Goal: Task Accomplishment & Management: Complete application form

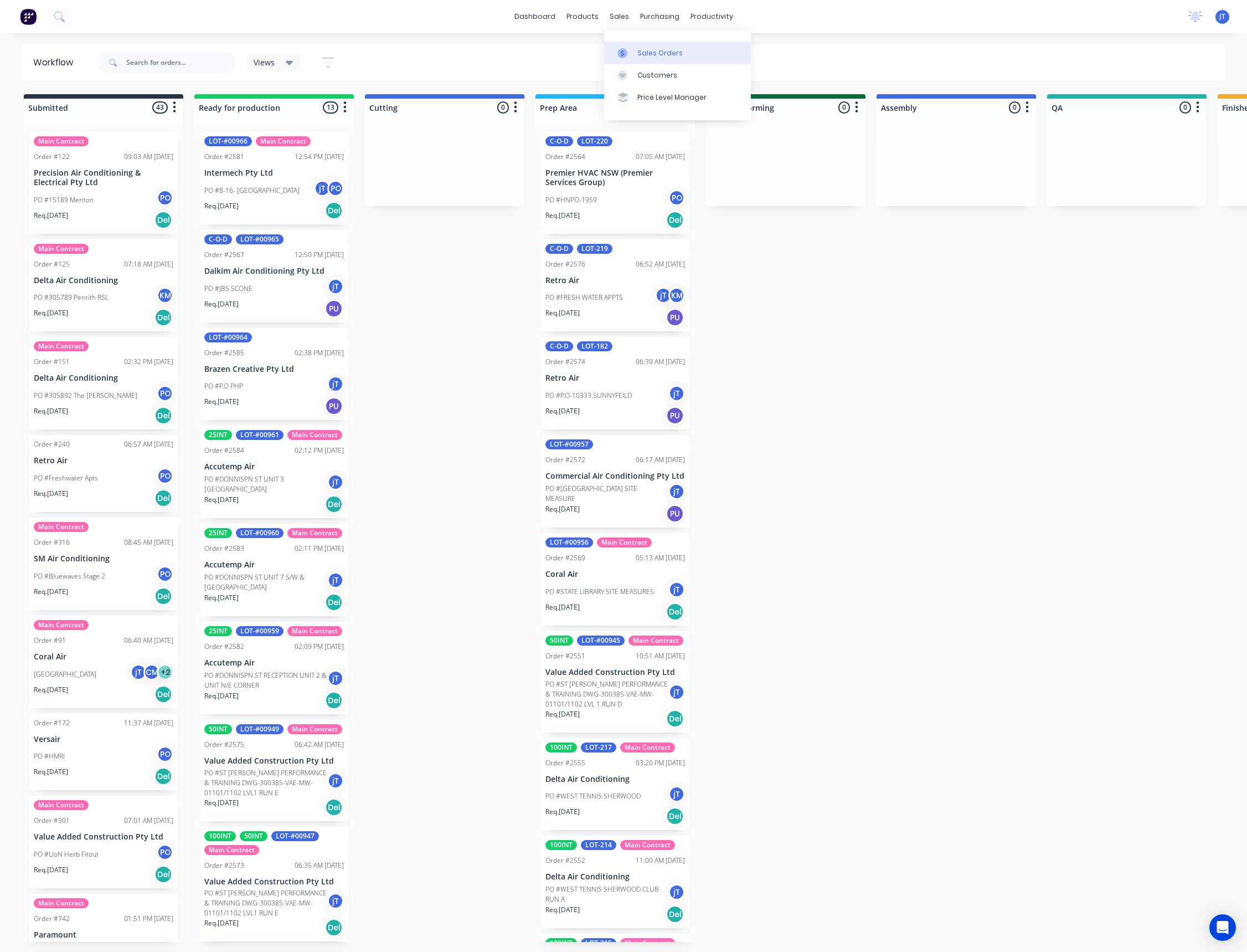
click at [651, 55] on div "Sales Orders" at bounding box center [660, 53] width 45 height 10
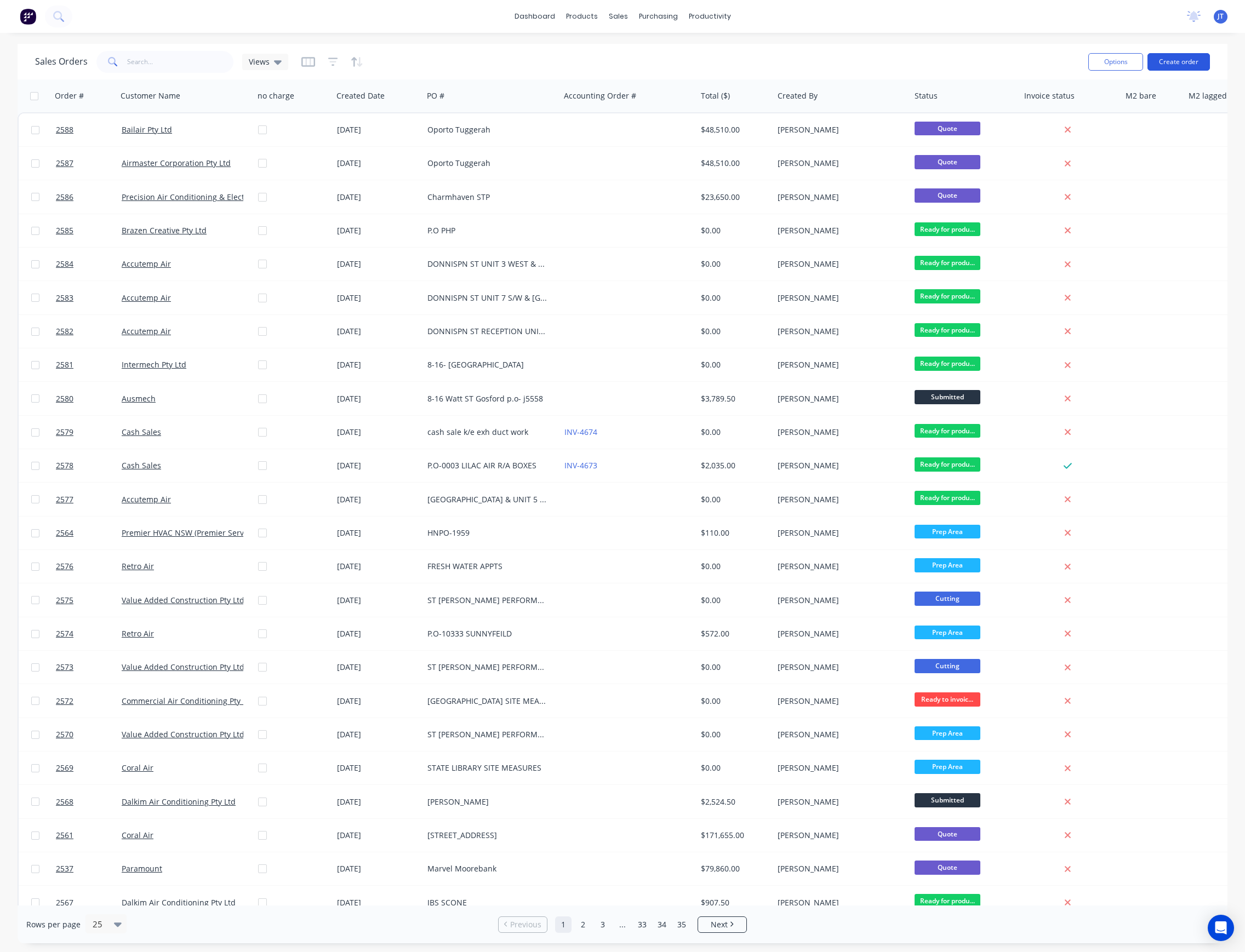
click at [1169, 63] on button "Create order" at bounding box center [1178, 62] width 63 height 18
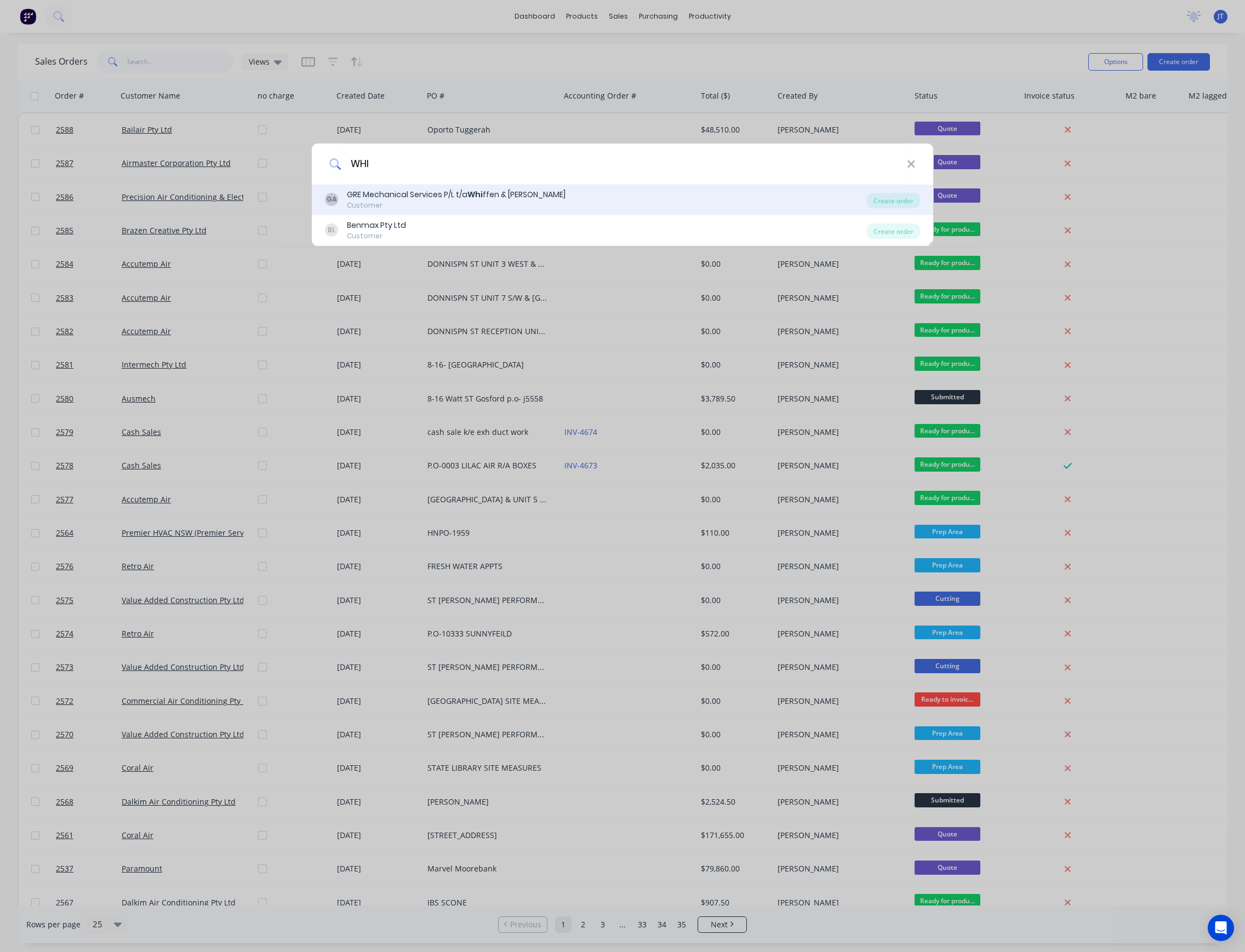
type input "WHI"
click at [451, 198] on div "GRE Mechanical Services P/L t/a Whi ffen & Andrews" at bounding box center [455, 194] width 219 height 11
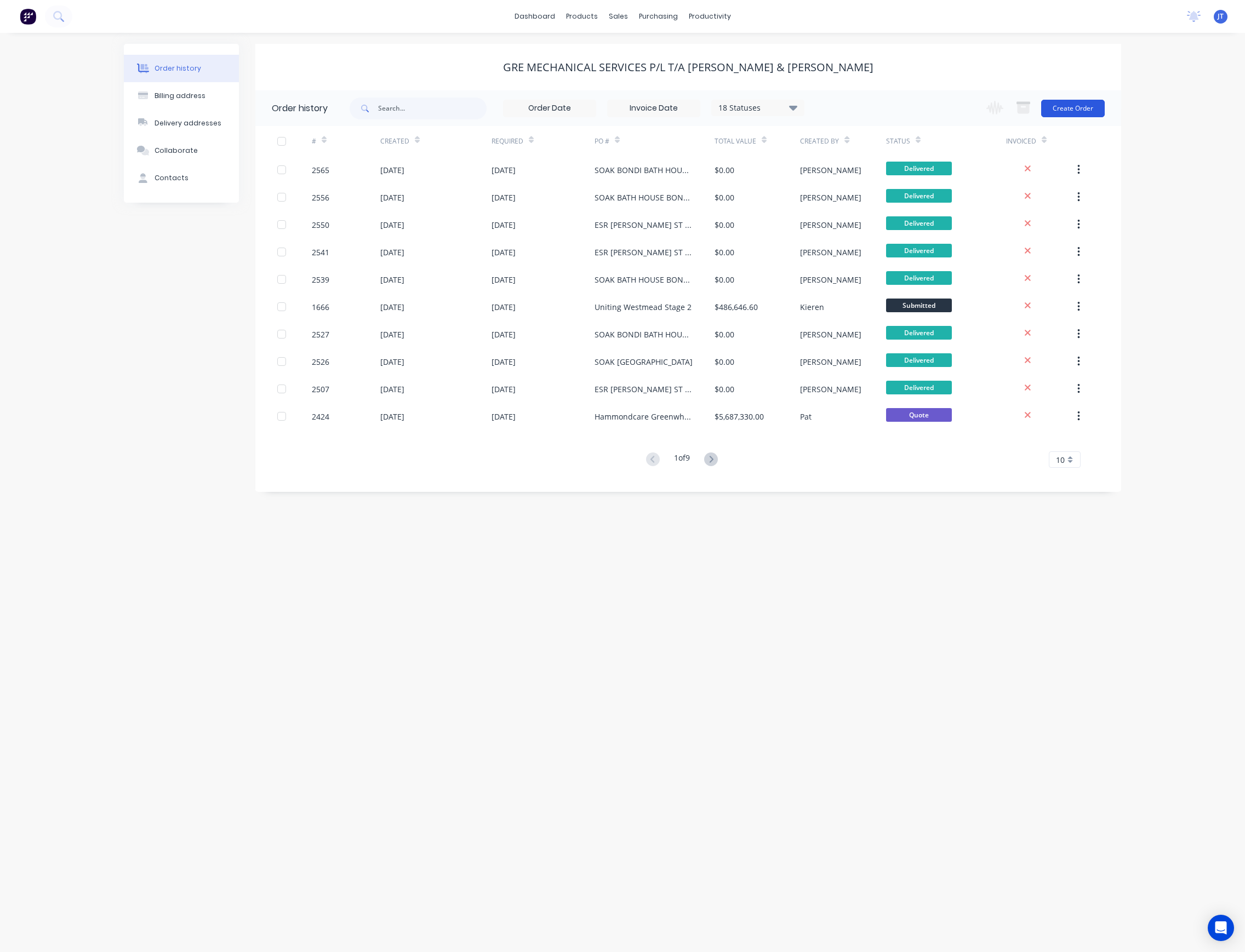
click at [1082, 112] on button "Create Order" at bounding box center [1073, 109] width 63 height 18
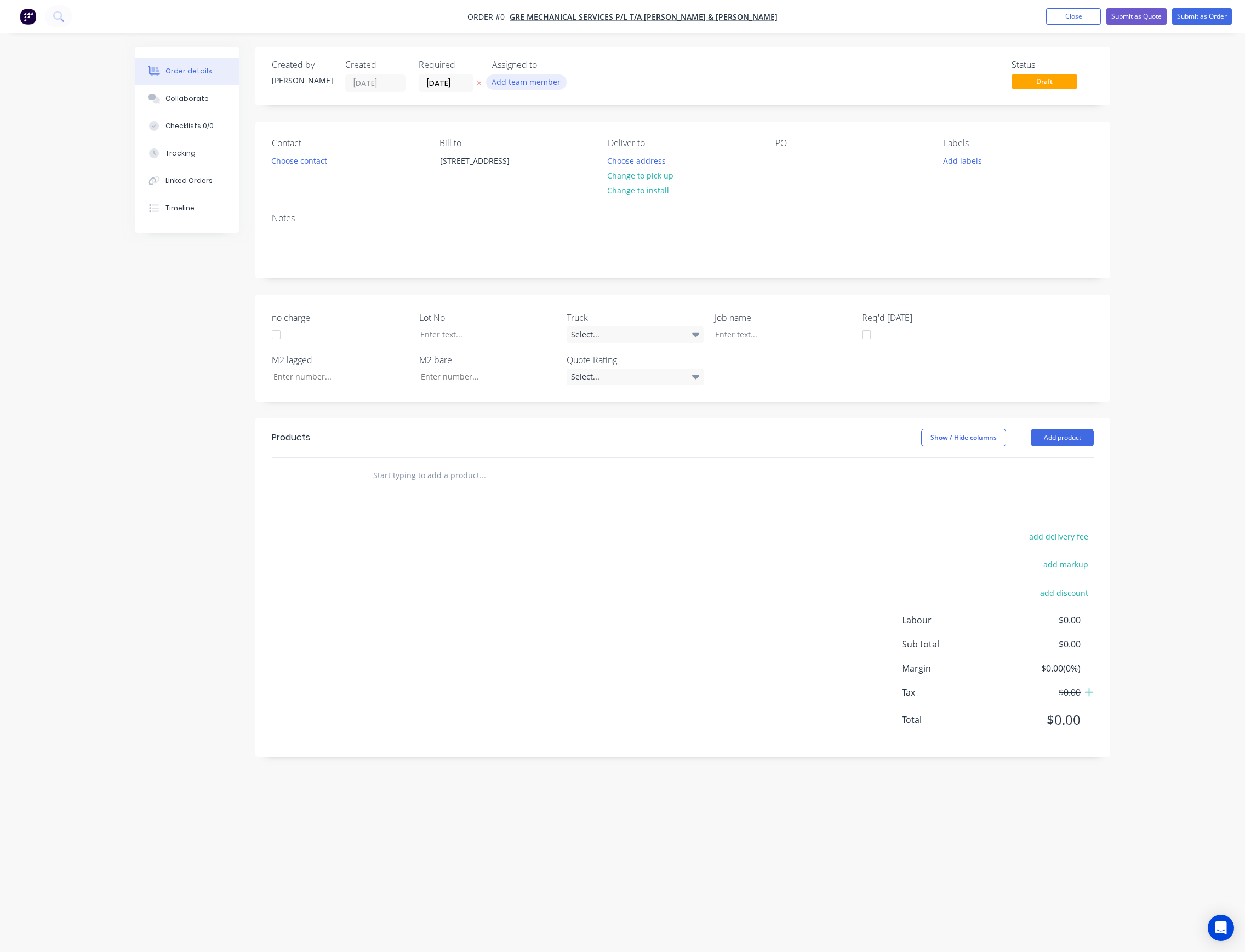
click at [525, 75] on button "Add team member" at bounding box center [526, 82] width 81 height 15
click at [559, 148] on div "[PERSON_NAME] (You)" at bounding box center [581, 142] width 110 height 11
click at [468, 86] on div "Creating draft order... Loading... Order details Collaborate Checklists 0/0 Tra…" at bounding box center [622, 454] width 997 height 817
click at [469, 85] on input "[DATE]" at bounding box center [446, 83] width 54 height 16
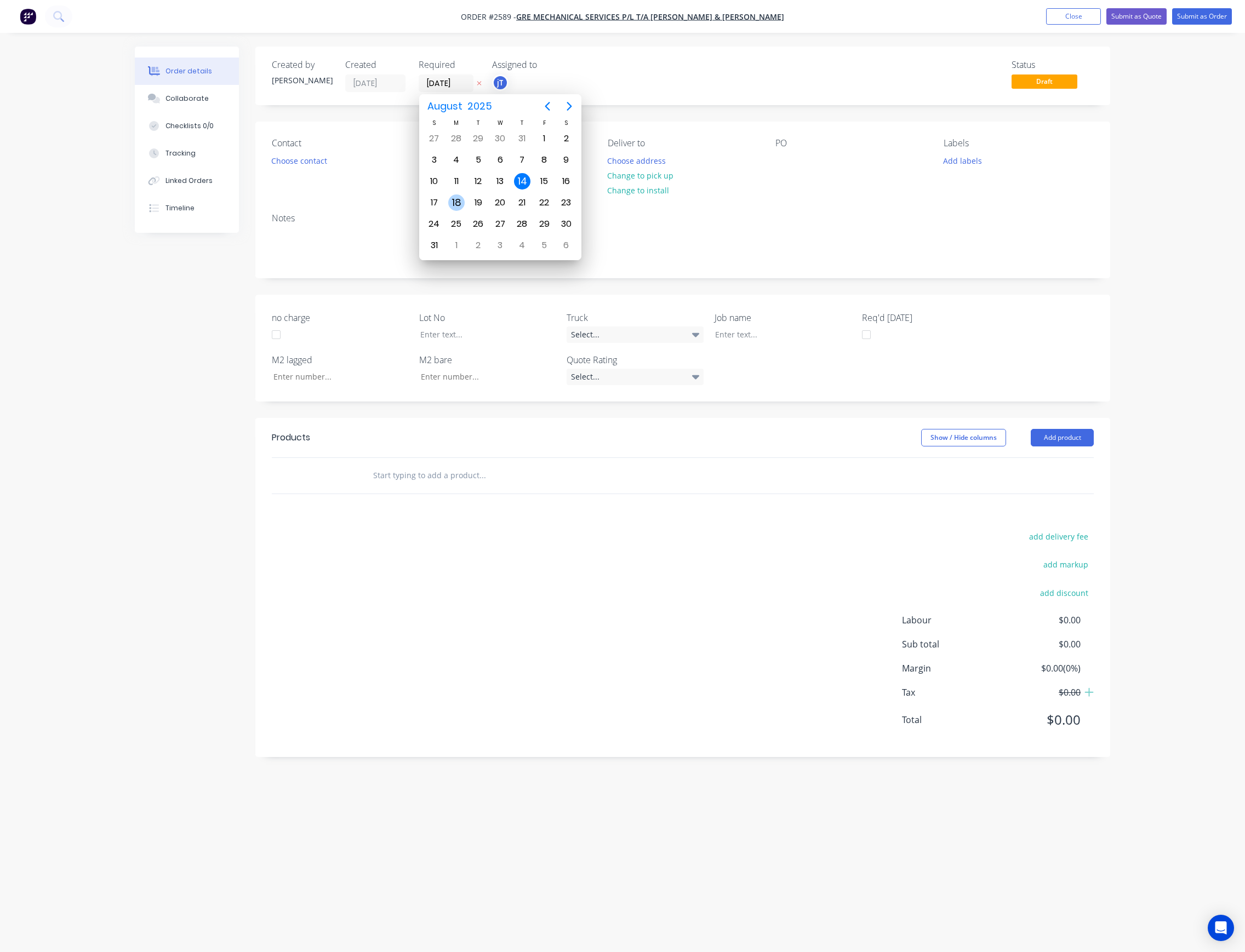
click at [459, 202] on div "18" at bounding box center [456, 202] width 16 height 16
type input "[DATE]"
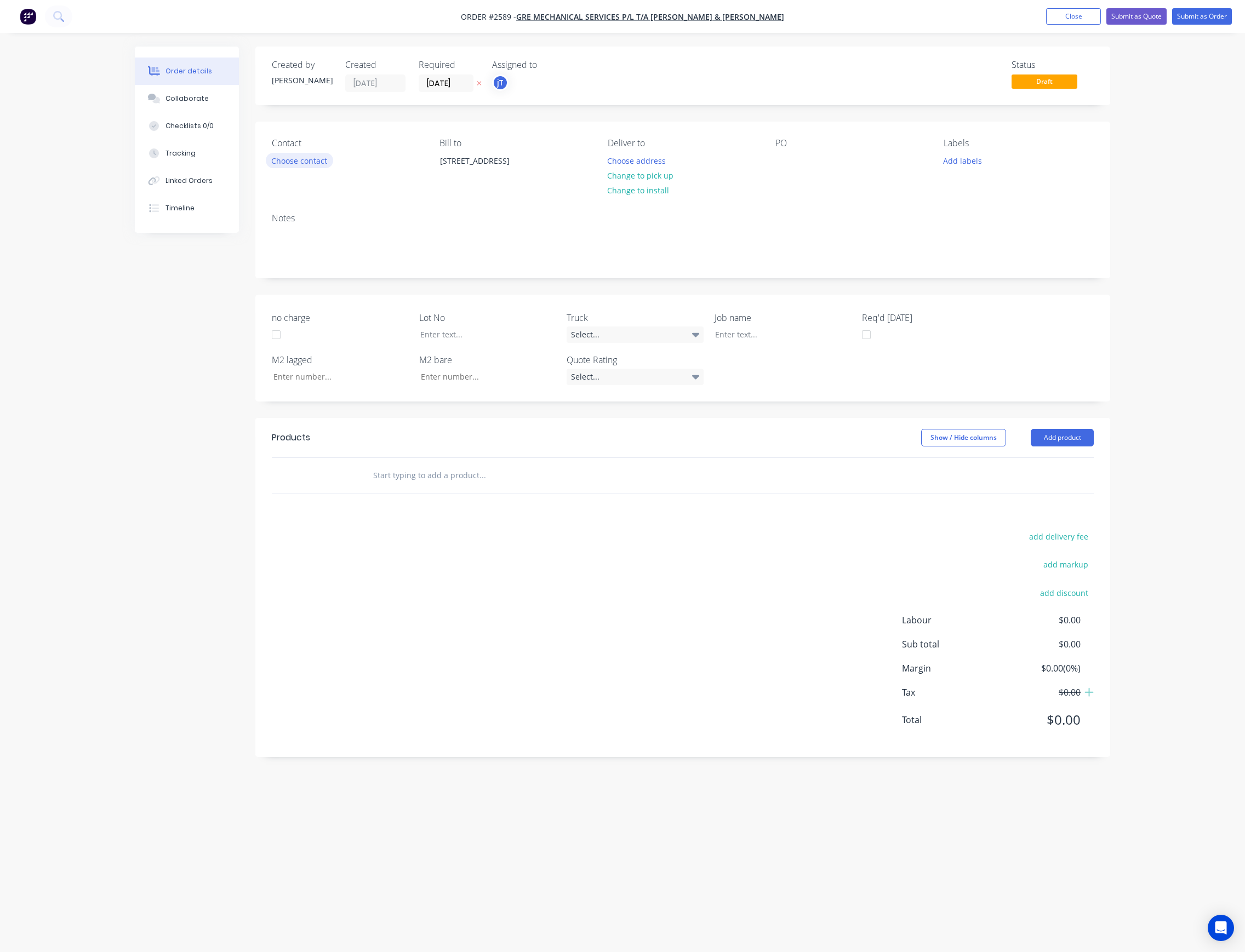
click at [320, 163] on button "Choose contact" at bounding box center [299, 160] width 67 height 15
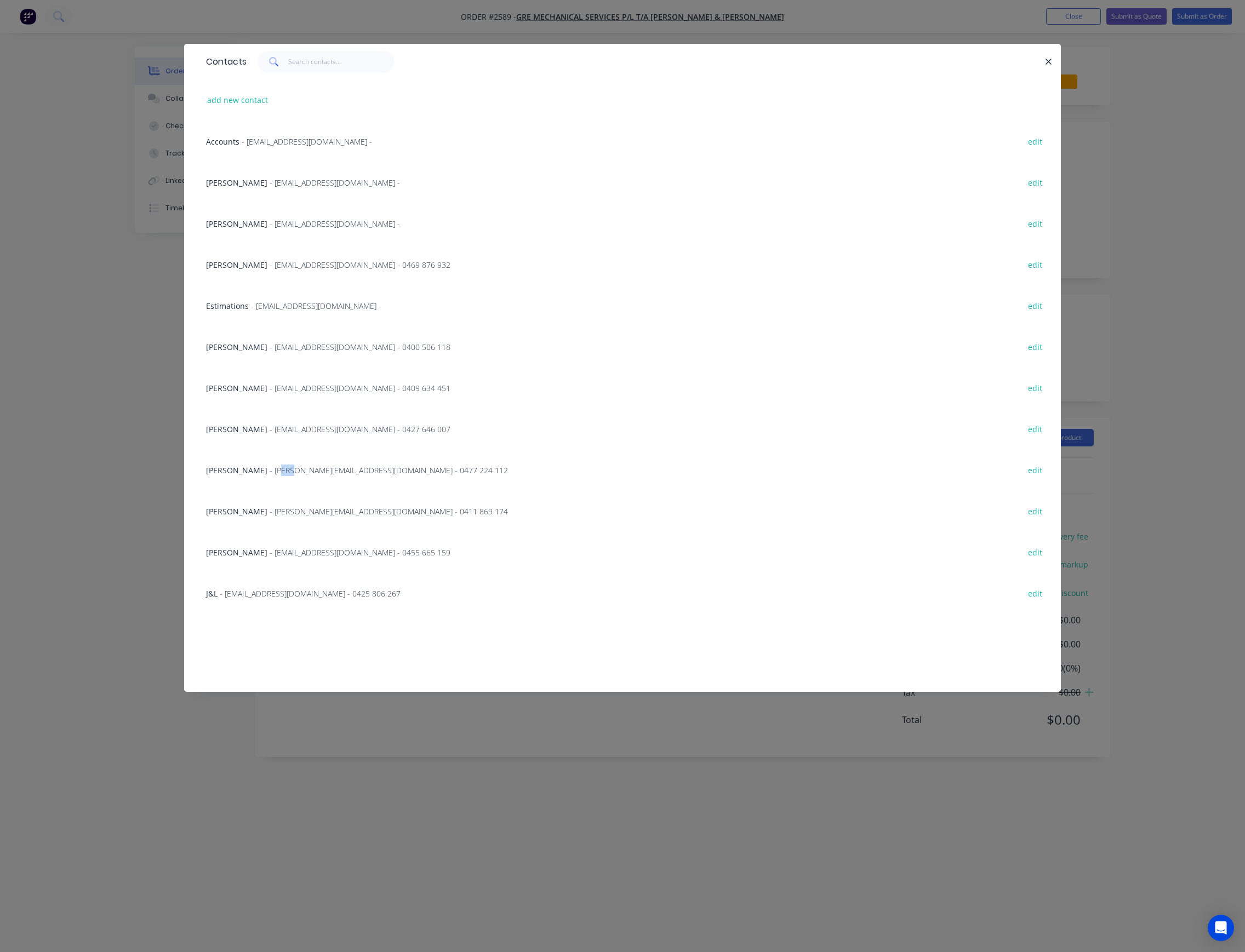
drag, startPoint x: 287, startPoint y: 459, endPoint x: 277, endPoint y: 474, distance: 18.0
click at [277, 474] on div "Craig McInerney - craig@gctair.com.au - 0477 224 112 edit" at bounding box center [623, 469] width 844 height 41
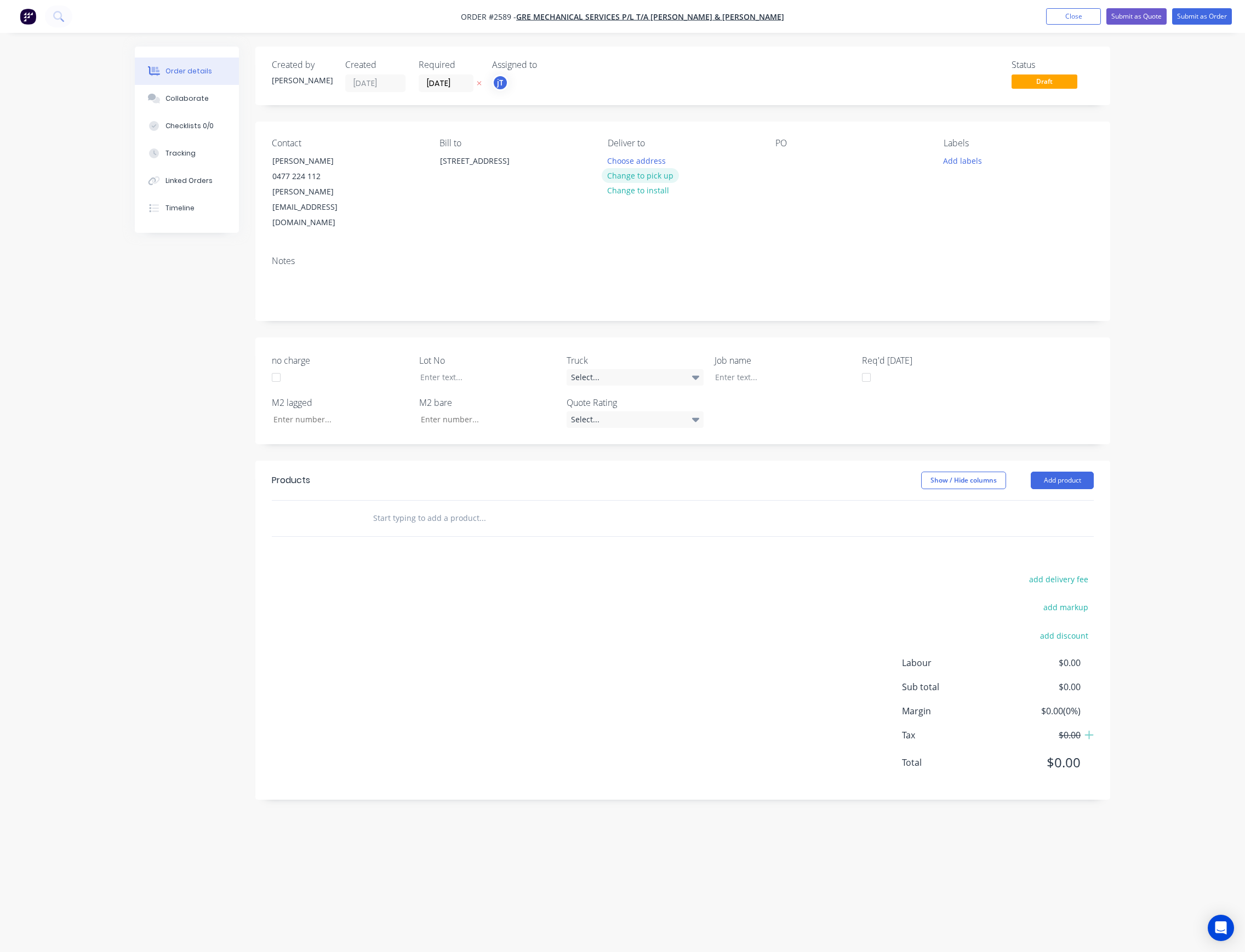
click at [666, 168] on button "Change to pick up" at bounding box center [641, 176] width 78 height 15
click at [779, 163] on div at bounding box center [784, 161] width 18 height 16
click at [973, 165] on button "Add labels" at bounding box center [962, 160] width 50 height 15
click at [1003, 190] on input "text" at bounding box center [1034, 193] width 115 height 22
drag, startPoint x: 1025, startPoint y: 202, endPoint x: 952, endPoint y: 198, distance: 73.1
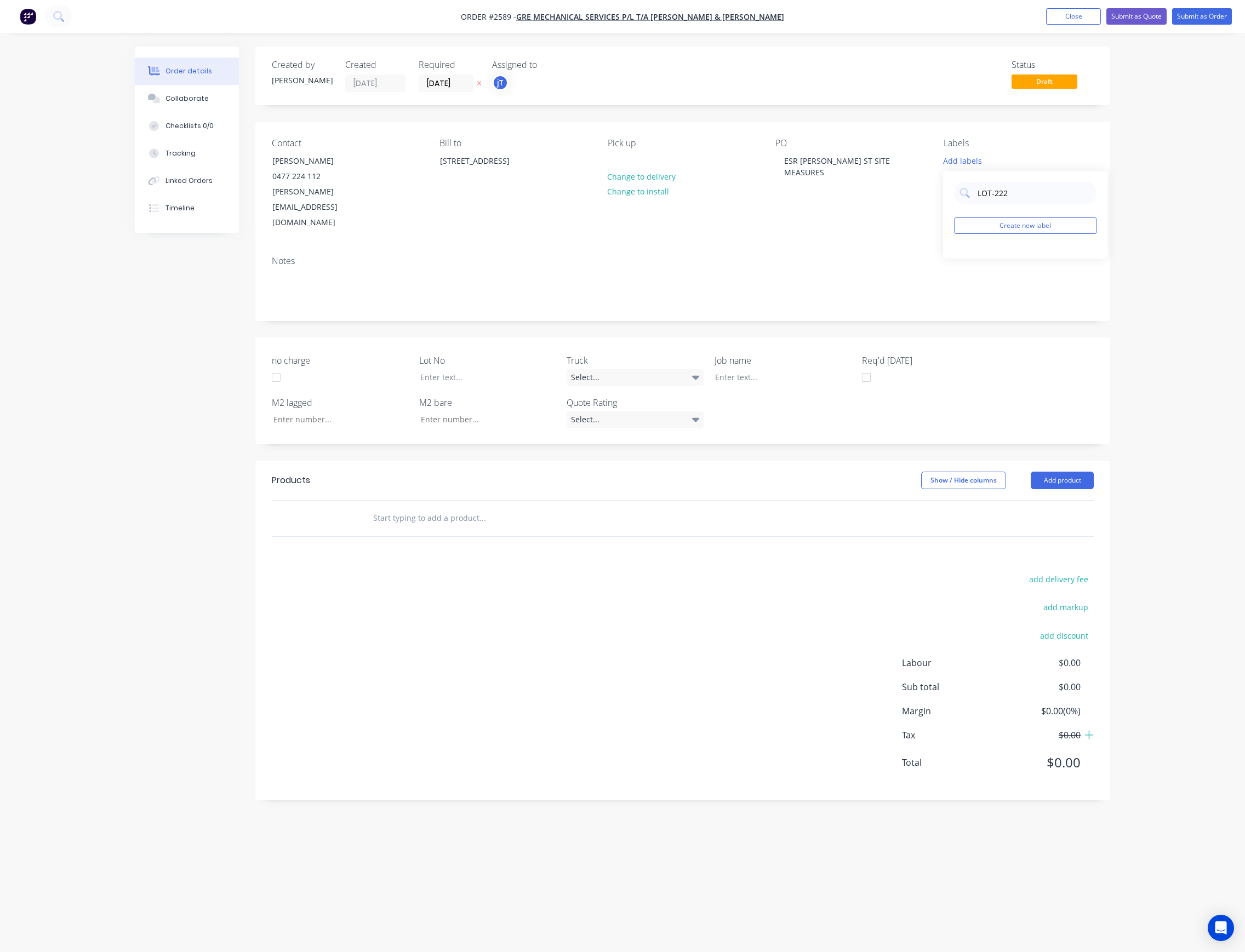
click at [947, 196] on div "LOT-222 Create new label" at bounding box center [1025, 215] width 164 height 88
type input "LOT-222"
click at [1025, 218] on button "Create new label" at bounding box center [1025, 225] width 142 height 16
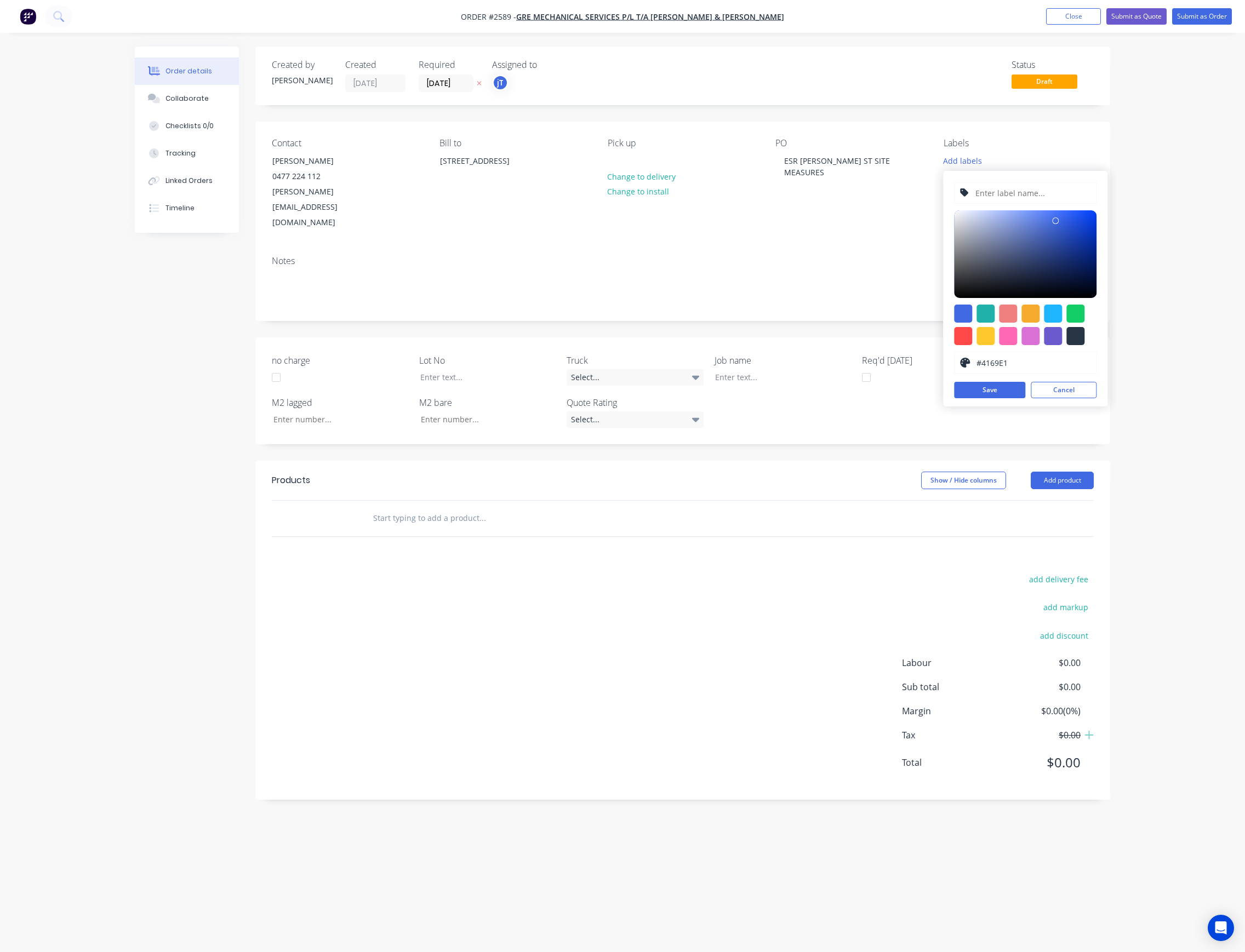
click at [1017, 187] on input "text" at bounding box center [1033, 193] width 117 height 21
paste input "LOT-222"
type input "LOT-222"
click at [987, 391] on button "Save" at bounding box center [990, 390] width 72 height 16
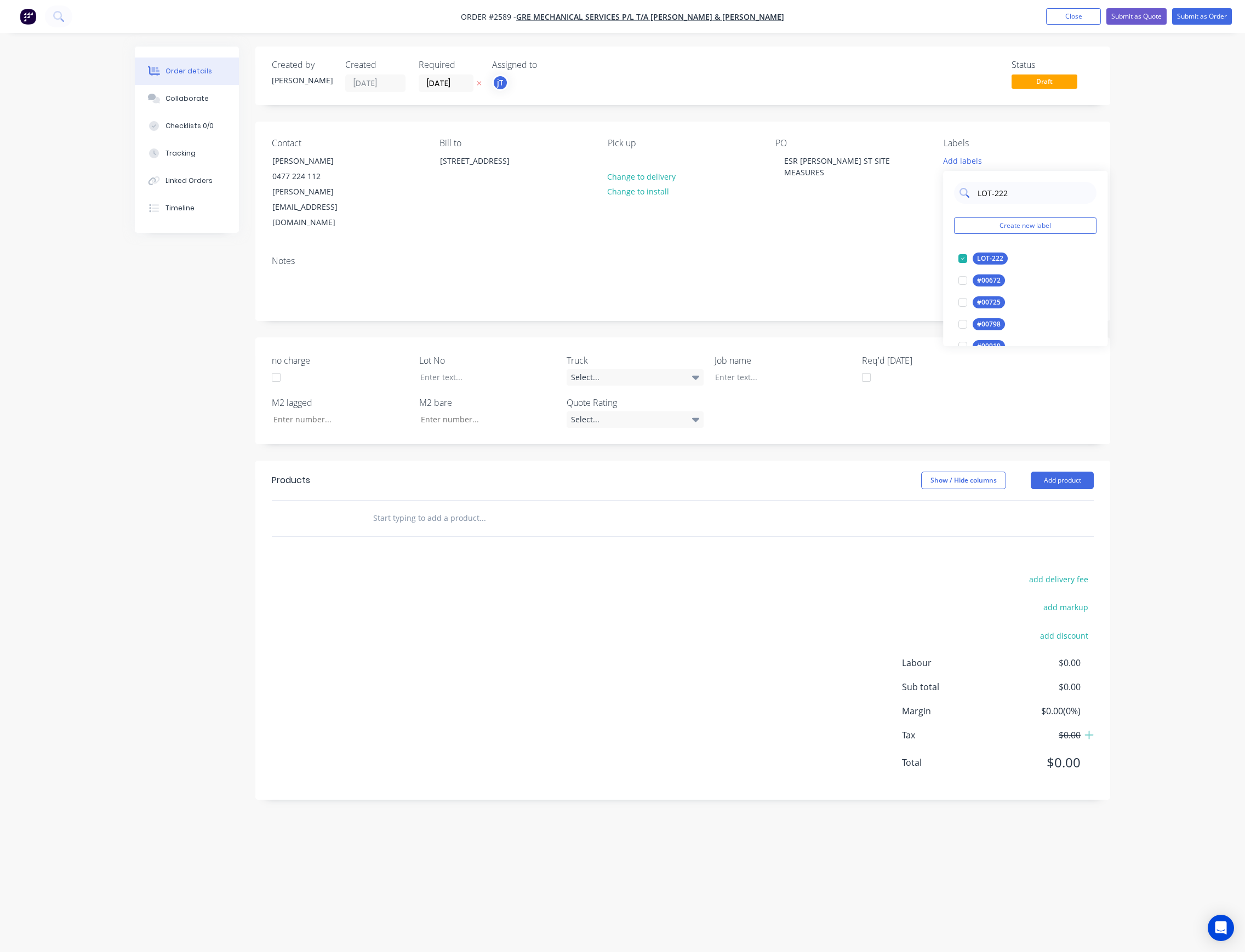
drag, startPoint x: 988, startPoint y: 193, endPoint x: 981, endPoint y: 195, distance: 7.3
click at [981, 195] on input "LOT-222" at bounding box center [1034, 193] width 115 height 22
drag, startPoint x: 1013, startPoint y: 198, endPoint x: 977, endPoint y: 205, distance: 36.7
click at [977, 205] on div "LOT-222 Create new label LOT-222 edit #00672 edit #00725 edit #00798 edit #0091…" at bounding box center [1025, 259] width 164 height 176
type input "MAIN"
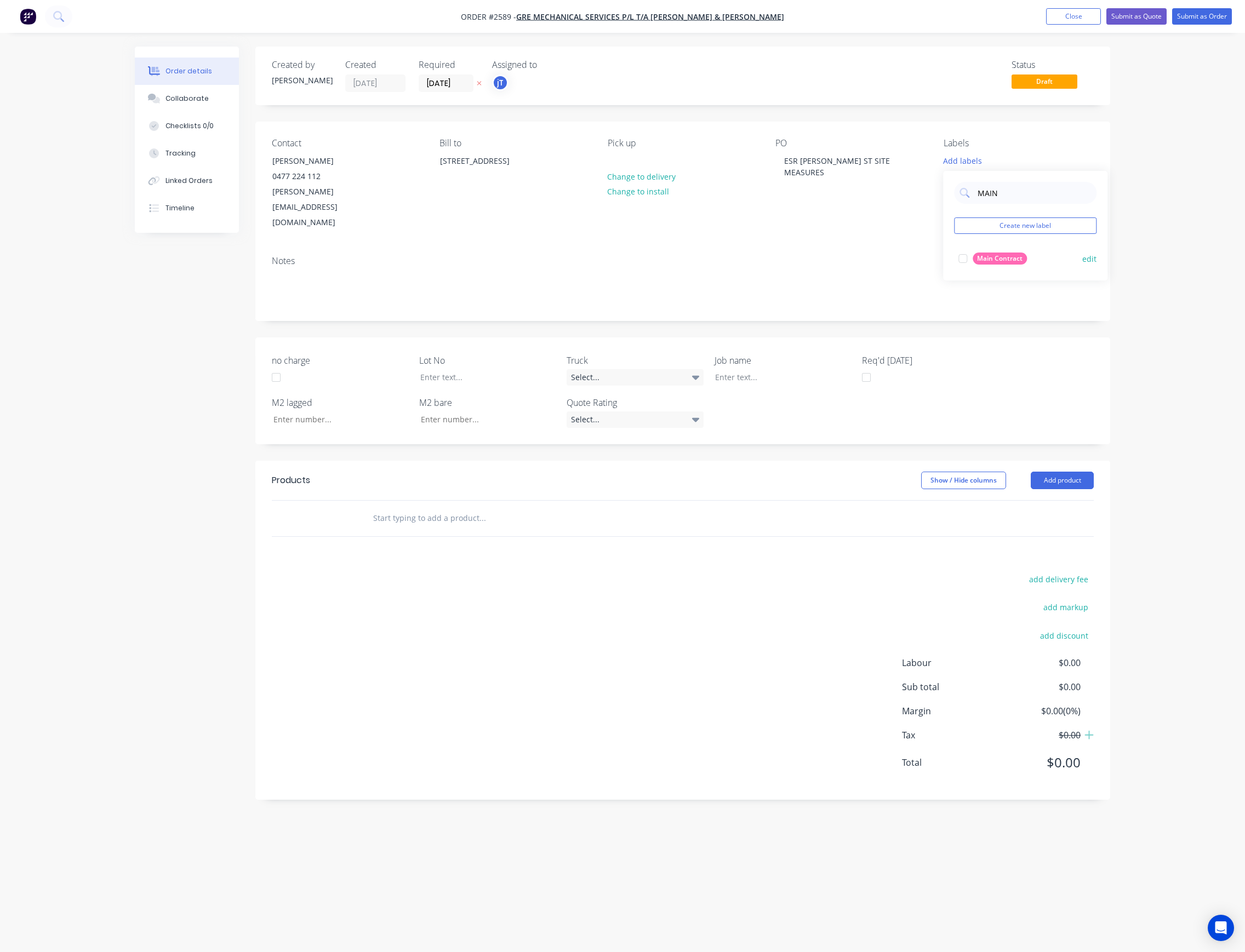
click at [1012, 255] on div "Main Contract" at bounding box center [999, 259] width 54 height 12
click at [412, 507] on input "text" at bounding box center [482, 518] width 220 height 22
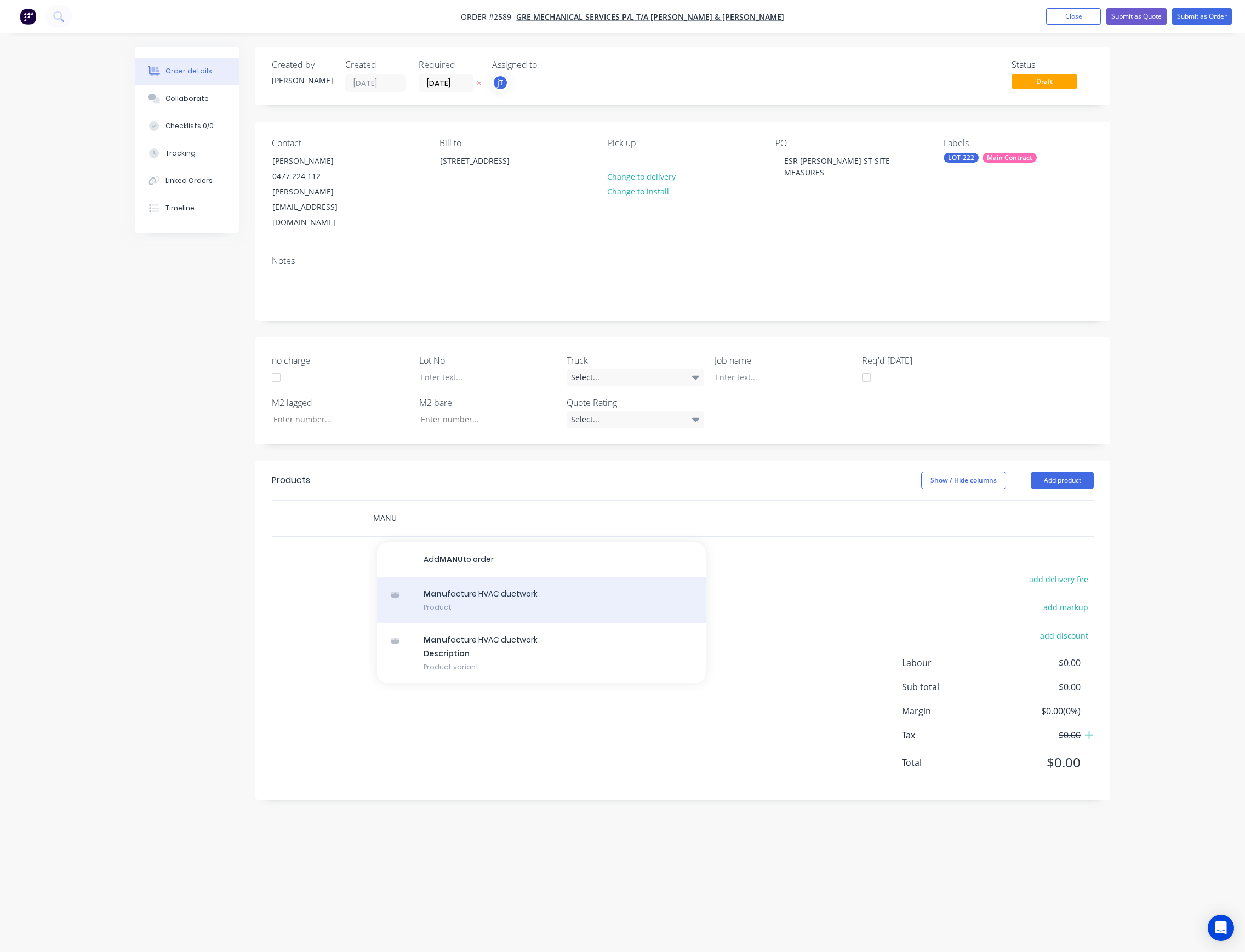
type input "MANU"
click at [493, 577] on div "Manu facture HVAC ductwork Product" at bounding box center [542, 600] width 329 height 46
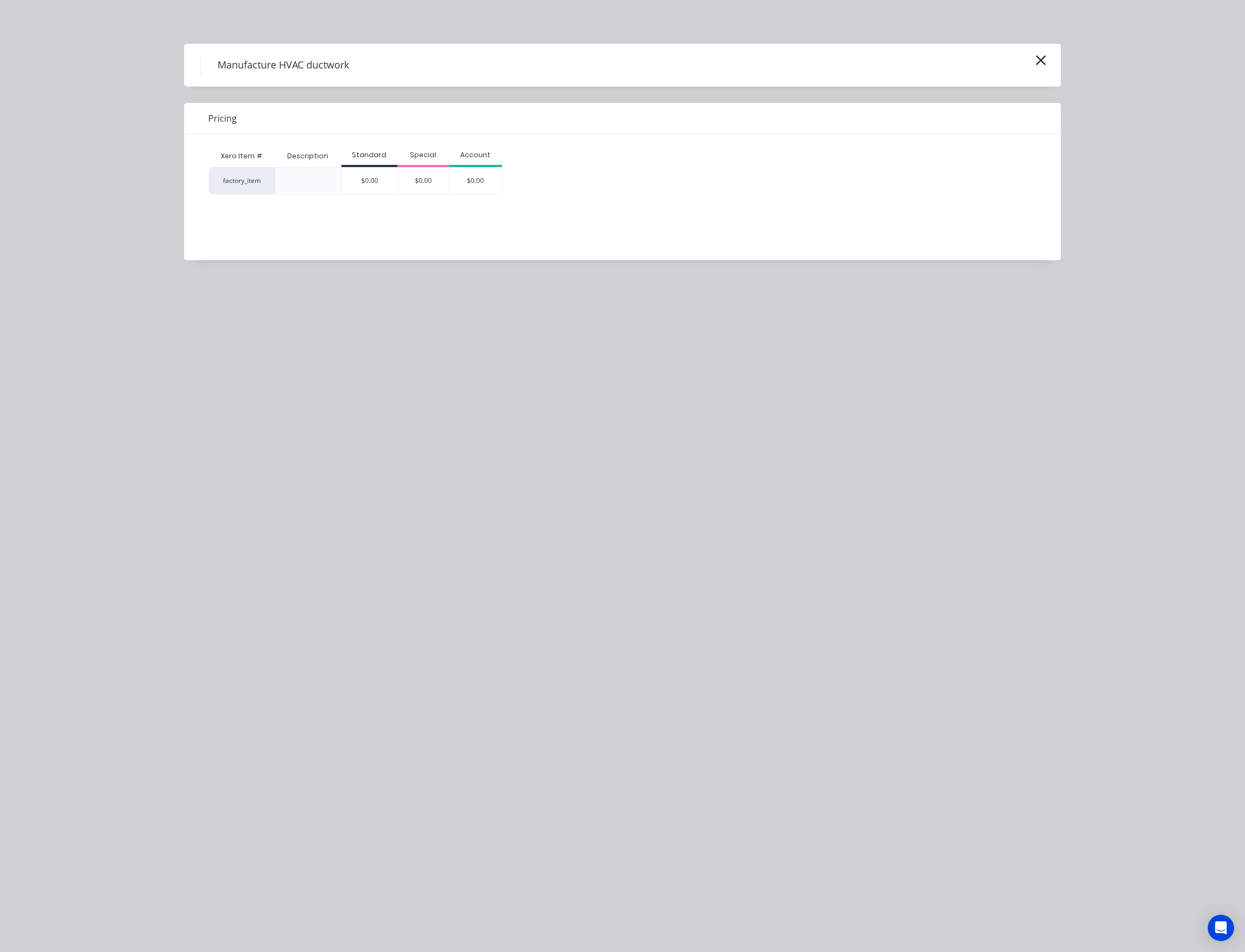
click at [368, 177] on div "$0.00" at bounding box center [369, 180] width 55 height 26
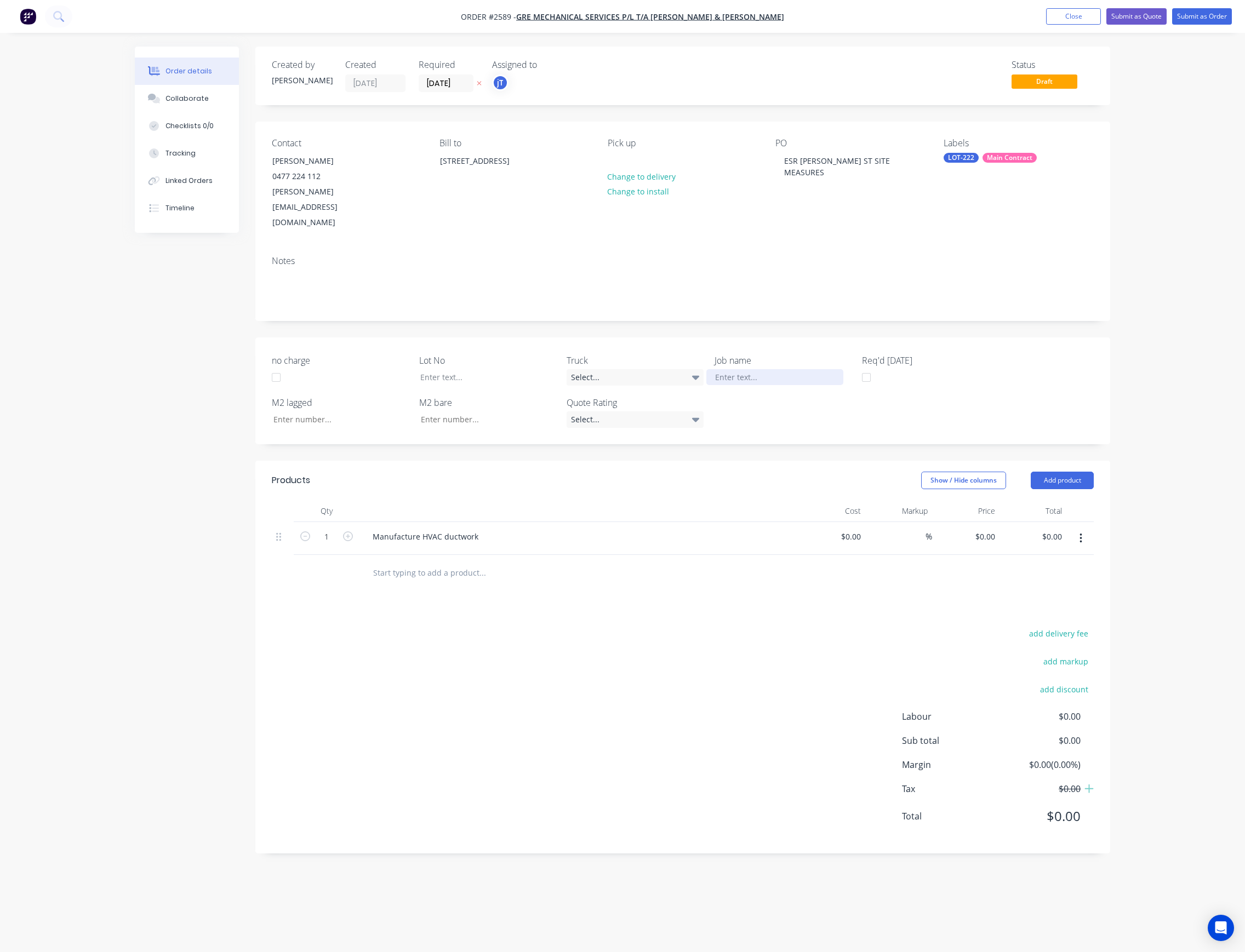
click at [765, 369] on div at bounding box center [774, 377] width 137 height 16
click at [1202, 14] on button "Submit as Order" at bounding box center [1201, 16] width 59 height 16
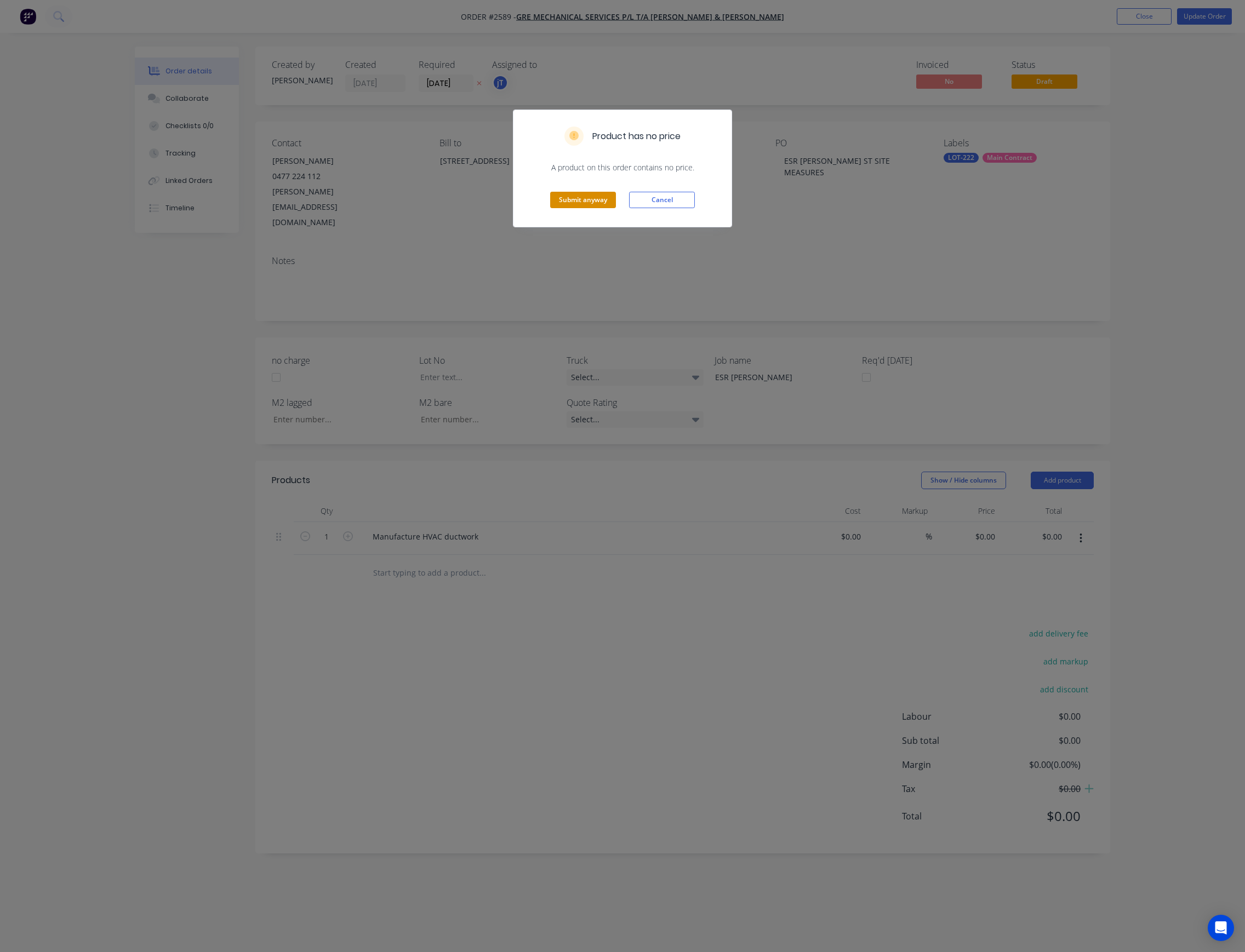
click at [581, 198] on button "Submit anyway" at bounding box center [582, 200] width 66 height 16
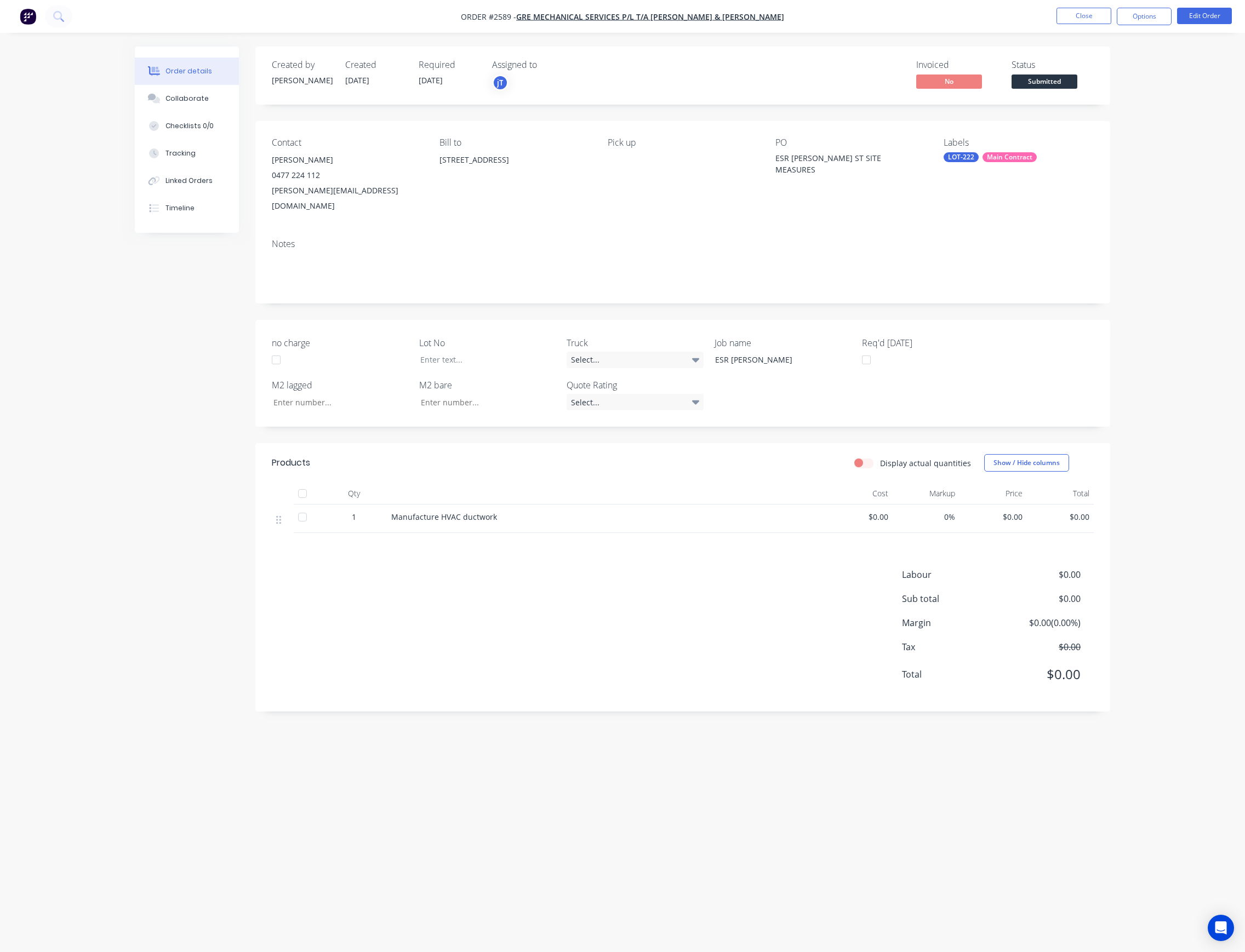
click at [1068, 80] on span "Submitted" at bounding box center [1044, 81] width 66 height 14
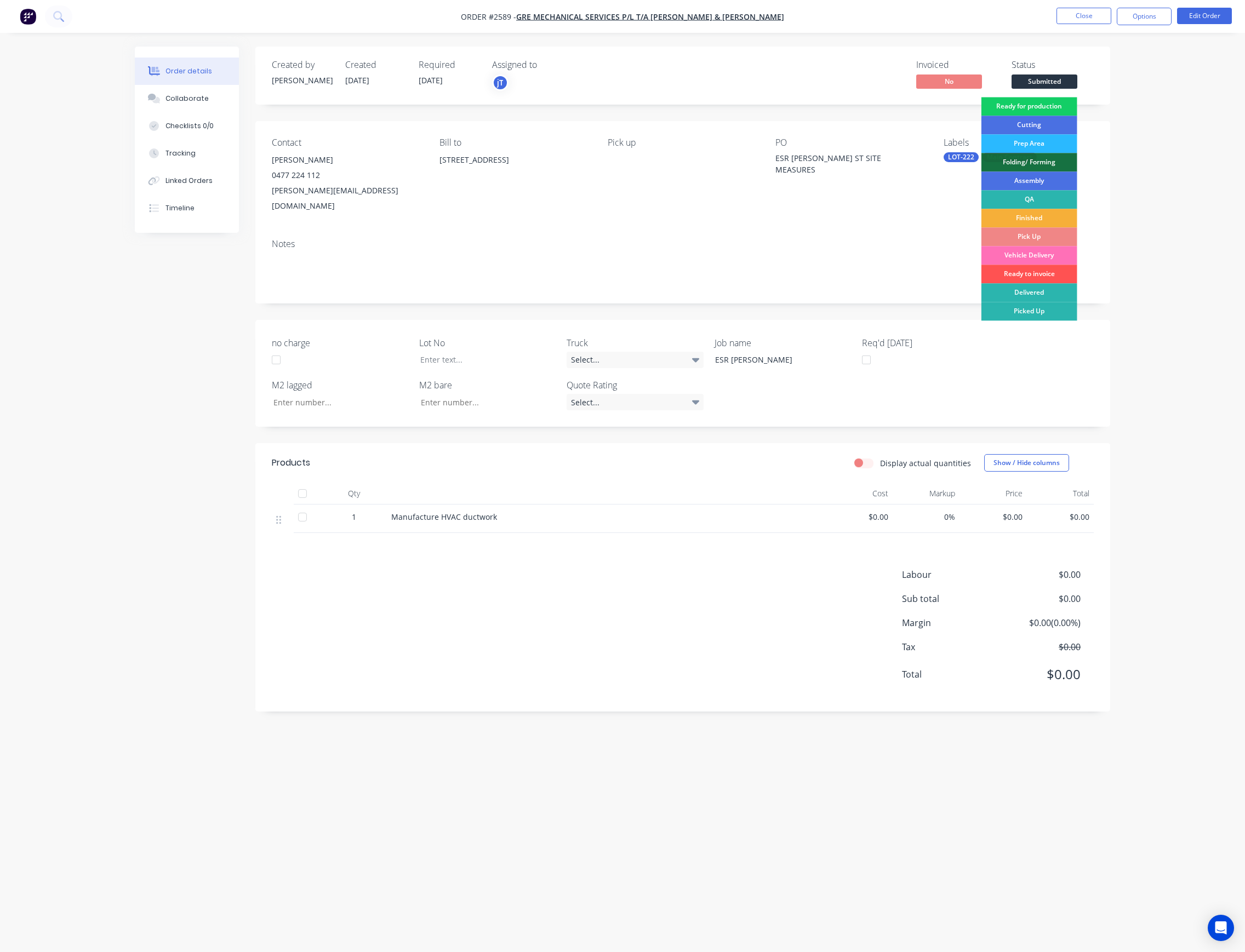
click at [1046, 106] on div "Ready for production" at bounding box center [1030, 106] width 96 height 19
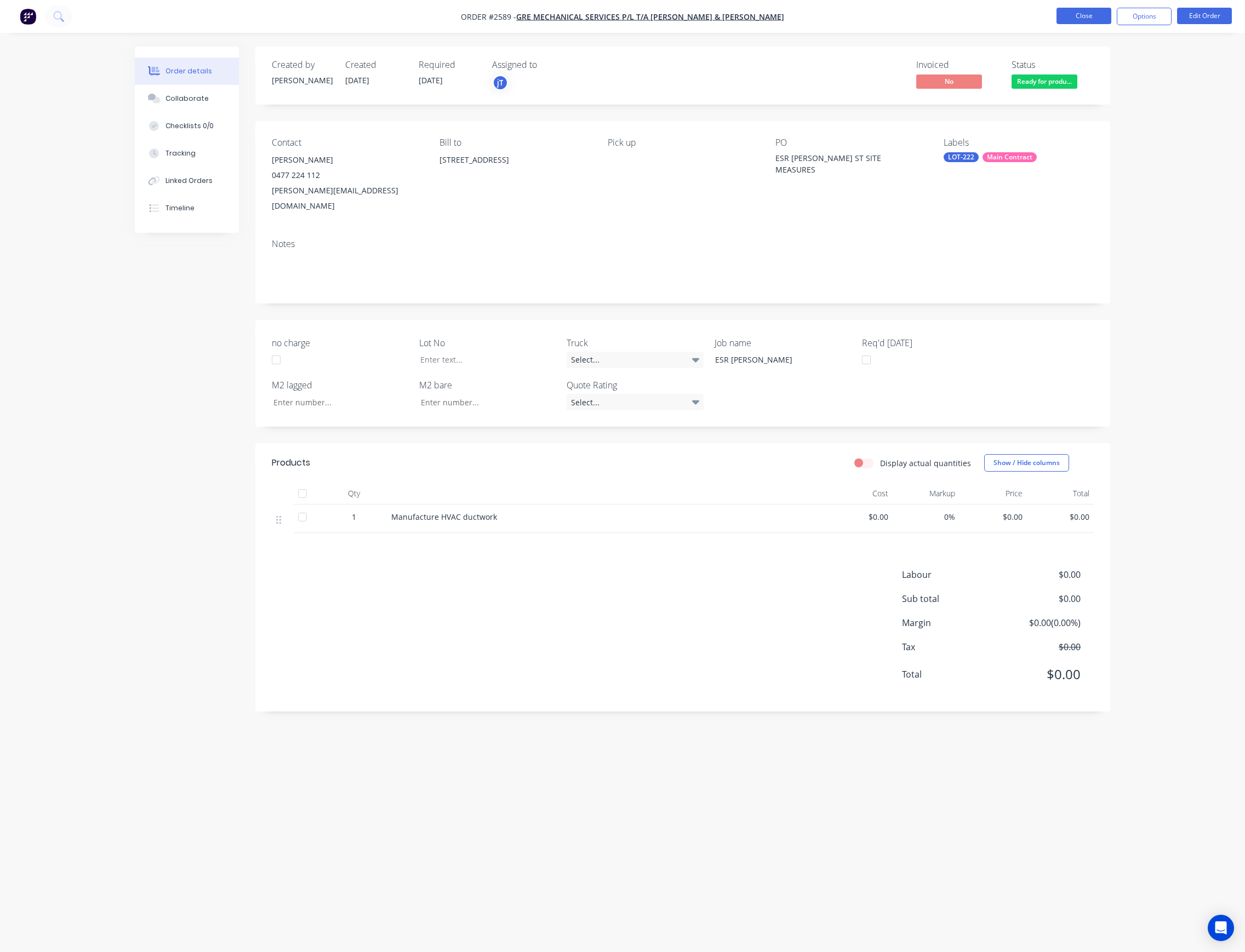
click at [1079, 14] on button "Close" at bounding box center [1083, 15] width 54 height 16
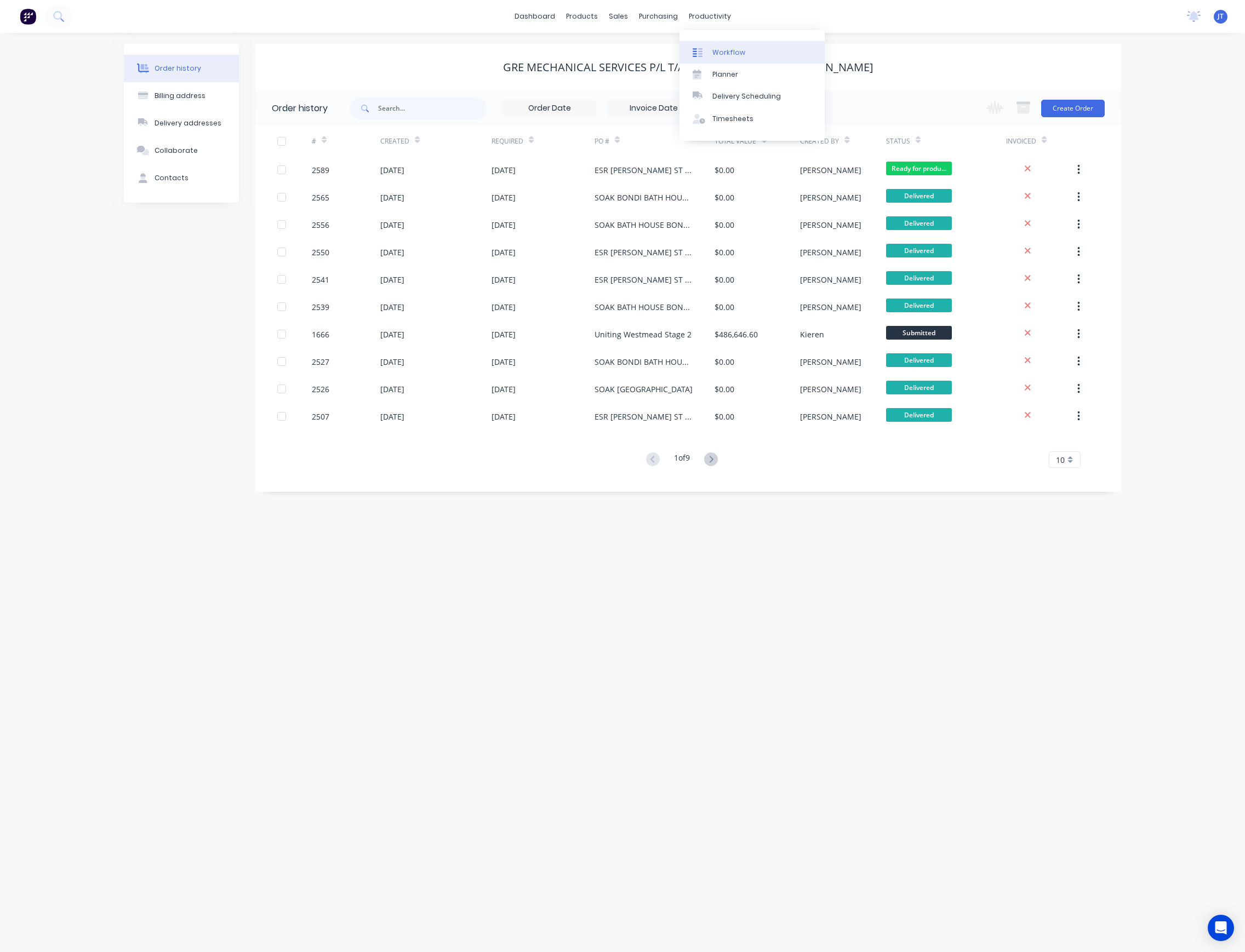
click at [728, 53] on div "Workflow" at bounding box center [729, 53] width 33 height 10
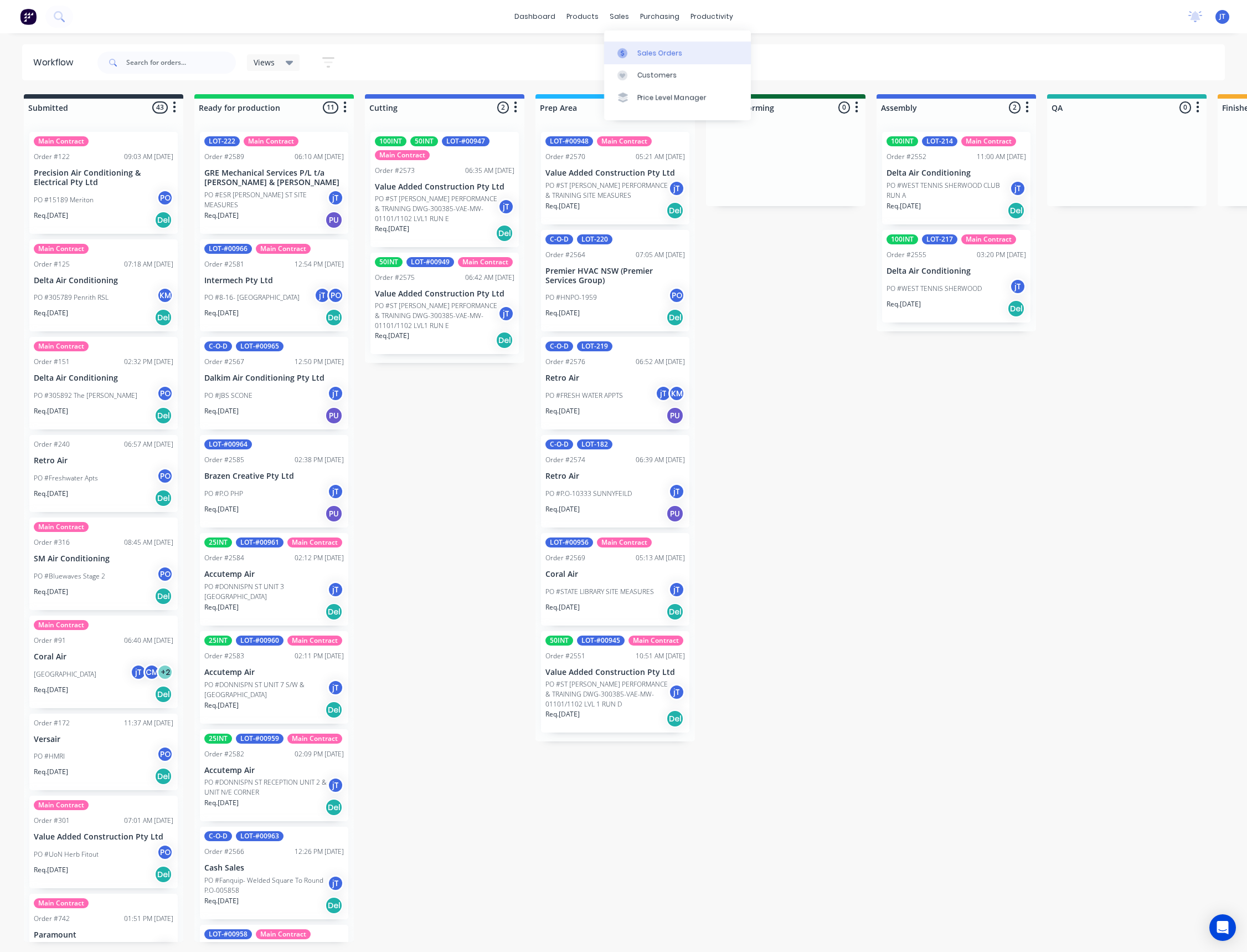
click at [657, 53] on div "Sales Orders" at bounding box center [660, 53] width 45 height 10
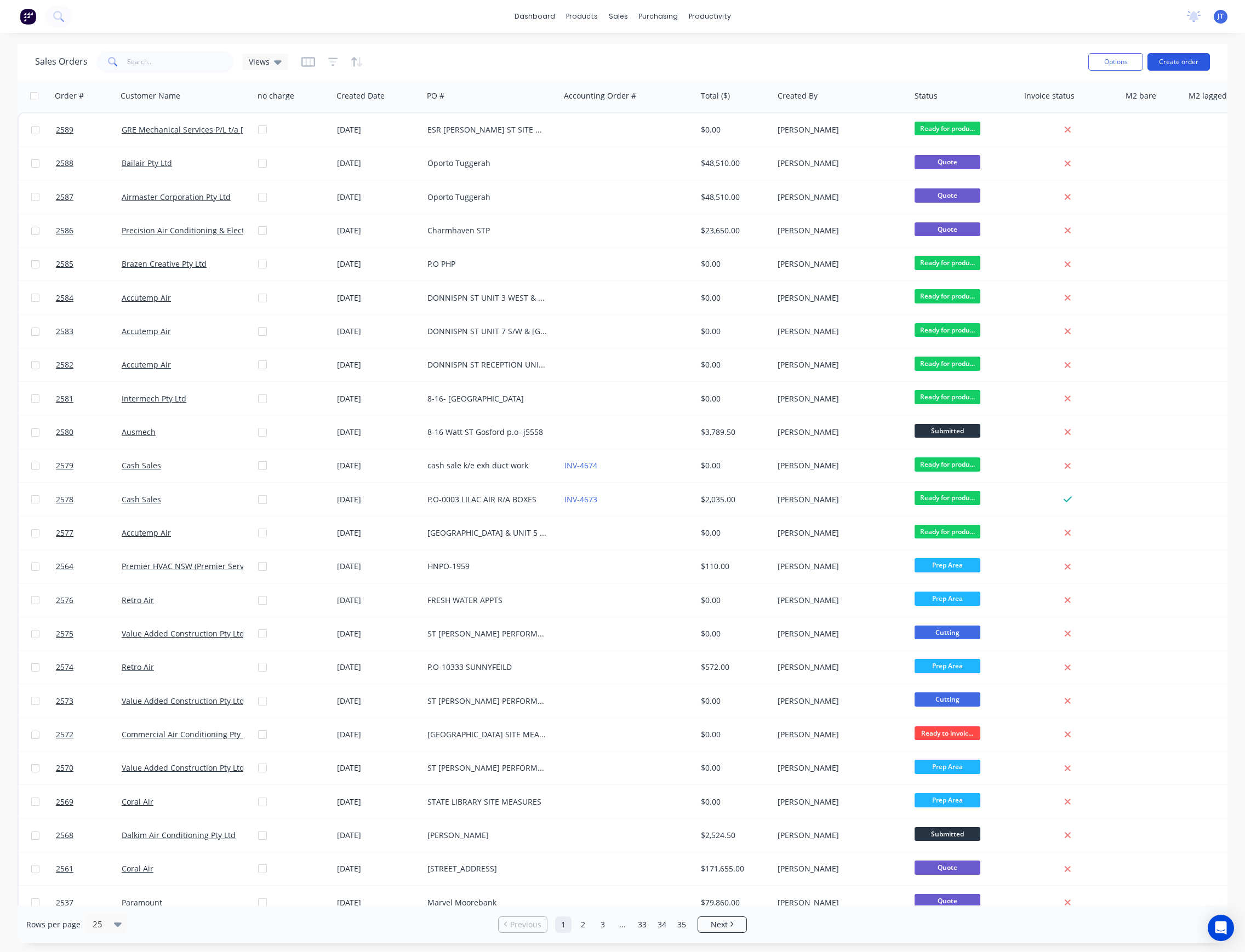
click at [1190, 68] on button "Create order" at bounding box center [1178, 62] width 63 height 18
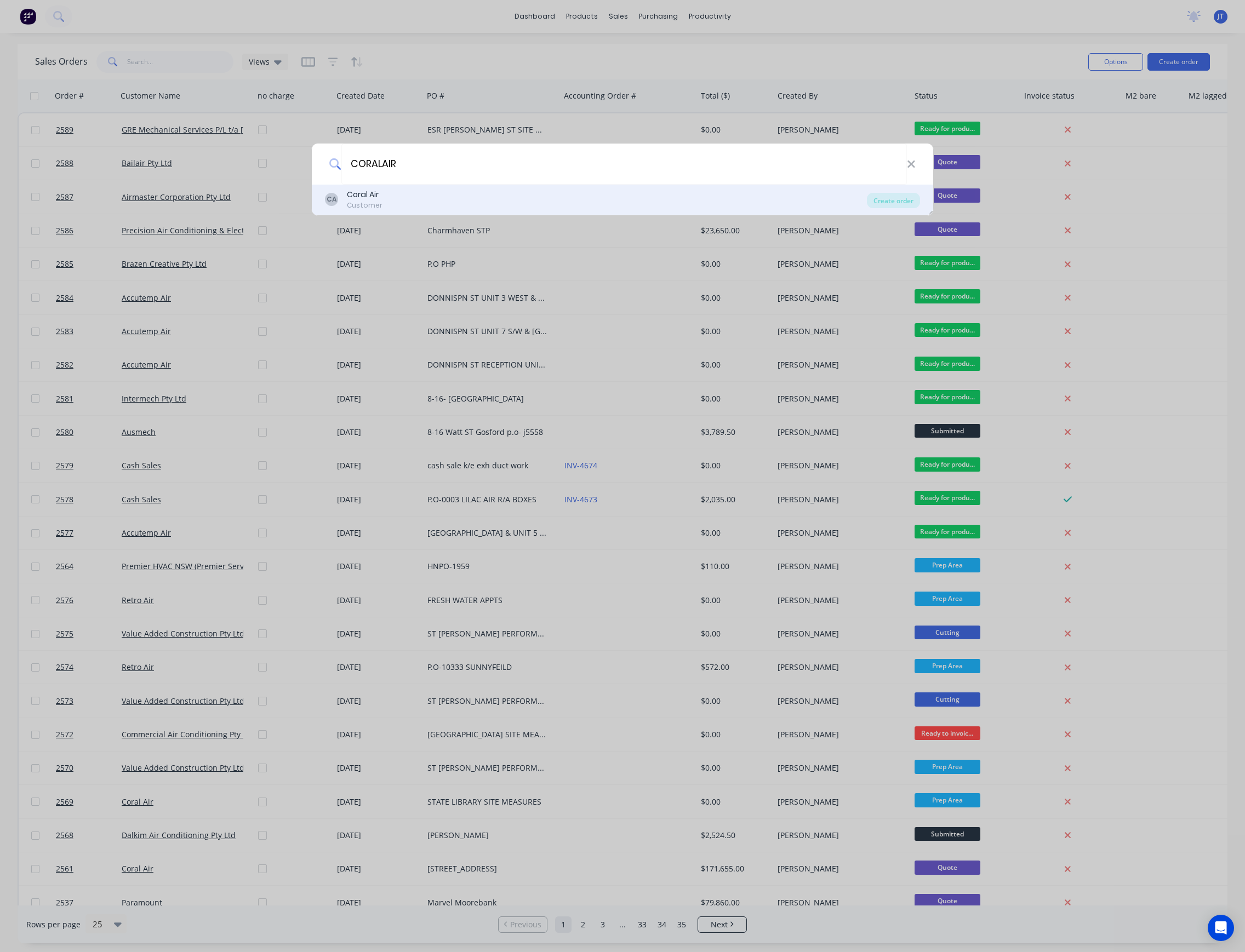
type input "CORALAIR"
click at [842, 206] on div "CA Coral Air Customer" at bounding box center [596, 199] width 542 height 21
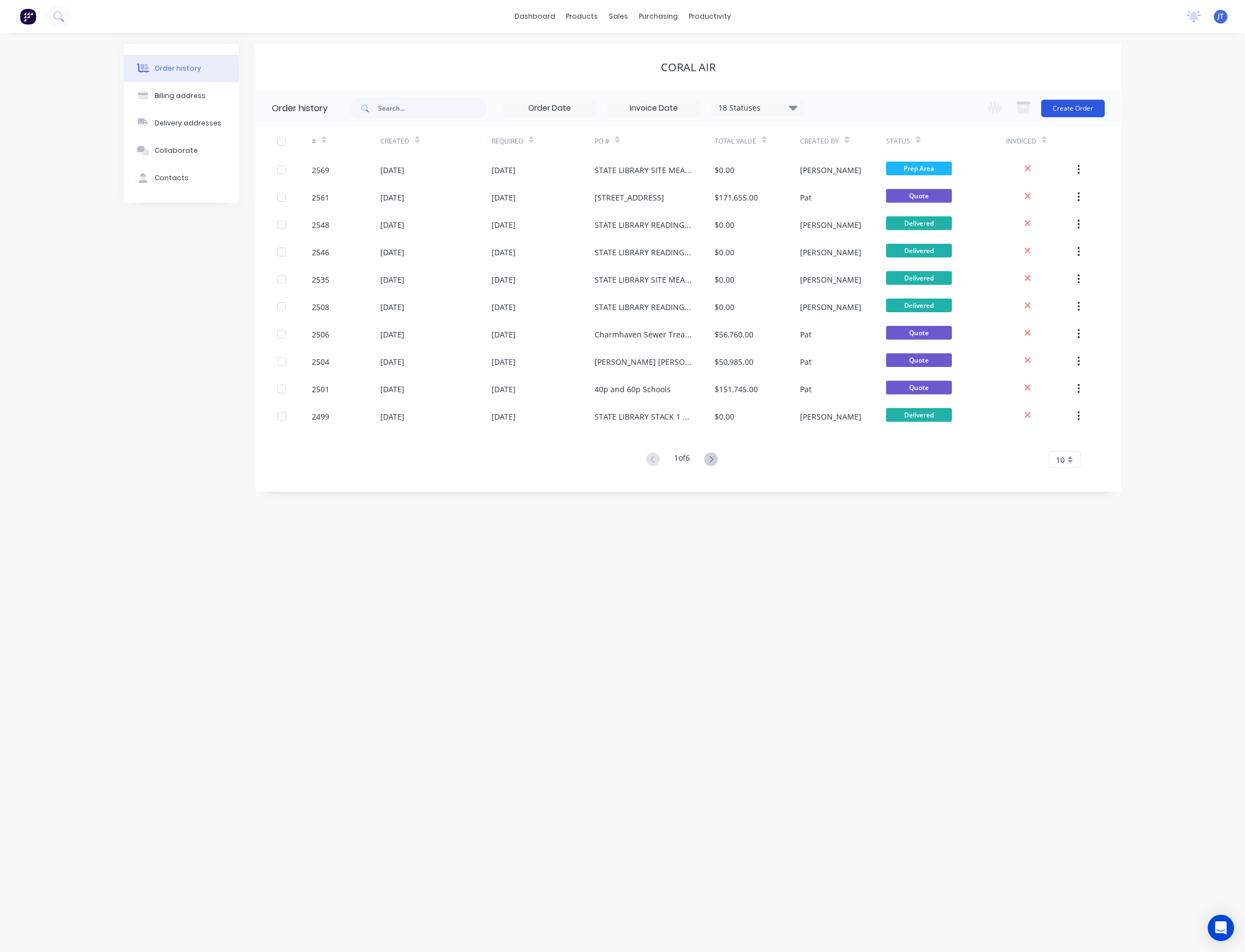
click at [1068, 112] on button "Create Order" at bounding box center [1073, 109] width 63 height 18
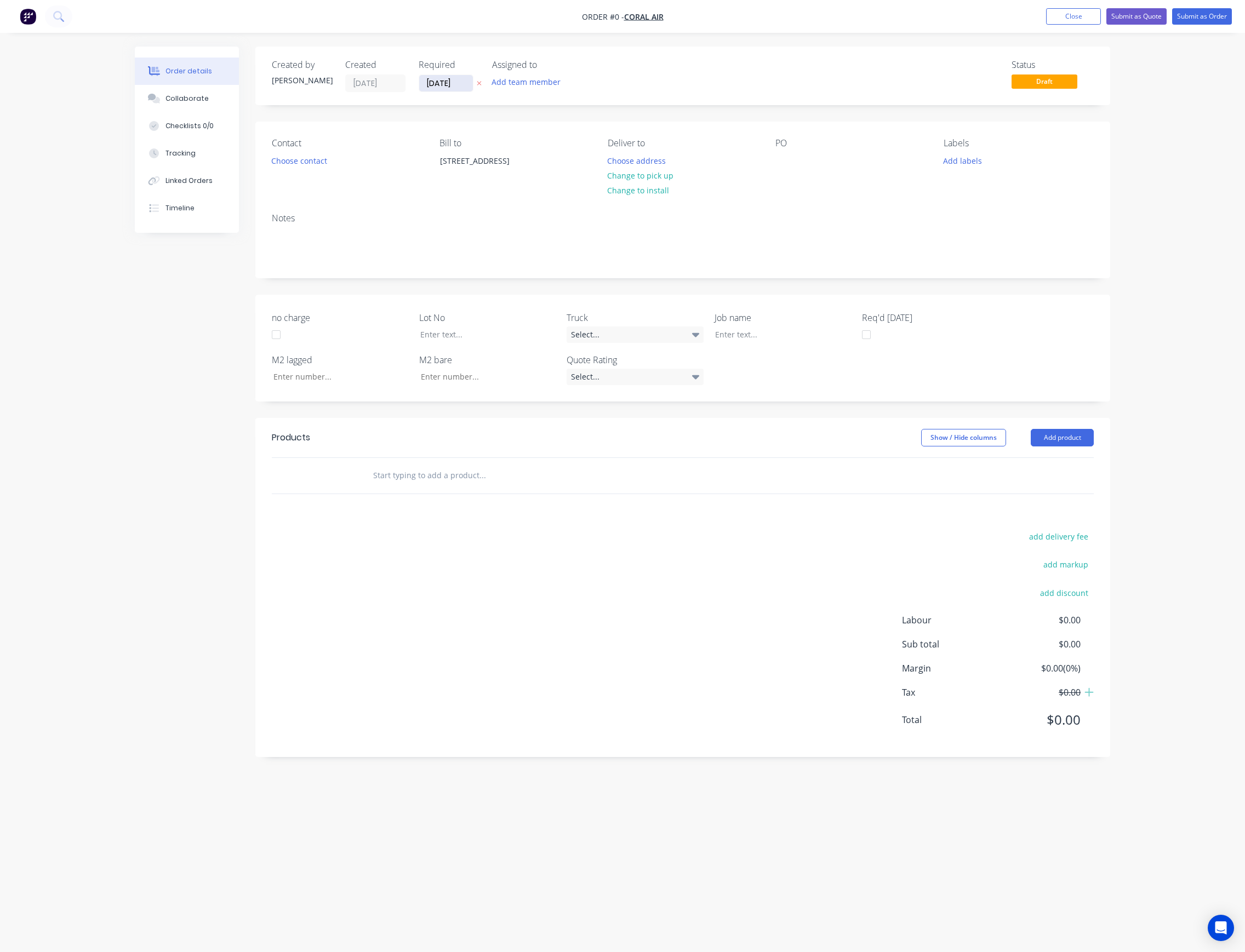
click at [461, 88] on input "[DATE]" at bounding box center [446, 83] width 54 height 16
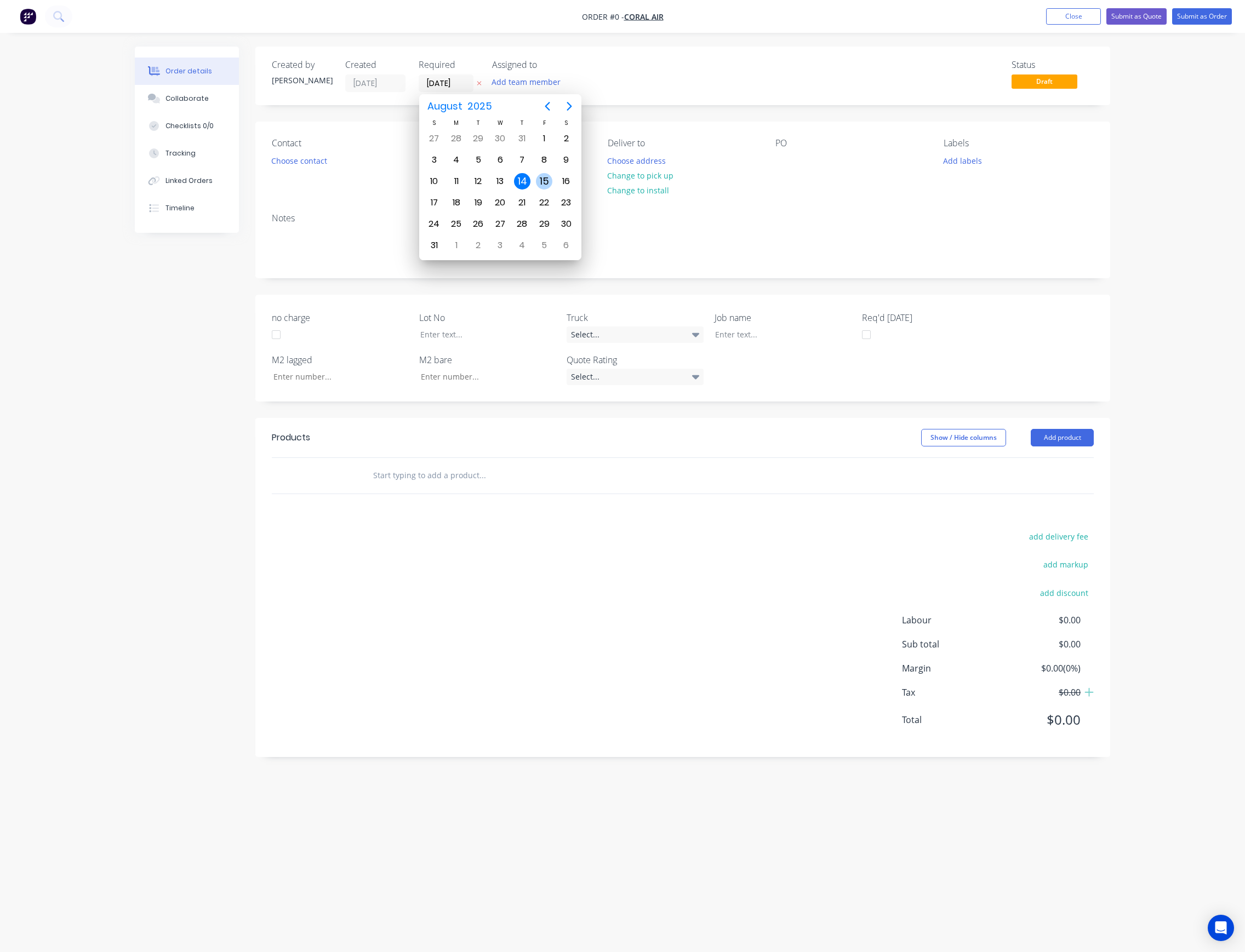
click at [542, 176] on div "15" at bounding box center [544, 181] width 16 height 16
type input "[DATE]"
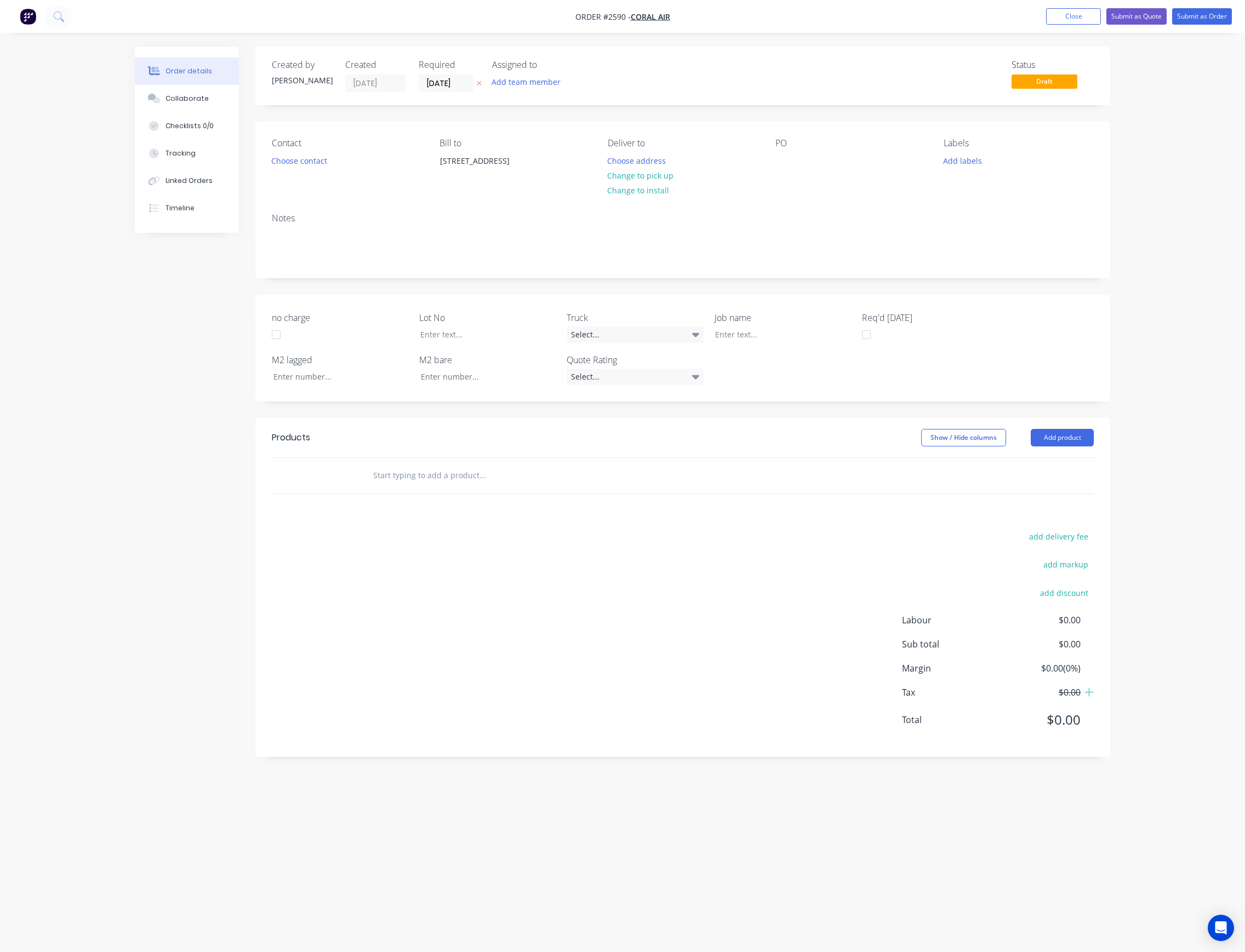
click at [545, 91] on div "Assigned to Add team member" at bounding box center [546, 76] width 110 height 33
click at [546, 85] on button "Add team member" at bounding box center [526, 82] width 81 height 15
drag, startPoint x: 554, startPoint y: 138, endPoint x: 533, endPoint y: 149, distance: 23.7
click at [554, 139] on div "[PERSON_NAME] (You)" at bounding box center [581, 142] width 110 height 11
click at [316, 164] on button "Choose contact" at bounding box center [299, 160] width 67 height 15
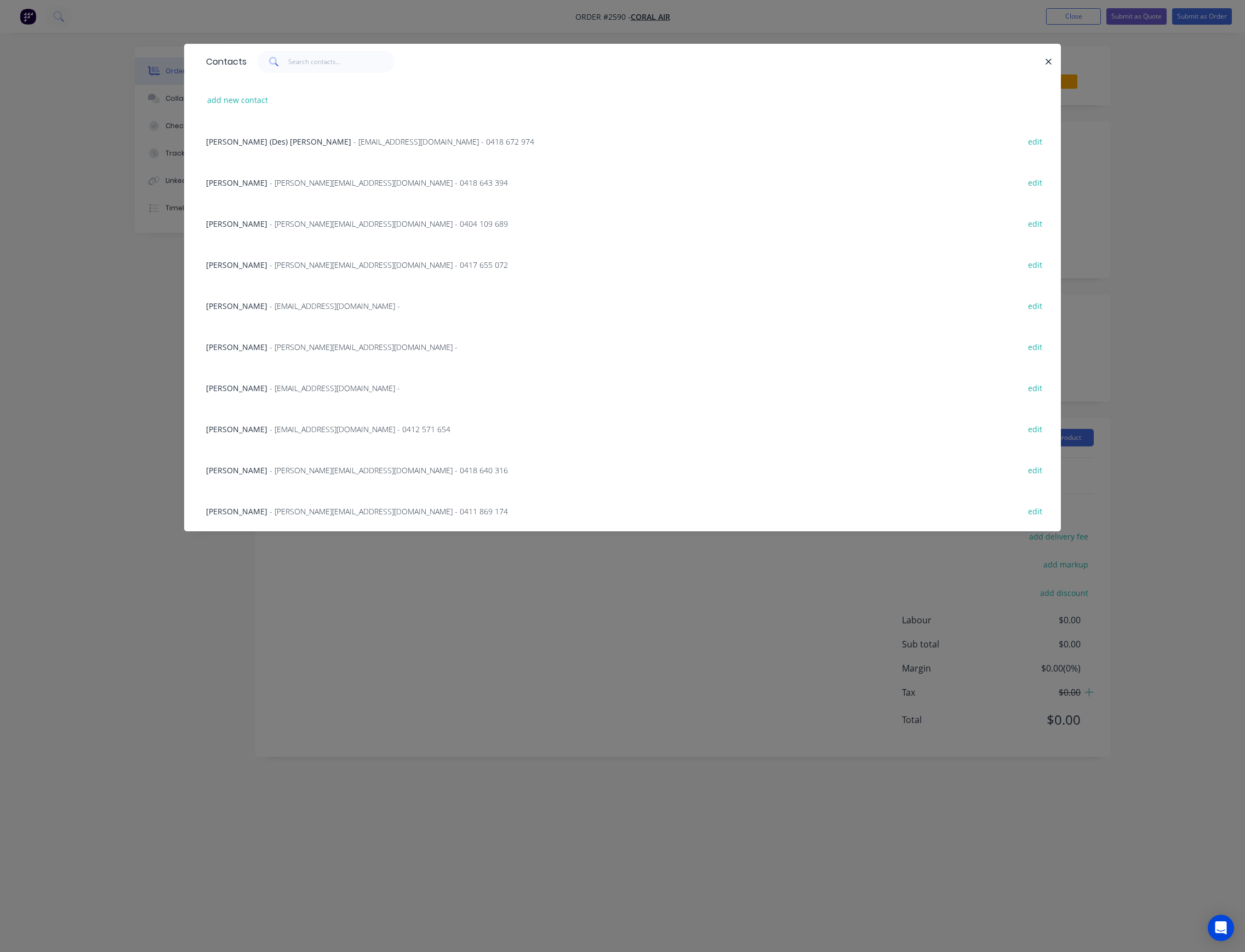
click at [255, 428] on span "[PERSON_NAME]" at bounding box center [236, 429] width 61 height 11
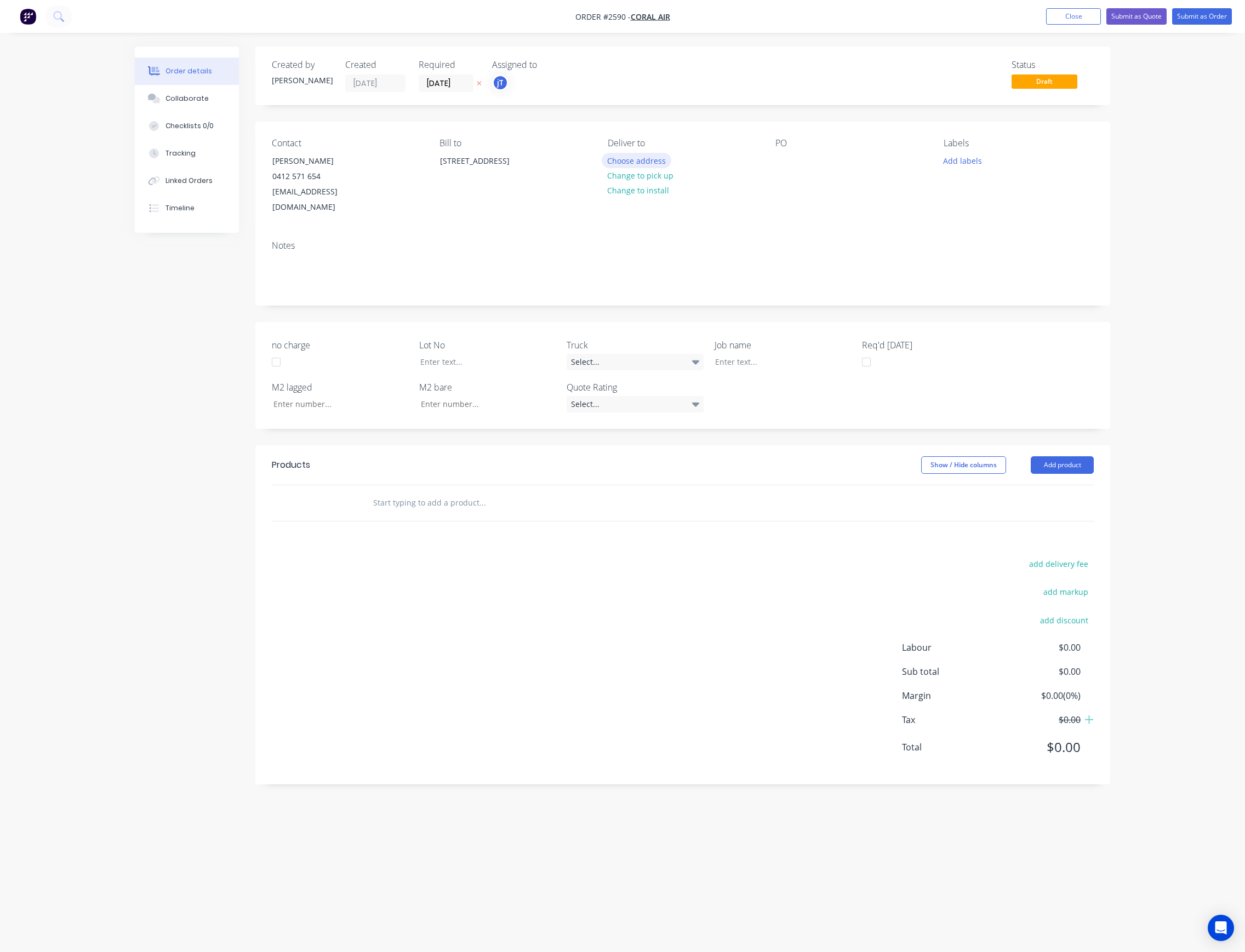
click at [660, 160] on button "Choose address" at bounding box center [637, 160] width 70 height 15
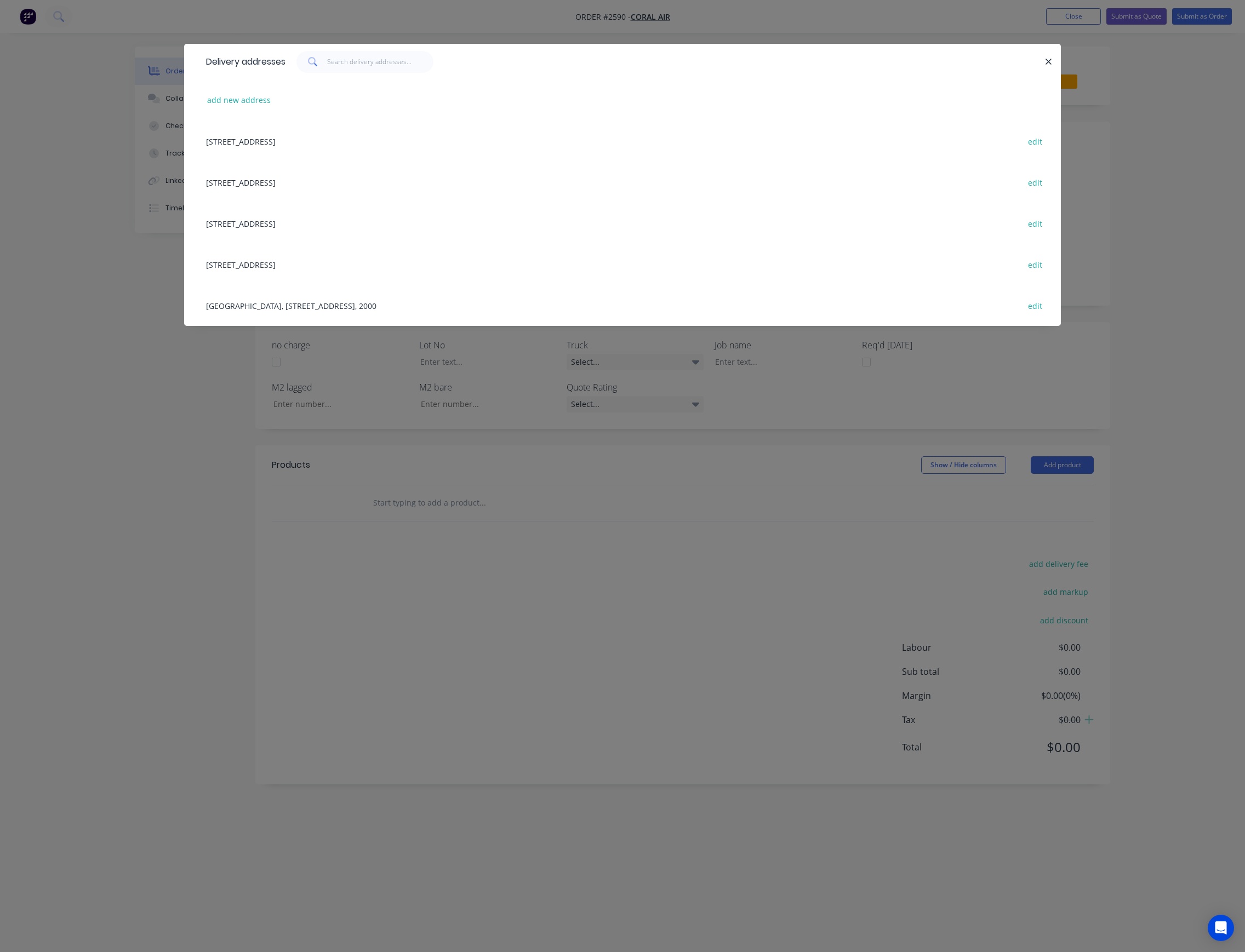
click at [382, 258] on div "1 Shakespeare Place, Sydney, New South Wales, Australia, 2000 edit" at bounding box center [623, 264] width 844 height 41
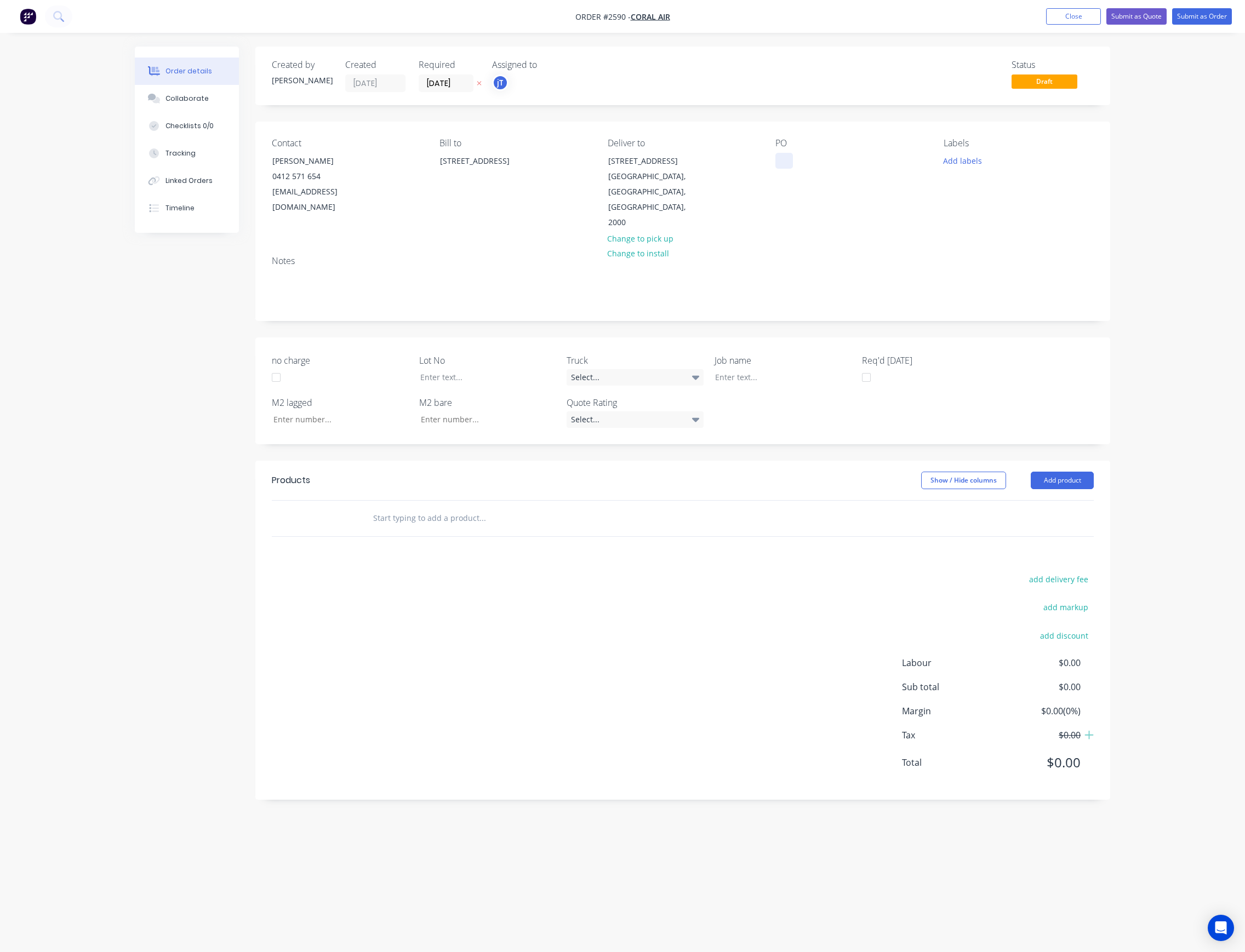
click at [783, 167] on div at bounding box center [784, 161] width 18 height 16
click at [963, 159] on button "Add labels" at bounding box center [962, 160] width 50 height 15
click at [1009, 196] on input "text" at bounding box center [1034, 193] width 115 height 22
click at [978, 255] on div "LOT-223" at bounding box center [990, 259] width 35 height 12
drag, startPoint x: 1013, startPoint y: 190, endPoint x: 969, endPoint y: 202, distance: 45.6
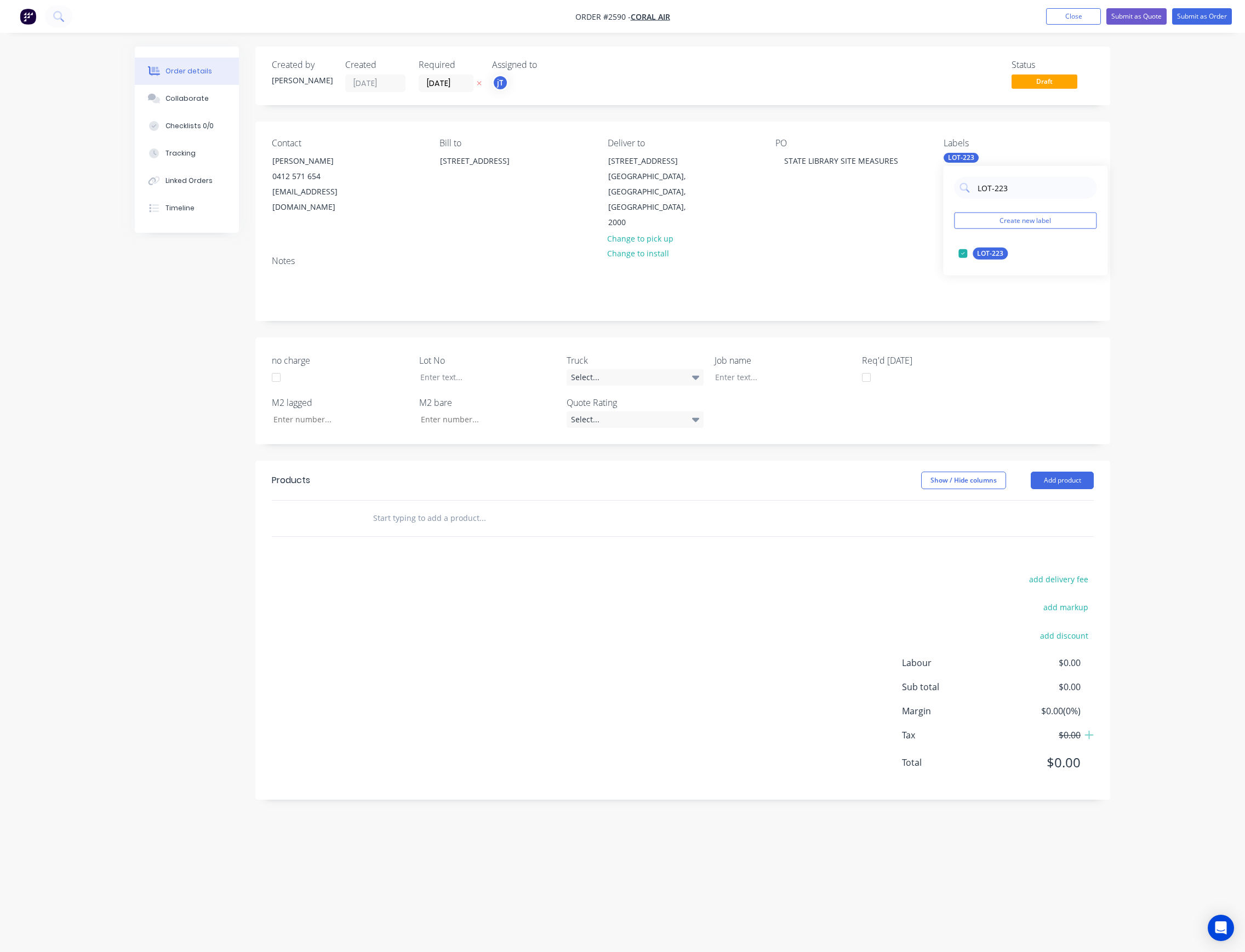
click at [969, 202] on div "LOT-223 Create new label LOT-223 edit" at bounding box center [1025, 220] width 164 height 110
click at [996, 253] on div "Main Contract" at bounding box center [999, 254] width 54 height 12
drag, startPoint x: 1016, startPoint y: 186, endPoint x: 973, endPoint y: 193, distance: 43.6
click at [973, 193] on div "MAIN" at bounding box center [1025, 188] width 142 height 22
type input "50"
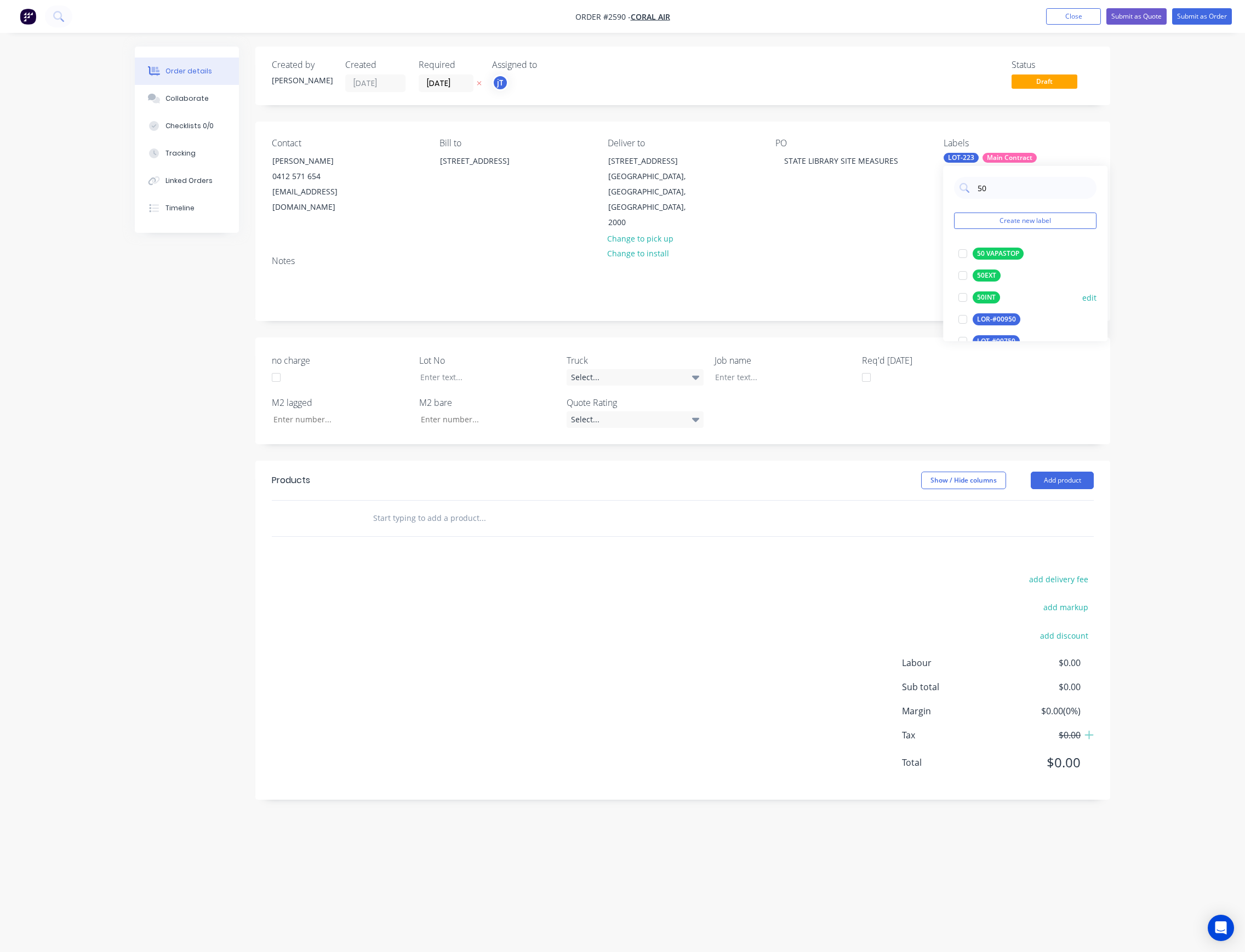
click at [985, 294] on div "50INT" at bounding box center [986, 297] width 28 height 12
click at [498, 369] on div at bounding box center [480, 377] width 137 height 16
click at [690, 369] on div "Select..." at bounding box center [635, 377] width 137 height 16
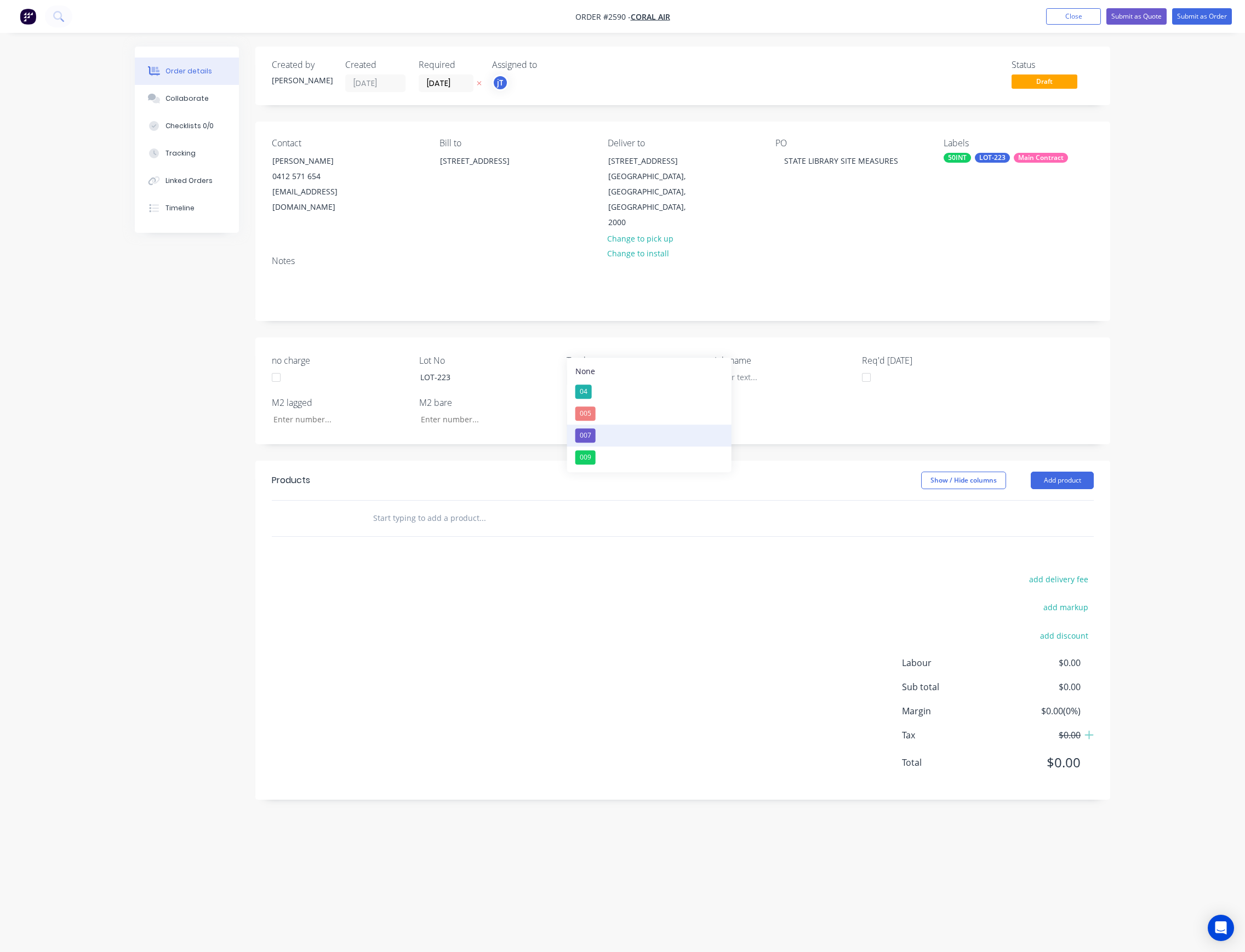
click at [607, 436] on button "007" at bounding box center [649, 435] width 164 height 22
click at [760, 369] on div at bounding box center [774, 377] width 137 height 16
drag, startPoint x: 426, startPoint y: 487, endPoint x: 424, endPoint y: 472, distance: 15.1
click at [426, 507] on input "text" at bounding box center [482, 518] width 220 height 22
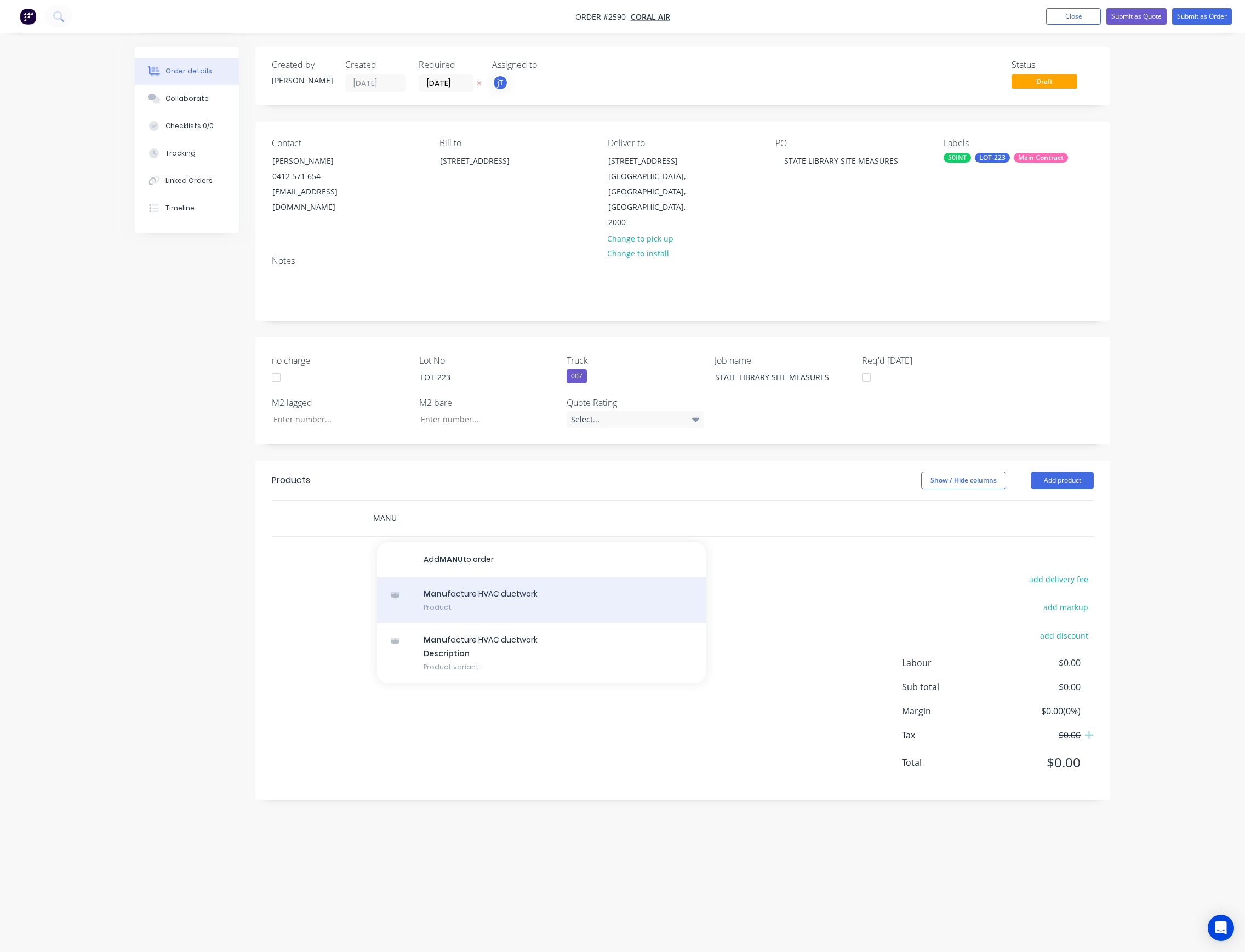
type input "MANU"
click at [498, 577] on div "Manu facture HVAC ductwork Product" at bounding box center [542, 600] width 329 height 46
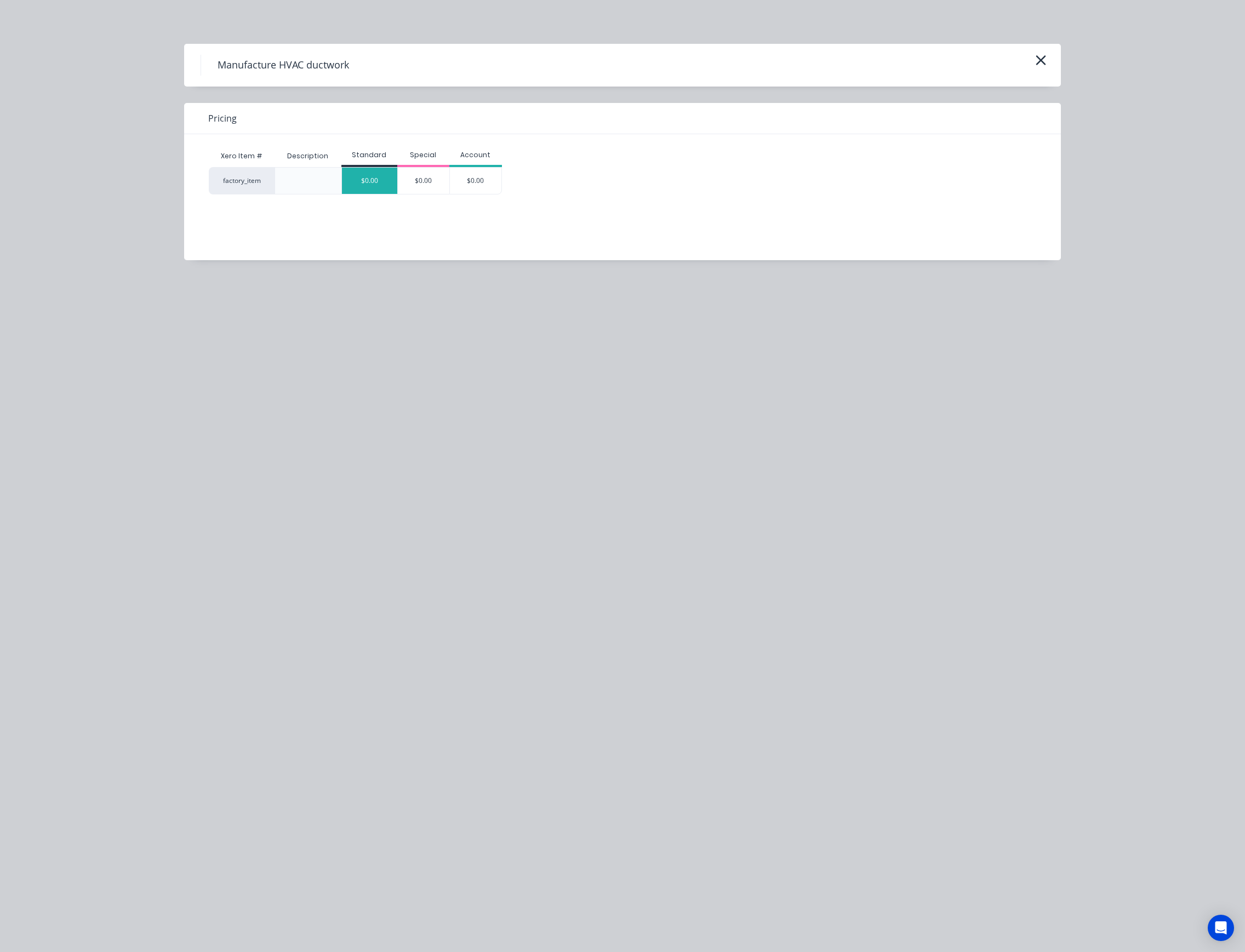
click at [371, 187] on div "$0.00" at bounding box center [369, 180] width 55 height 26
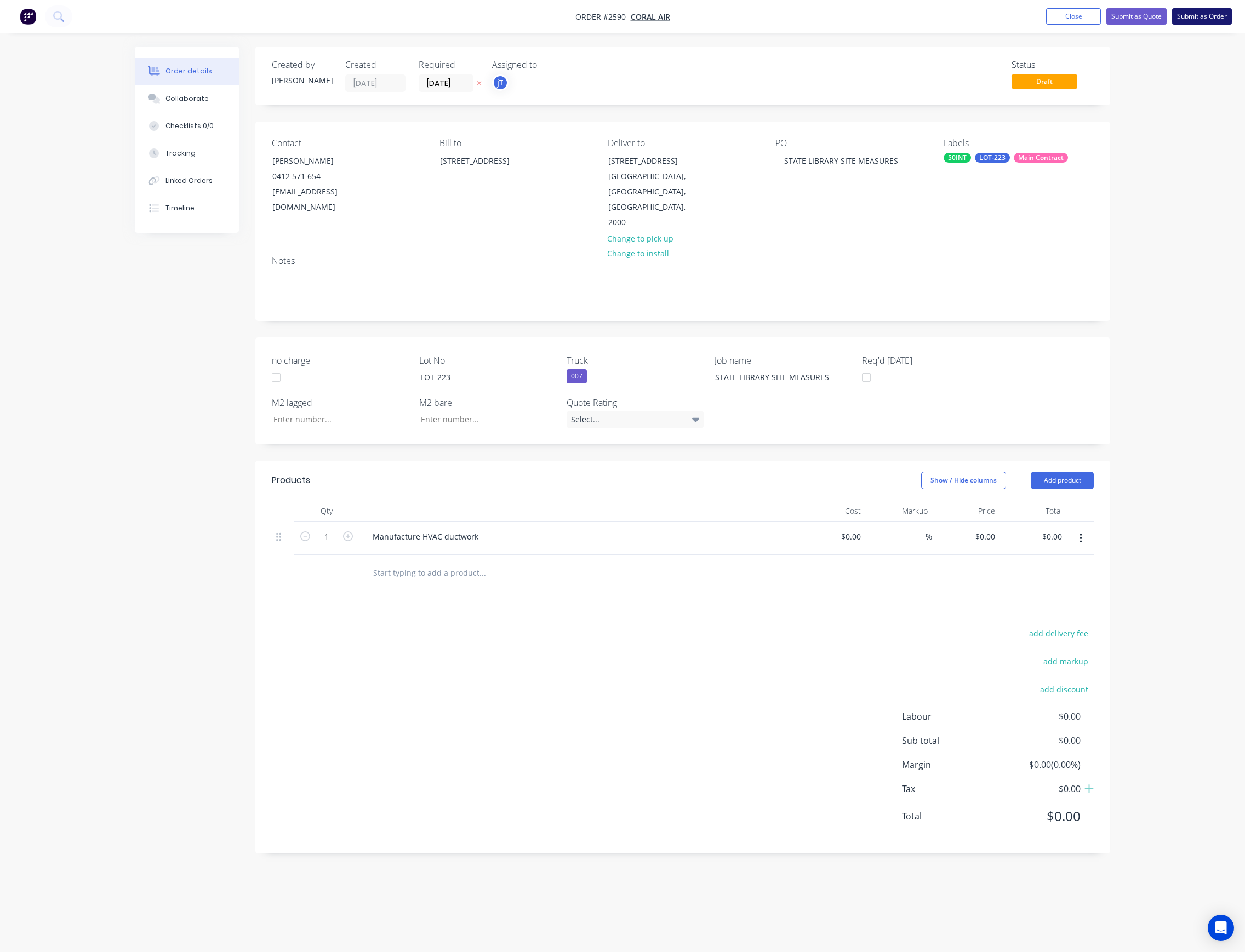
click at [1197, 20] on button "Submit as Order" at bounding box center [1201, 16] width 59 height 16
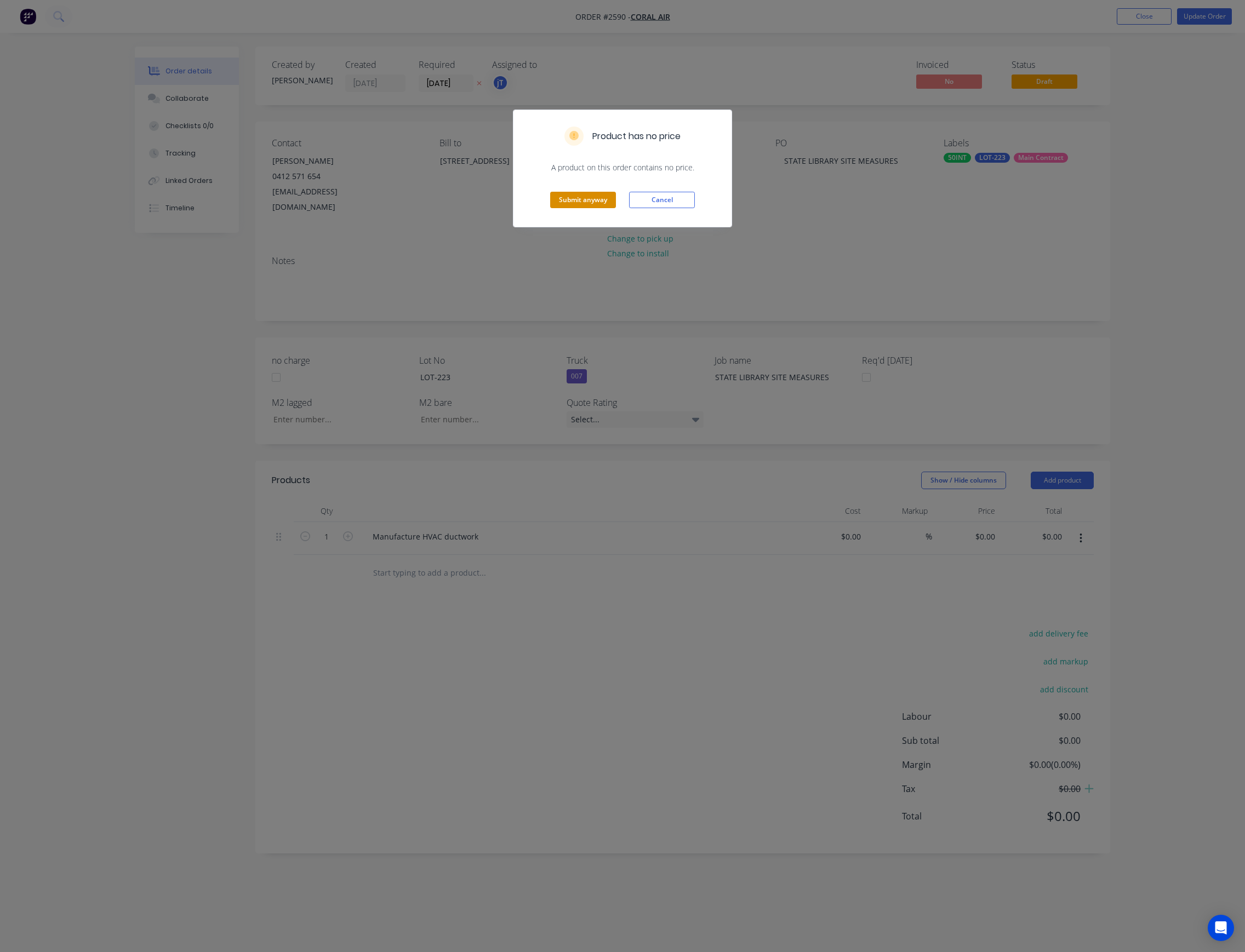
click at [603, 208] on button "Submit anyway" at bounding box center [582, 200] width 66 height 16
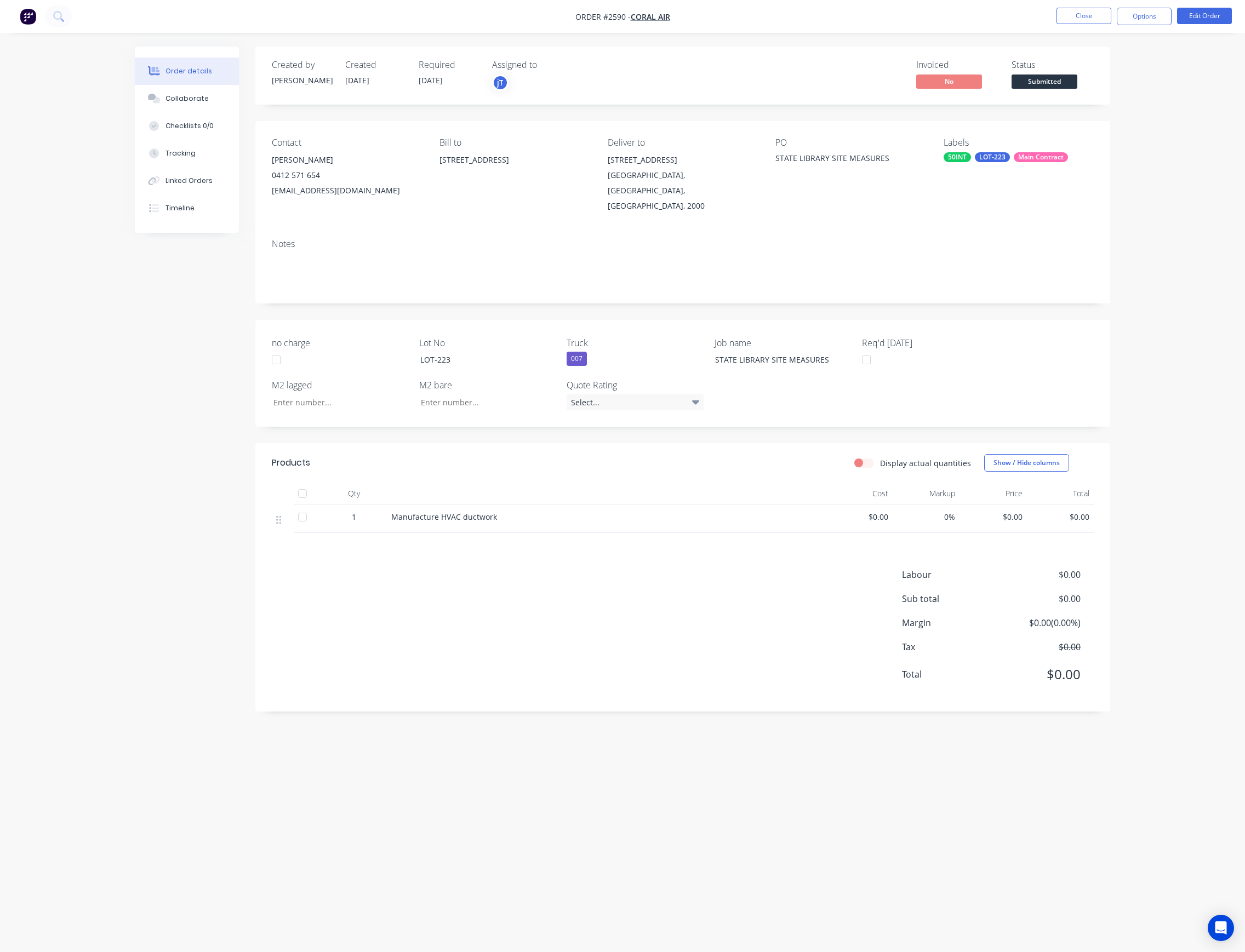
drag, startPoint x: 1043, startPoint y: 80, endPoint x: 1040, endPoint y: 89, distance: 9.5
click at [1043, 81] on span "Submitted" at bounding box center [1044, 81] width 66 height 14
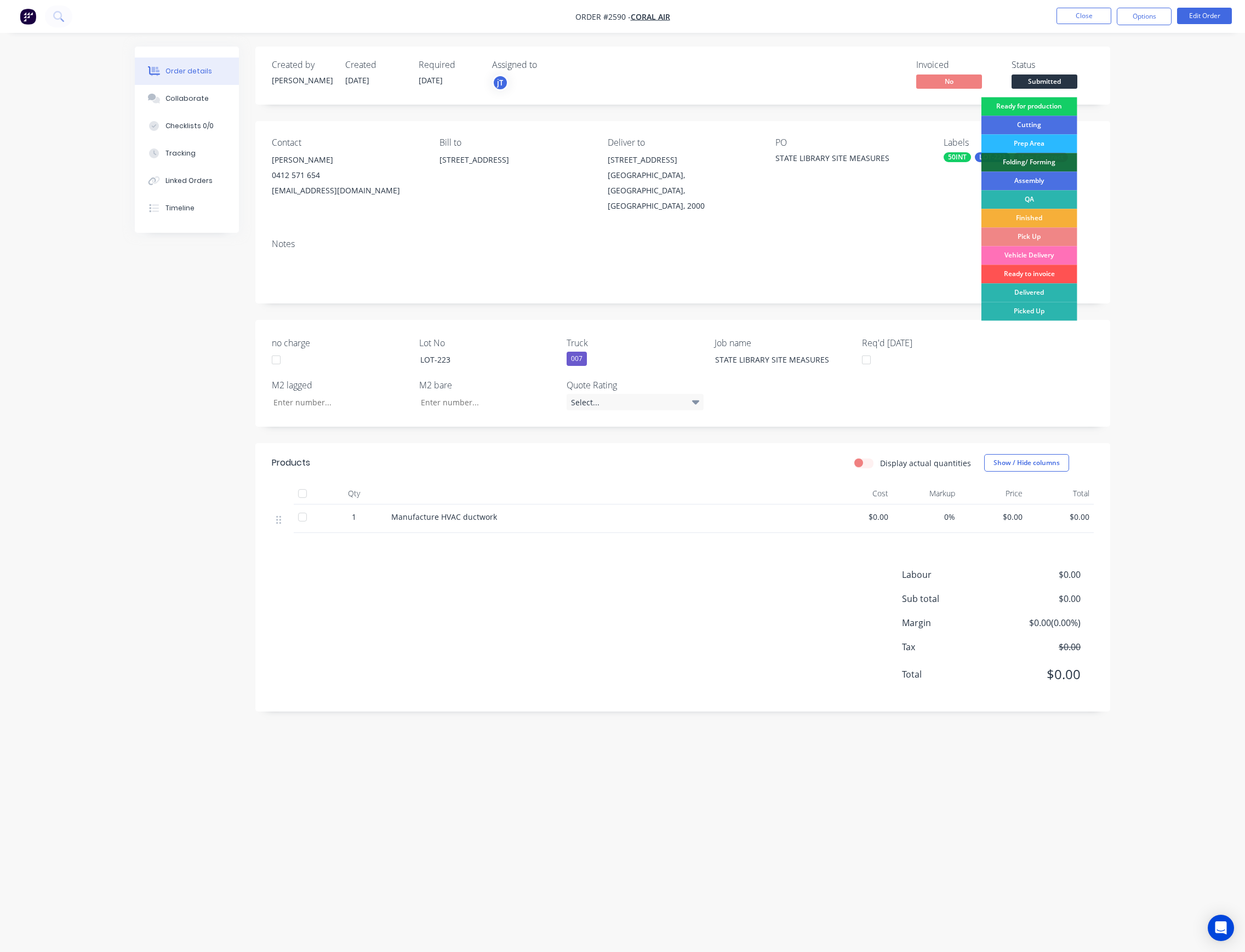
click at [1032, 107] on div "Ready for production" at bounding box center [1030, 106] width 96 height 19
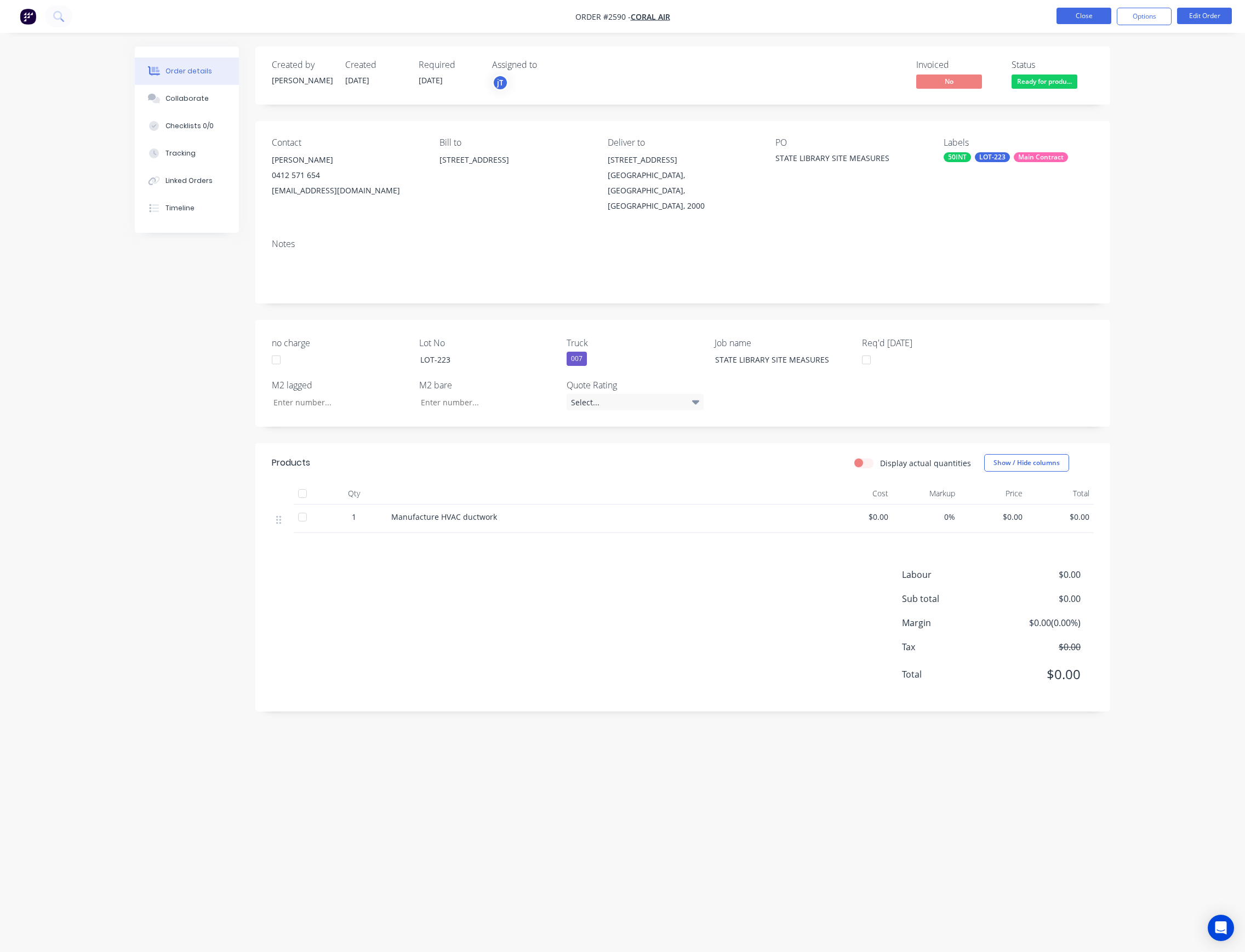
click at [1093, 20] on button "Close" at bounding box center [1083, 15] width 54 height 16
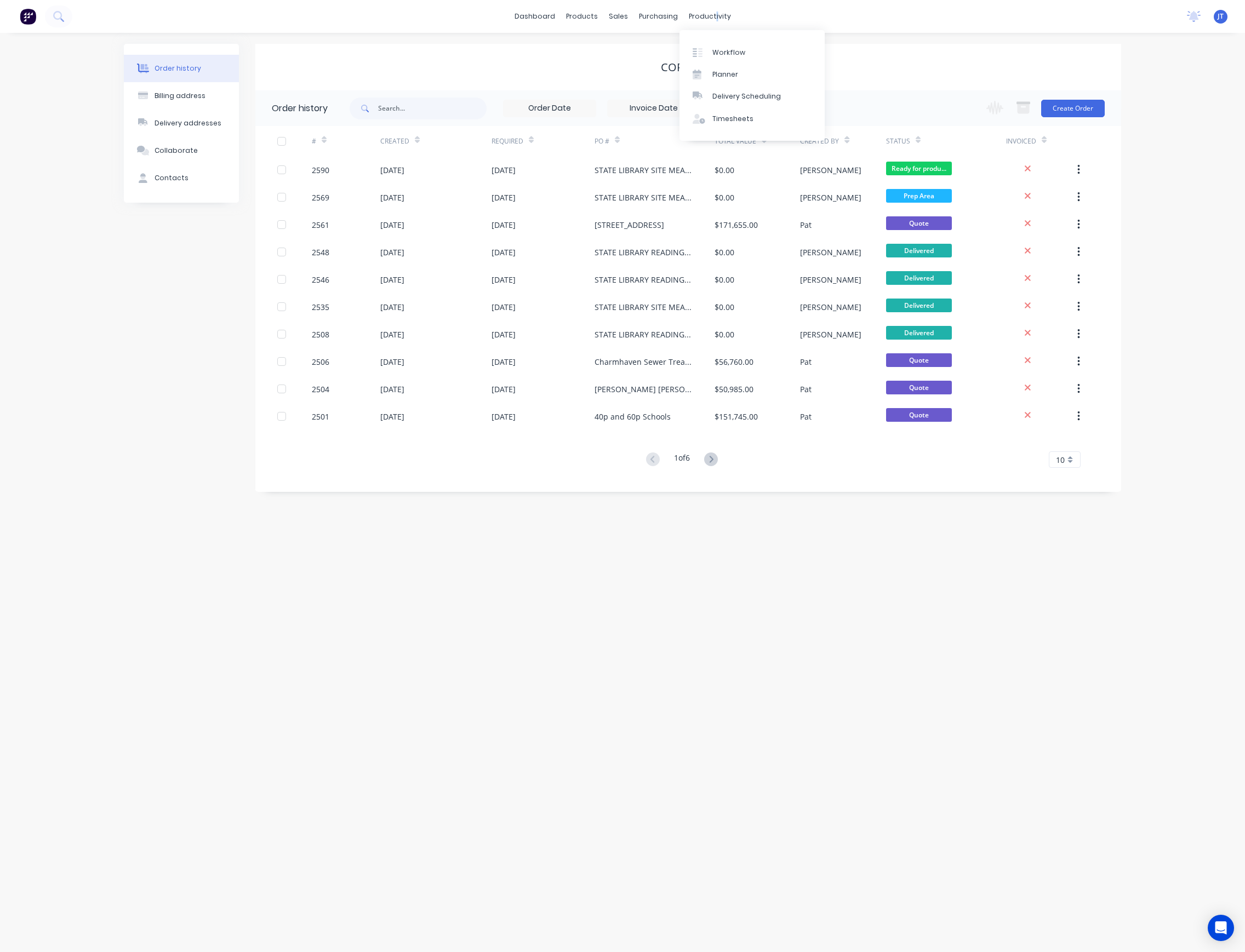
drag, startPoint x: 711, startPoint y: 16, endPoint x: 699, endPoint y: 27, distance: 16.3
click at [704, 21] on div "productivity" at bounding box center [709, 16] width 53 height 16
click at [733, 53] on div "Workflow" at bounding box center [729, 53] width 33 height 10
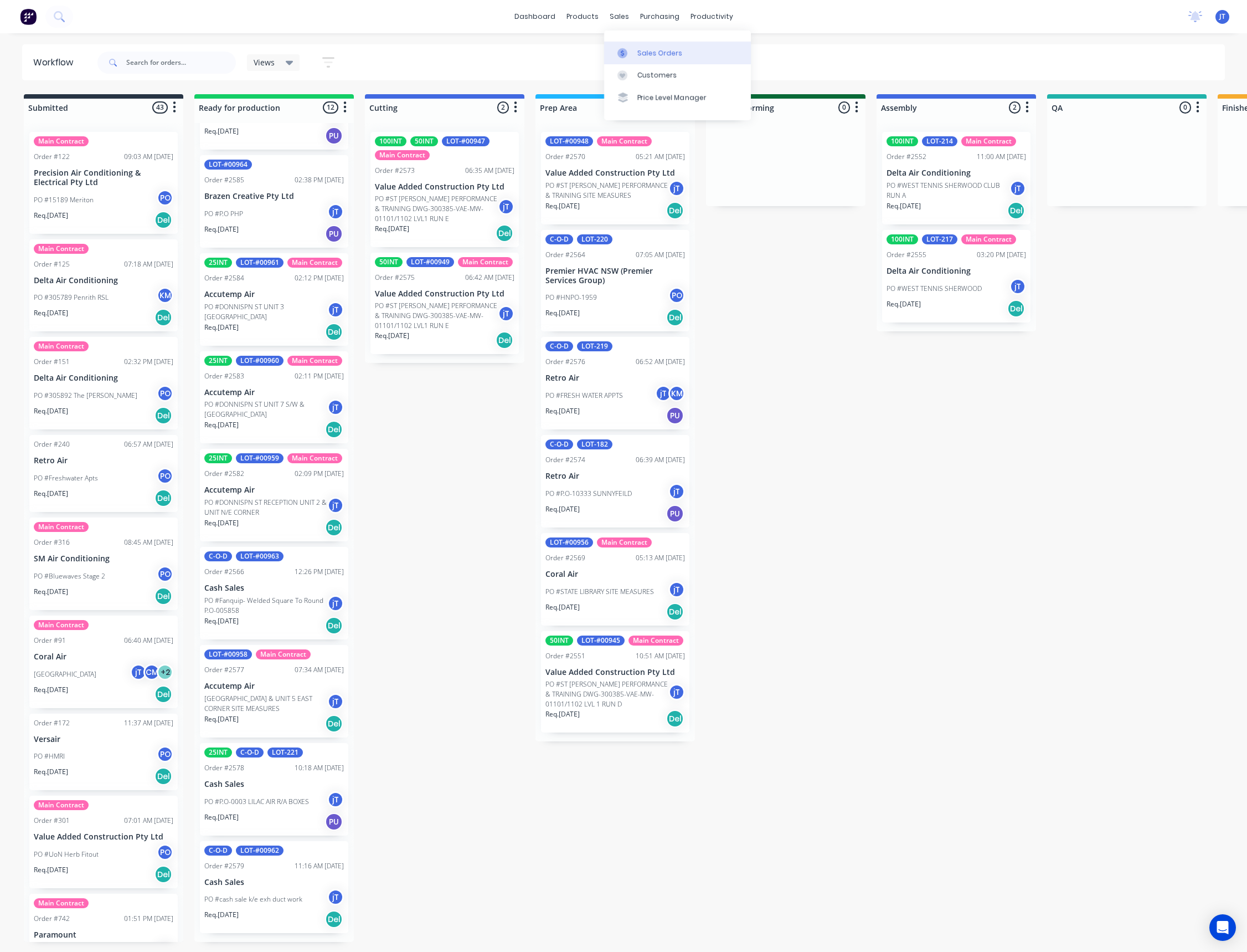
click at [656, 50] on div "Sales Orders" at bounding box center [660, 53] width 45 height 10
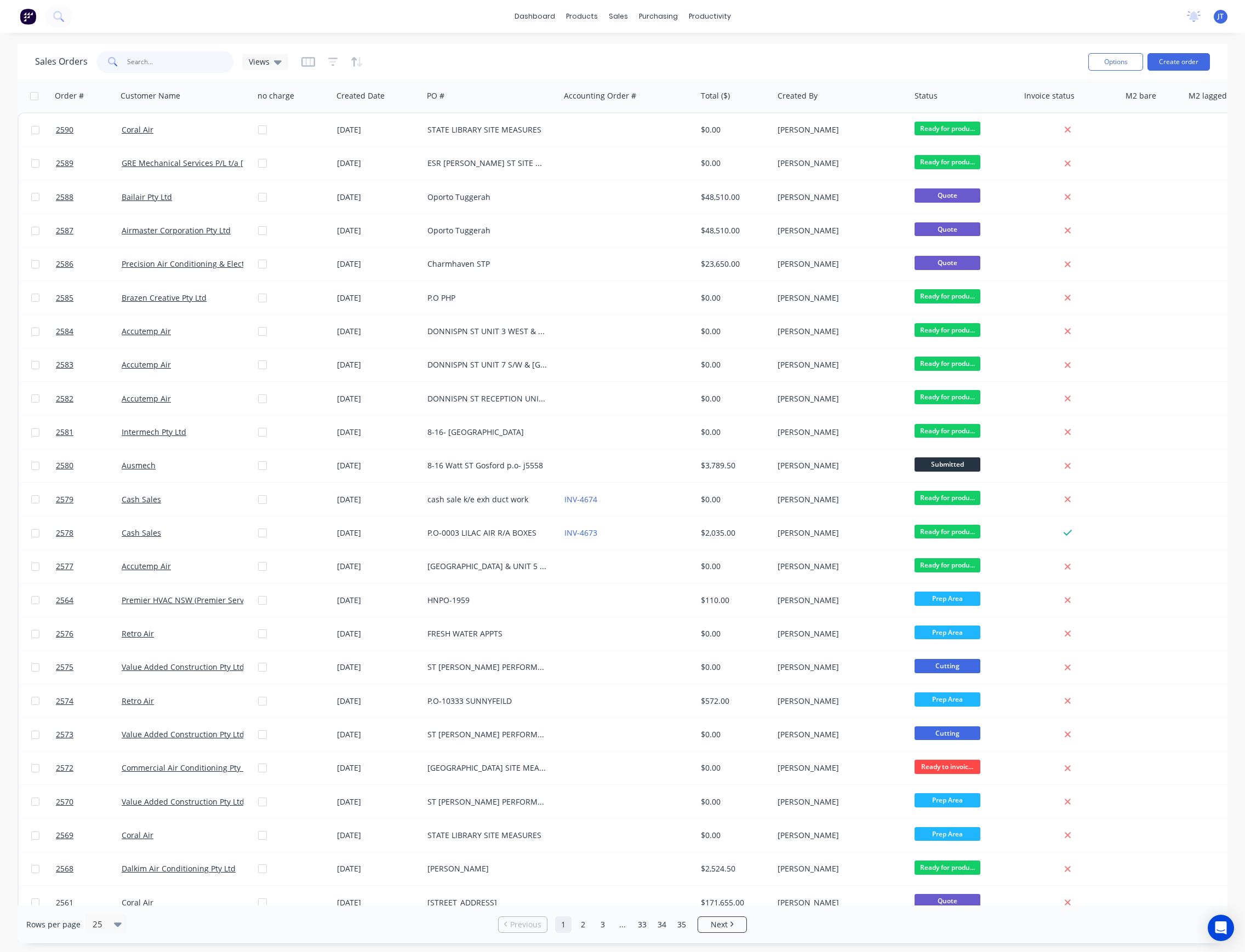
click at [160, 66] on input "text" at bounding box center [180, 62] width 107 height 22
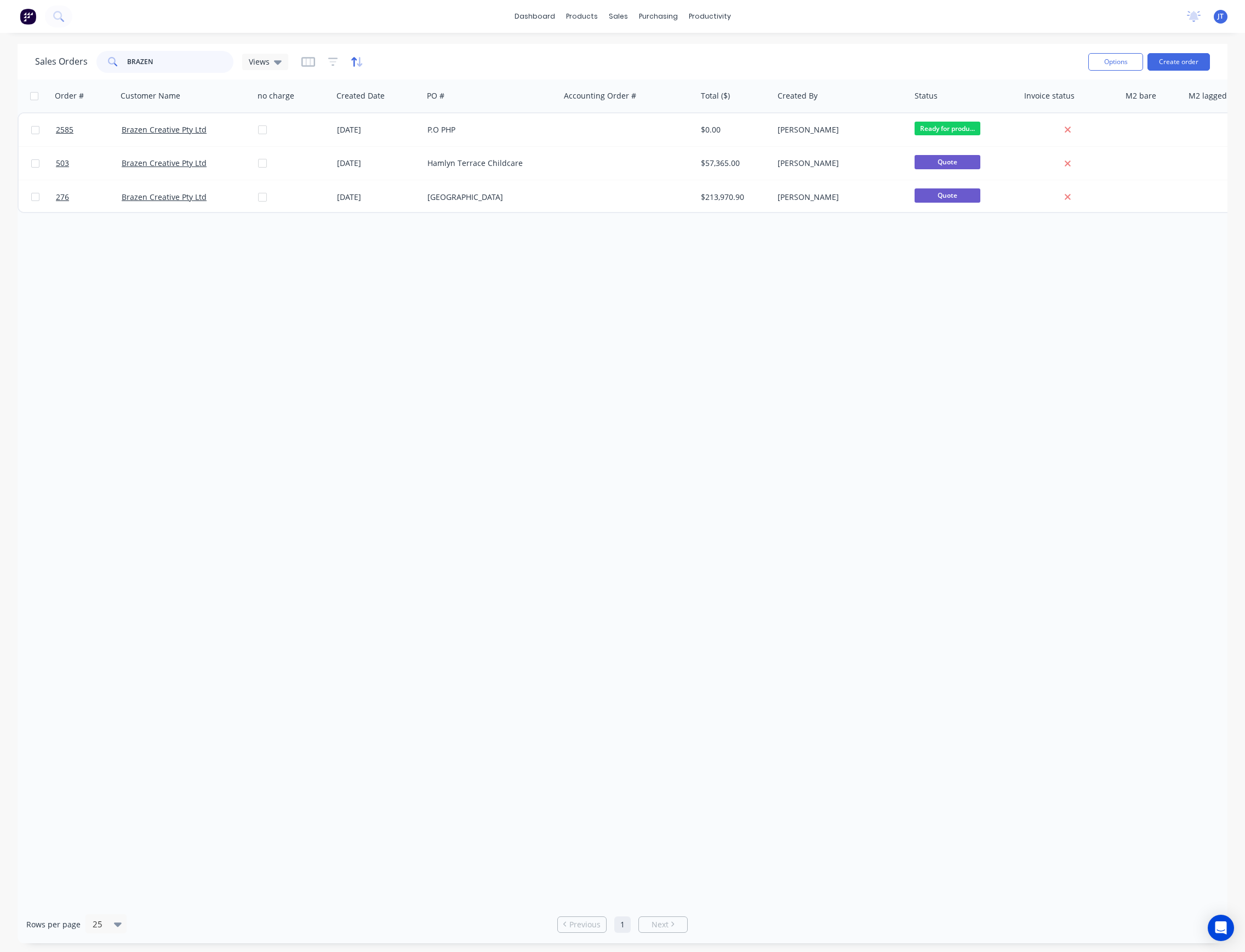
type input "BRAZEN"
click at [356, 61] on icon "button" at bounding box center [356, 61] width 12 height 11
click at [360, 106] on div "Sort results To pick up a draggable item, press the space bar. While dragging, …" at bounding box center [509, 116] width 320 height 80
click at [363, 110] on icon "button" at bounding box center [363, 113] width 6 height 7
click at [486, 127] on div at bounding box center [491, 119] width 20 height 20
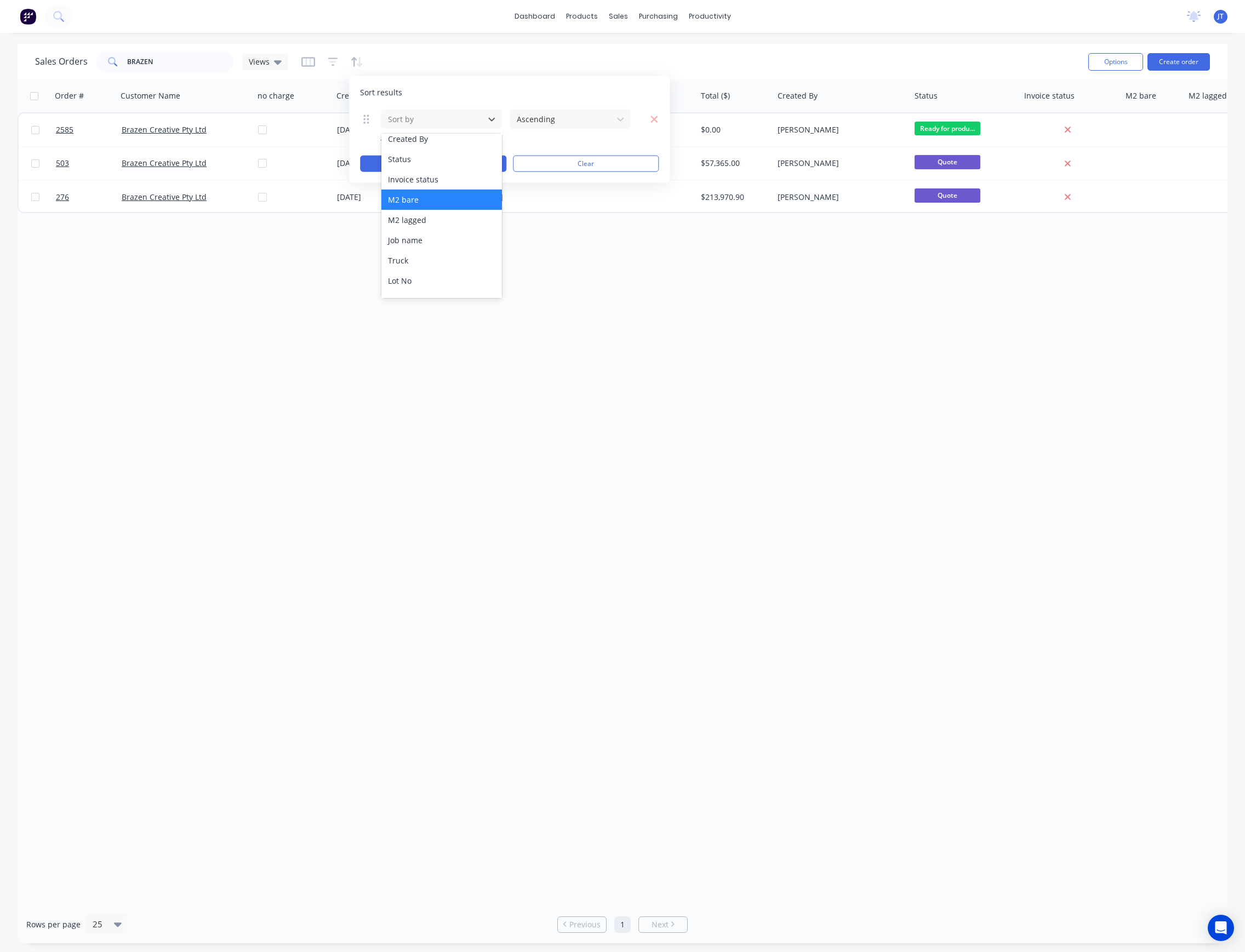
scroll to position [146, 0]
click at [460, 161] on div "Status" at bounding box center [442, 162] width 120 height 20
click at [590, 119] on div at bounding box center [561, 119] width 92 height 14
click at [574, 144] on div "Ascending" at bounding box center [570, 146] width 120 height 20
click at [489, 122] on icon at bounding box center [491, 118] width 11 height 11
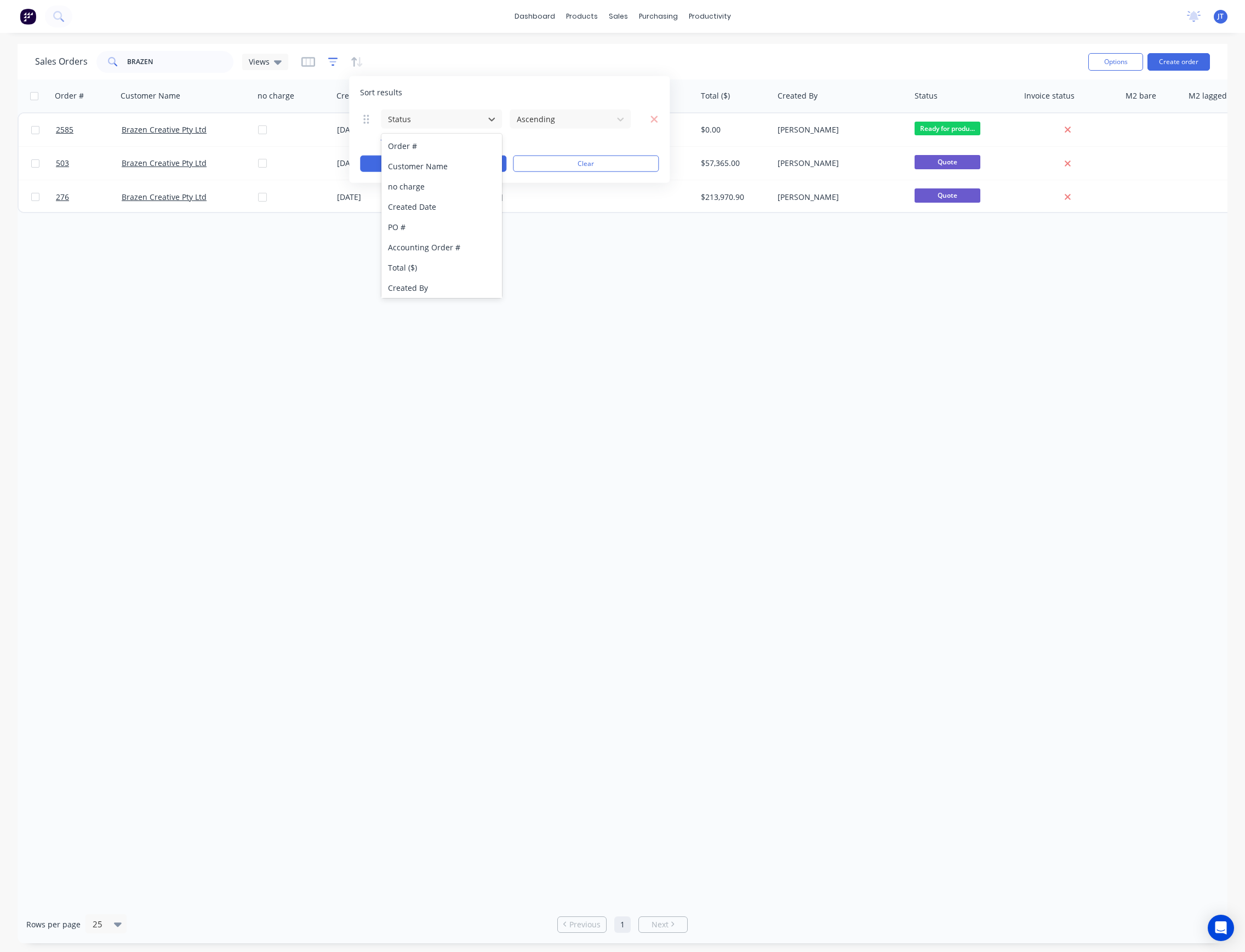
click at [329, 63] on icon "button" at bounding box center [333, 61] width 10 height 11
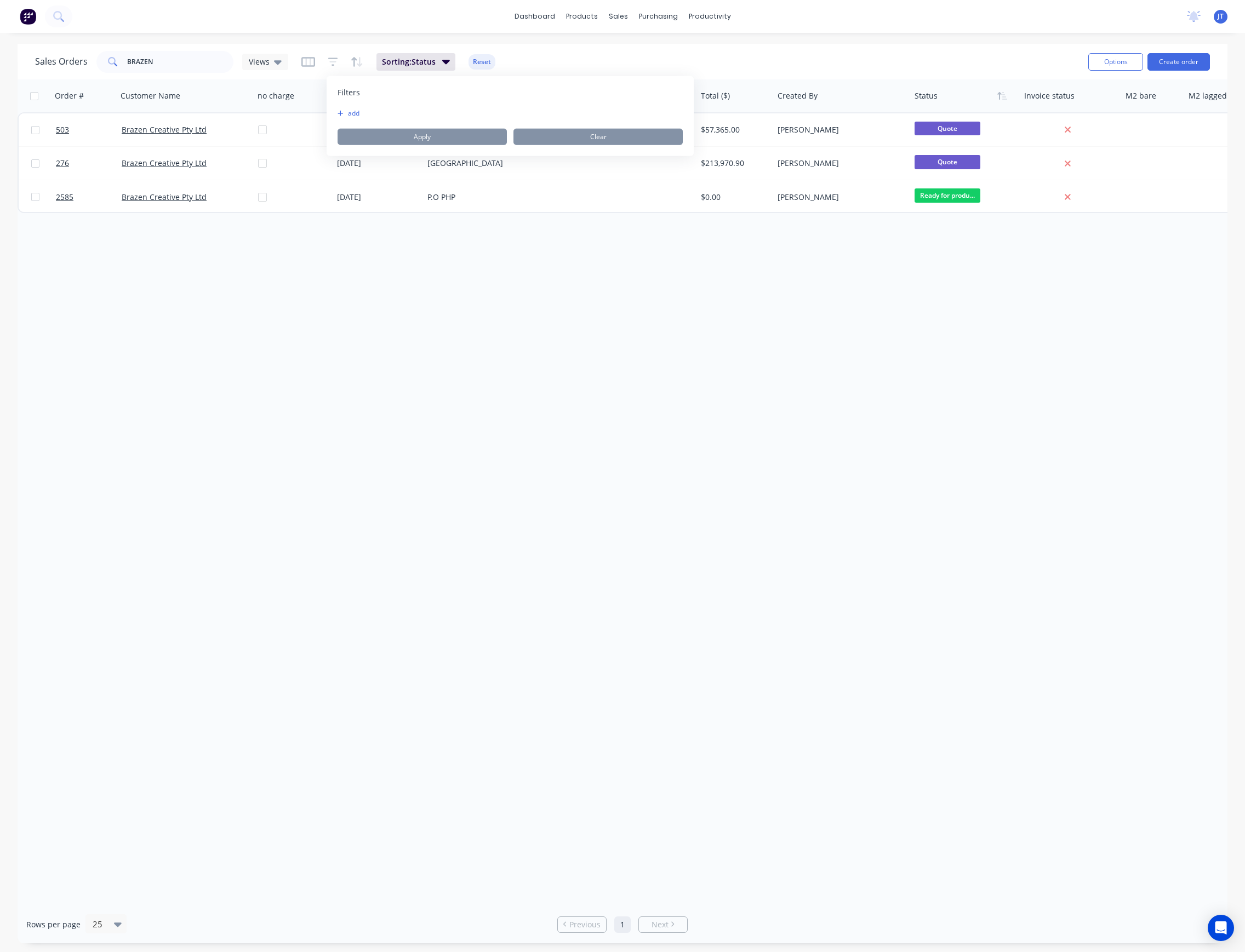
click at [359, 115] on button "add" at bounding box center [351, 113] width 28 height 9
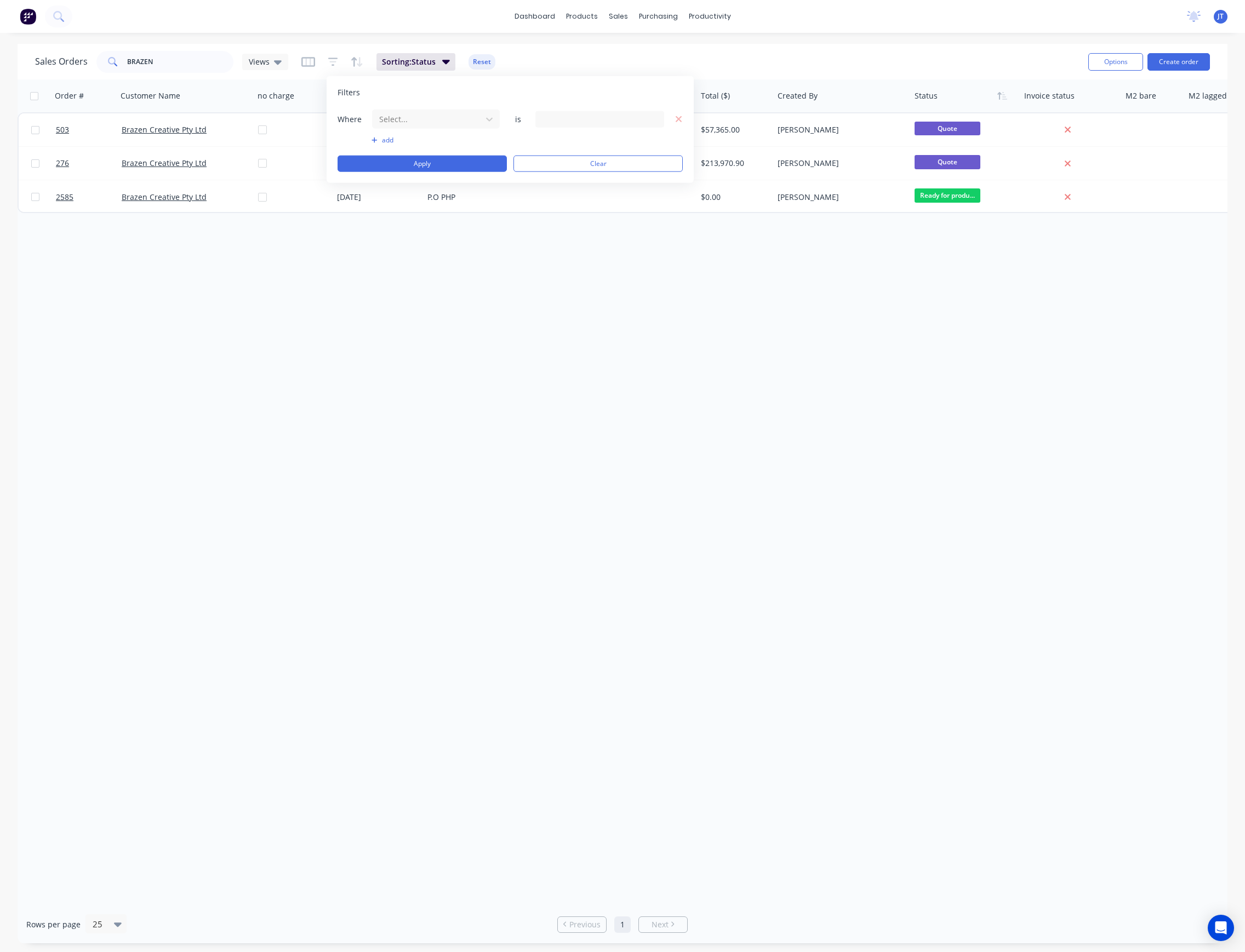
click at [446, 129] on div "Select..." at bounding box center [436, 119] width 128 height 20
click at [451, 124] on div at bounding box center [427, 119] width 98 height 14
click at [419, 264] on div "Status" at bounding box center [435, 266] width 127 height 20
click at [625, 110] on div "Where Status is 15 Status selected" at bounding box center [510, 119] width 345 height 20
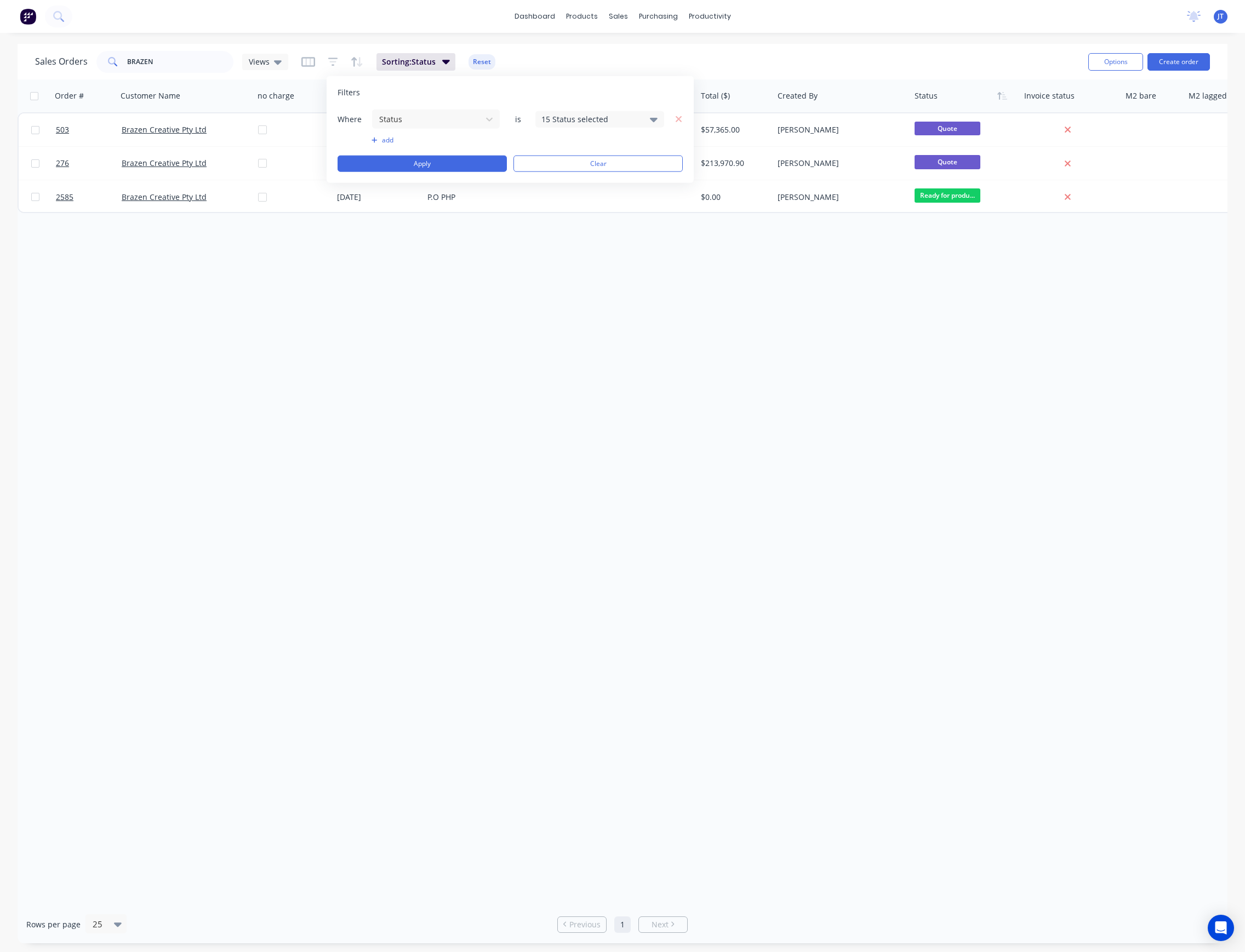
click at [623, 119] on div "15 Status selected" at bounding box center [591, 119] width 99 height 11
click at [552, 182] on div at bounding box center [553, 179] width 22 height 22
click at [555, 206] on div at bounding box center [553, 201] width 22 height 22
click at [470, 269] on div "Order # Customer Name no charge Created Date PO # Accounting Order # Total ($) …" at bounding box center [623, 493] width 1210 height 826
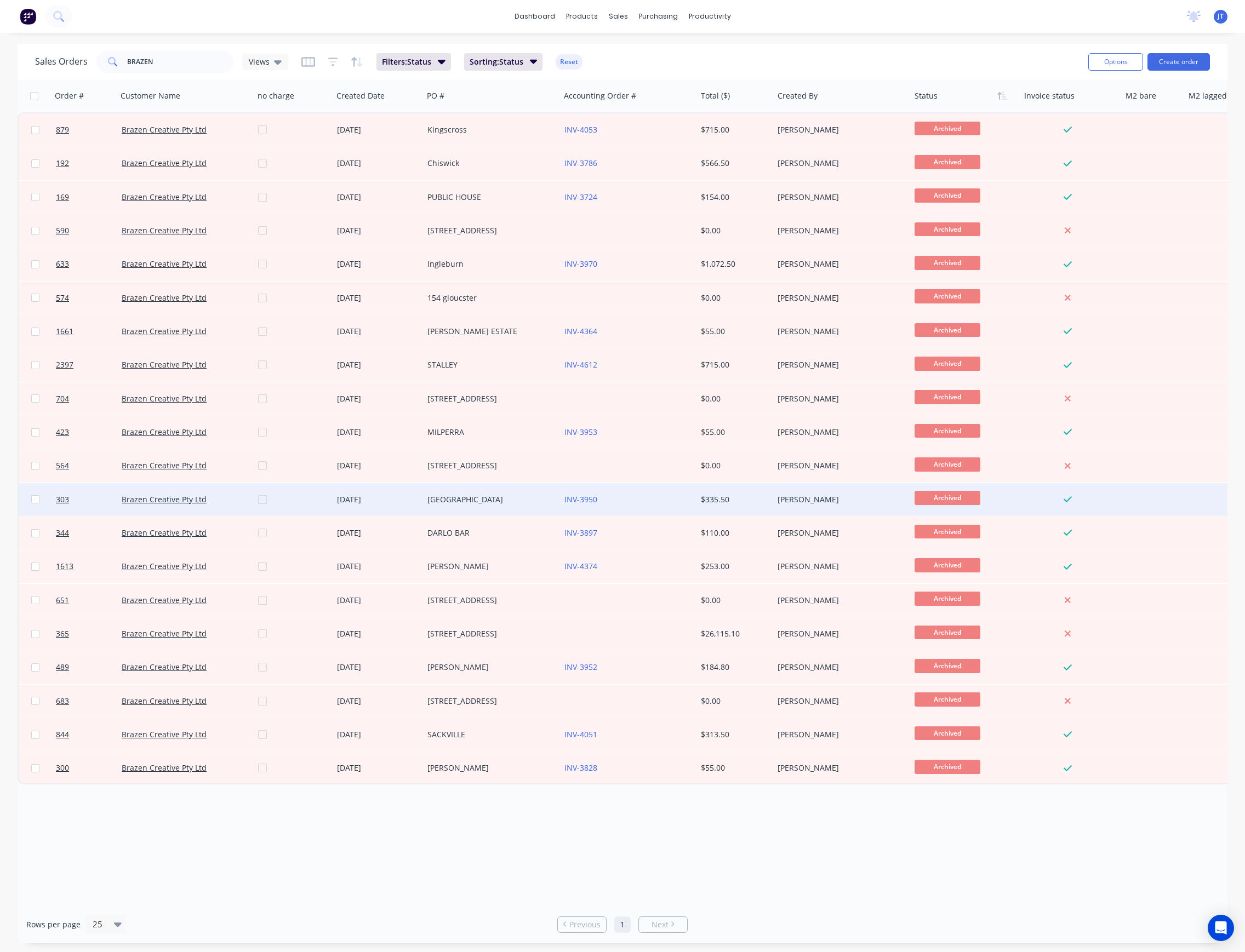
click at [455, 494] on div "Coogee Bay Hotel" at bounding box center [489, 499] width 122 height 11
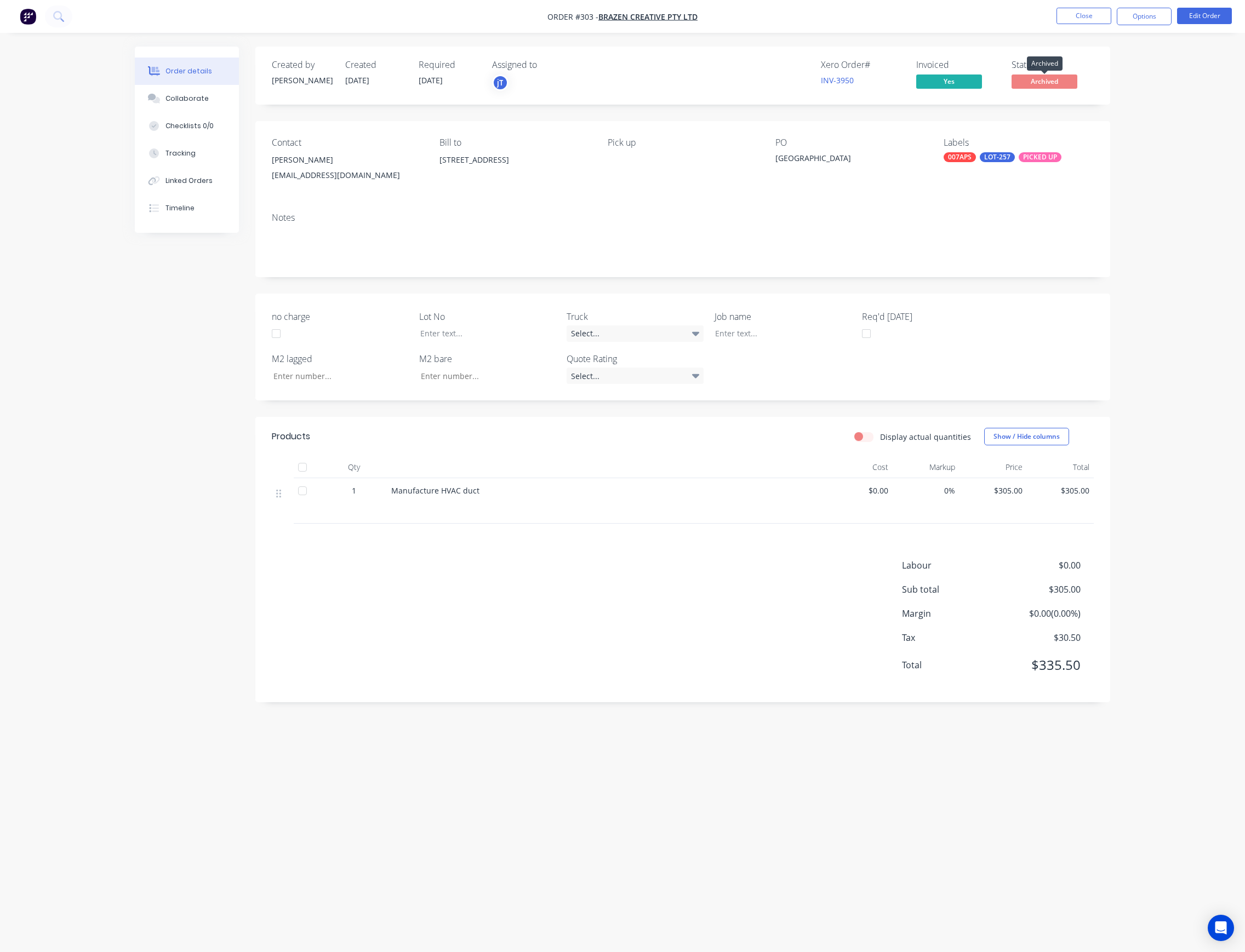
click at [1052, 81] on span "Archived" at bounding box center [1044, 81] width 66 height 14
drag, startPoint x: 1060, startPoint y: 80, endPoint x: 1197, endPoint y: 21, distance: 149.2
click at [1197, 21] on button "Edit Order" at bounding box center [1204, 15] width 54 height 16
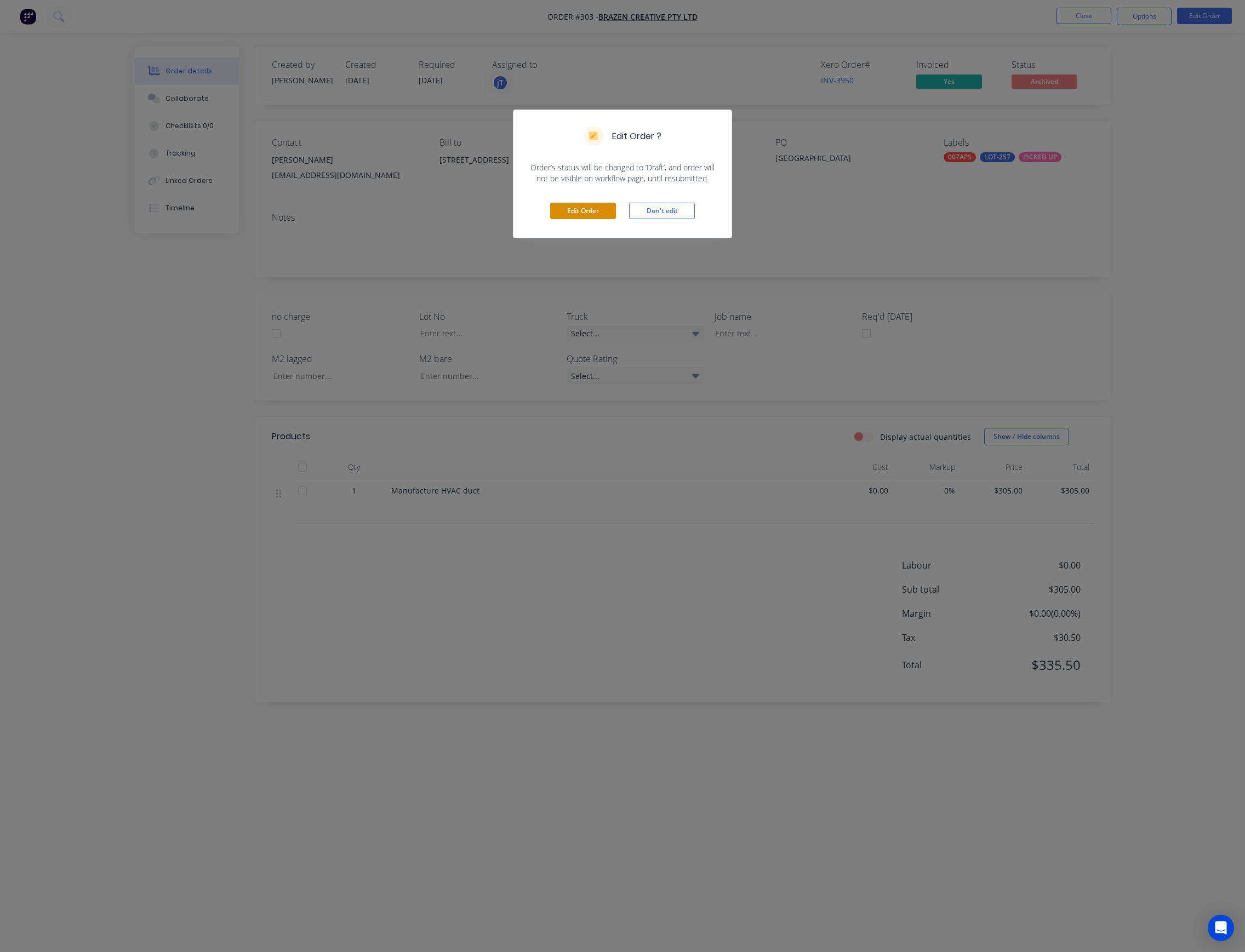
click at [606, 211] on button "Edit Order" at bounding box center [582, 211] width 66 height 16
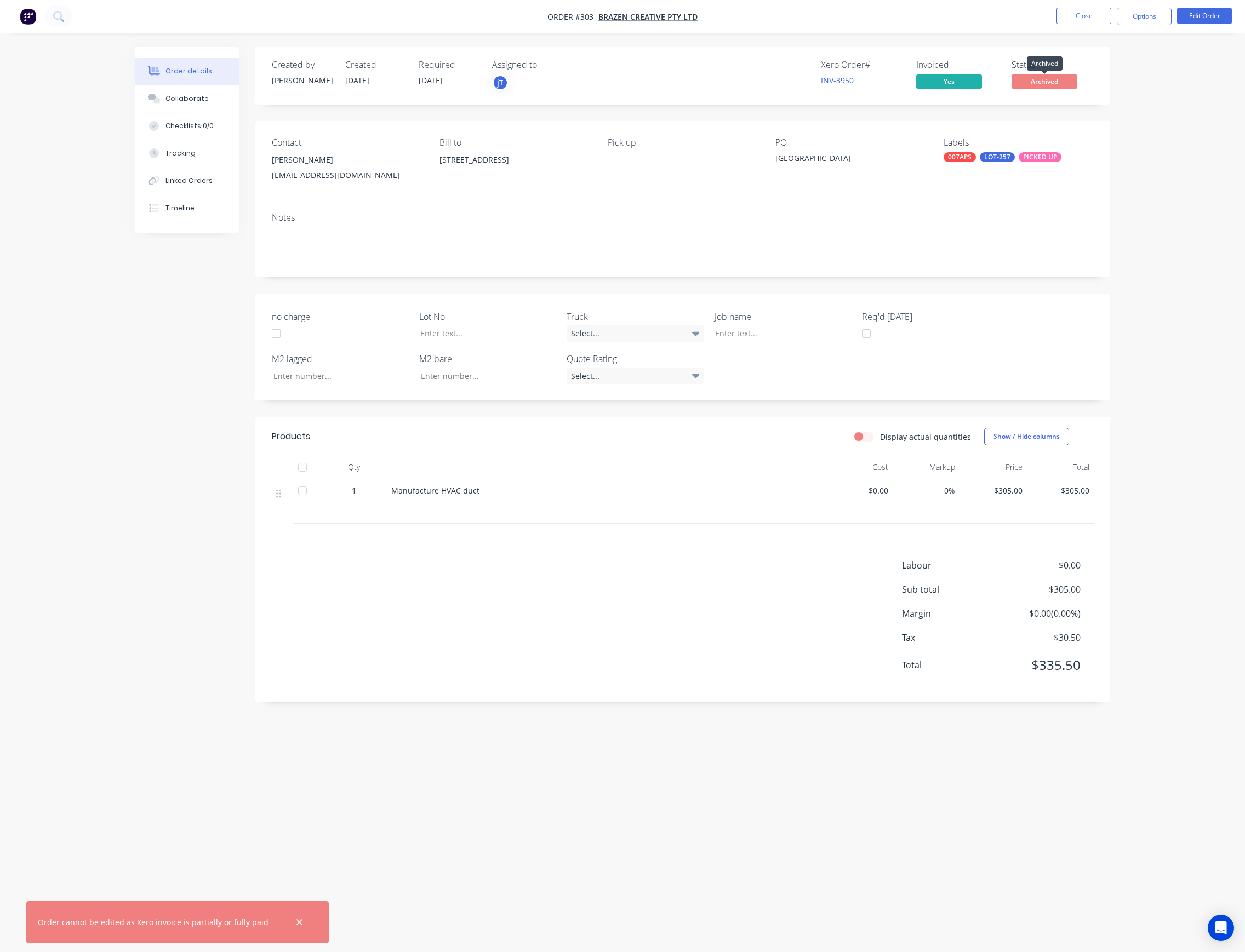
click at [1051, 80] on span "Archived" at bounding box center [1044, 81] width 66 height 14
click at [1054, 79] on span "Archived" at bounding box center [1044, 81] width 66 height 14
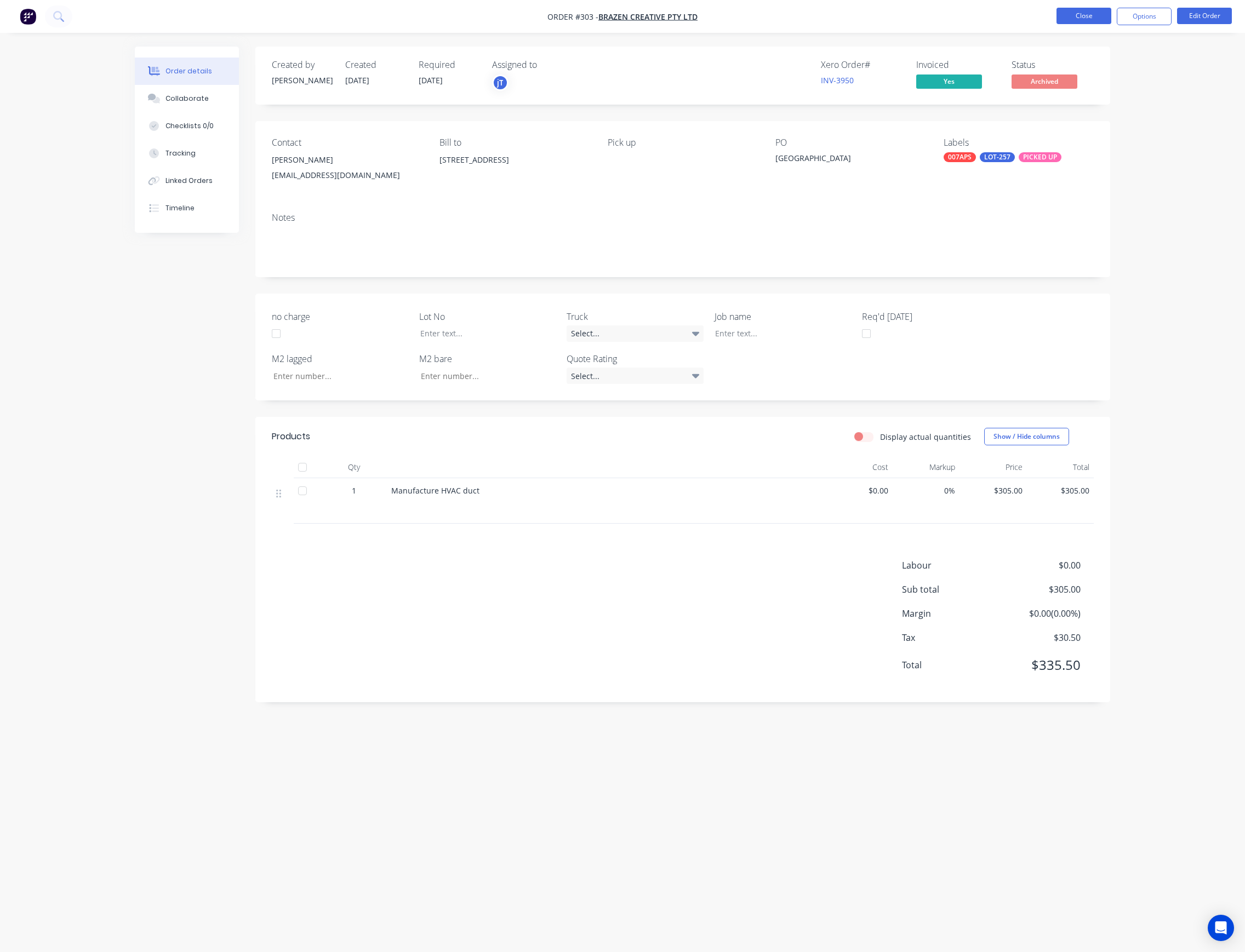
click at [1084, 12] on button "Close" at bounding box center [1083, 15] width 54 height 16
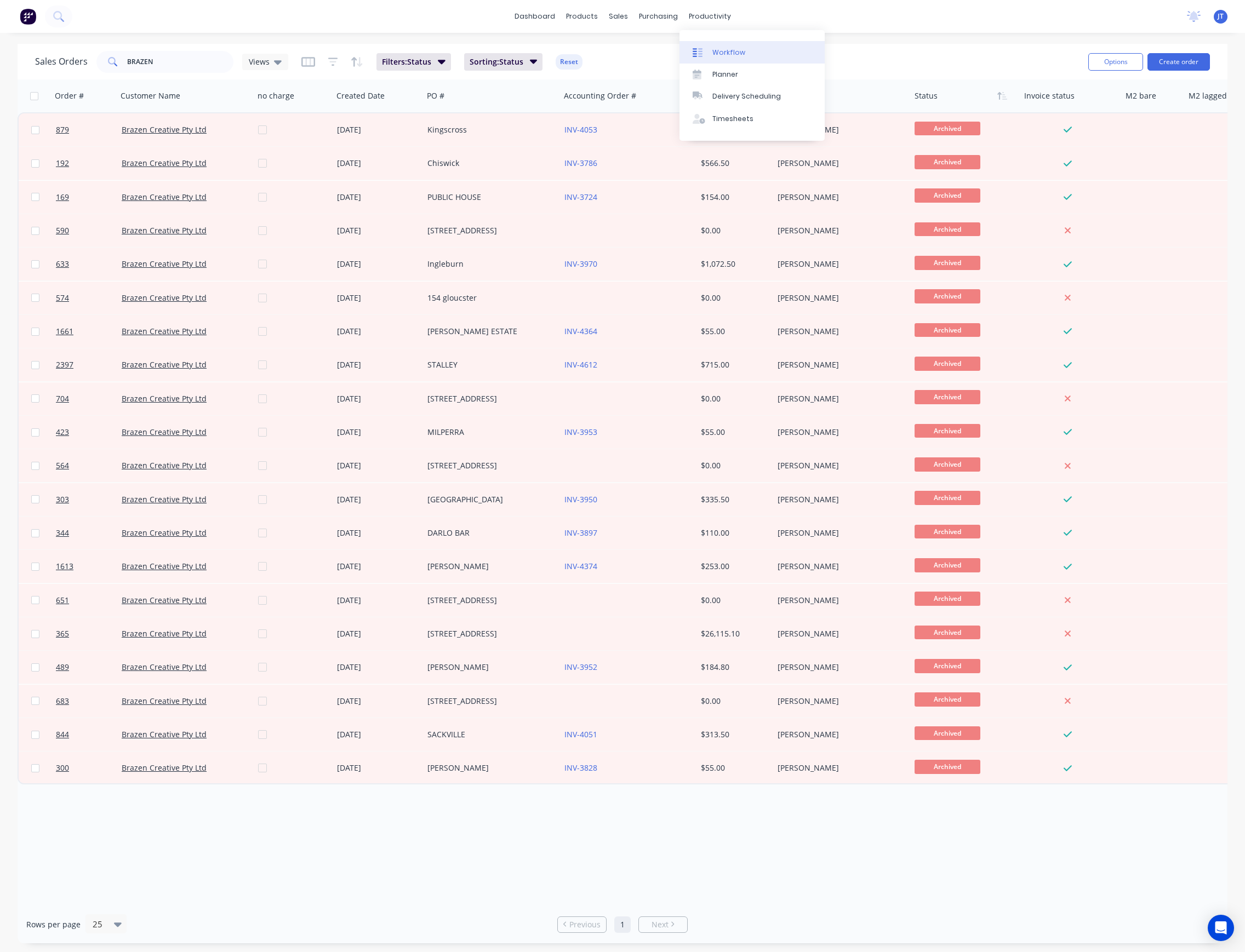
click at [721, 54] on div "Workflow" at bounding box center [729, 53] width 33 height 10
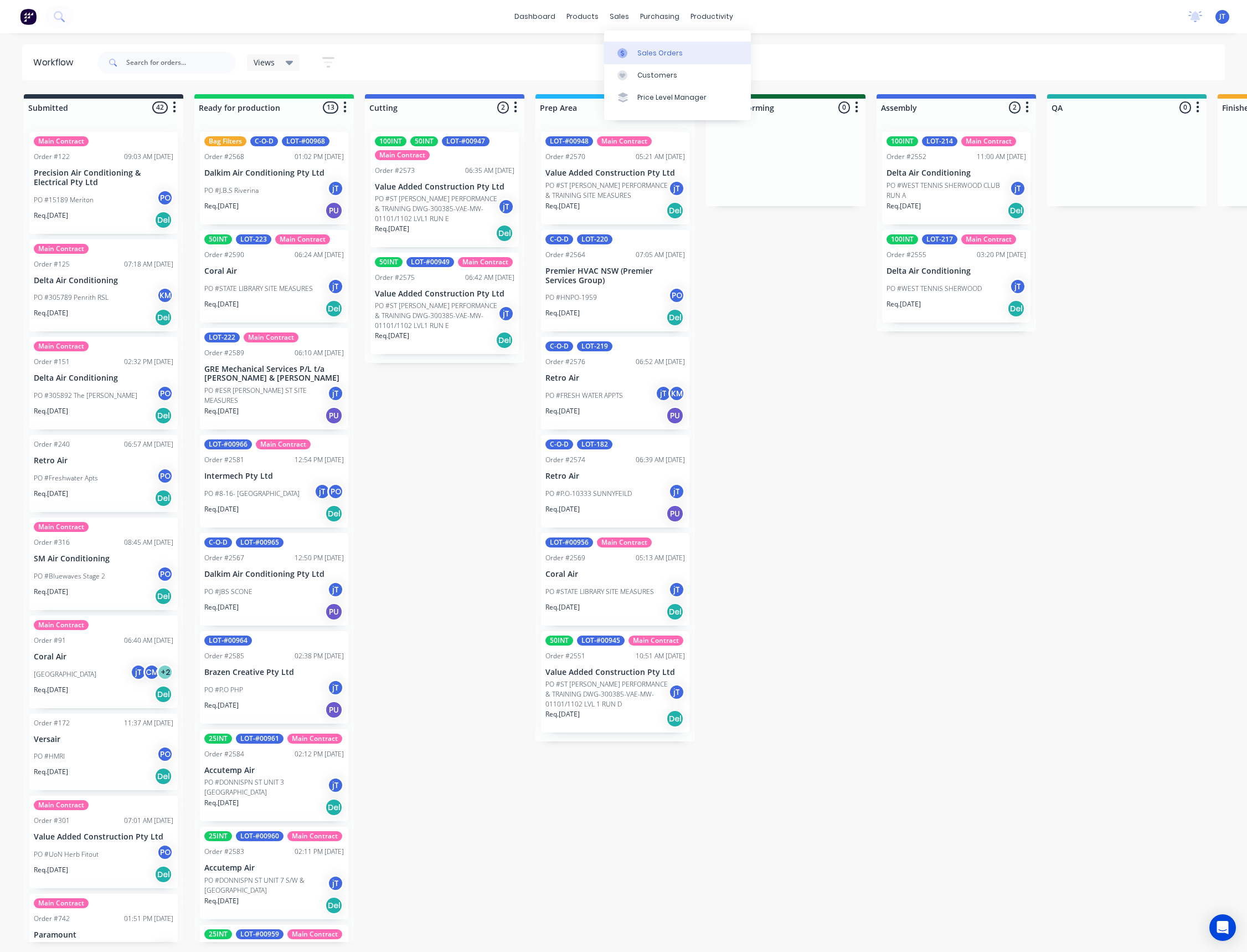
click at [665, 52] on div "Sales Orders" at bounding box center [660, 53] width 45 height 10
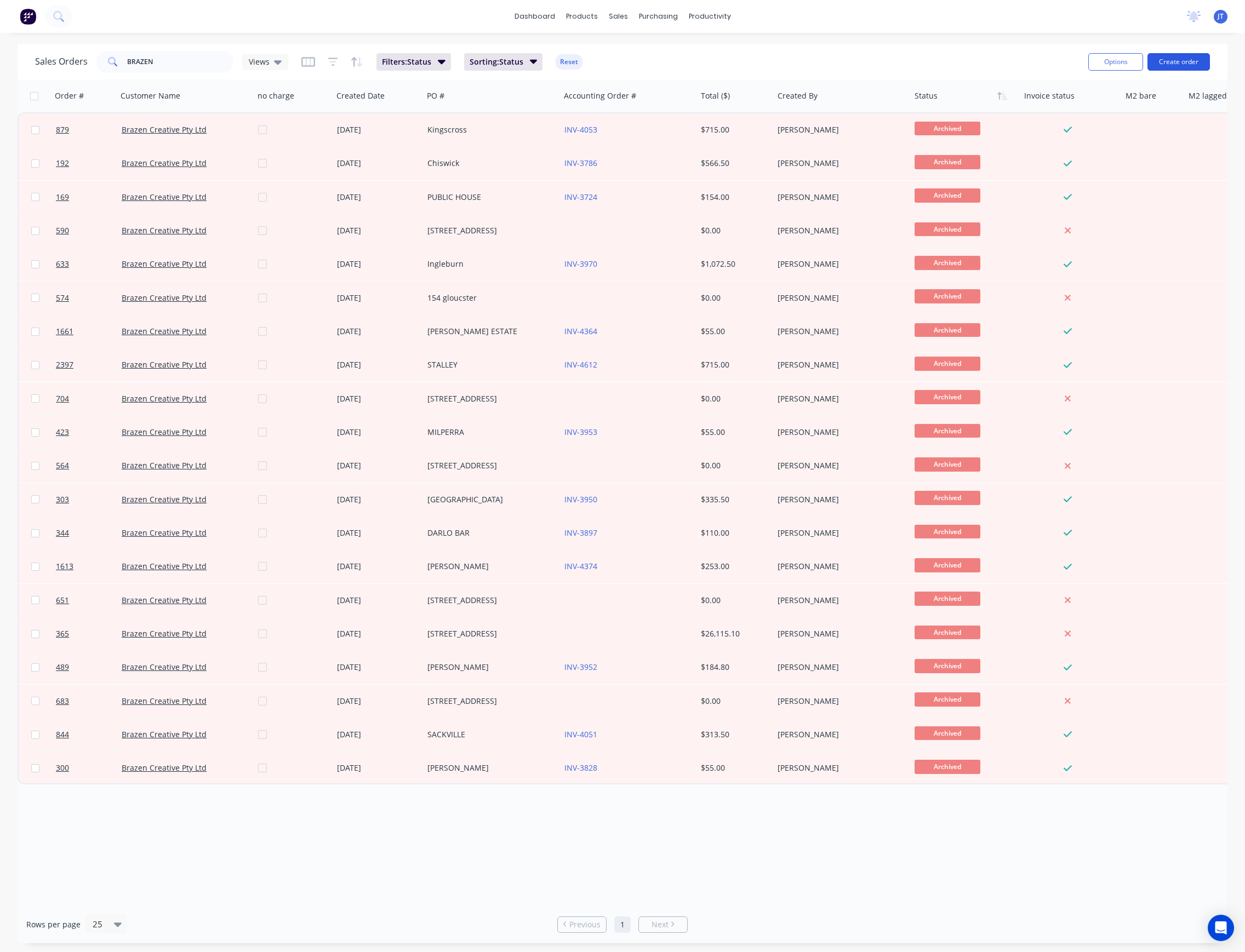
click at [1191, 59] on button "Create order" at bounding box center [1178, 62] width 63 height 18
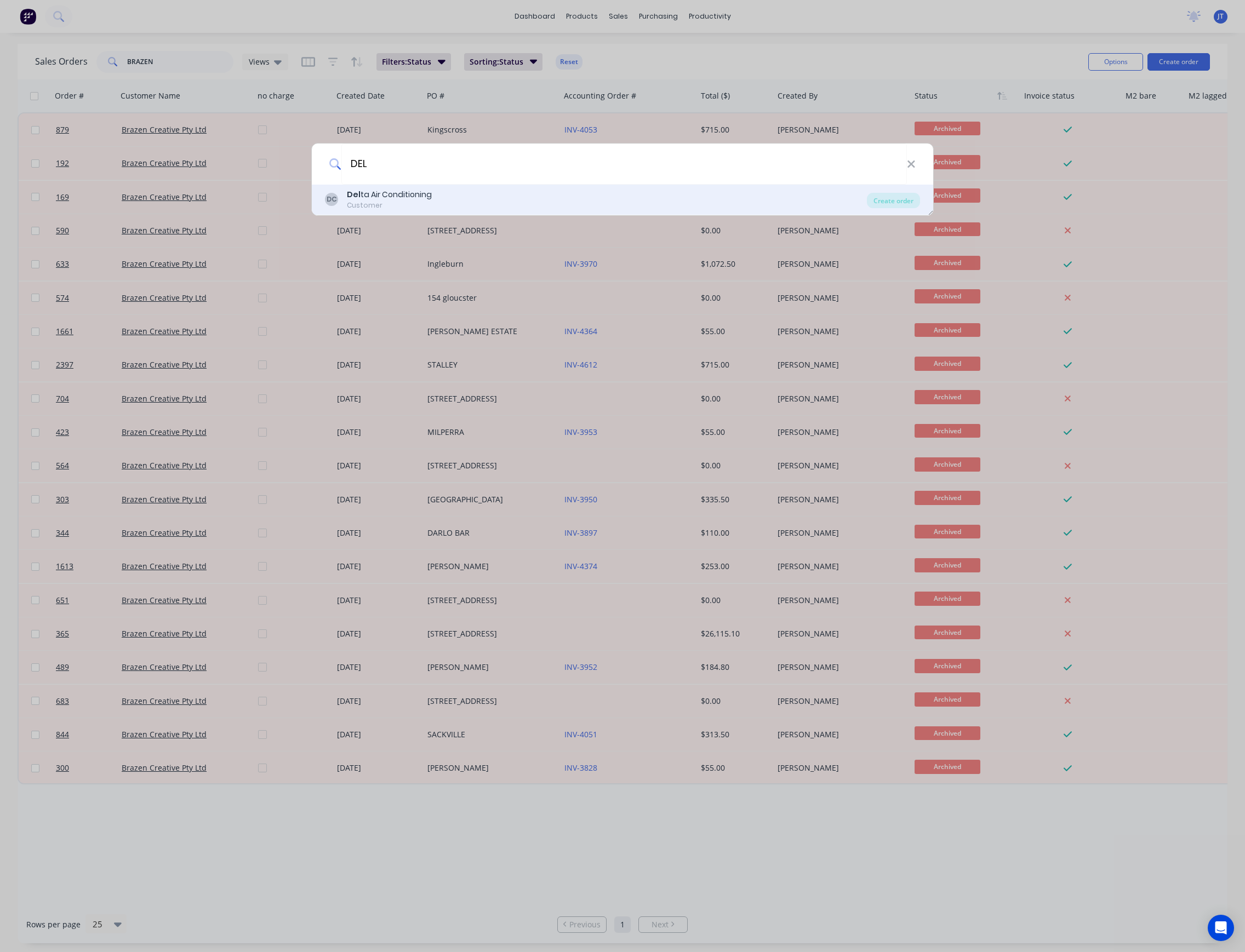
type input "DEL"
click at [416, 199] on div "Del ta Air Conditioning" at bounding box center [389, 194] width 85 height 11
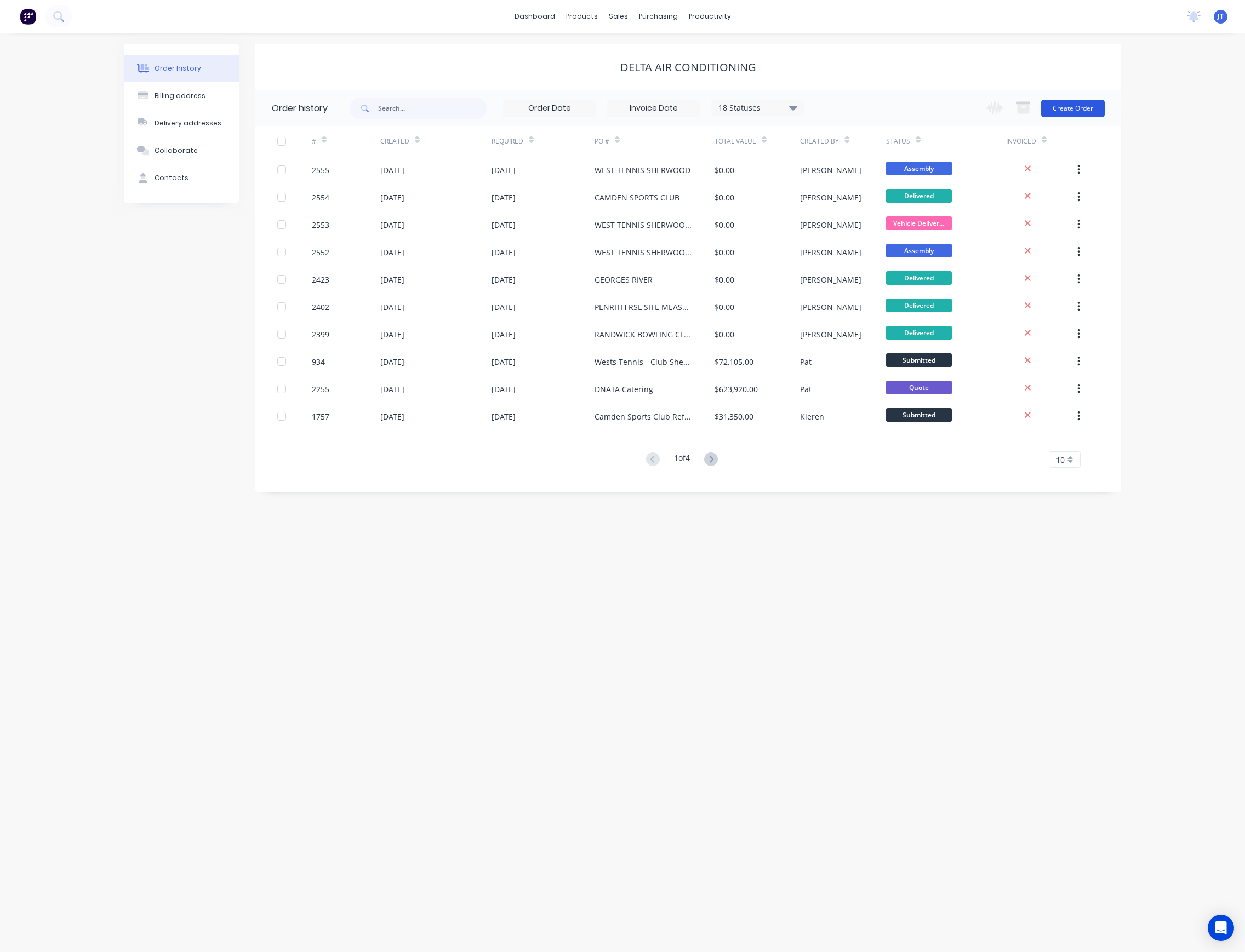
click at [1081, 105] on button "Create Order" at bounding box center [1073, 109] width 63 height 18
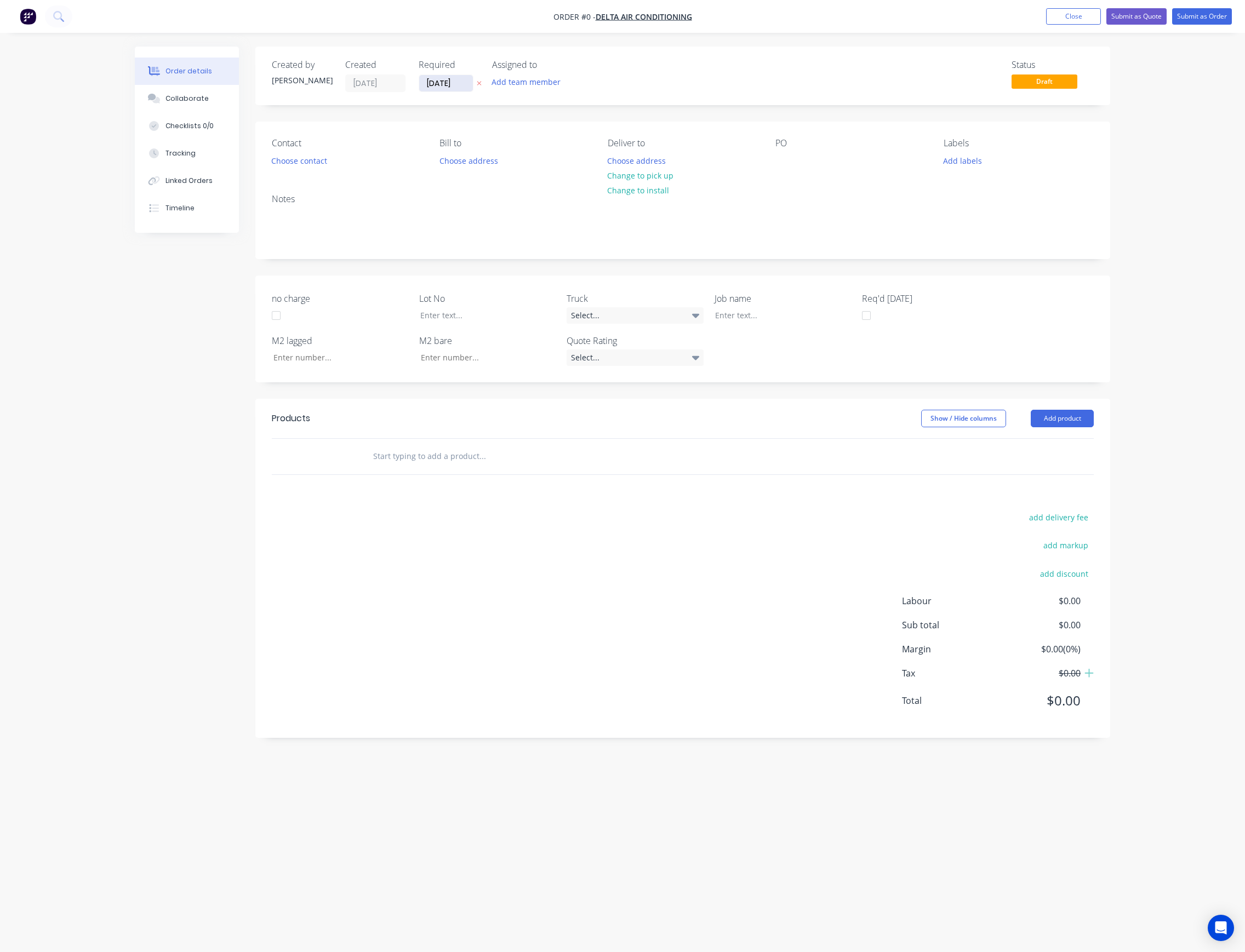
click at [463, 84] on input "[DATE]" at bounding box center [446, 83] width 54 height 16
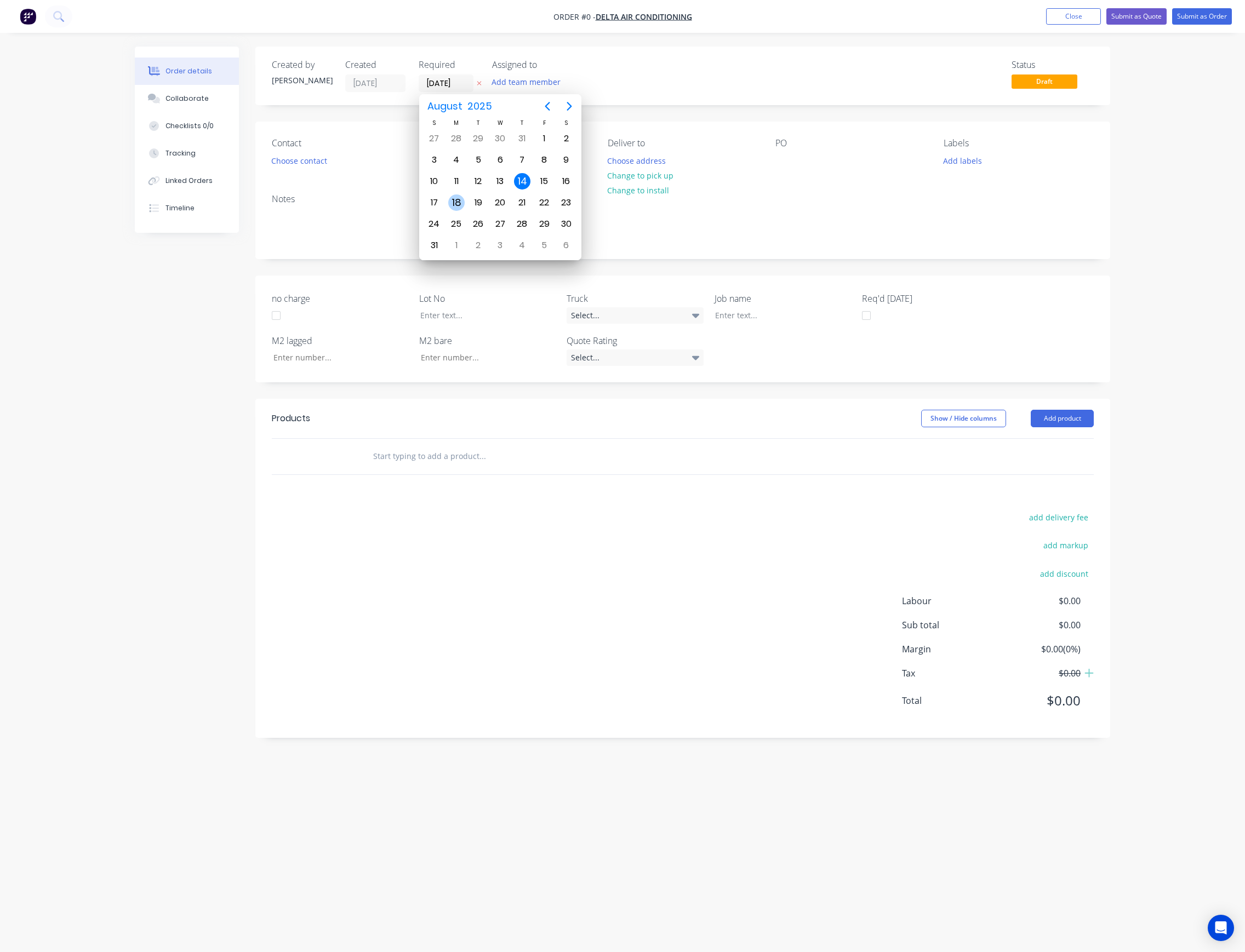
click at [455, 202] on div "18" at bounding box center [456, 202] width 16 height 16
type input "[DATE]"
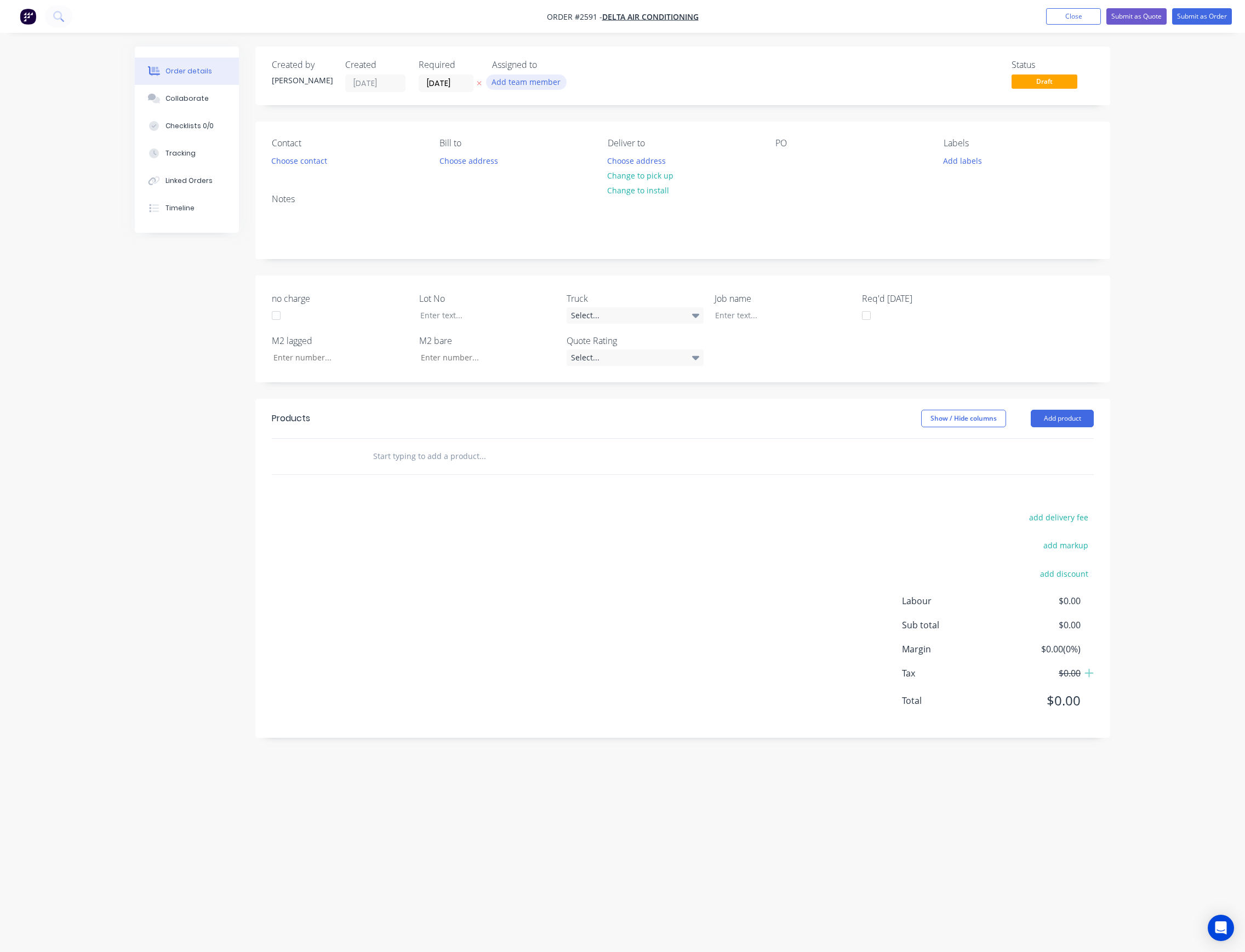
click at [535, 78] on button "Add team member" at bounding box center [526, 82] width 81 height 15
click at [579, 141] on div "[PERSON_NAME] (You)" at bounding box center [581, 142] width 110 height 11
click at [313, 159] on button "Choose contact" at bounding box center [299, 160] width 67 height 15
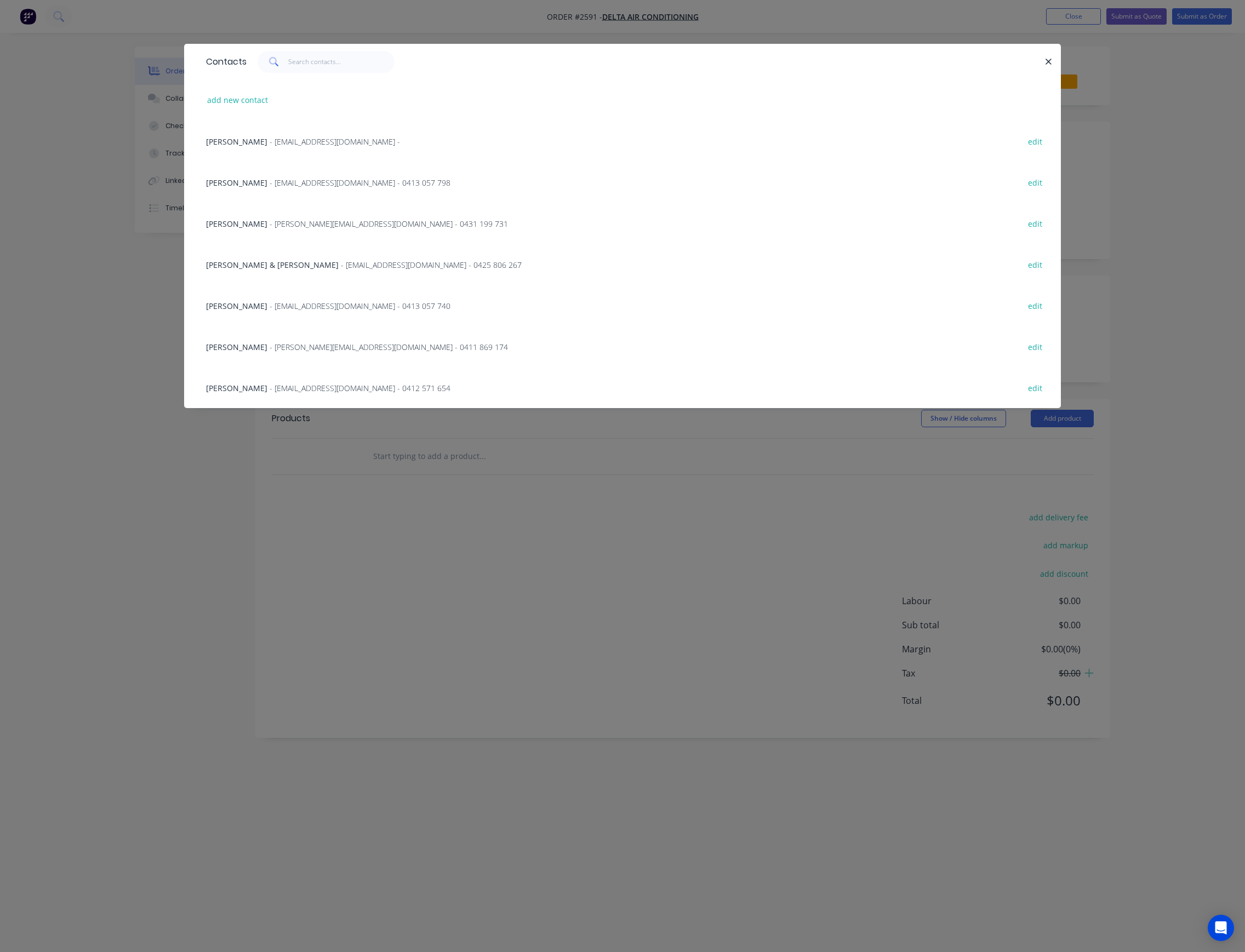
click at [276, 384] on span "- [EMAIL_ADDRESS][DOMAIN_NAME] - 0412 571 654" at bounding box center [359, 388] width 181 height 11
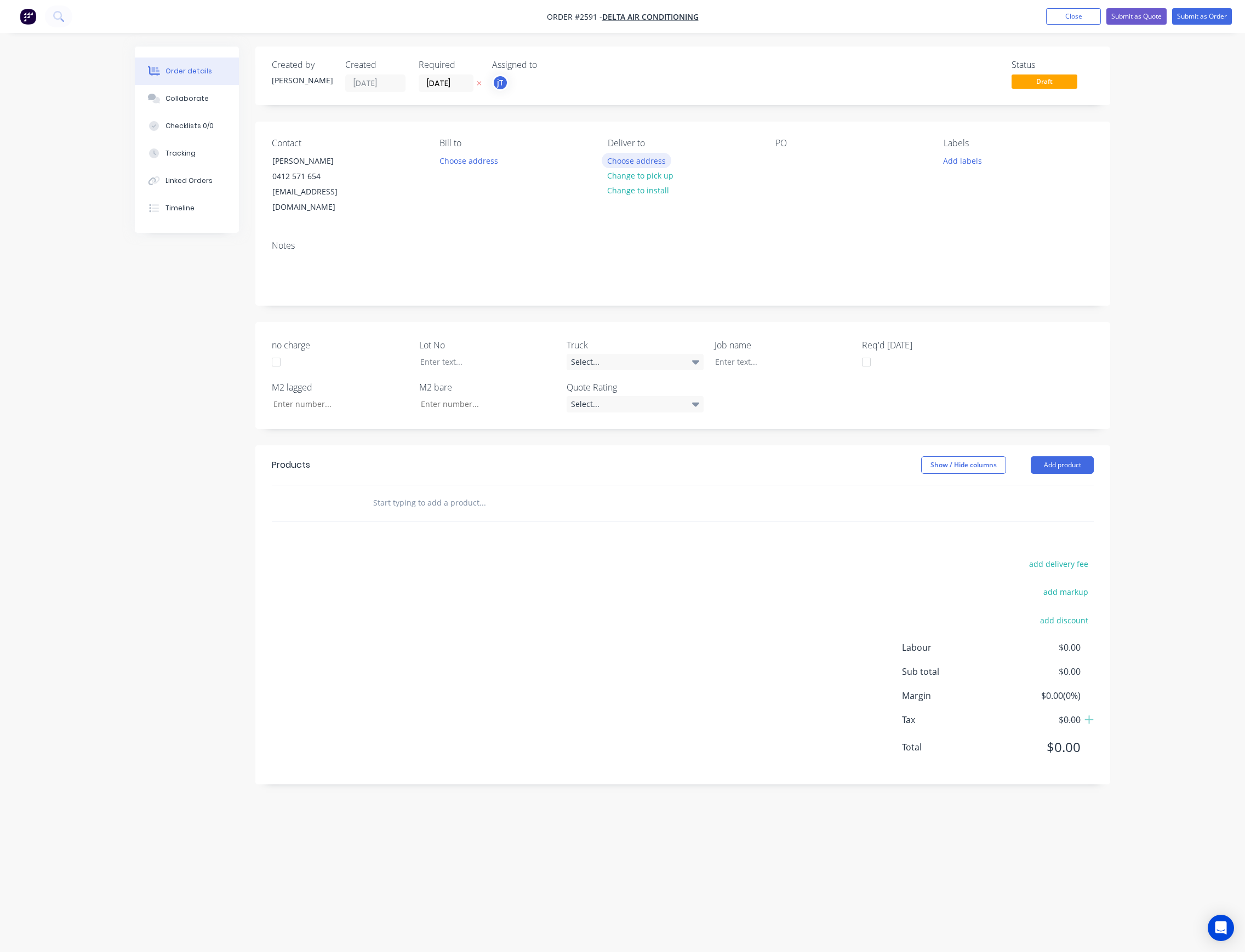
click at [641, 158] on button "Choose address" at bounding box center [637, 160] width 70 height 15
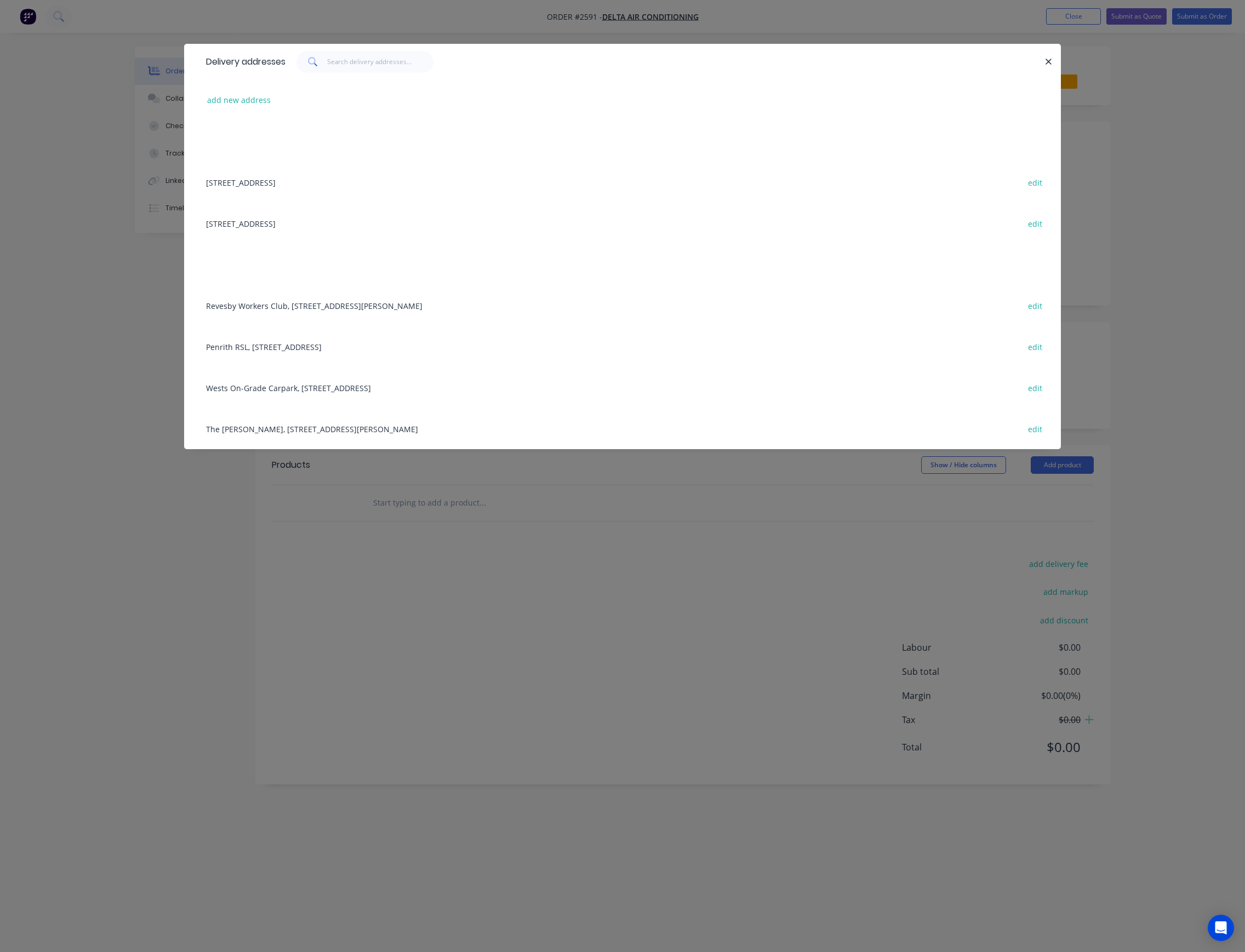
click at [325, 226] on div "16 Old Leumeah Road, Leumeah, New South Wales, Australia, 2650 edit" at bounding box center [623, 223] width 844 height 41
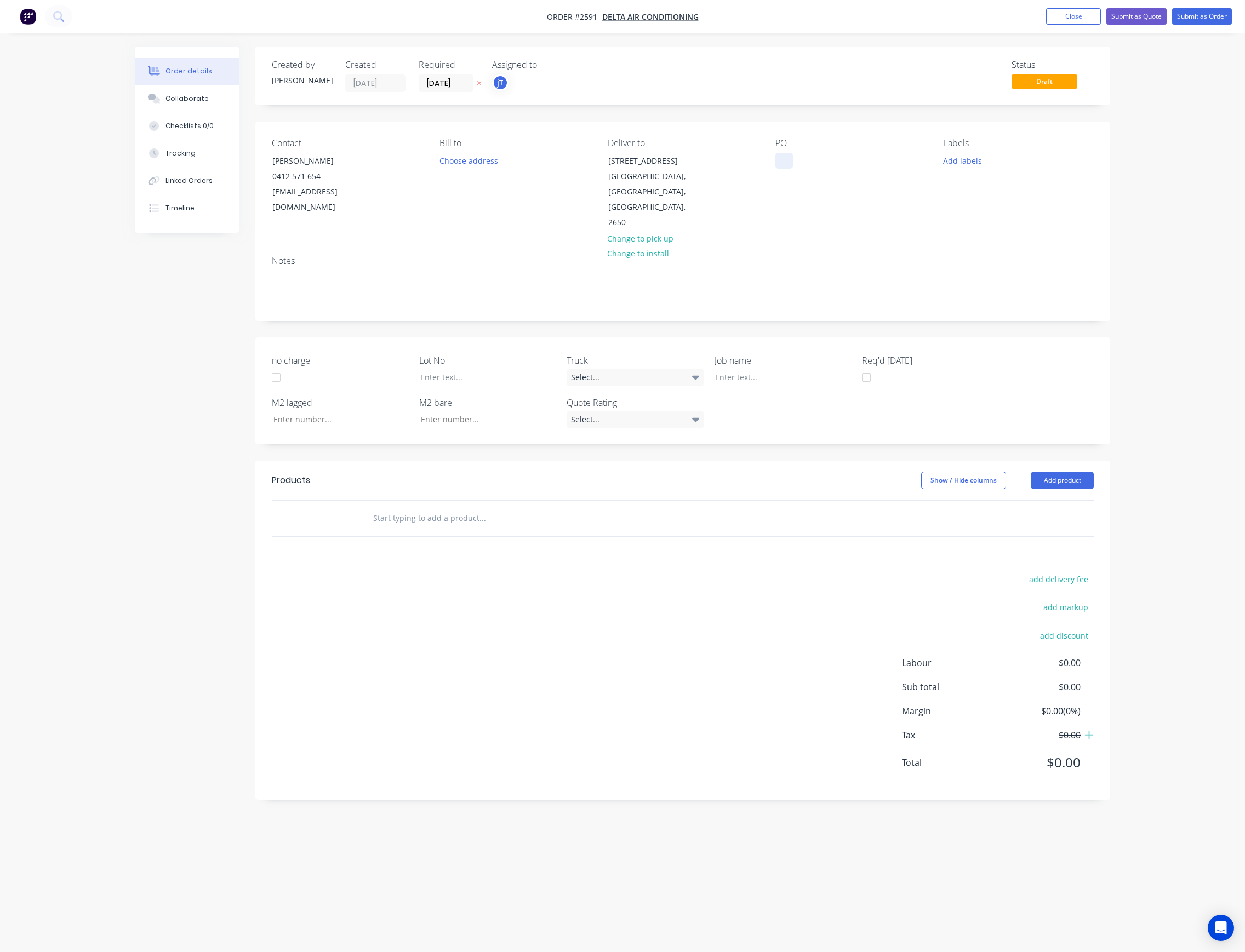
click at [791, 167] on div at bounding box center [784, 161] width 18 height 16
click at [404, 507] on input "text" at bounding box center [482, 518] width 220 height 22
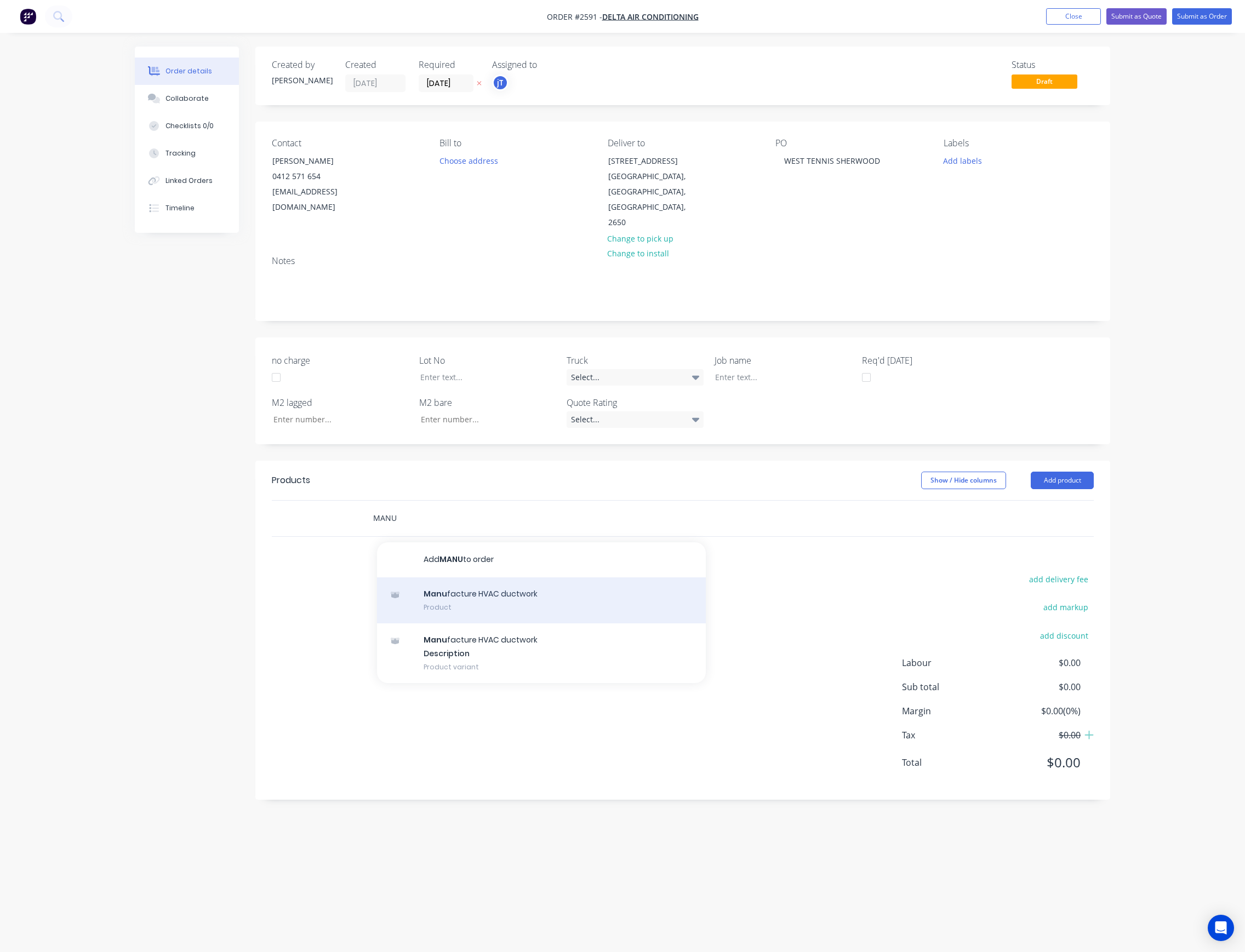
type input "MANU"
click at [490, 577] on div "Manu facture HVAC ductwork Product" at bounding box center [542, 600] width 329 height 46
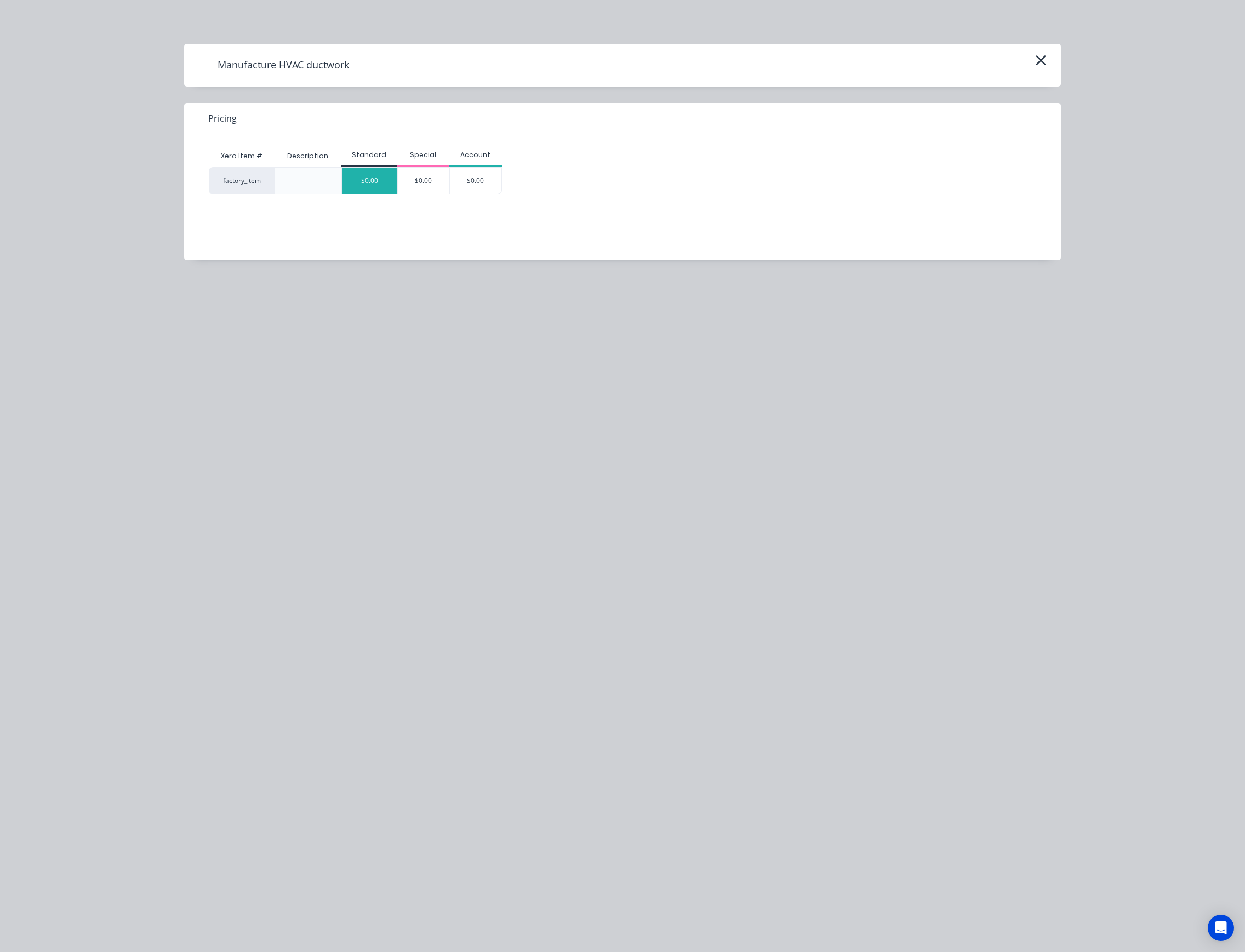
click at [367, 174] on div "$0.00" at bounding box center [369, 180] width 55 height 26
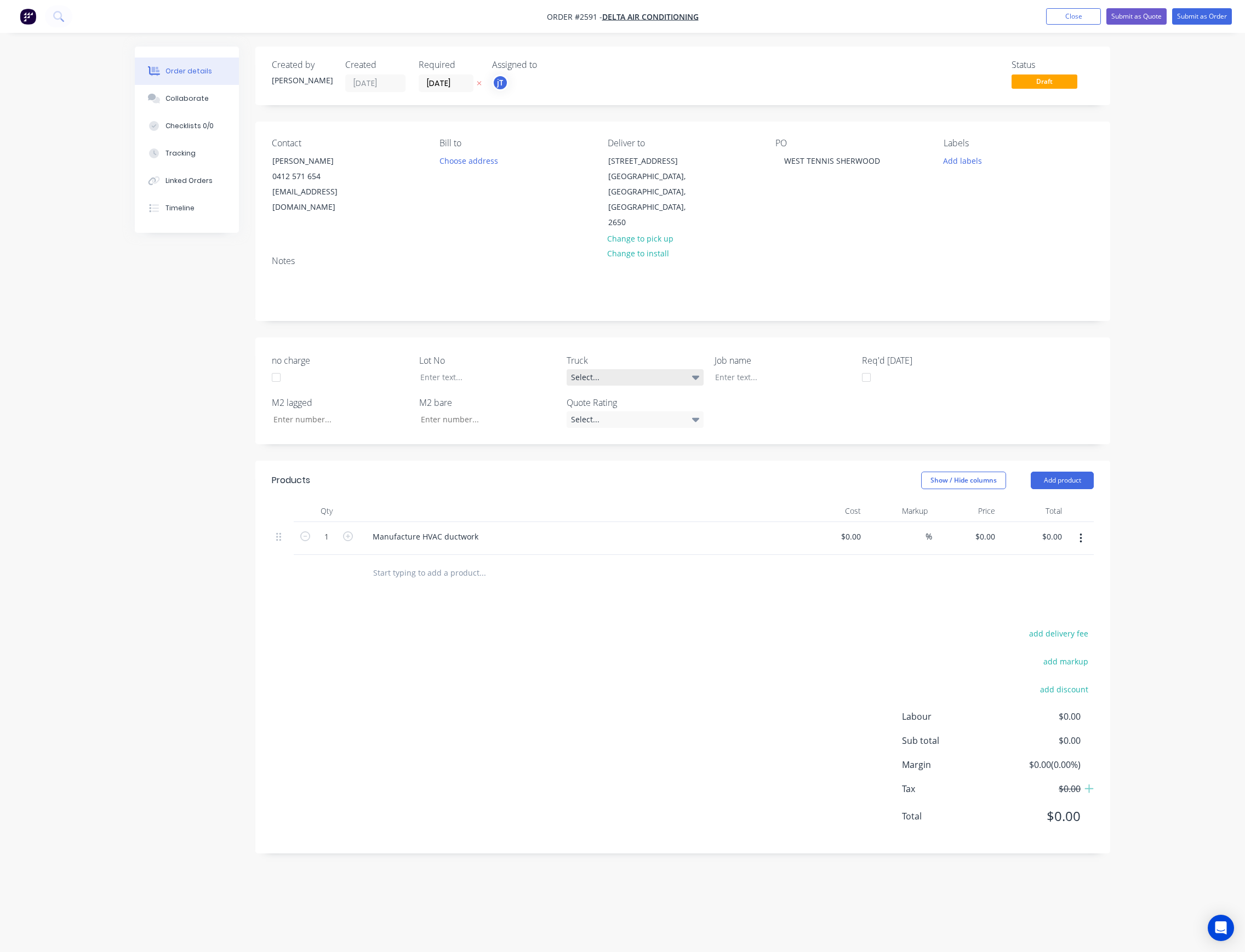
click at [697, 369] on div "Select..." at bounding box center [635, 377] width 137 height 16
click at [645, 456] on button "009" at bounding box center [649, 457] width 164 height 22
click at [483, 369] on div at bounding box center [480, 377] width 137 height 16
click at [732, 369] on div at bounding box center [774, 377] width 137 height 16
click at [950, 154] on button "Add labels" at bounding box center [962, 160] width 50 height 15
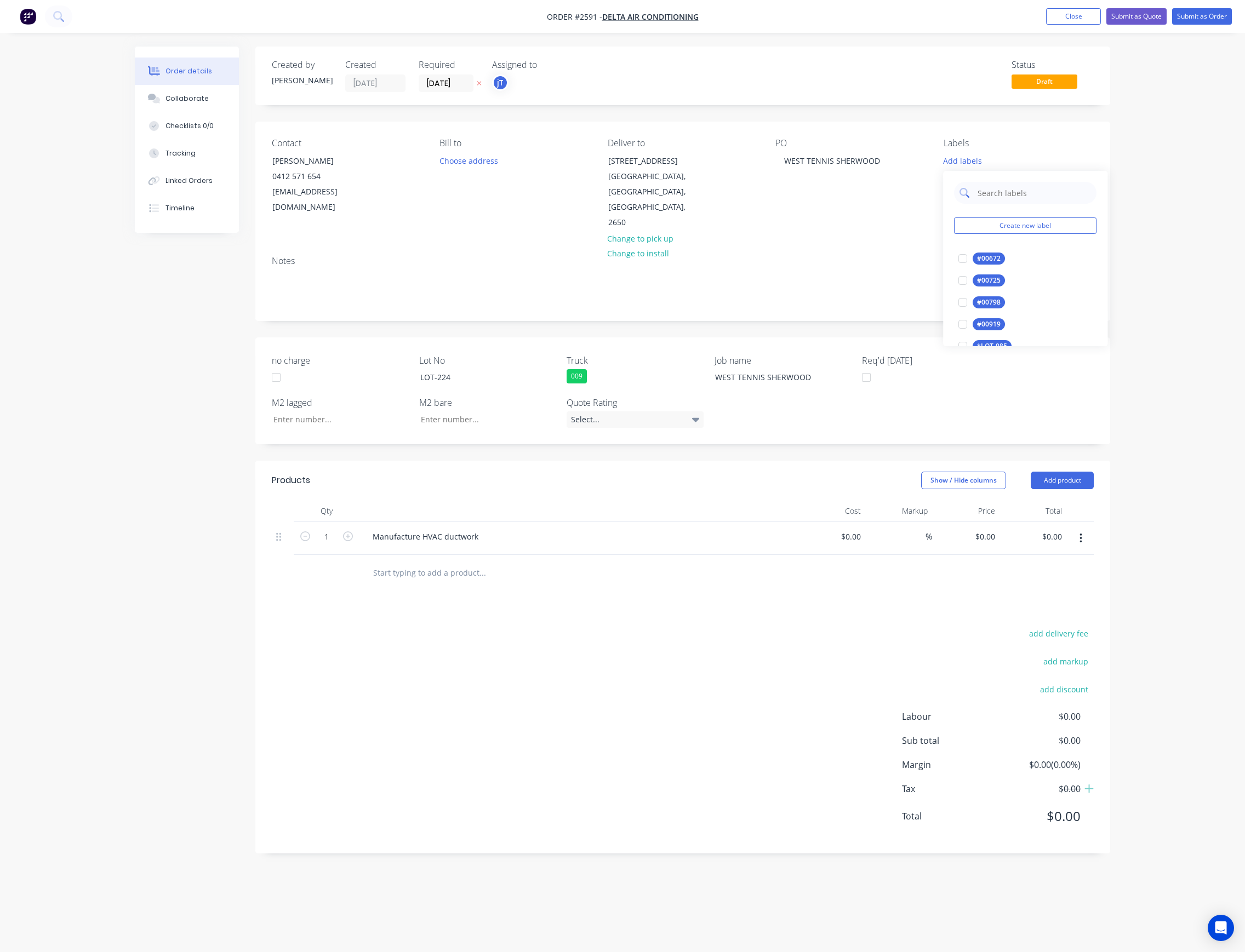
drag, startPoint x: 970, startPoint y: 192, endPoint x: 975, endPoint y: 193, distance: 5.1
click at [971, 192] on div at bounding box center [1025, 193] width 142 height 22
click at [982, 193] on input "text" at bounding box center [1034, 193] width 115 height 22
click at [978, 254] on div "LOT-224" at bounding box center [990, 259] width 35 height 12
drag, startPoint x: 1024, startPoint y: 187, endPoint x: 964, endPoint y: 204, distance: 62.4
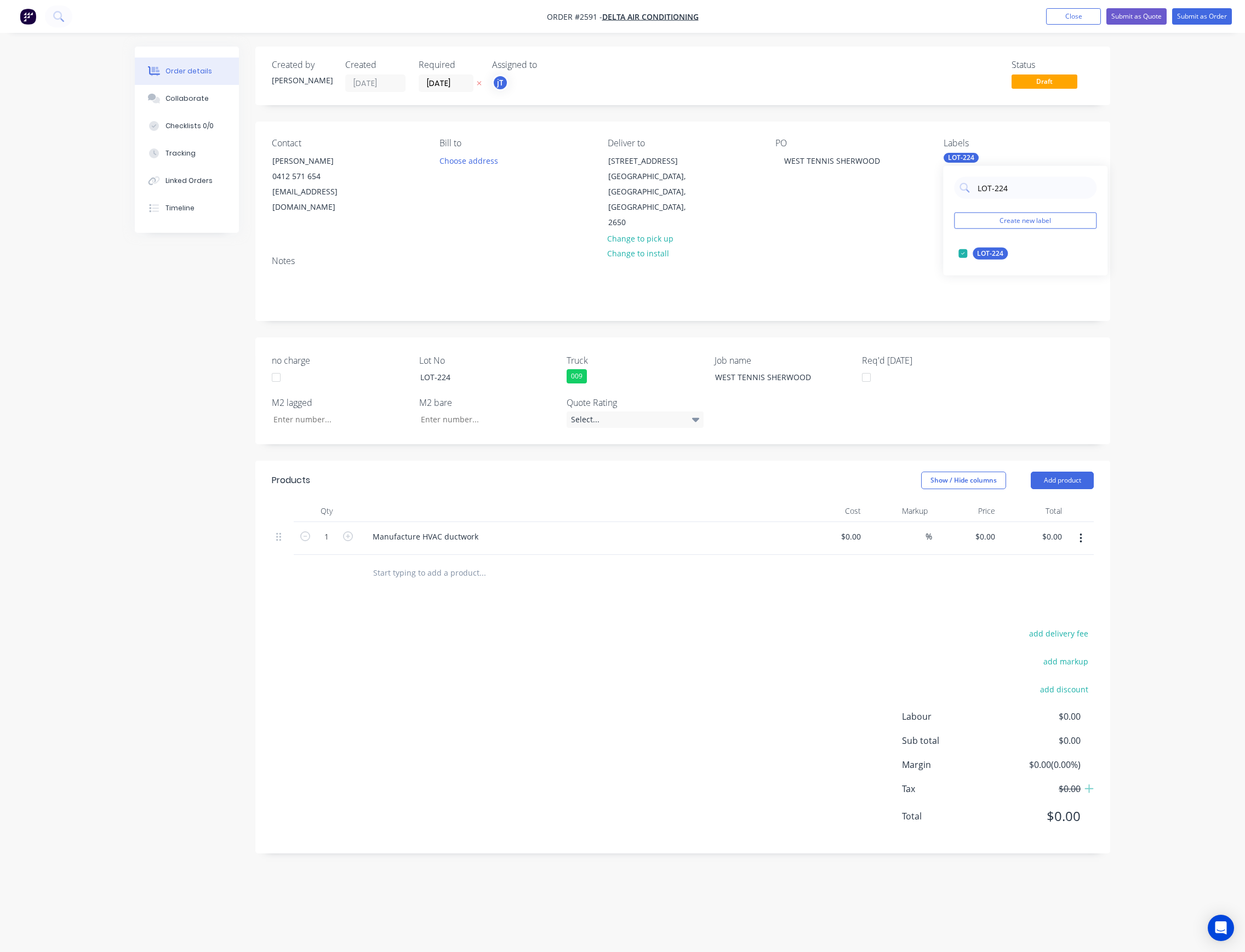
click at [964, 204] on div "LOT-224 Create new label LOT-224 edit" at bounding box center [1025, 220] width 164 height 110
drag, startPoint x: 996, startPoint y: 255, endPoint x: 1002, endPoint y: 239, distance: 17.1
click at [996, 254] on div "100INT" at bounding box center [988, 254] width 31 height 12
drag, startPoint x: 993, startPoint y: 196, endPoint x: 980, endPoint y: 202, distance: 14.3
click at [980, 202] on div "100 Create new label 100INT edit LOT-100 edit LOT-N100 edit" at bounding box center [1025, 242] width 164 height 154
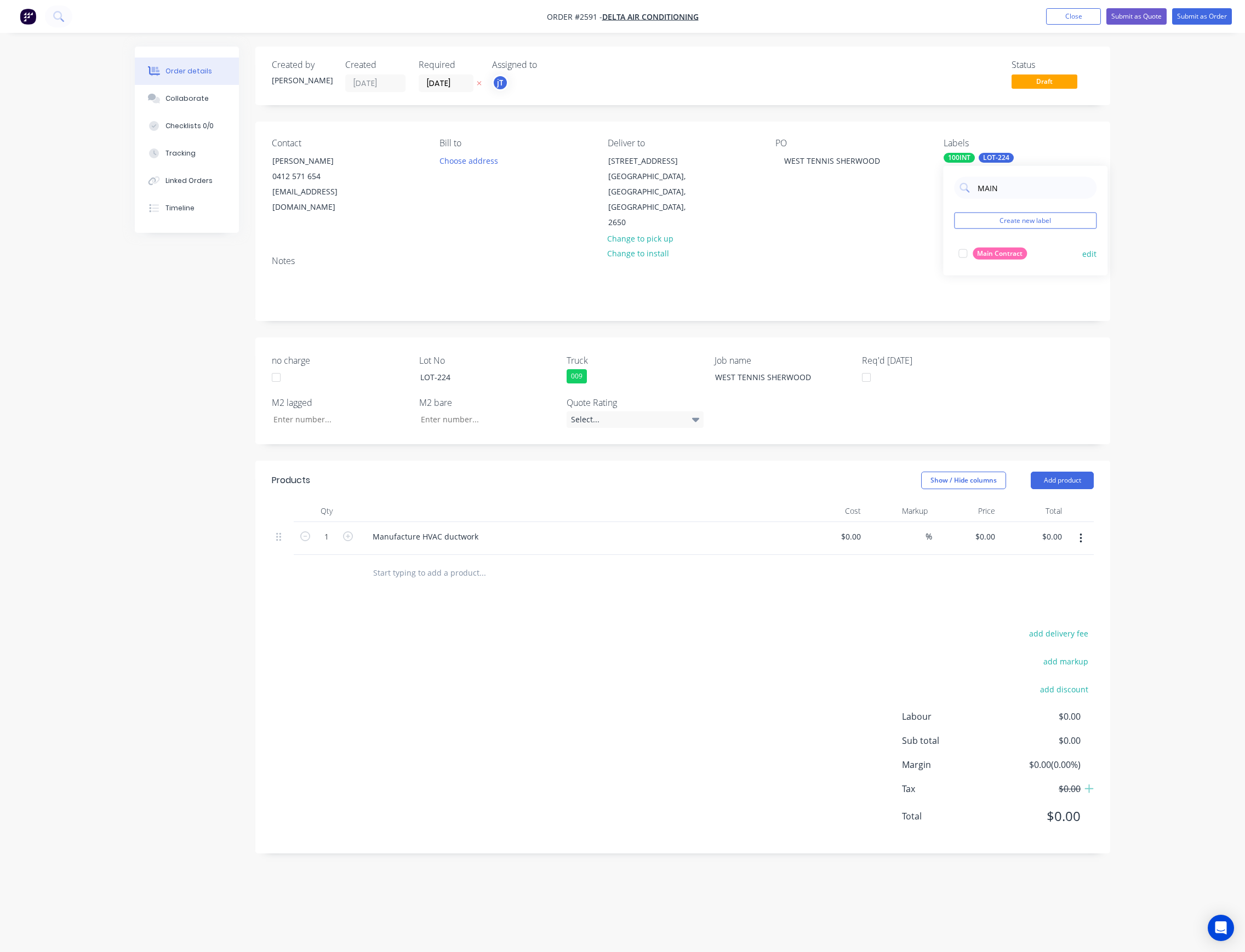
type input "MAIN"
click at [1003, 253] on div "Main Contract" at bounding box center [999, 254] width 54 height 12
click at [673, 461] on header "Products Show / Hide columns Add product" at bounding box center [682, 480] width 855 height 40
click at [1210, 14] on button "Submit as Order" at bounding box center [1201, 16] width 59 height 16
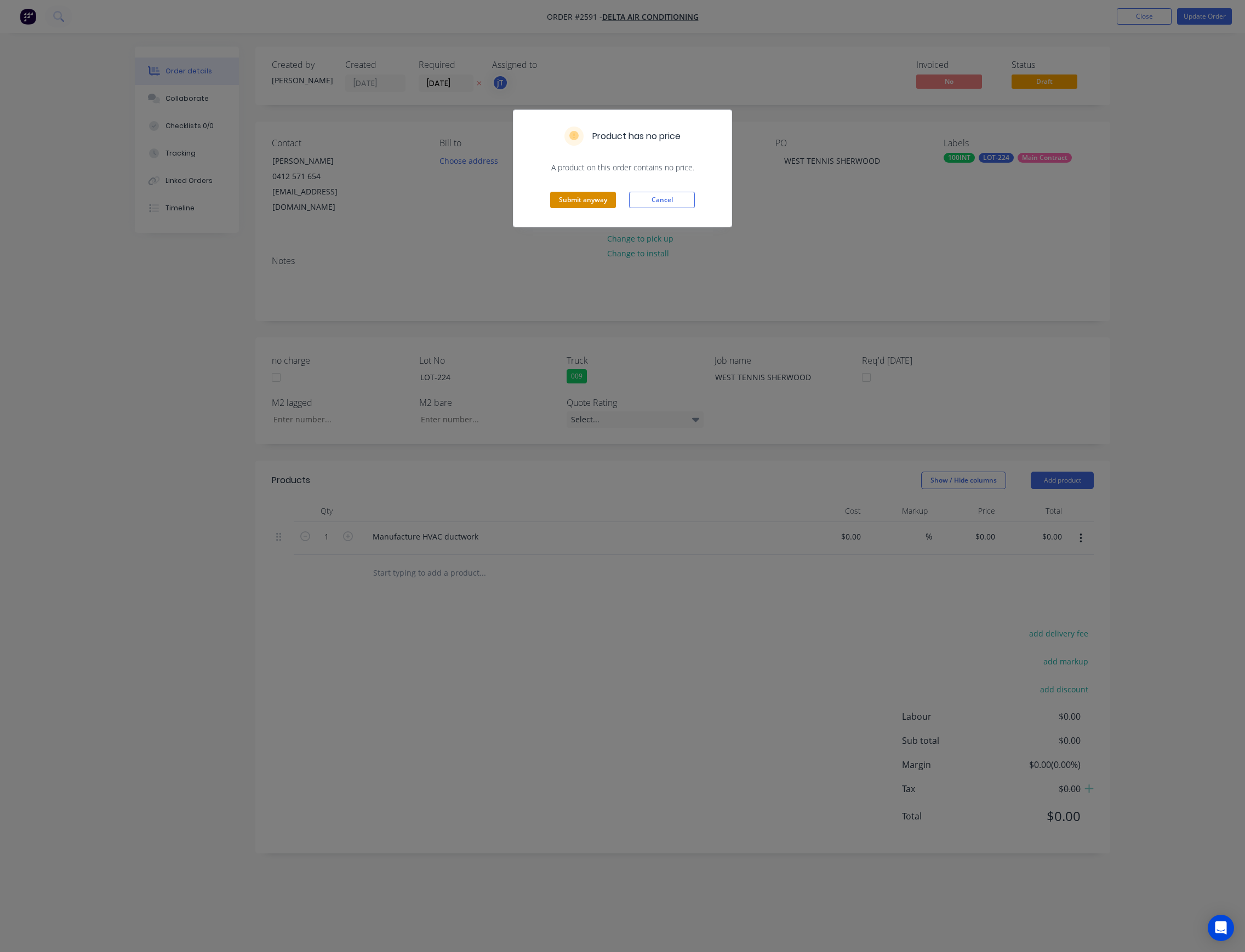
click at [581, 204] on button "Submit anyway" at bounding box center [582, 200] width 66 height 16
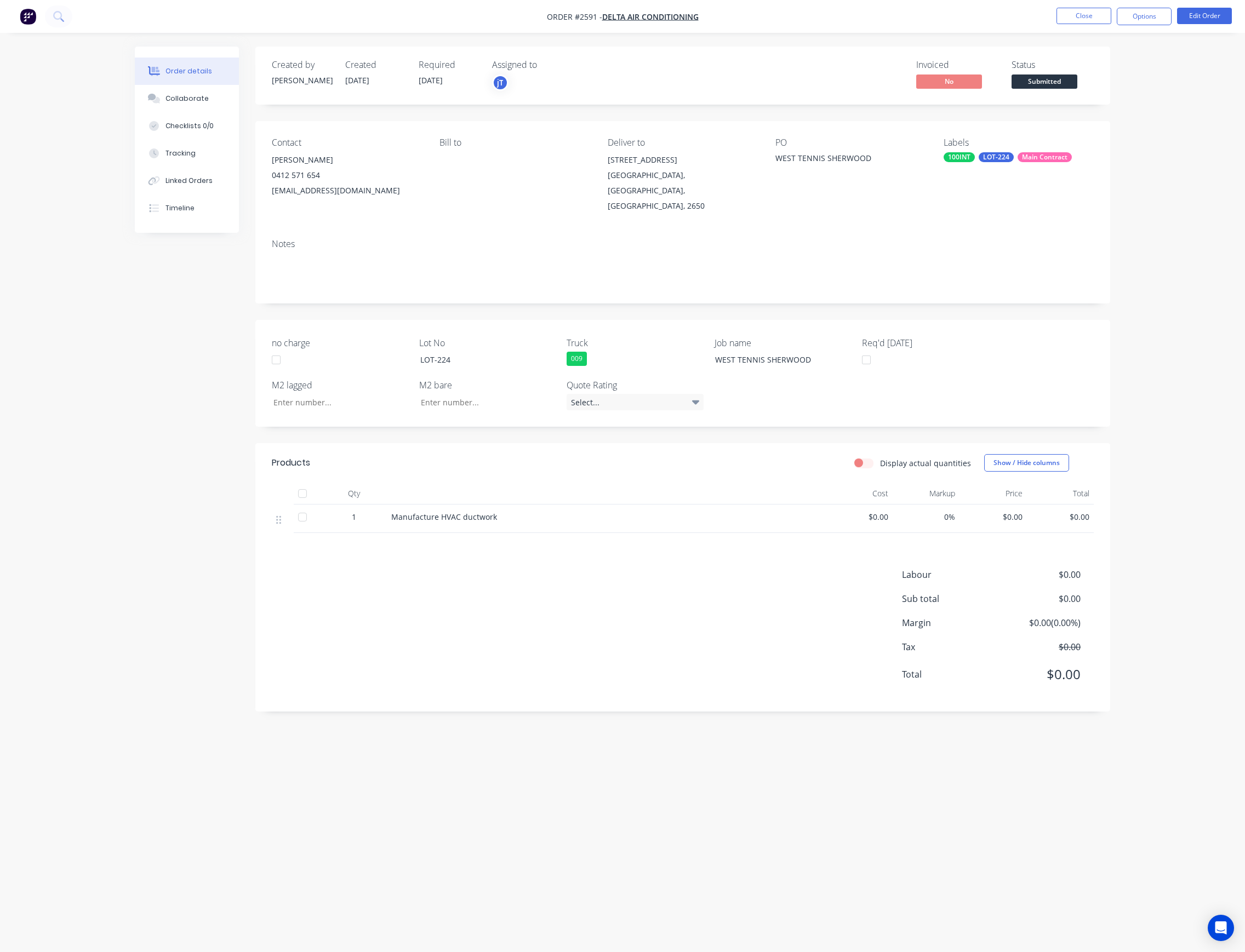
click at [1052, 85] on span "Submitted" at bounding box center [1044, 81] width 66 height 14
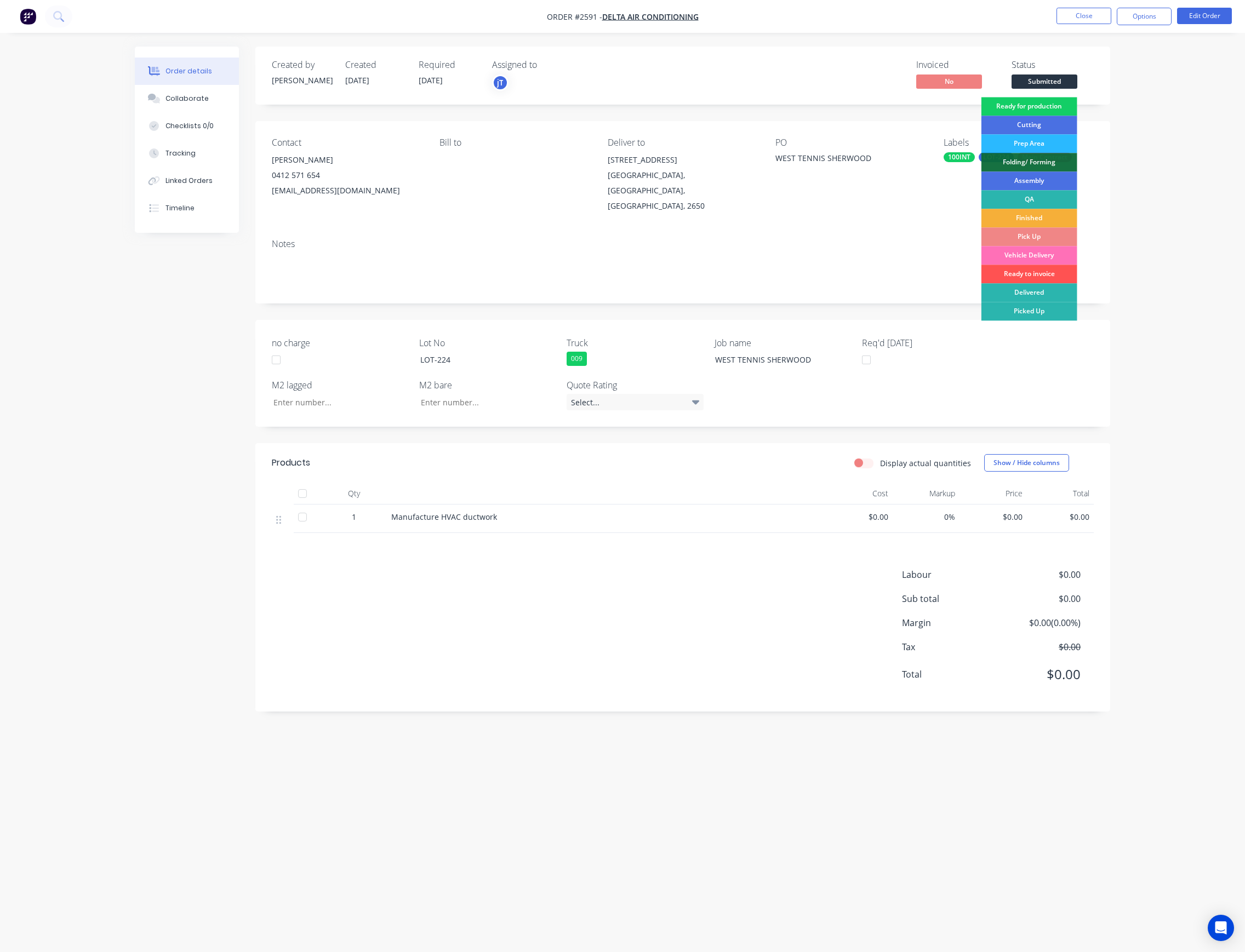
click at [1048, 97] on div "Ready for production" at bounding box center [1030, 106] width 96 height 19
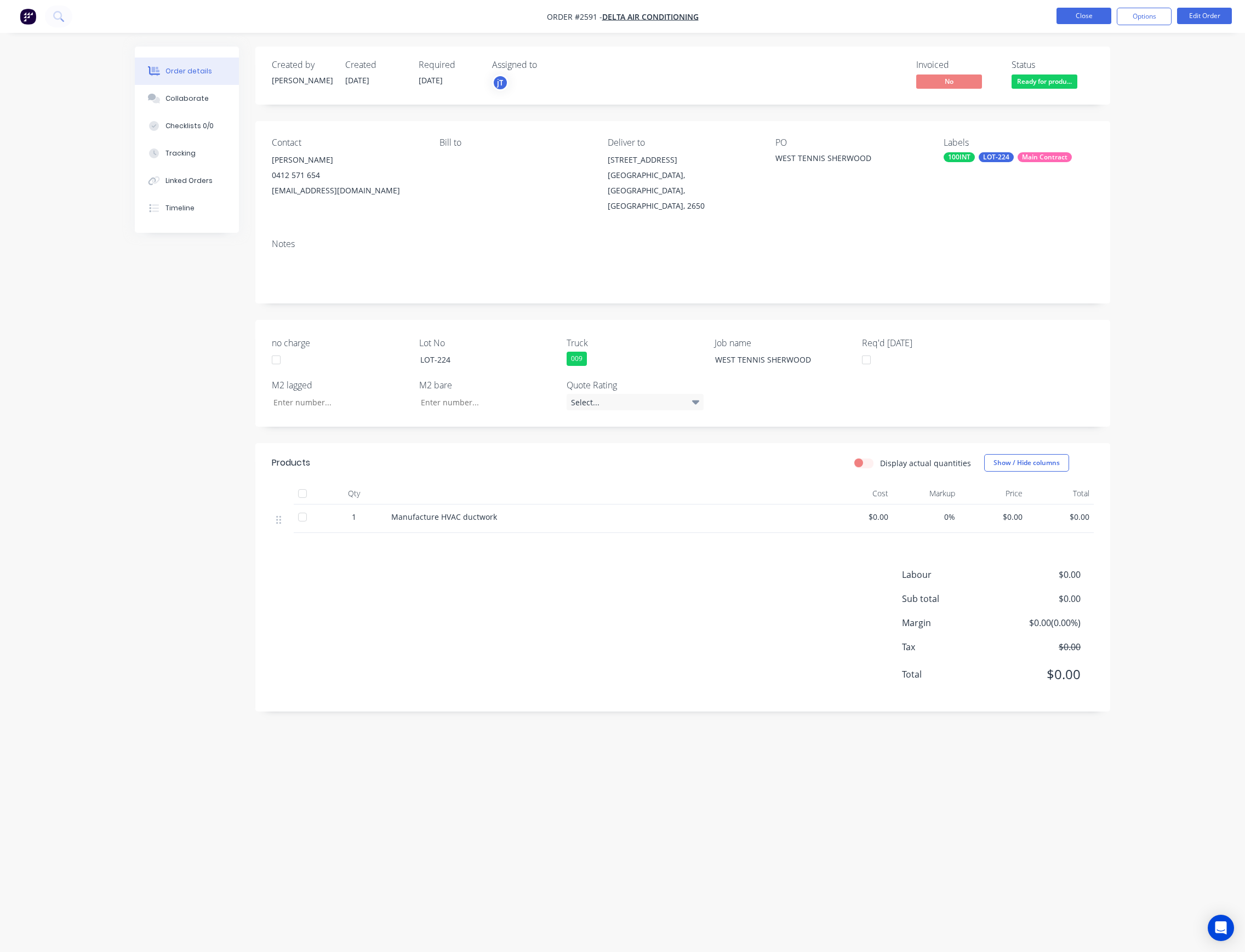
click at [1093, 20] on button "Close" at bounding box center [1083, 15] width 54 height 16
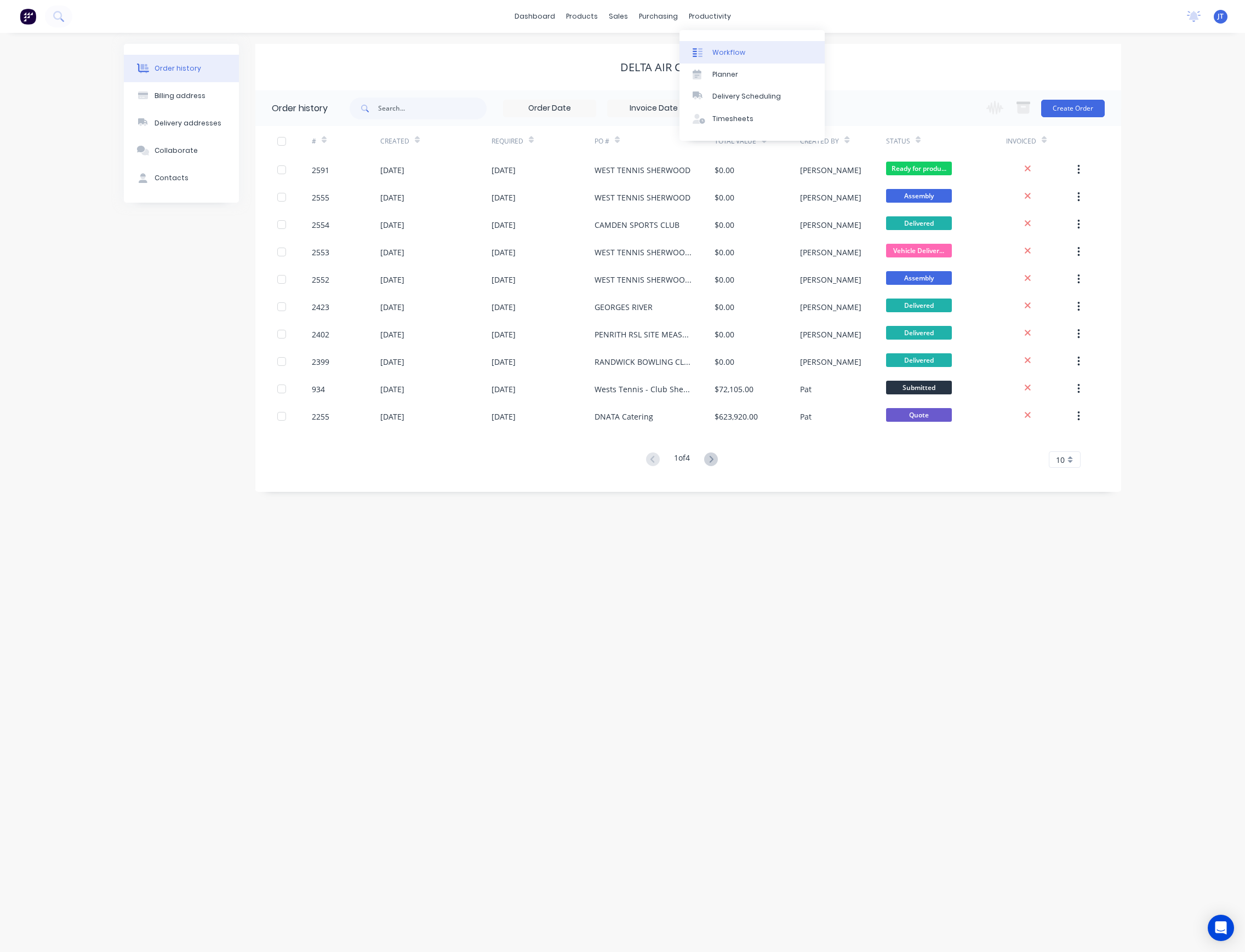
click at [732, 50] on div "Workflow" at bounding box center [729, 53] width 33 height 10
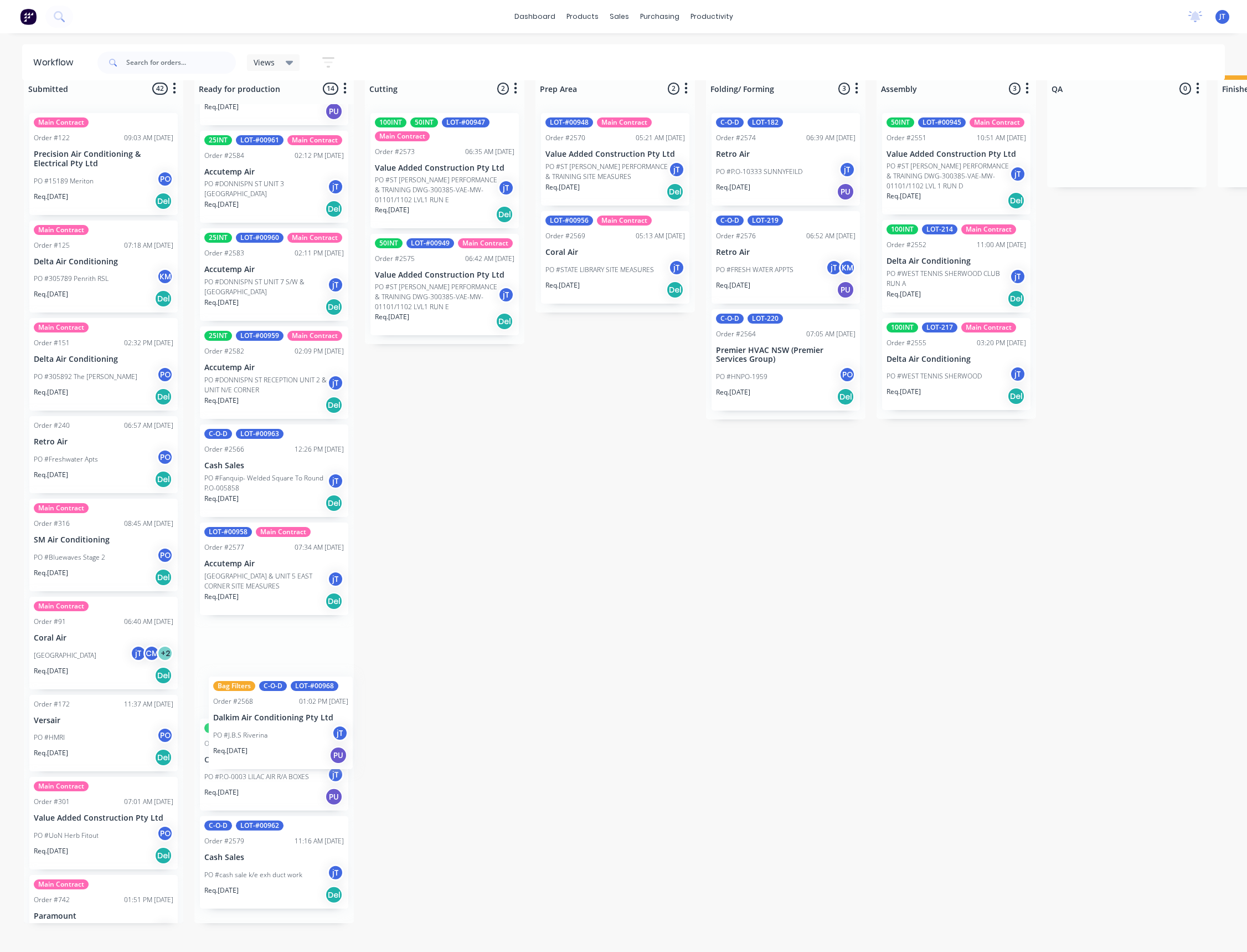
scroll to position [612, 0]
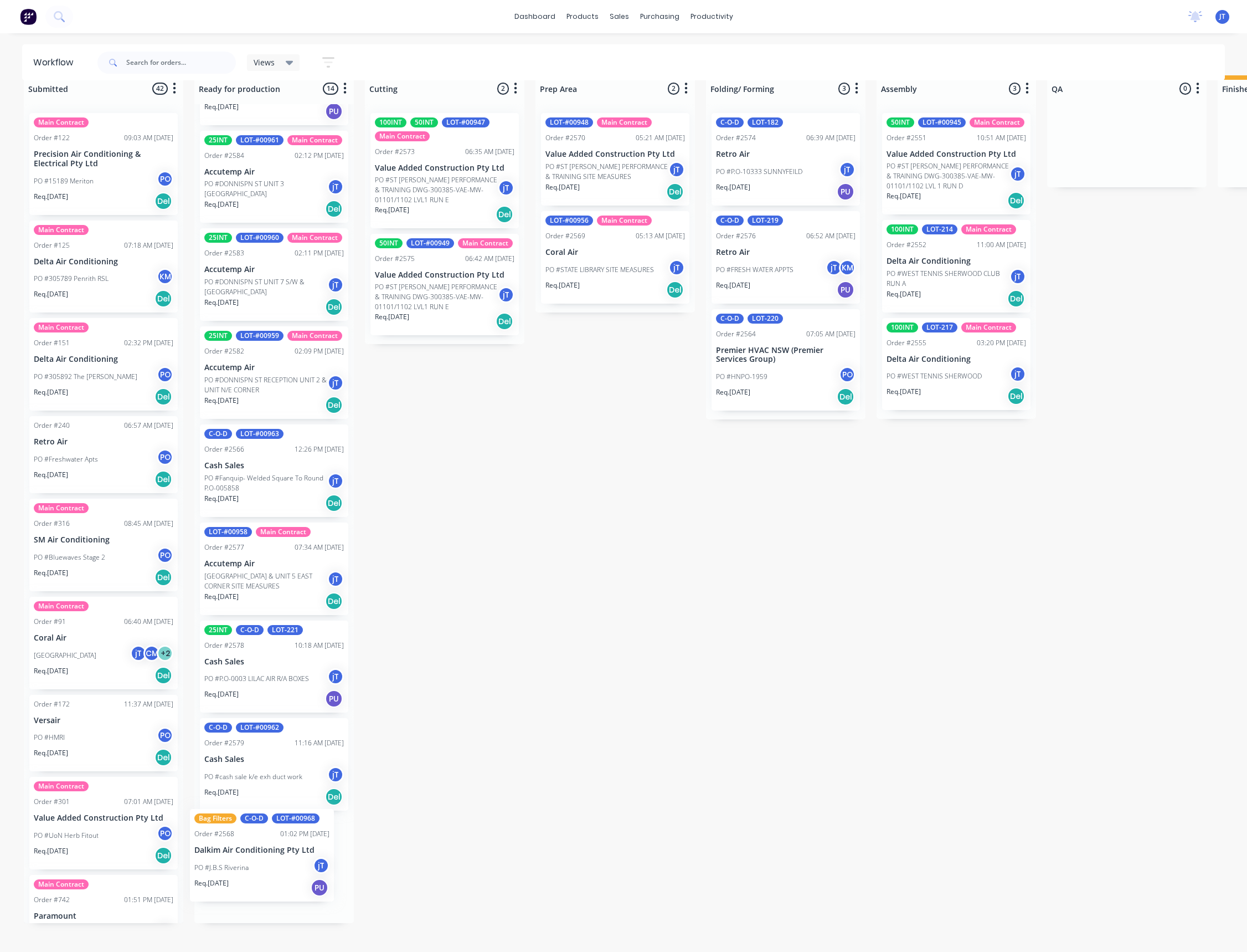
drag, startPoint x: 270, startPoint y: 293, endPoint x: 258, endPoint y: 876, distance: 583.1
click at [258, 876] on div "100INT LOT-224 Main Contract Order #2591 06:53 AM [DATE] Delta Air Conditioning…" at bounding box center [274, 514] width 159 height 819
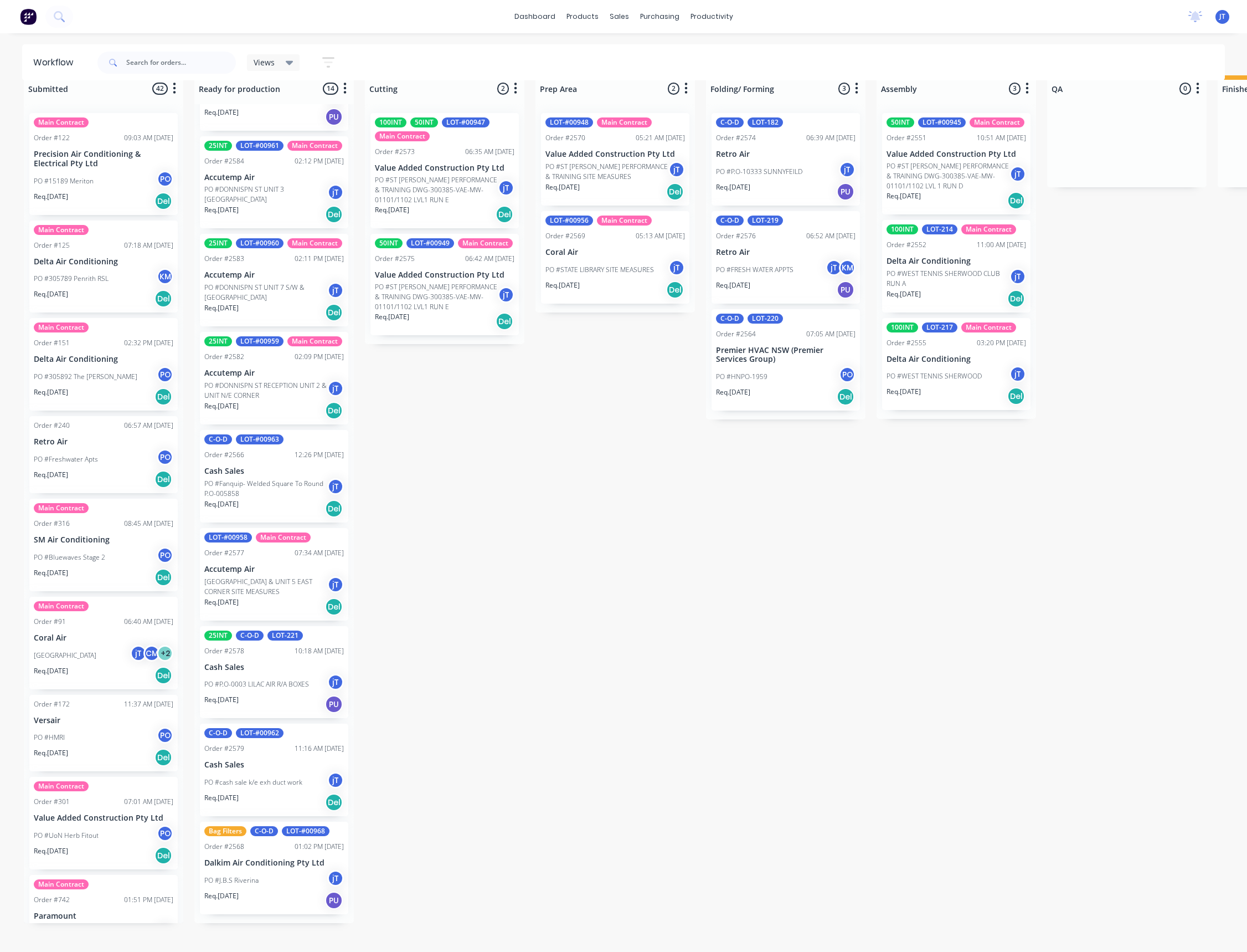
click at [251, 687] on p "PO #P.O-0003 LILAC AIR R/A BOXES" at bounding box center [256, 684] width 104 height 10
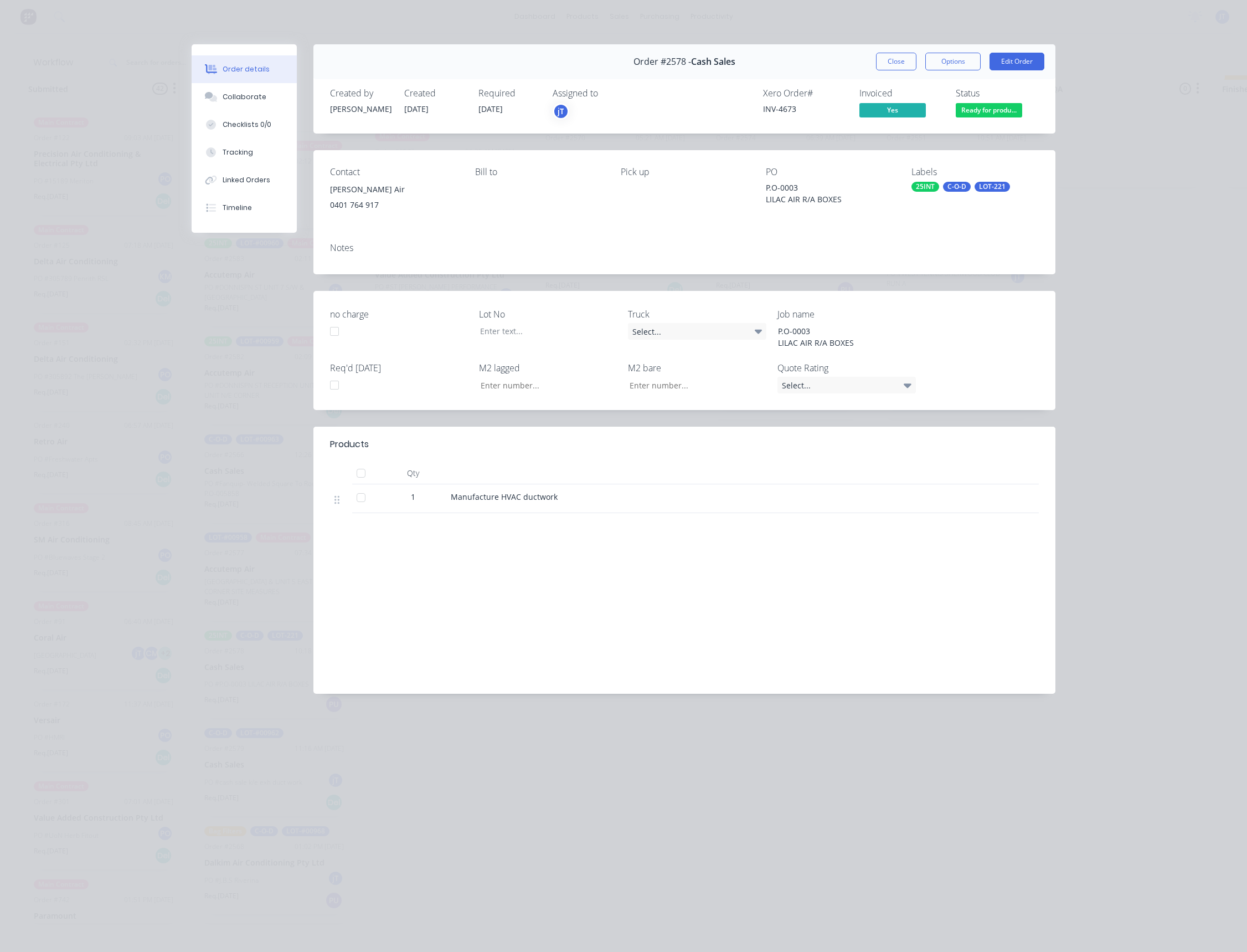
scroll to position [0, 0]
click at [907, 67] on button "Close" at bounding box center [896, 62] width 40 height 18
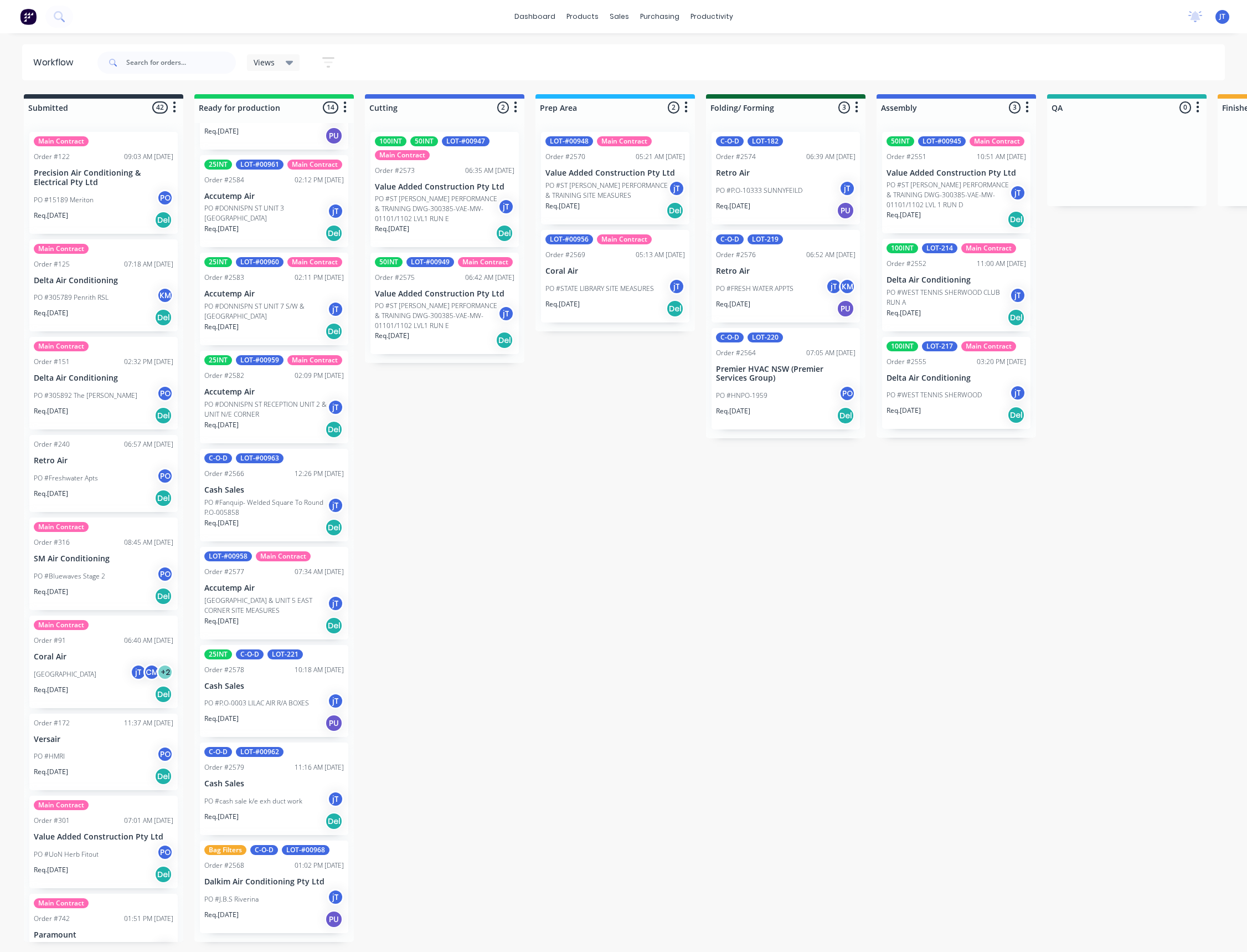
click at [640, 299] on div "Req. [DATE] Del" at bounding box center [616, 308] width 140 height 19
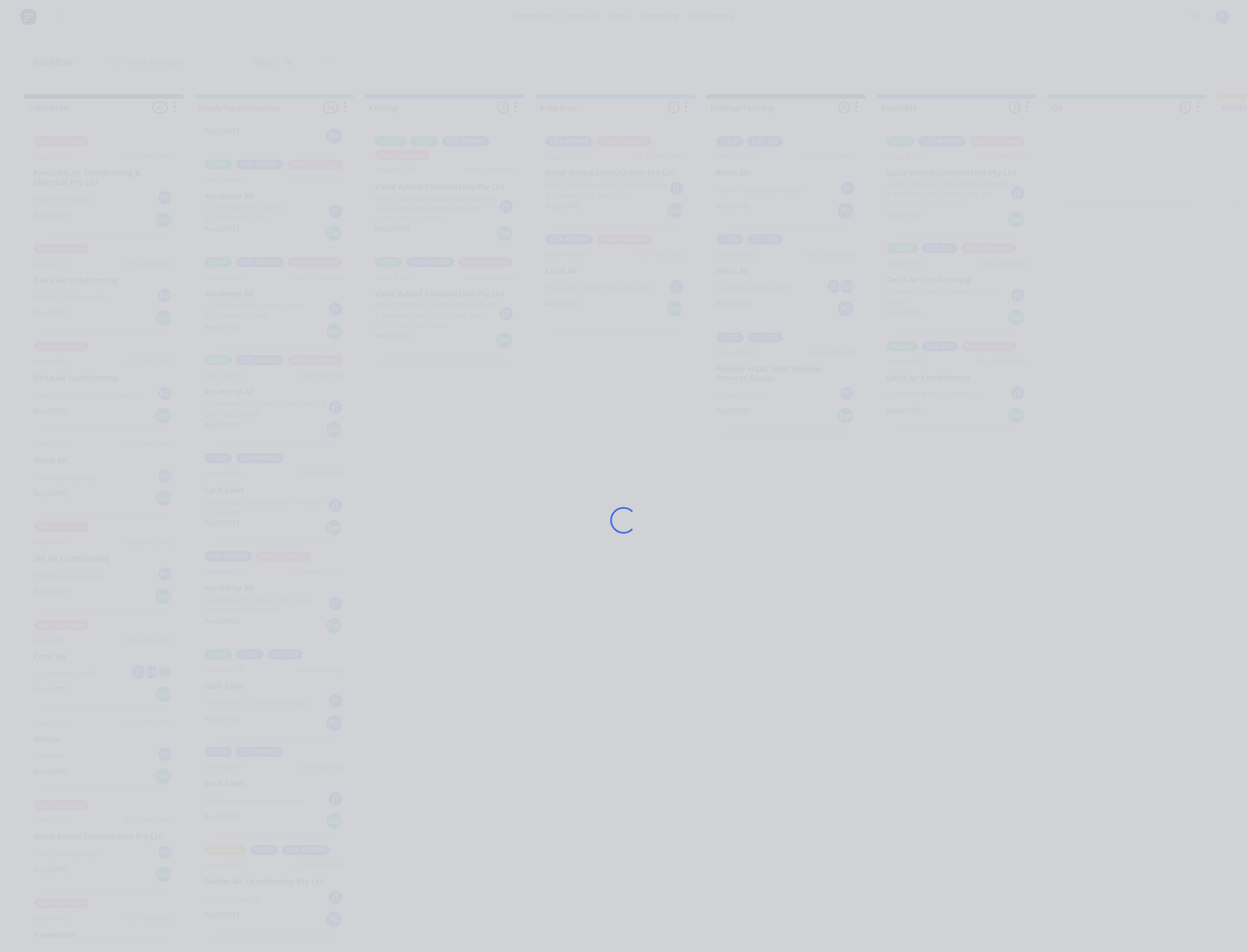
click at [640, 298] on div "Loading..." at bounding box center [624, 520] width 886 height 952
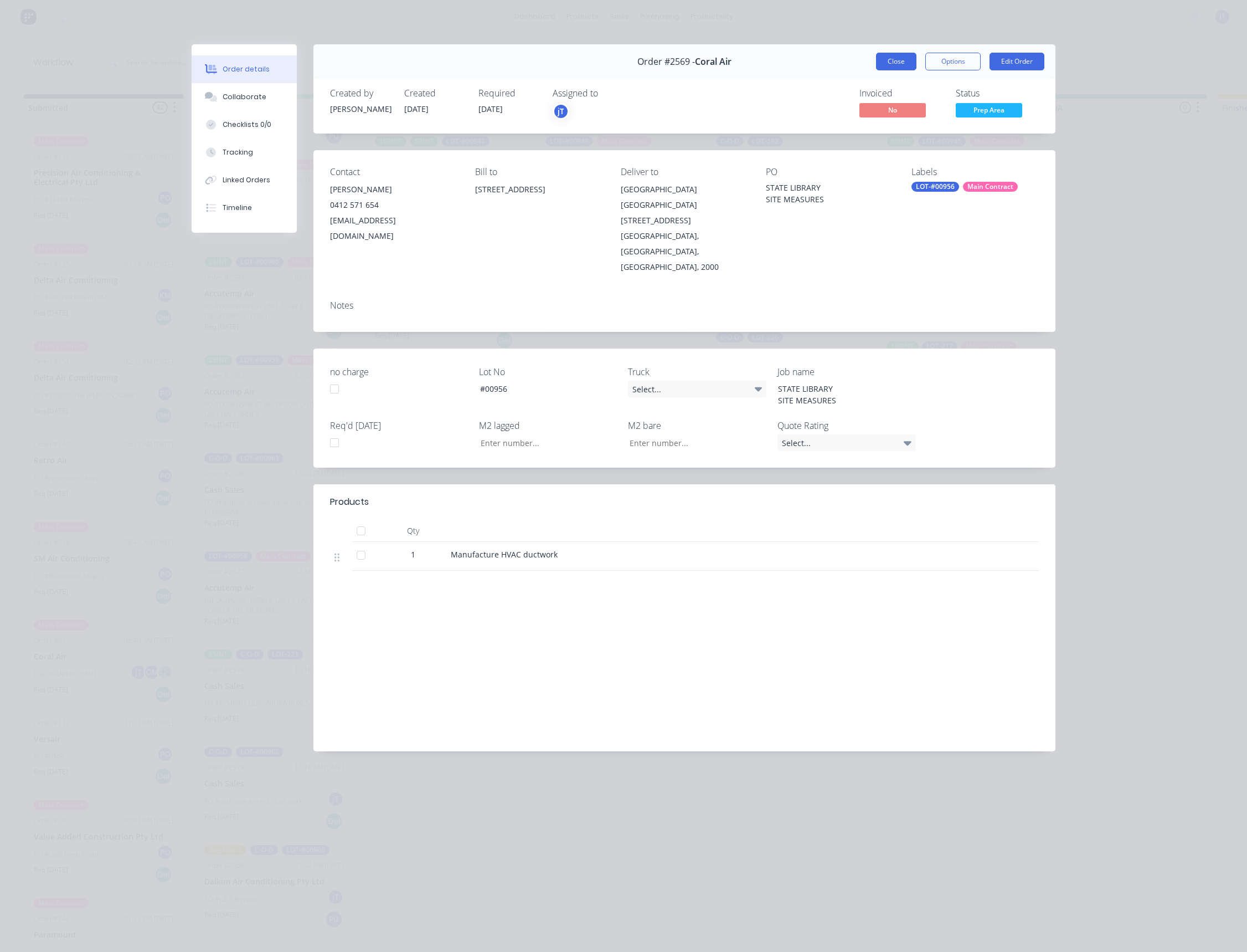
click at [905, 67] on button "Close" at bounding box center [896, 62] width 40 height 18
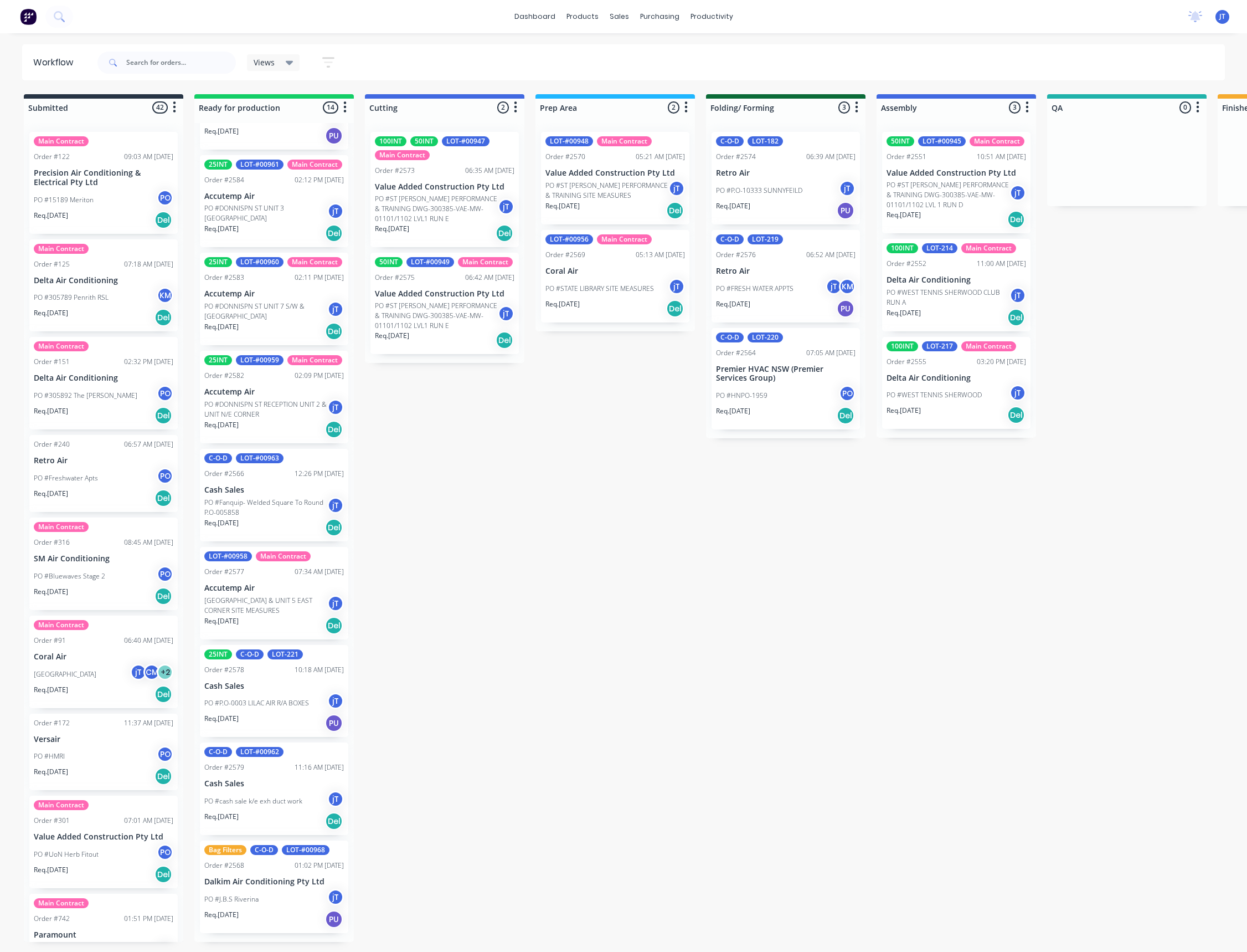
click at [589, 289] on p "PO #STATE LIBRARY SITE MEASURES" at bounding box center [600, 289] width 109 height 10
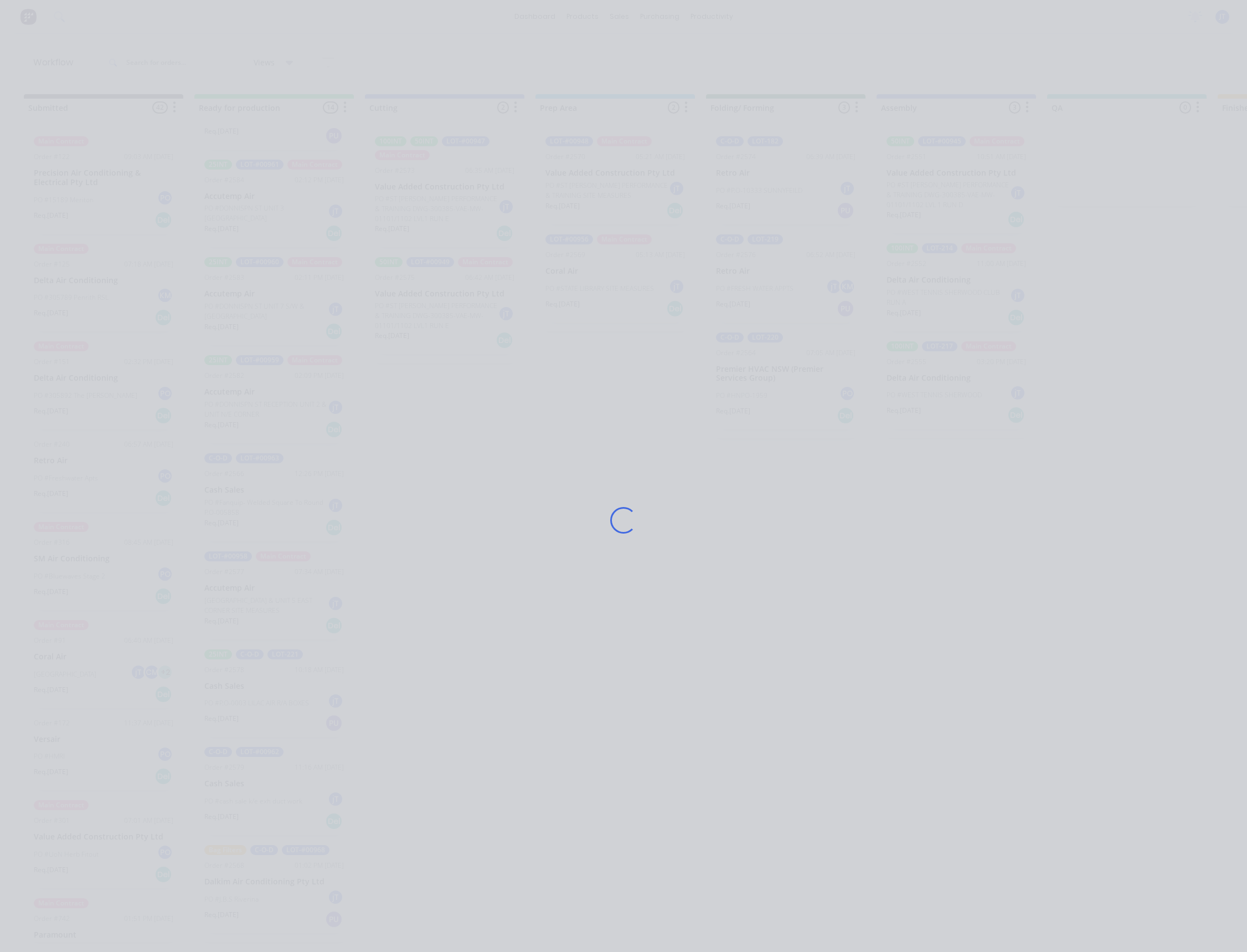
click at [589, 289] on div "Loading..." at bounding box center [624, 520] width 886 height 952
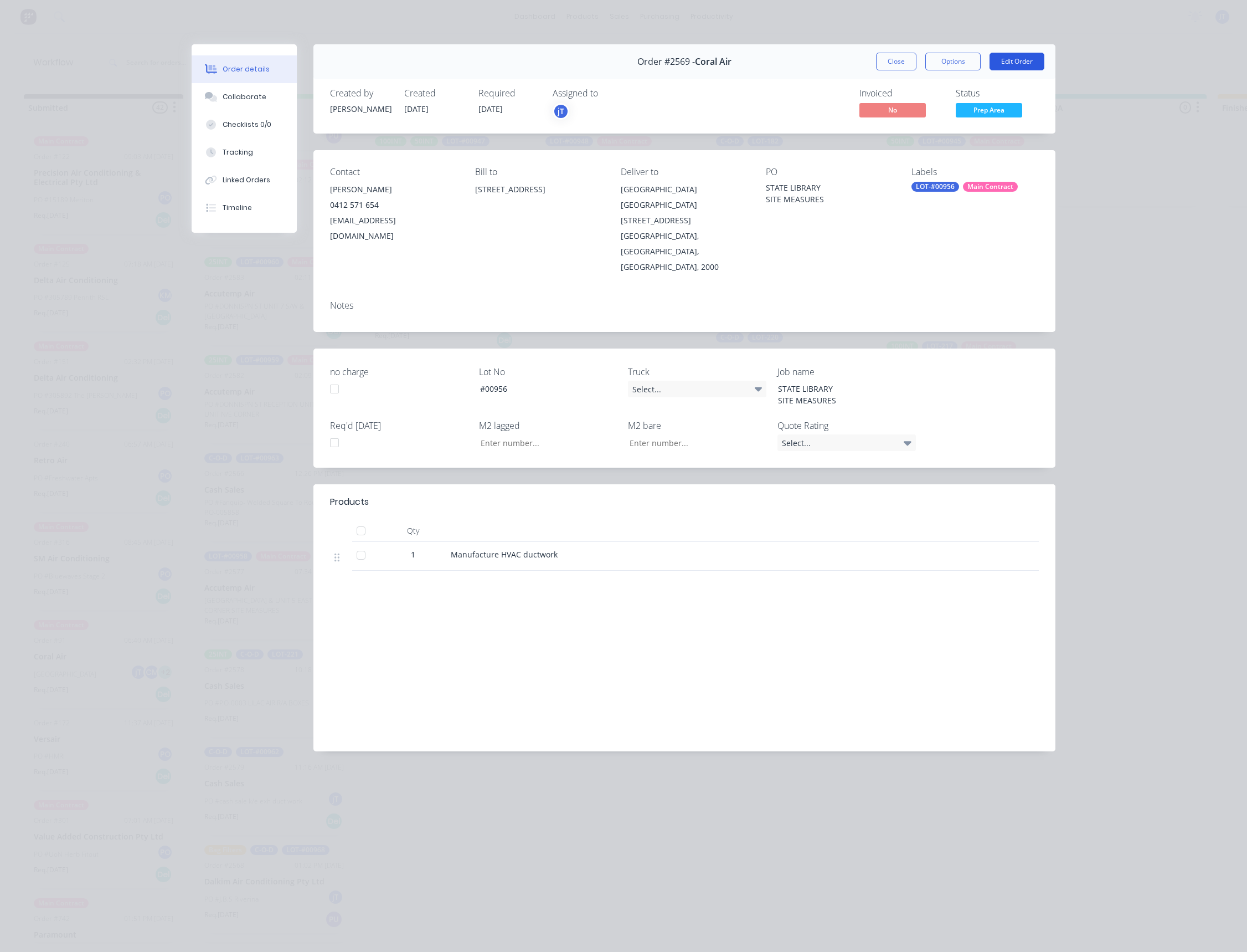
click at [1011, 60] on button "Edit Order" at bounding box center [1017, 62] width 55 height 18
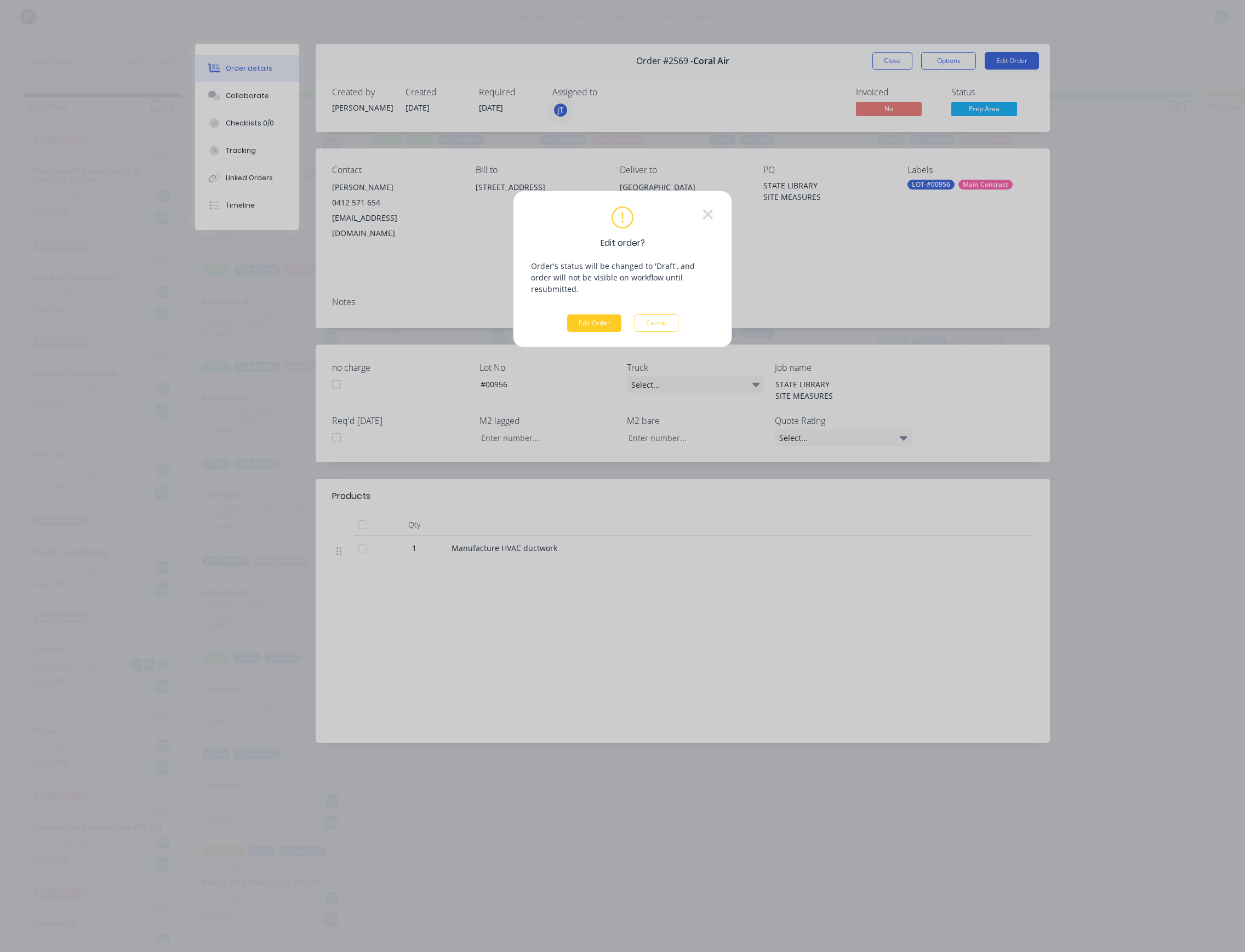
click at [602, 318] on button "Edit Order" at bounding box center [594, 324] width 54 height 18
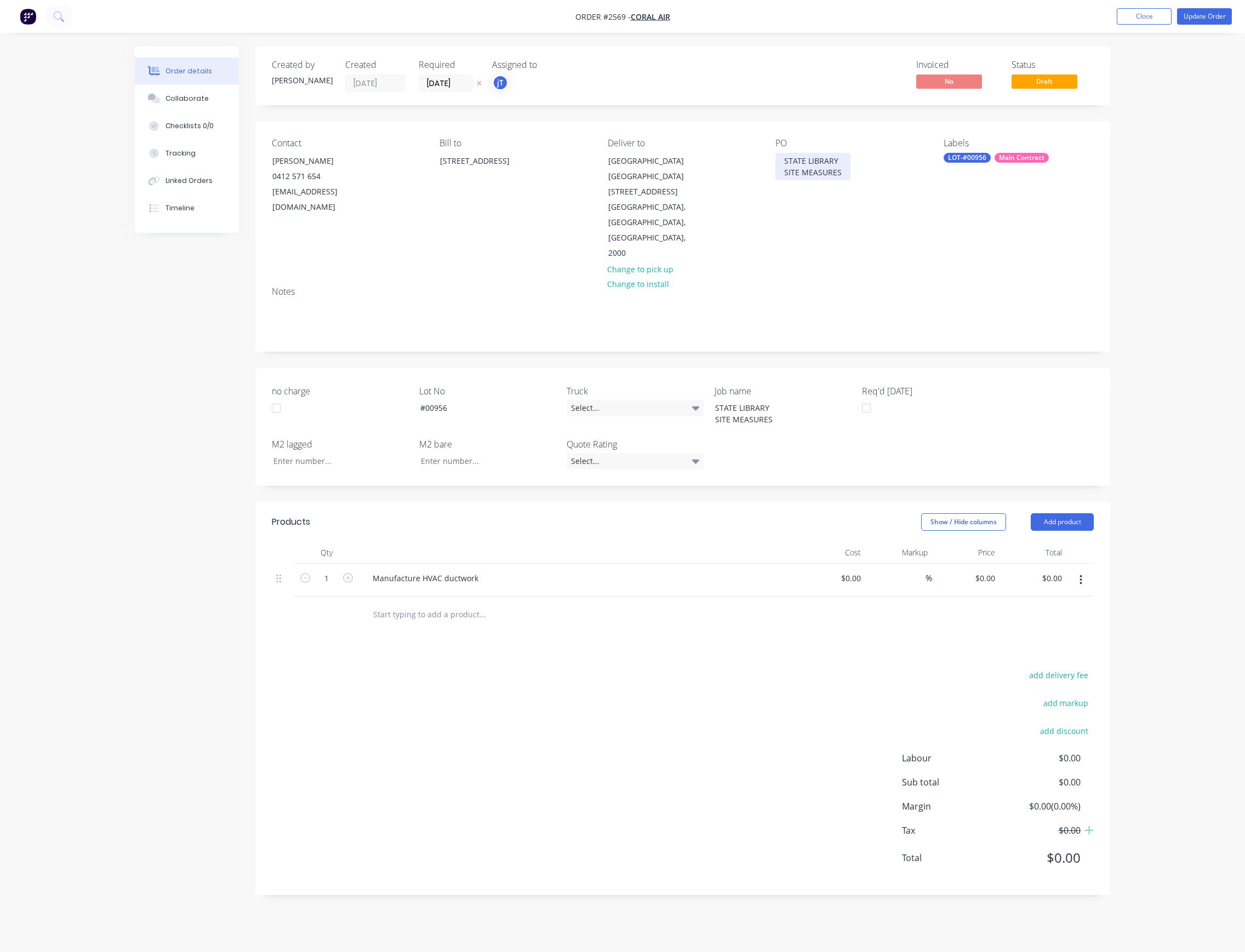
click at [844, 158] on div "STATE LIBRARY SITE MEASURES" at bounding box center [812, 167] width 75 height 28
click at [1160, 19] on button "Close" at bounding box center [1143, 16] width 54 height 16
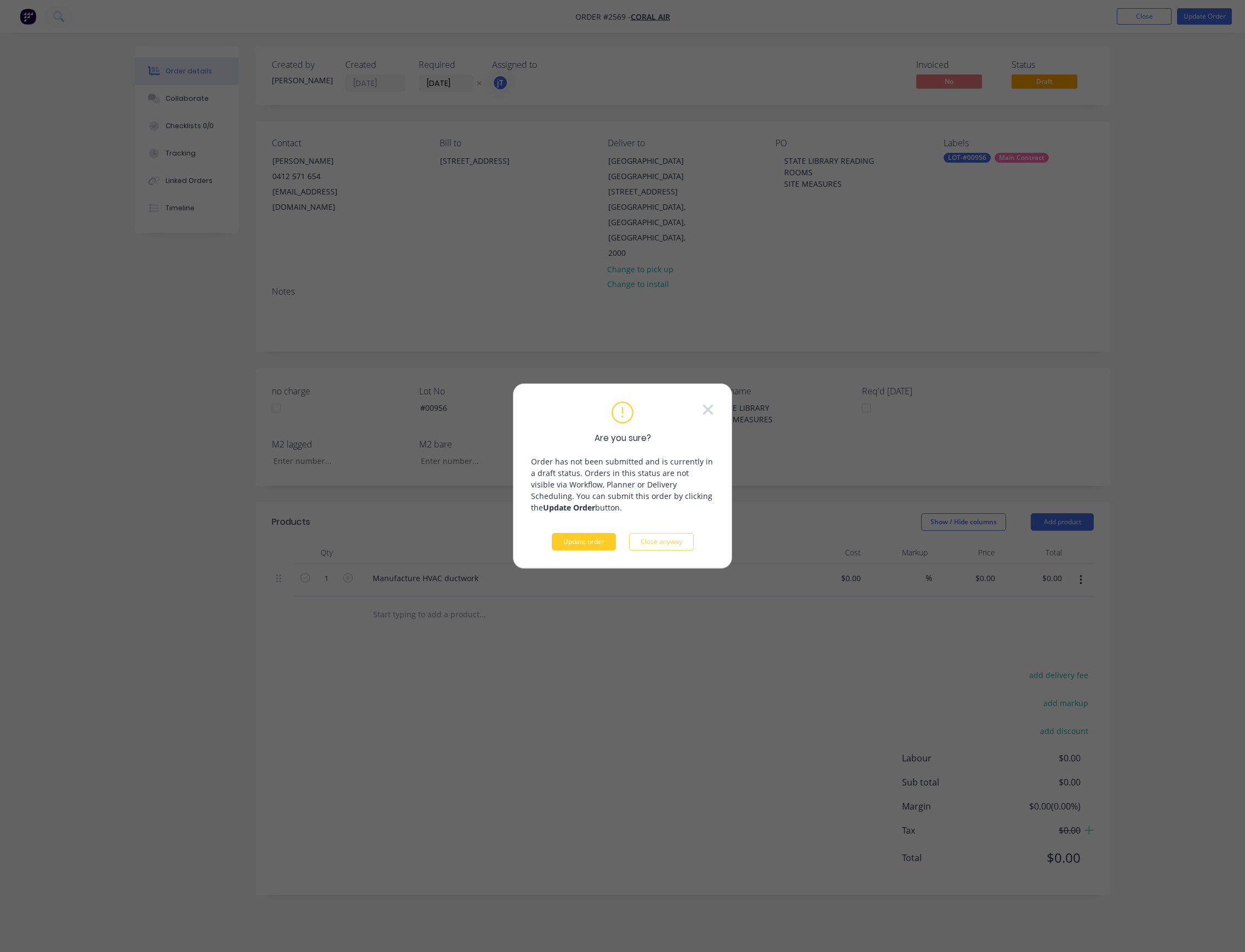
click at [590, 546] on button "Update order" at bounding box center [583, 542] width 64 height 18
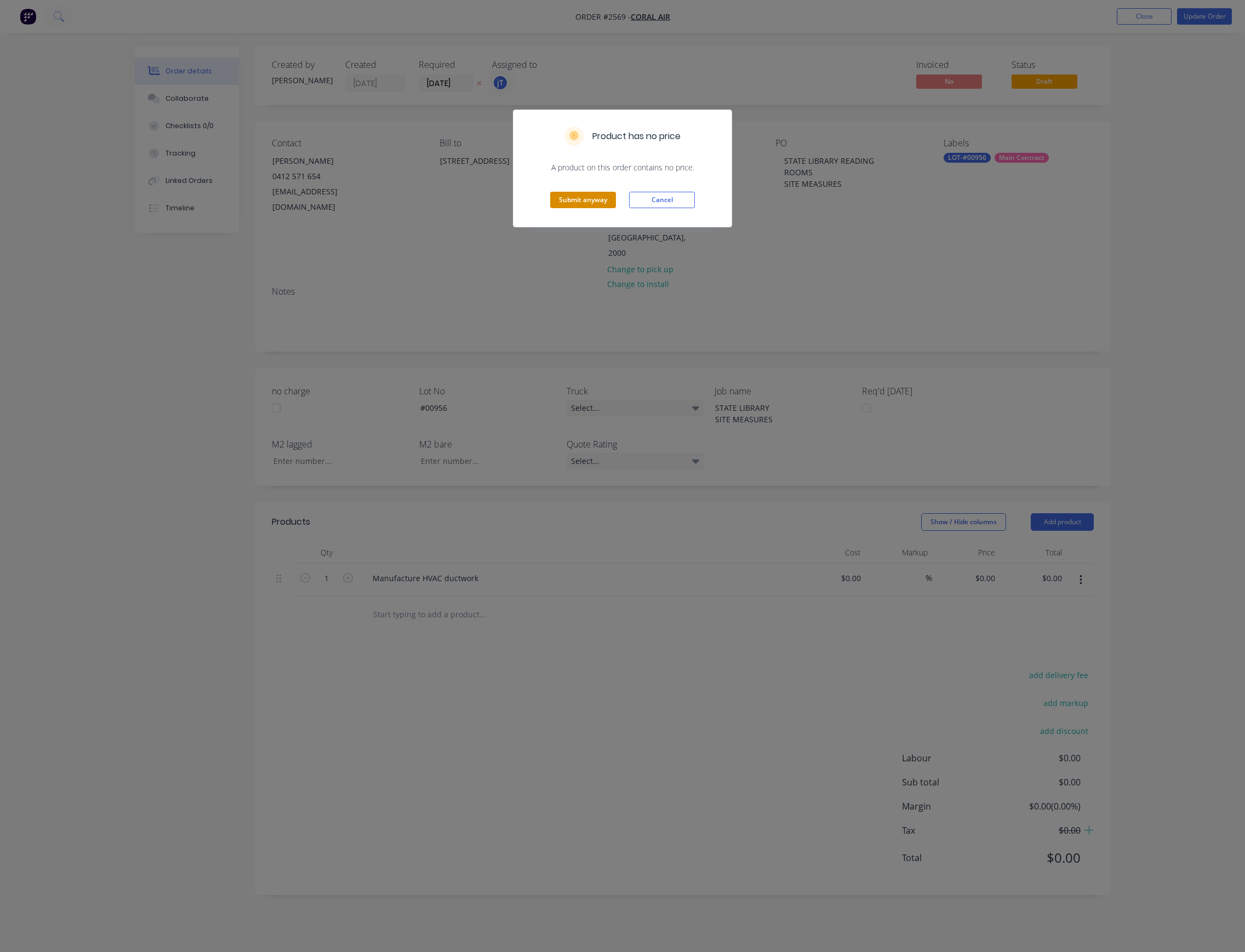
drag, startPoint x: 616, startPoint y: 200, endPoint x: 604, endPoint y: 199, distance: 12.0
click at [612, 200] on div "Submit anyway Cancel" at bounding box center [622, 200] width 218 height 54
click at [603, 198] on button "Submit anyway" at bounding box center [582, 200] width 66 height 16
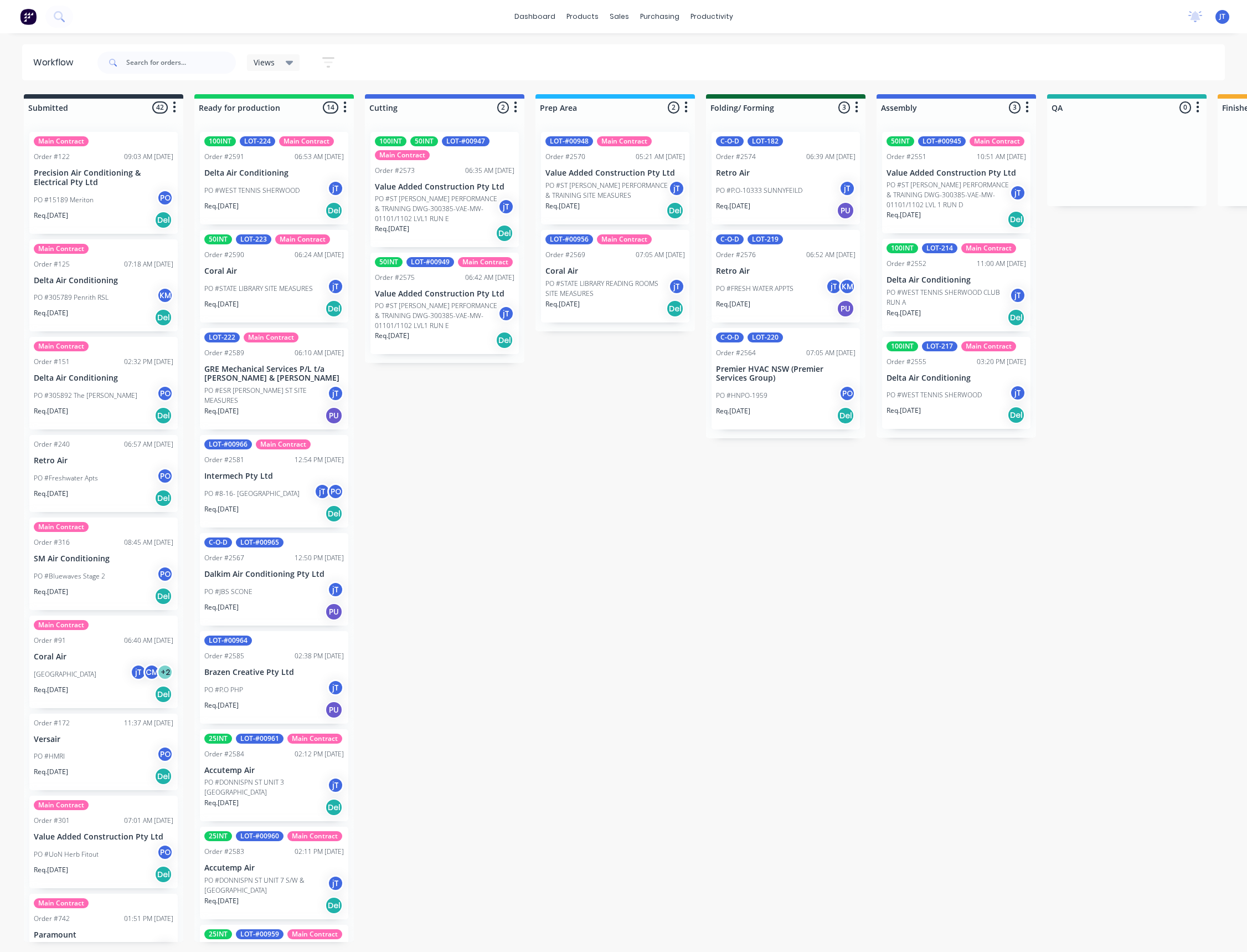
click at [598, 300] on div "Req. [DATE] Del" at bounding box center [616, 308] width 140 height 19
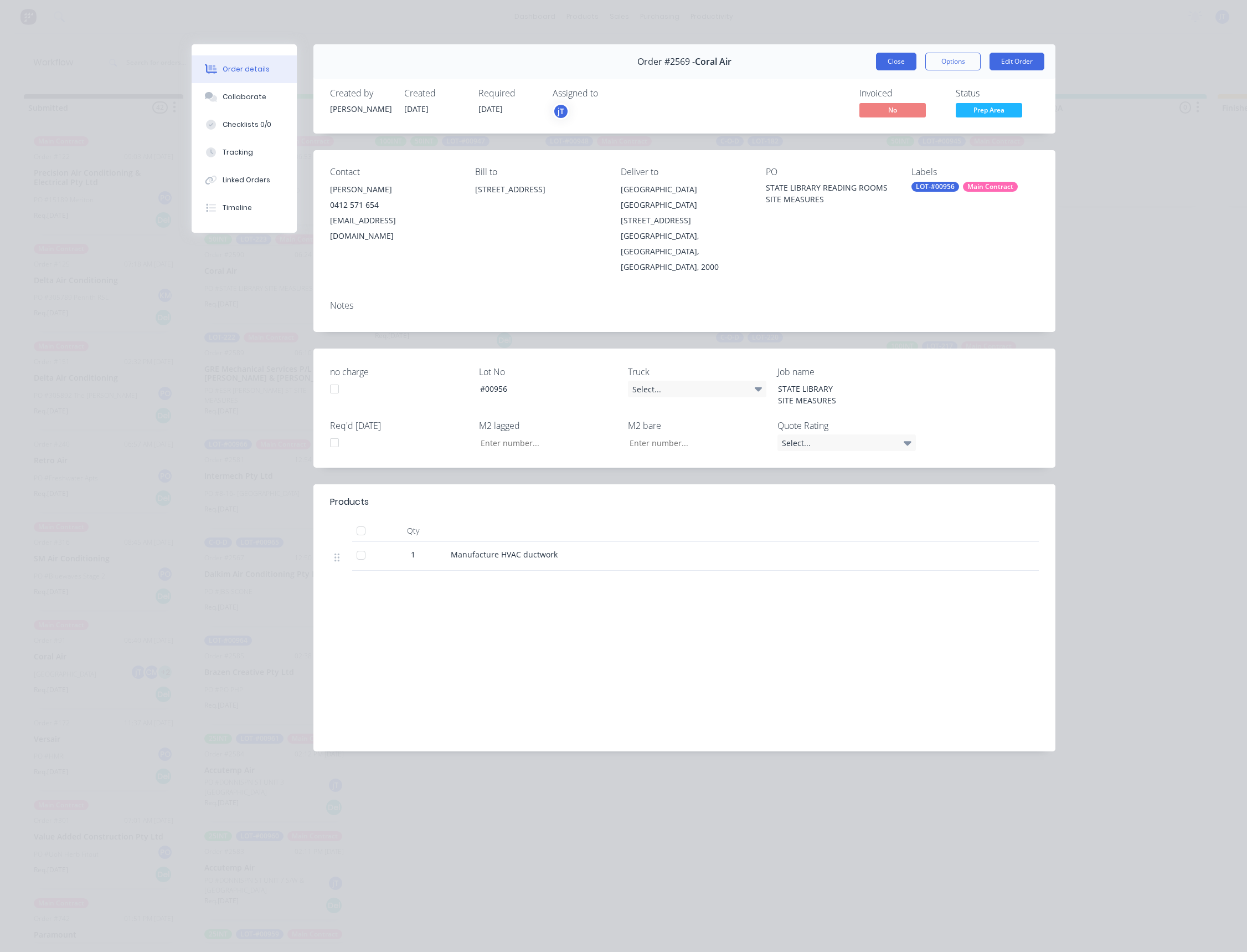
click at [889, 63] on button "Close" at bounding box center [896, 62] width 40 height 18
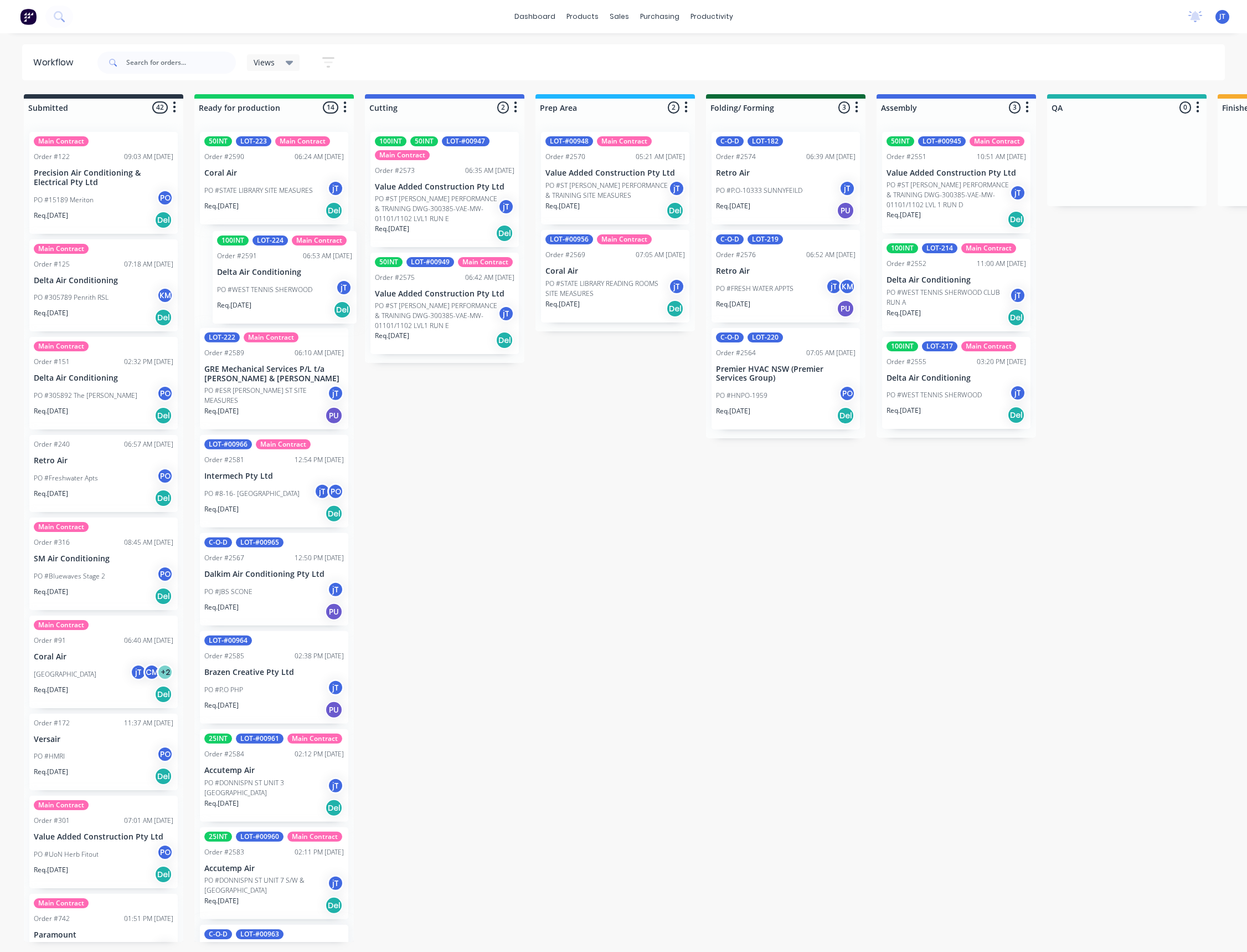
drag, startPoint x: 269, startPoint y: 178, endPoint x: 275, endPoint y: 278, distance: 100.2
click at [277, 280] on div "100INT LOT-224 Main Contract Order #2591 06:53 AM [DATE] Delta Air Conditioning…" at bounding box center [274, 533] width 159 height 819
click at [264, 402] on div "50INT LOT-223 Main Contract Order #2590 06:24 AM [DATE] Coral Air PO #STATE LIB…" at bounding box center [274, 533] width 159 height 819
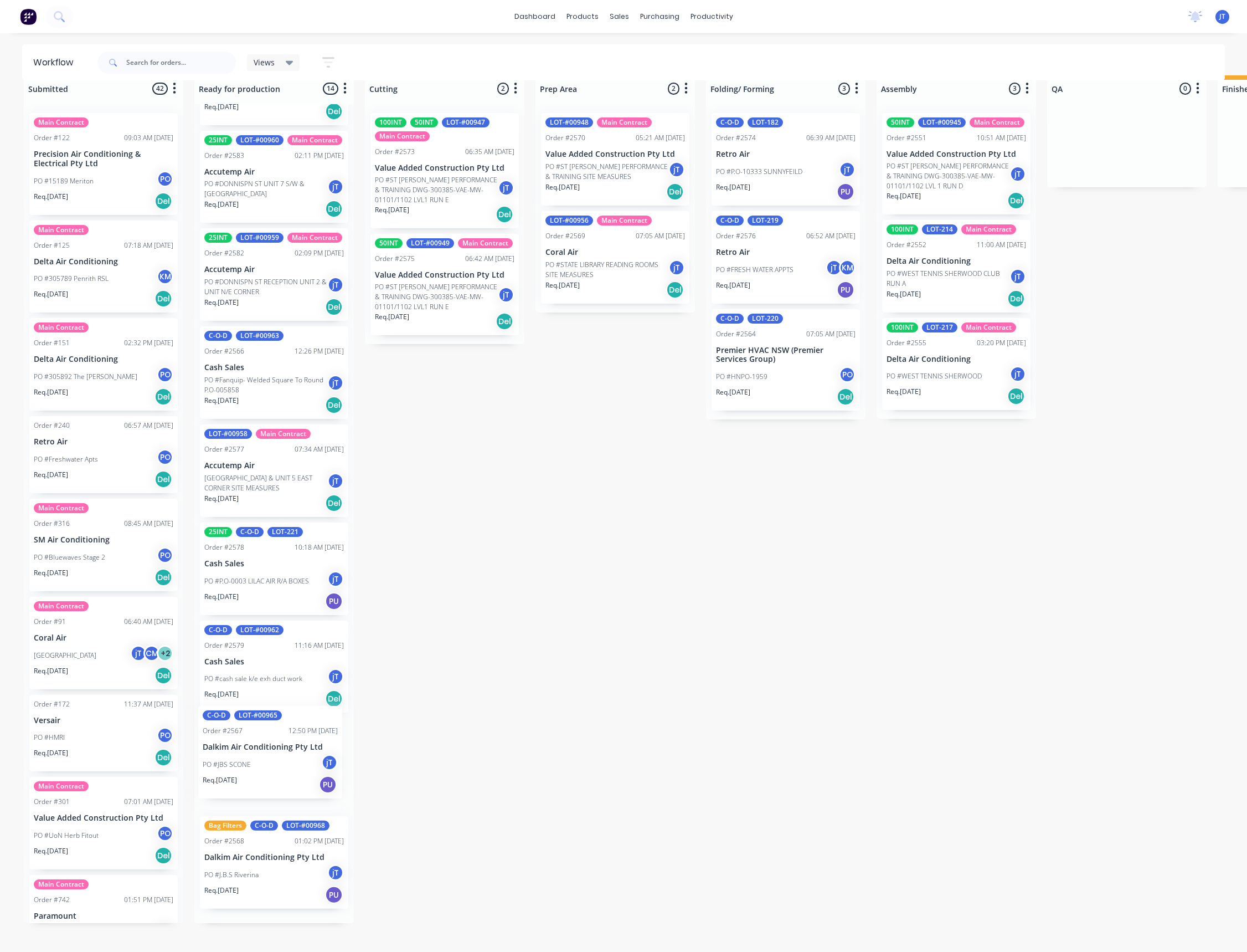
scroll to position [612, 0]
drag, startPoint x: 258, startPoint y: 594, endPoint x: 257, endPoint y: 772, distance: 178.0
click at [257, 772] on div "50INT LOT-223 Main Contract Order #2590 06:24 AM [DATE] Coral Air PO #STATE LIB…" at bounding box center [274, 514] width 159 height 819
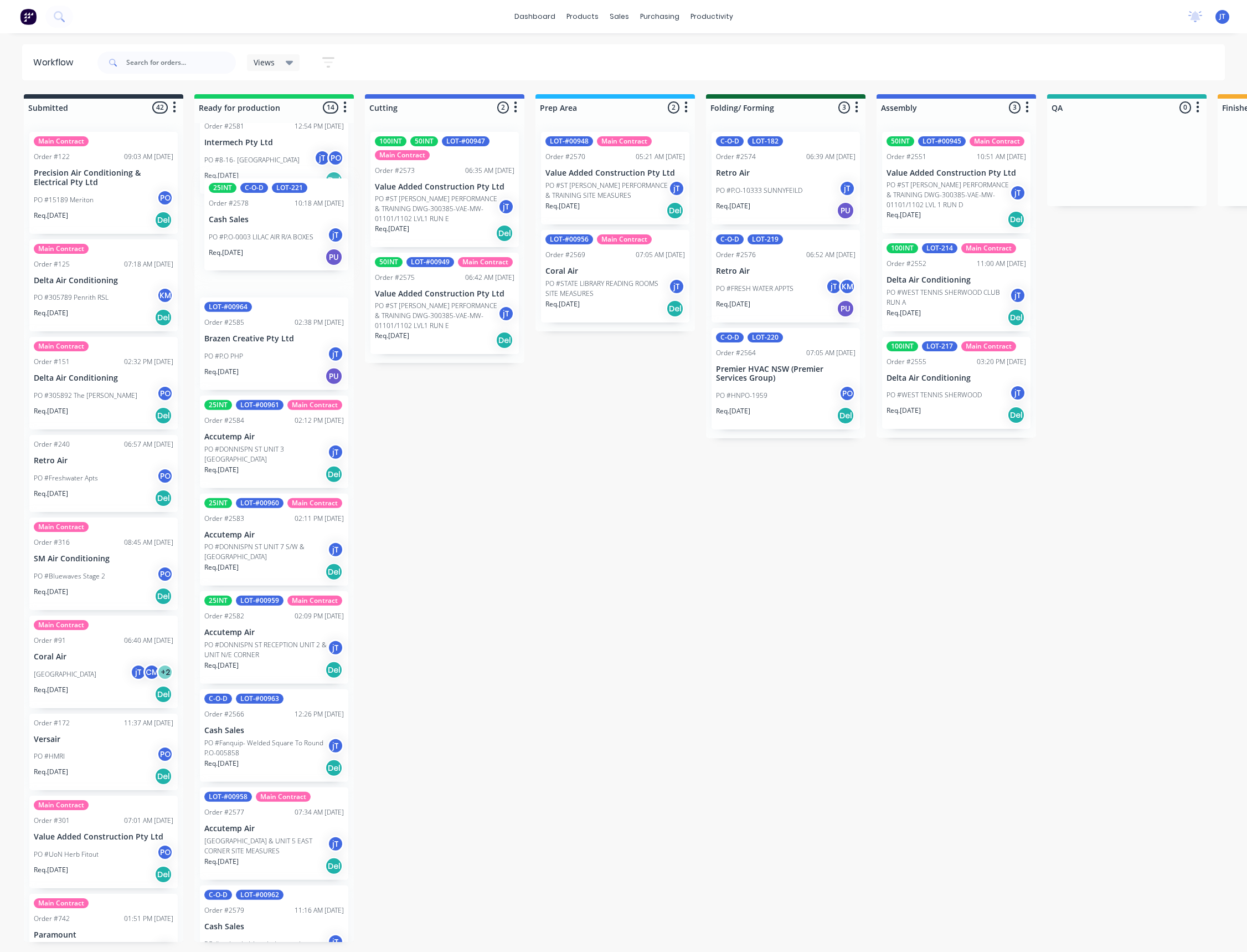
scroll to position [334, 0]
drag, startPoint x: 279, startPoint y: 581, endPoint x: 275, endPoint y: 346, distance: 235.0
click at [275, 346] on div "50INT LOT-223 Main Contract Order #2590 06:24 AM [DATE] Coral Air PO #STATE LIB…" at bounding box center [274, 533] width 159 height 819
click at [280, 265] on div "PO #P.O PHP jT" at bounding box center [275, 258] width 140 height 21
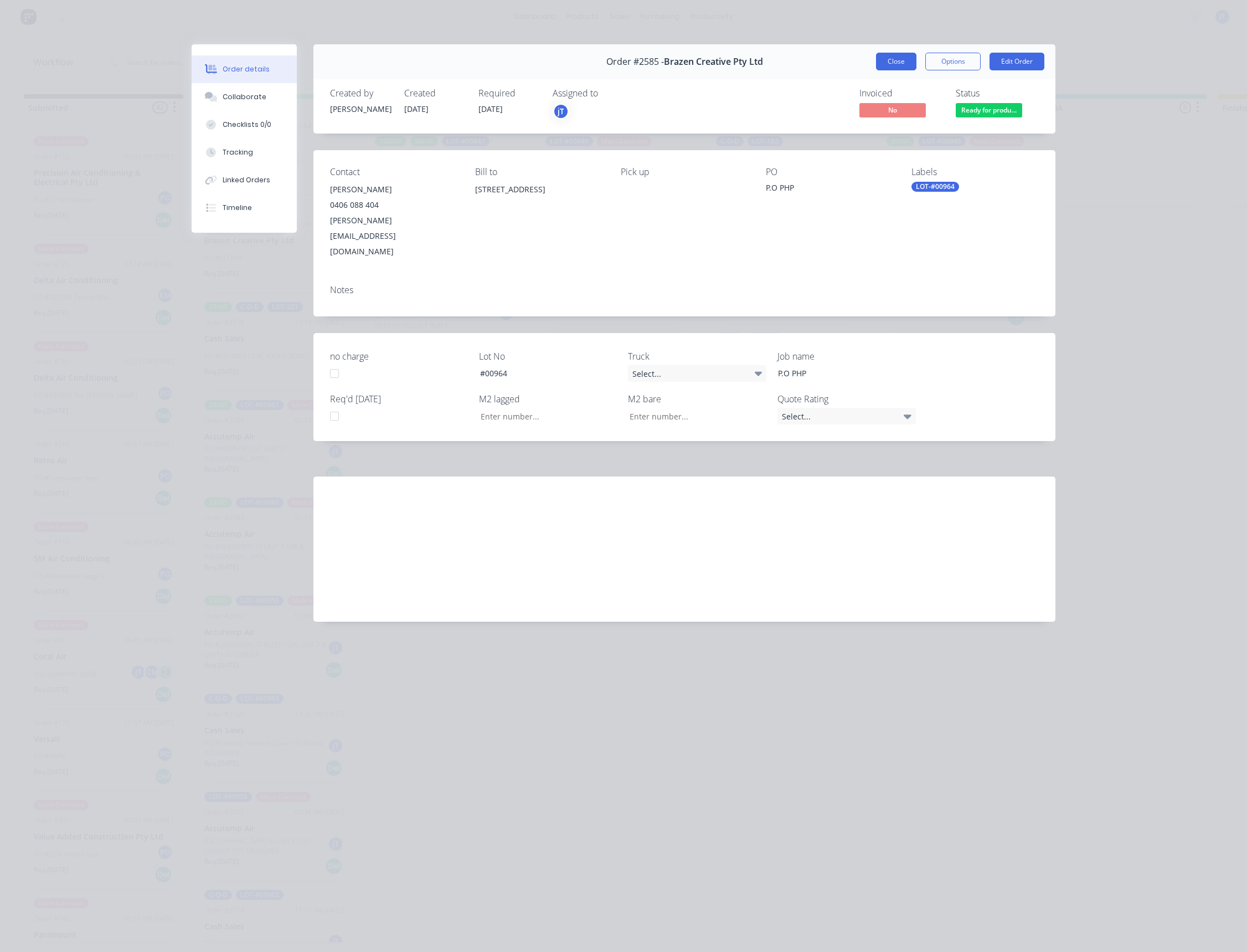
click at [901, 57] on button "Close" at bounding box center [896, 62] width 40 height 18
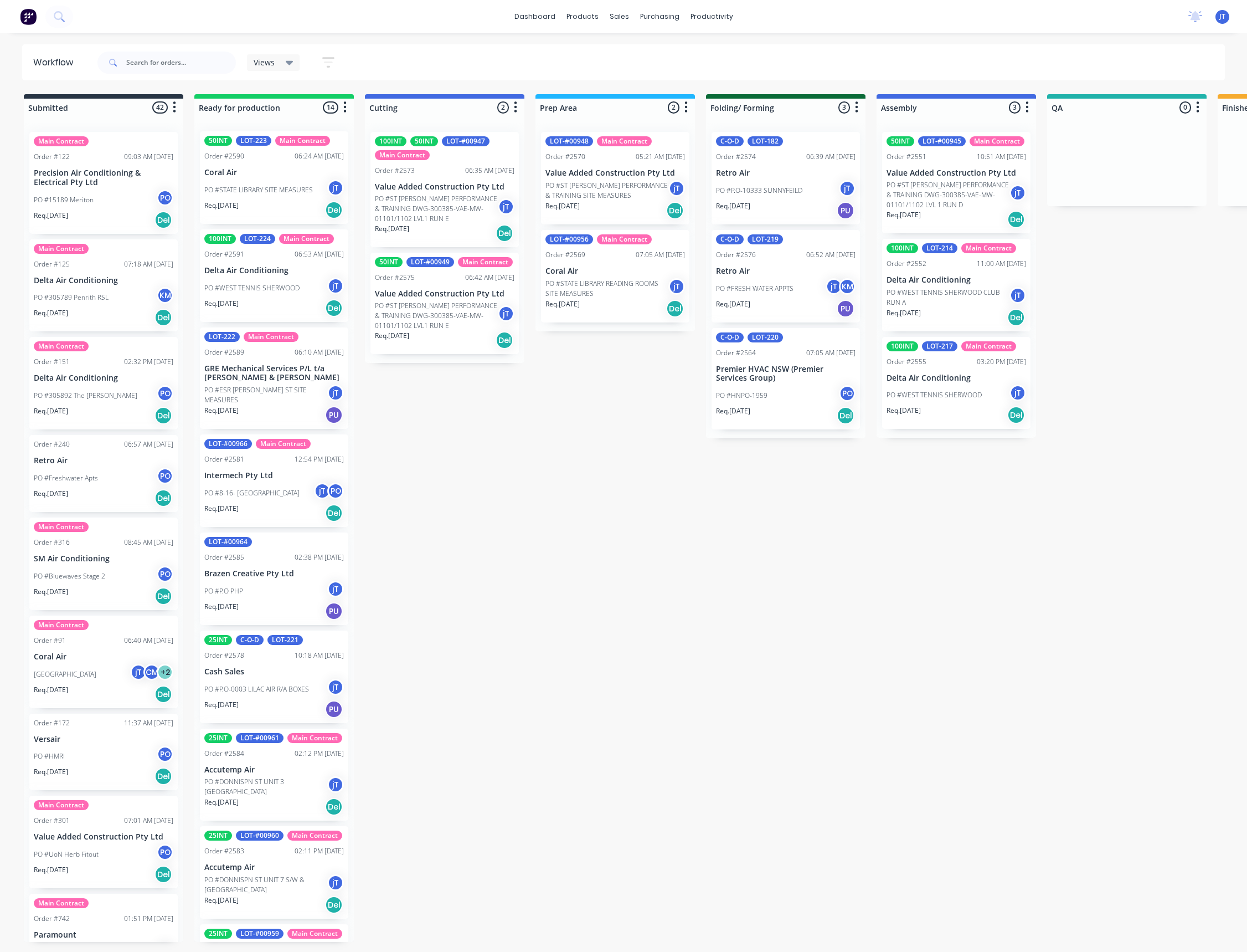
scroll to position [0, 0]
click at [593, 268] on div "[PERSON_NAME] [PERSON_NAME] (You)" at bounding box center [621, 257] width 166 height 33
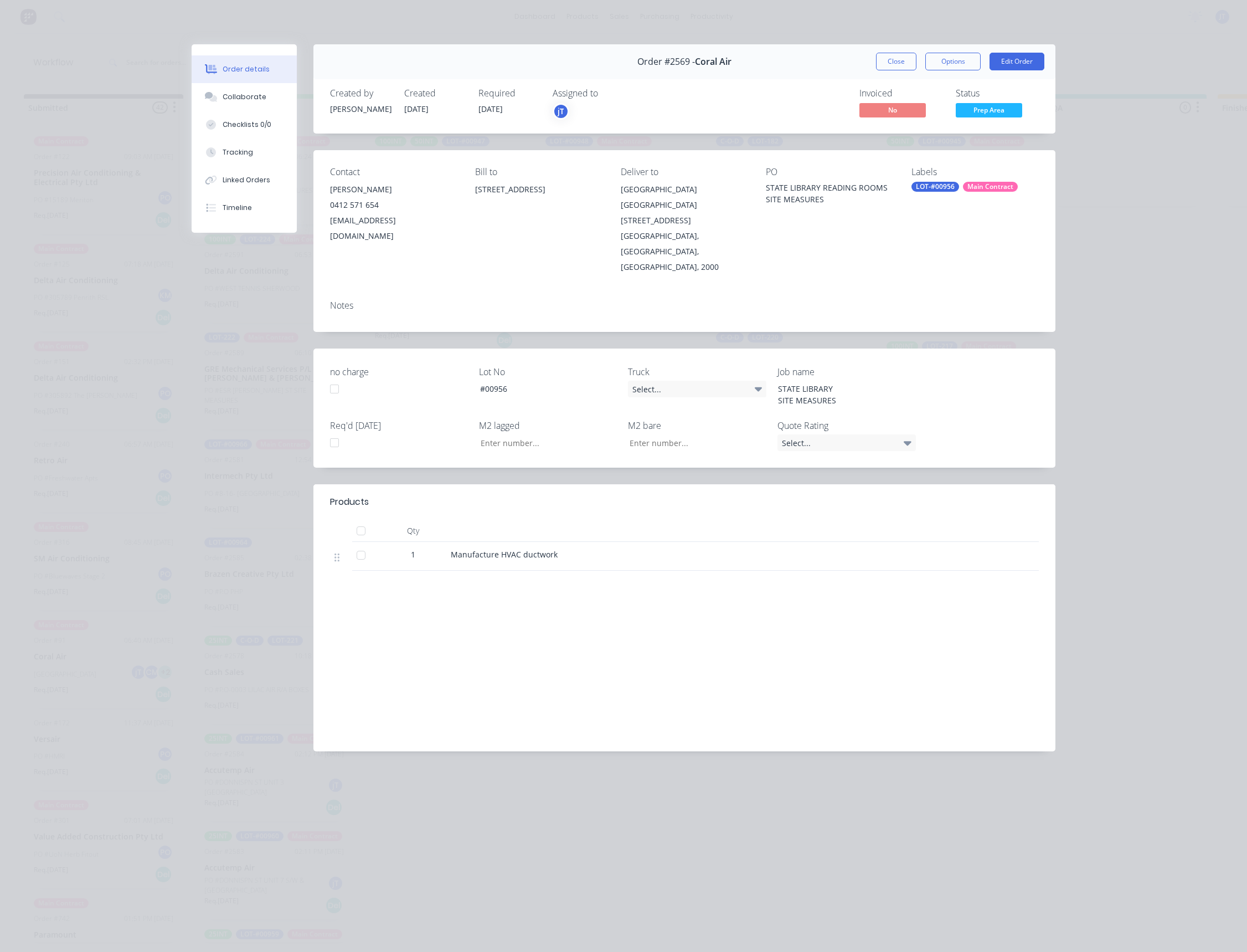
click at [916, 58] on button "Close" at bounding box center [896, 62] width 40 height 18
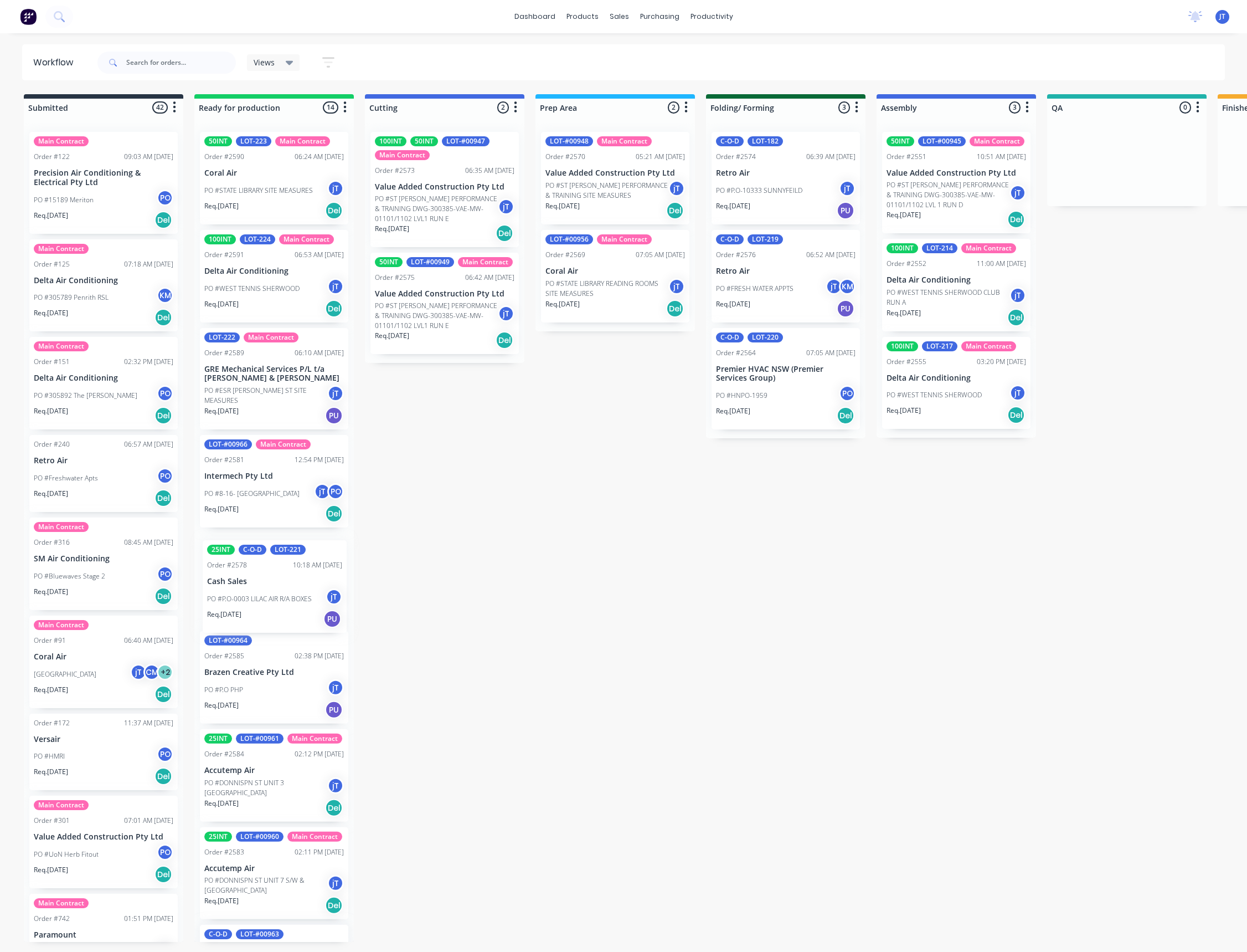
drag, startPoint x: 279, startPoint y: 696, endPoint x: 283, endPoint y: 601, distance: 95.1
click at [283, 601] on div "50INT LOT-223 Main Contract Order #2590 06:24 AM [DATE] Coral Air PO #STATE LIB…" at bounding box center [274, 533] width 159 height 819
click at [598, 302] on div "Req. [DATE] Del" at bounding box center [616, 308] width 140 height 19
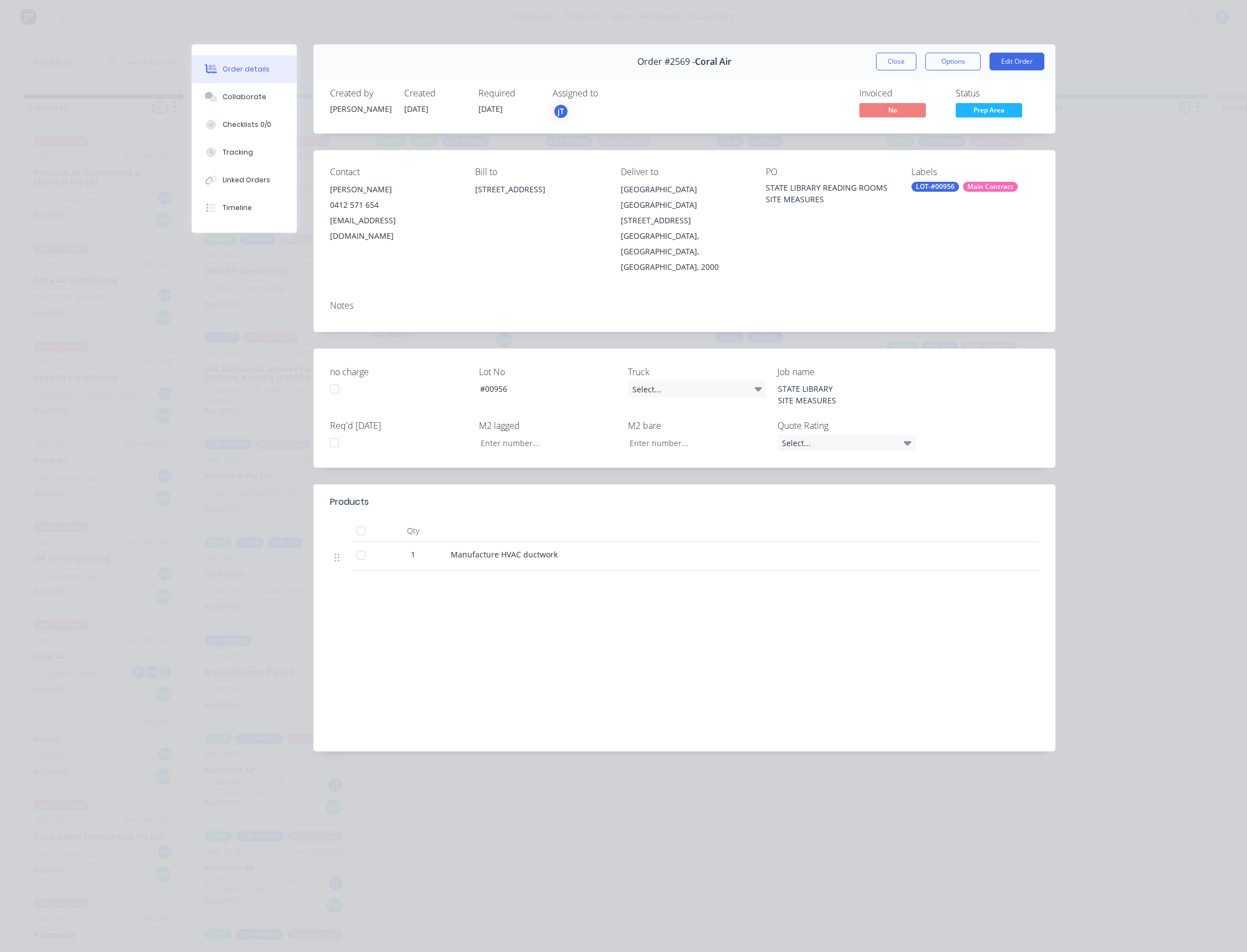
click at [395, 209] on div "0412 571 654" at bounding box center [394, 205] width 127 height 16
click at [1018, 60] on button "Edit Order" at bounding box center [1017, 62] width 55 height 18
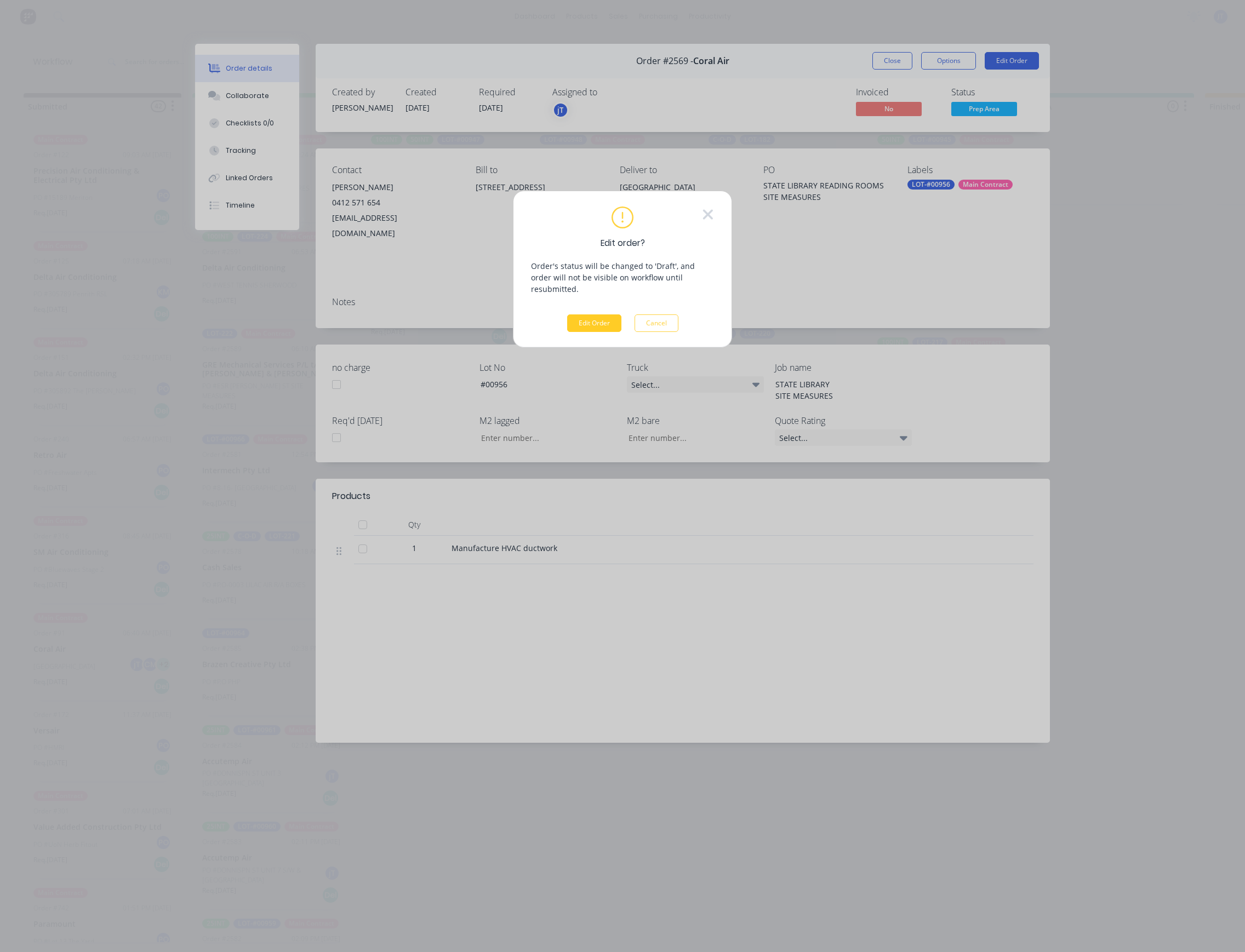
click at [608, 316] on button "Edit Order" at bounding box center [594, 324] width 54 height 18
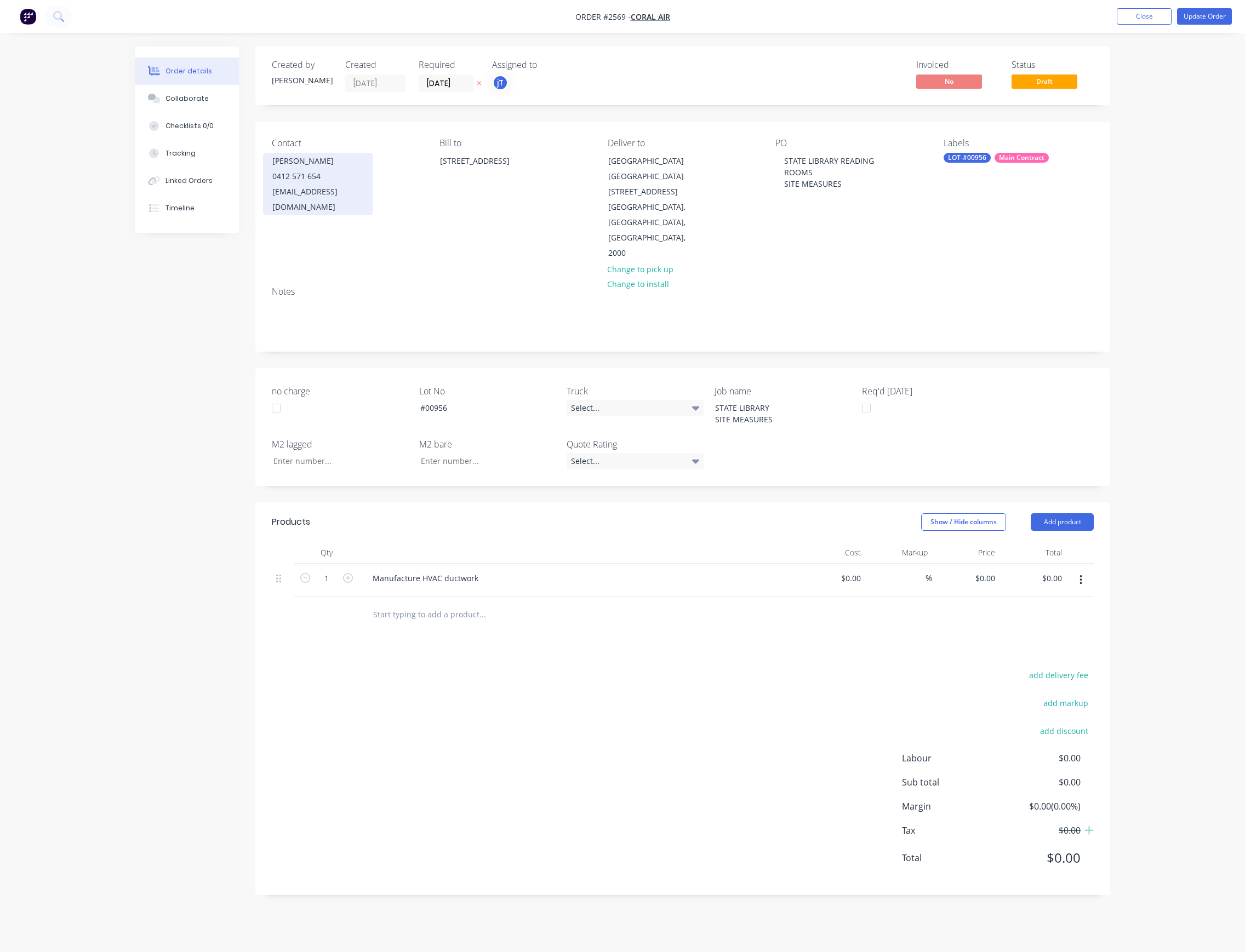
click at [328, 178] on div "0412 571 654" at bounding box center [318, 176] width 91 height 15
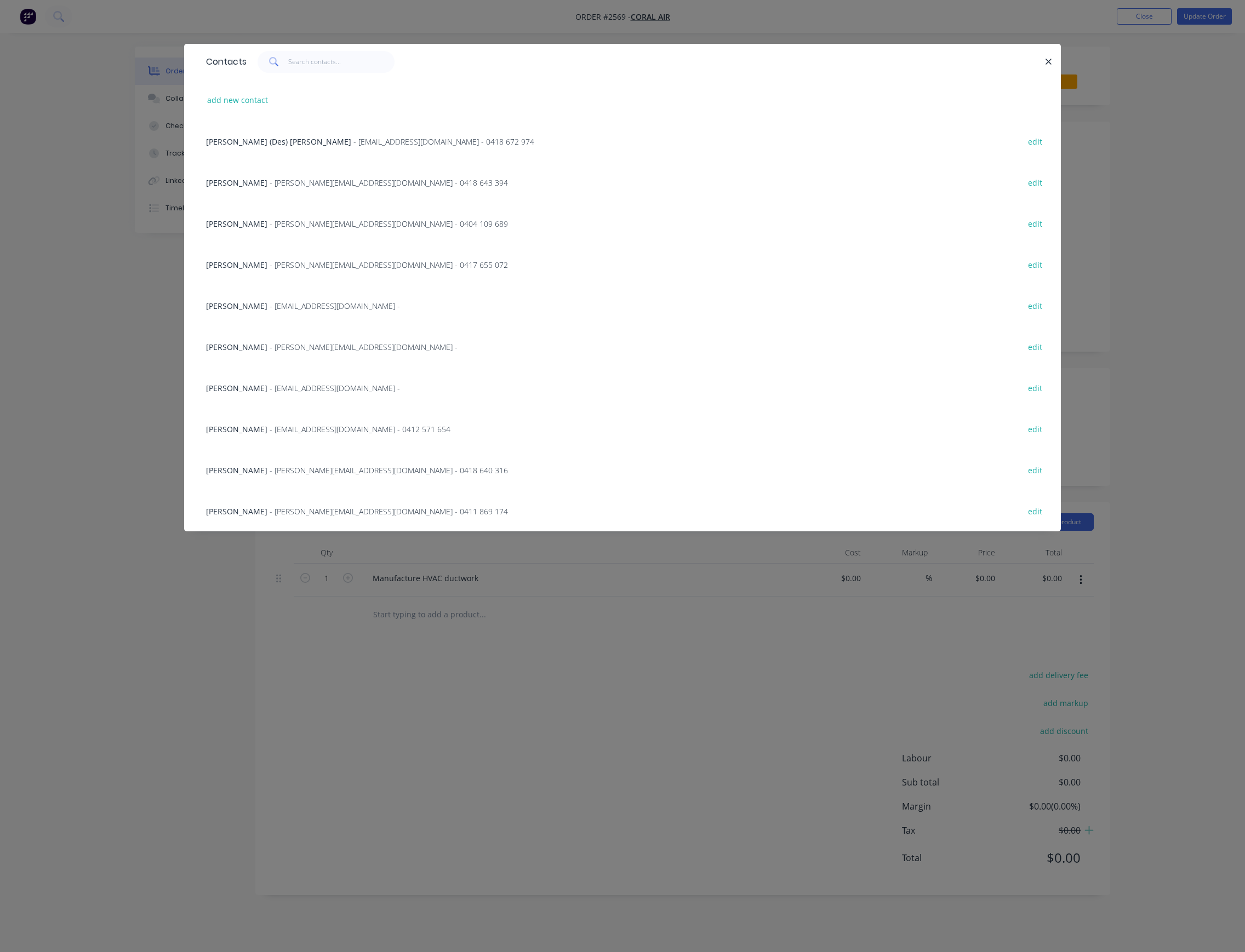
click at [283, 515] on div "[PERSON_NAME] - [PERSON_NAME][EMAIL_ADDRESS][DOMAIN_NAME] - 0411 869 174" at bounding box center [356, 511] width 302 height 11
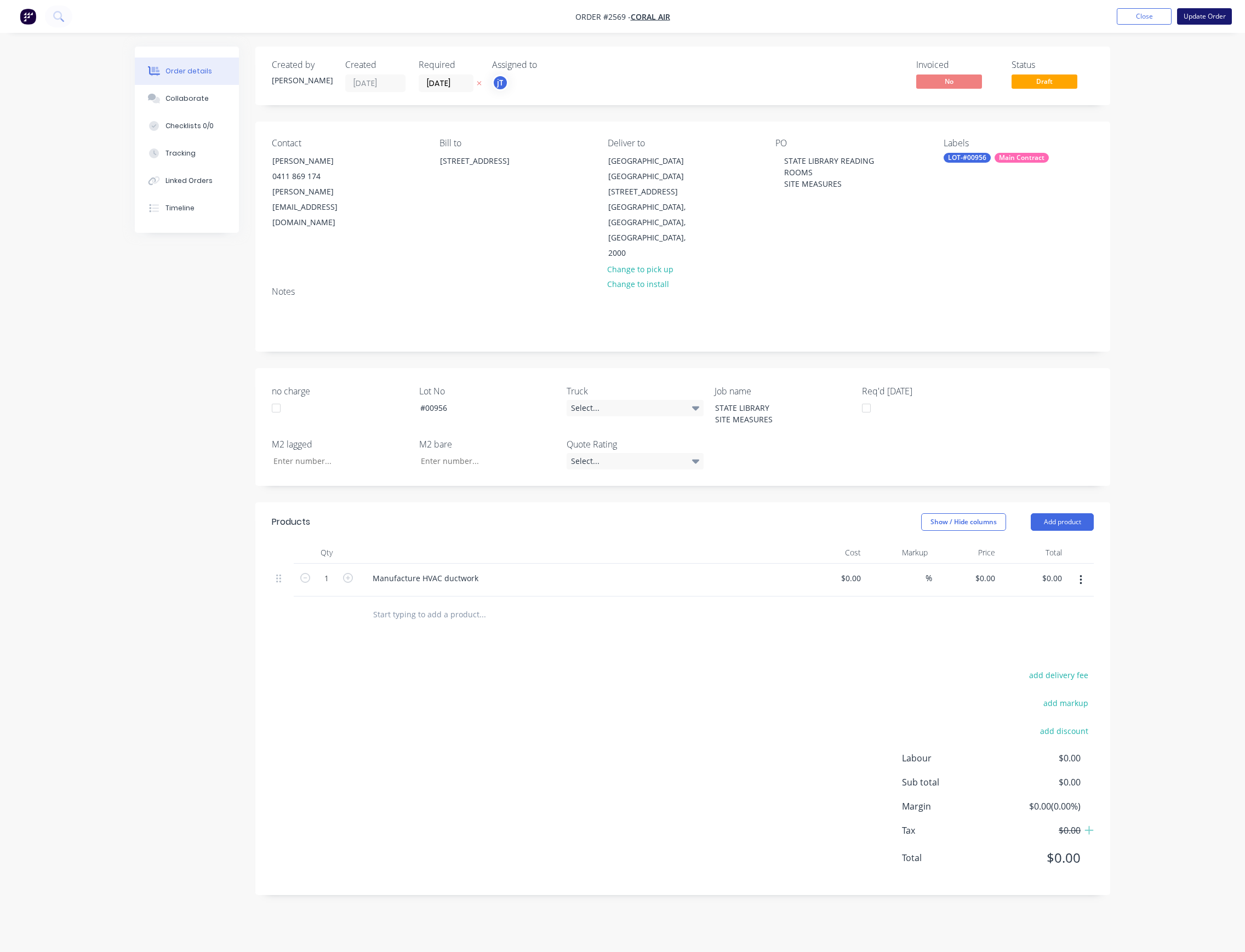
click at [1202, 15] on button "Update Order" at bounding box center [1204, 16] width 54 height 16
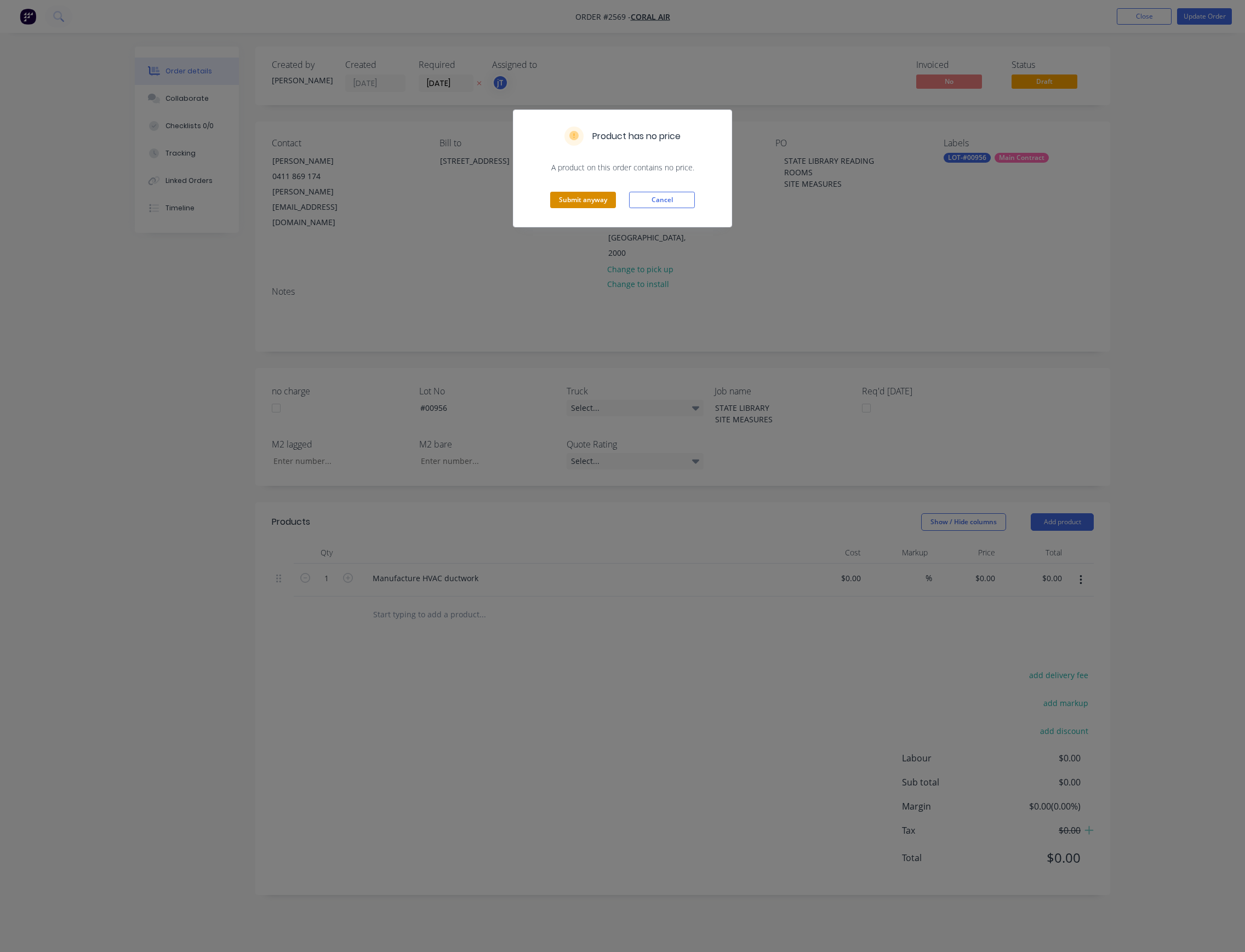
click at [599, 202] on button "Submit anyway" at bounding box center [582, 200] width 66 height 16
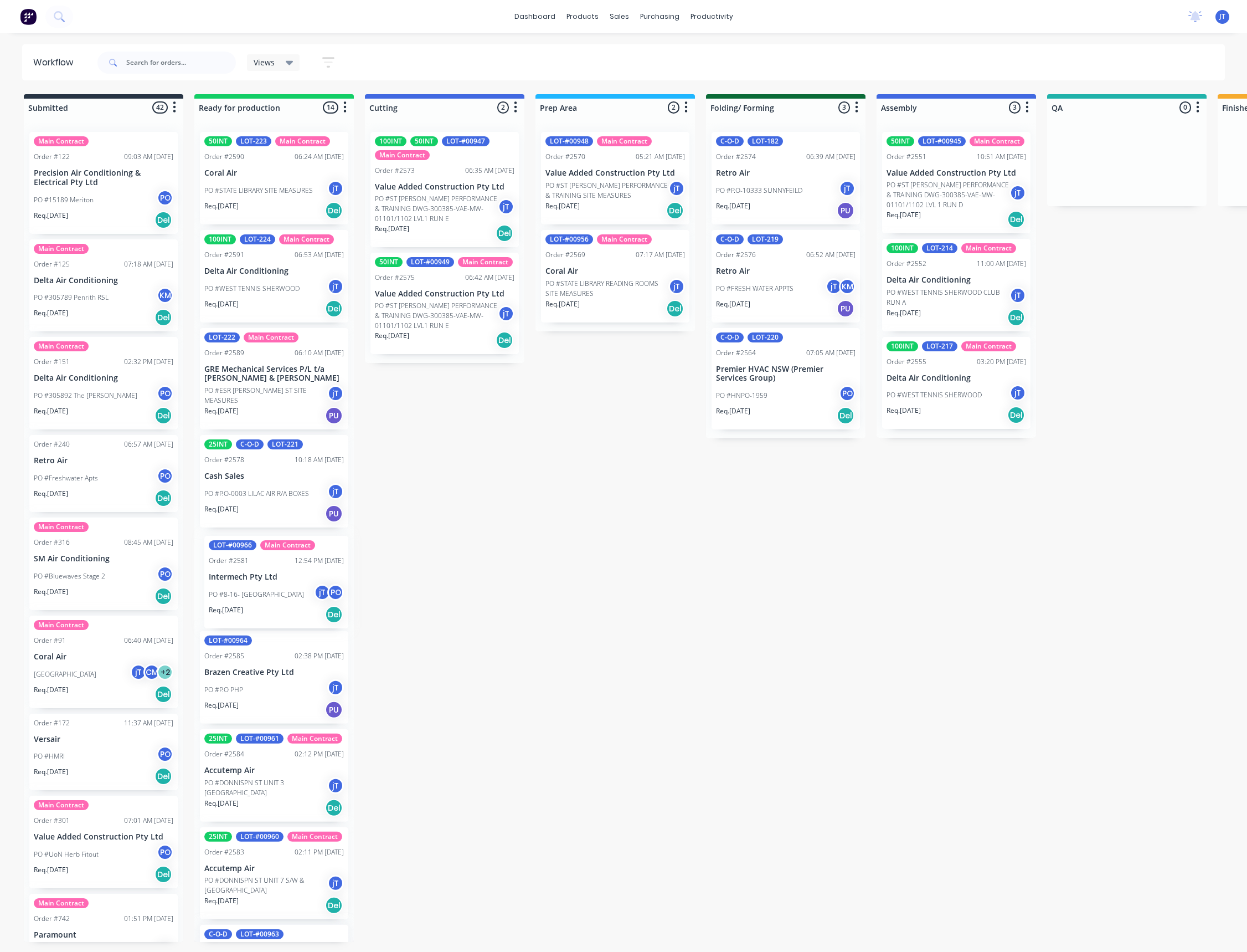
drag, startPoint x: 256, startPoint y: 492, endPoint x: 258, endPoint y: 590, distance: 98.0
click at [258, 590] on div "50INT LOT-223 Main Contract Order #2590 06:24 AM [DATE] Coral Air PO #STATE LIB…" at bounding box center [274, 533] width 159 height 819
click at [669, 60] on link "Sales Orders" at bounding box center [677, 53] width 147 height 22
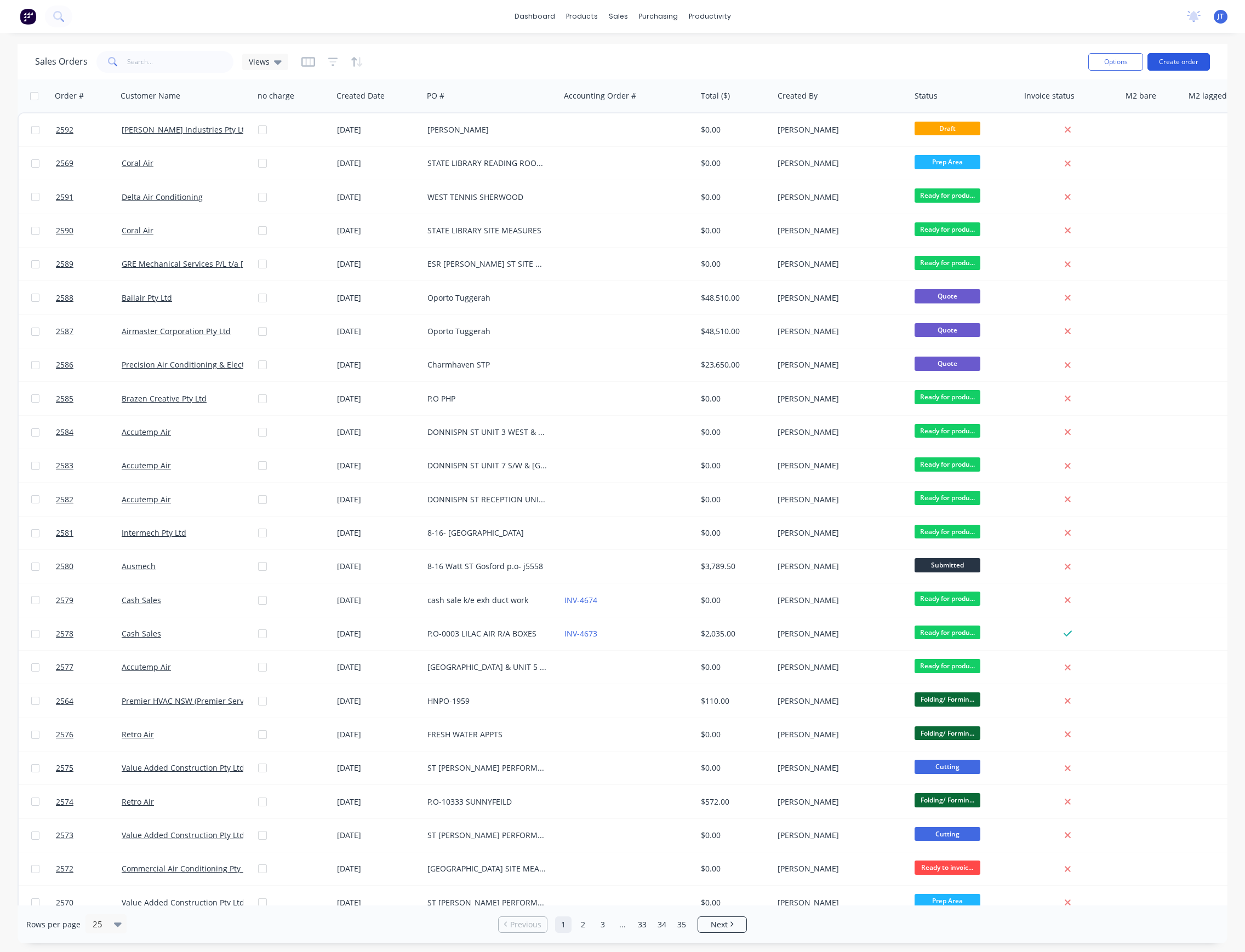
click at [1182, 65] on button "Create order" at bounding box center [1178, 62] width 63 height 18
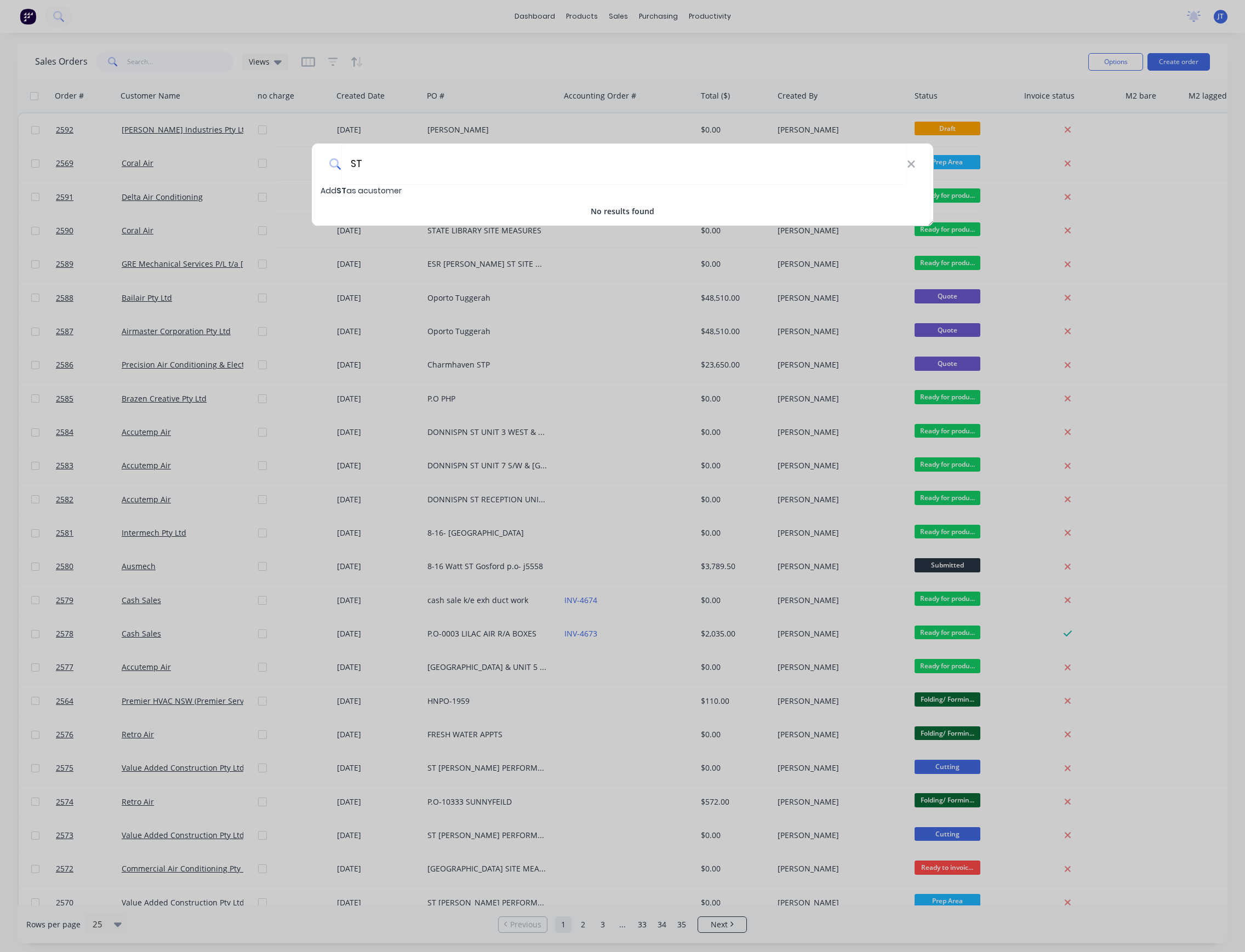
type input "S"
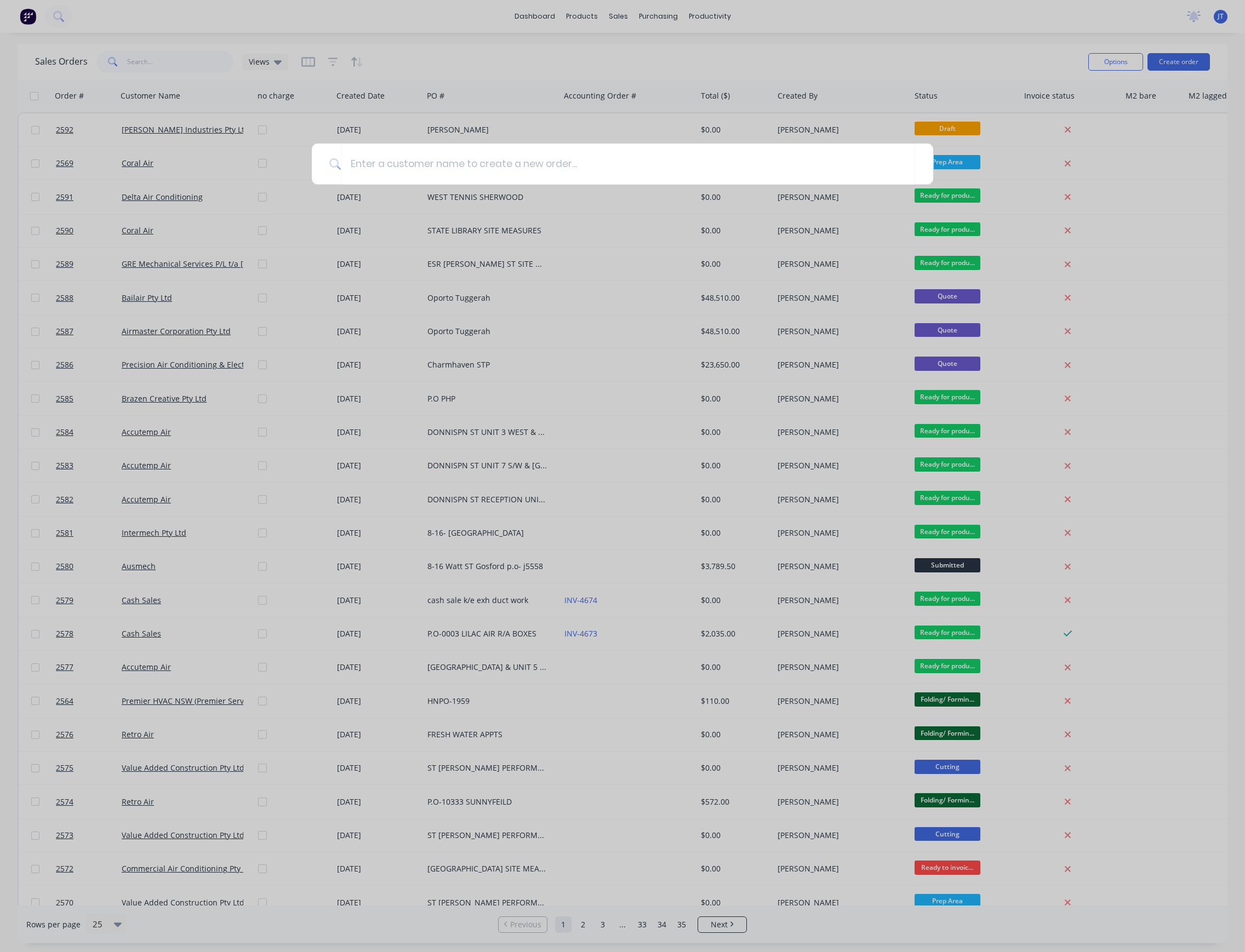
type input "E"
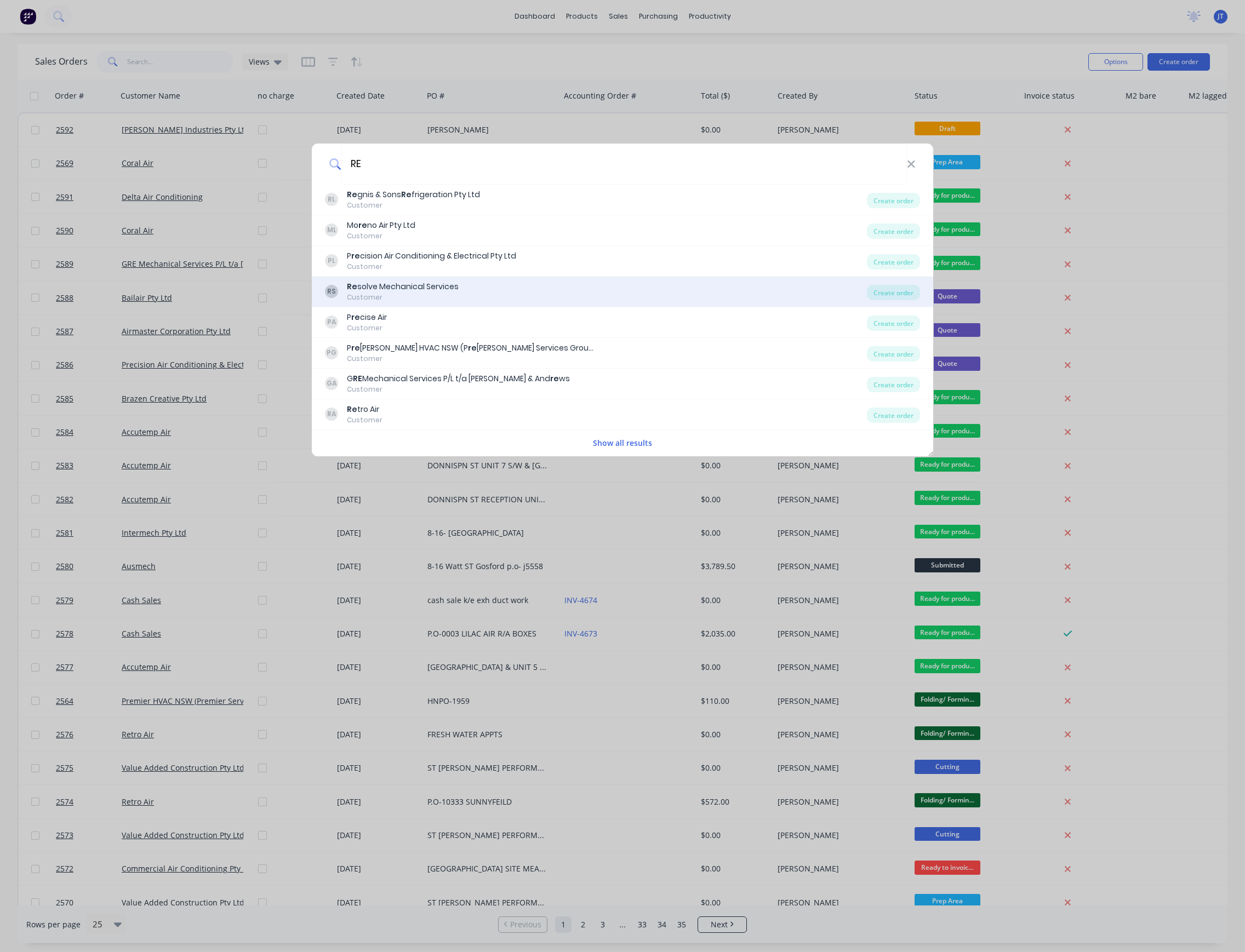
type input "RE"
click at [459, 287] on div "RS Re solve Mechanical Services Customer" at bounding box center [596, 292] width 542 height 21
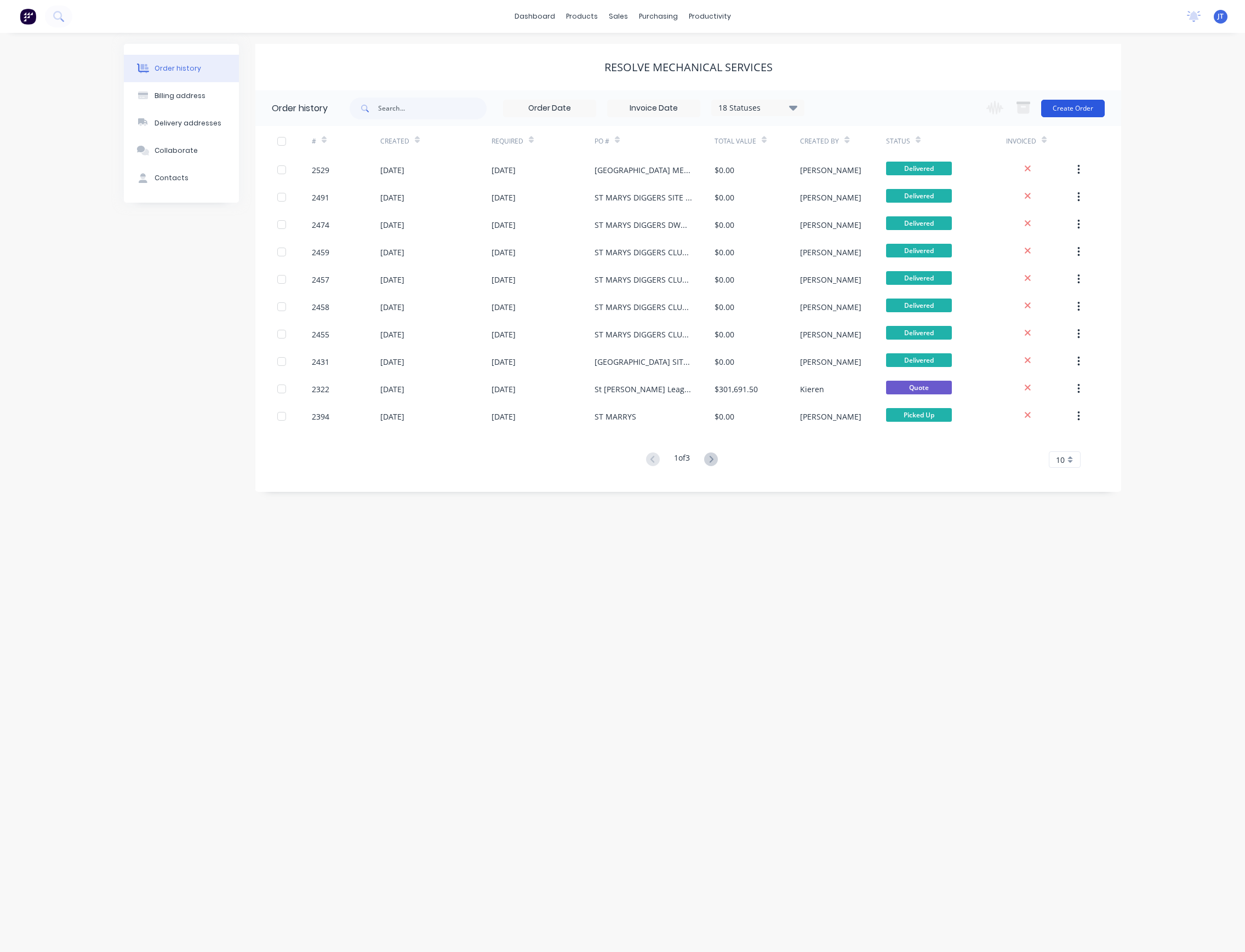
click at [1061, 115] on button "Create Order" at bounding box center [1073, 109] width 63 height 18
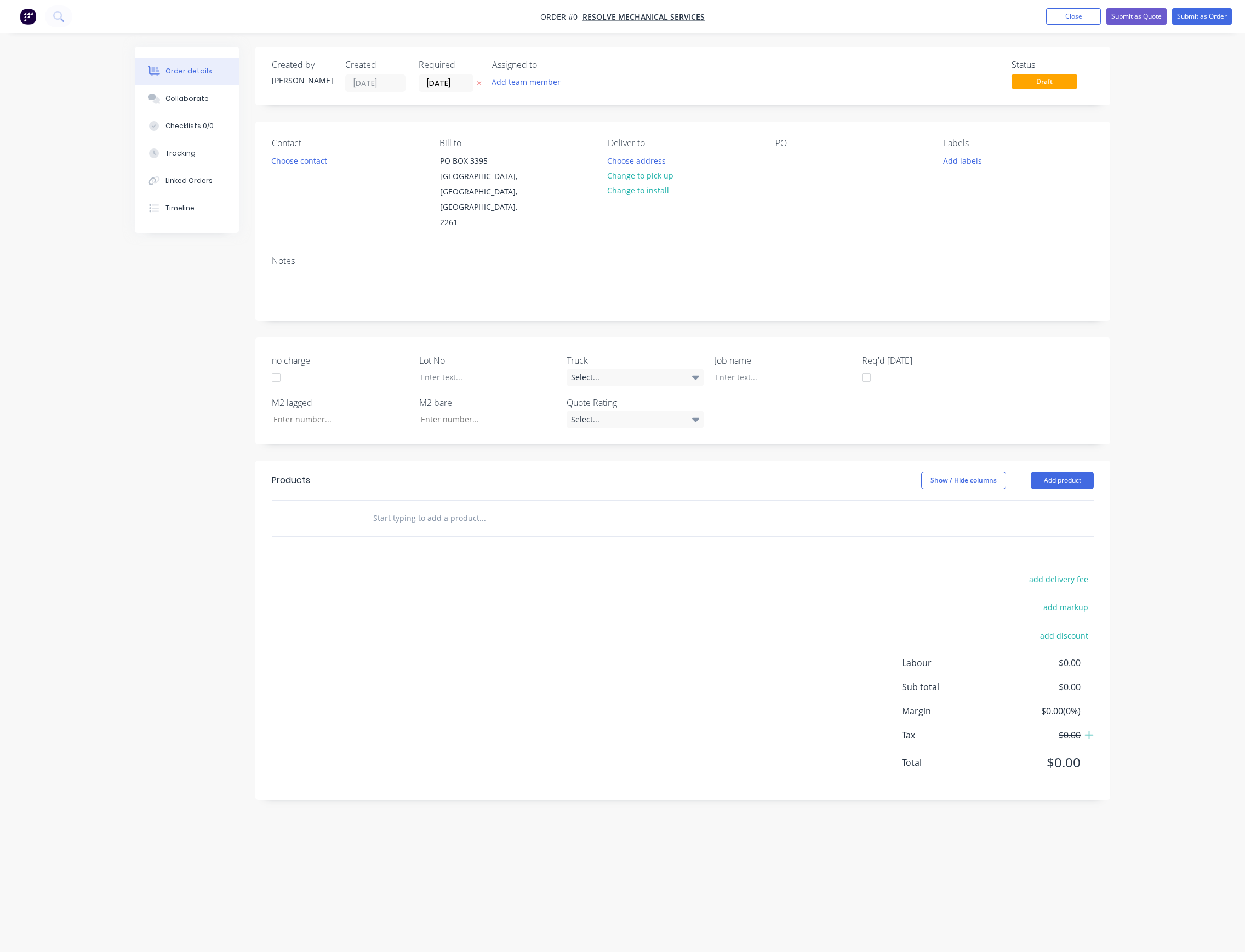
click at [542, 73] on div "Assigned to Add team member" at bounding box center [546, 76] width 110 height 33
click at [549, 86] on button "Add team member" at bounding box center [526, 82] width 81 height 15
click at [557, 146] on div "[PERSON_NAME] (You)" at bounding box center [581, 142] width 110 height 11
click at [467, 84] on div "Order details Collaborate Checklists 0/0 Tracking Linked Orders Timeline Order …" at bounding box center [622, 454] width 997 height 817
click at [433, 80] on input "[DATE]" at bounding box center [446, 83] width 54 height 16
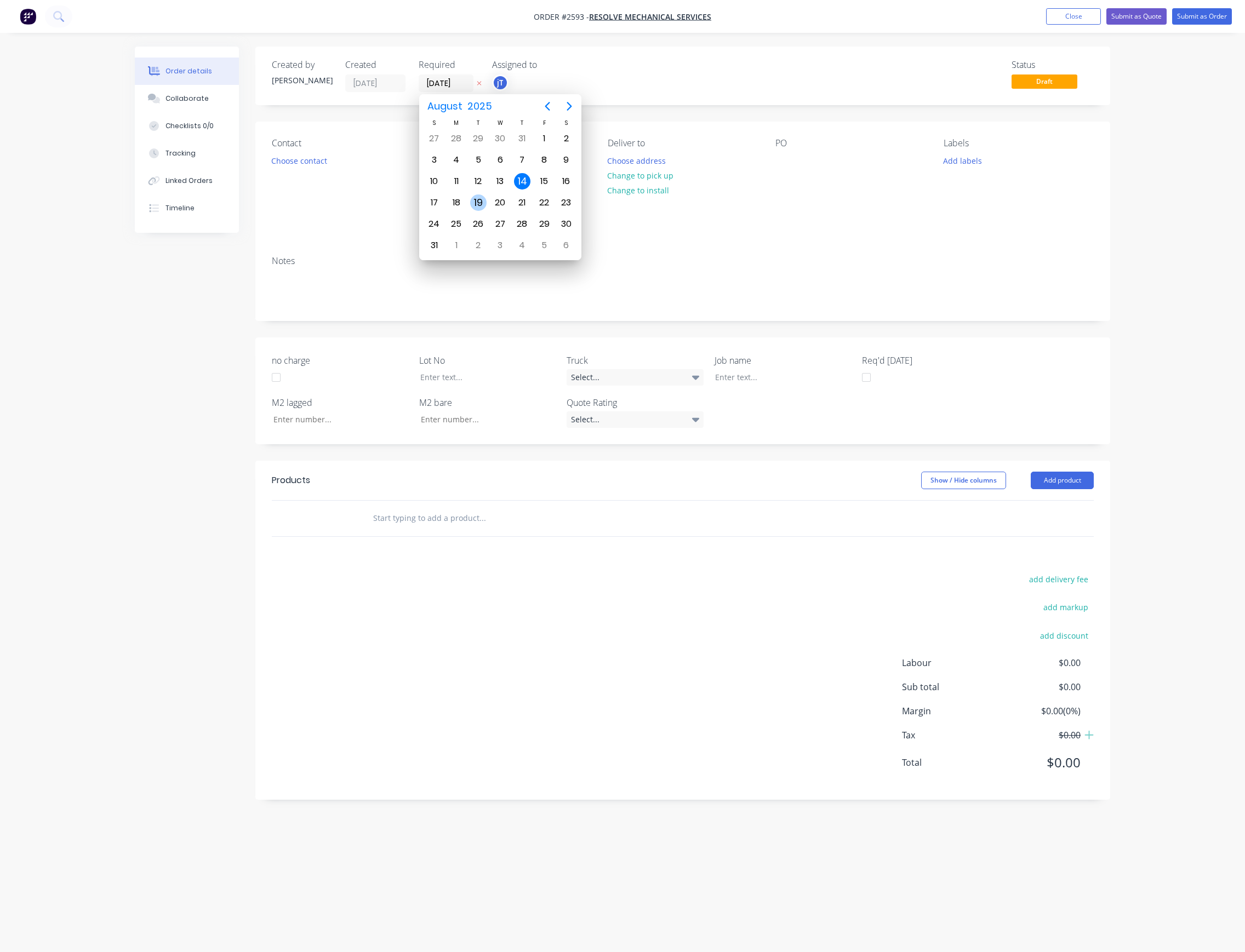
click at [482, 204] on div "19" at bounding box center [478, 202] width 16 height 16
type input "[DATE]"
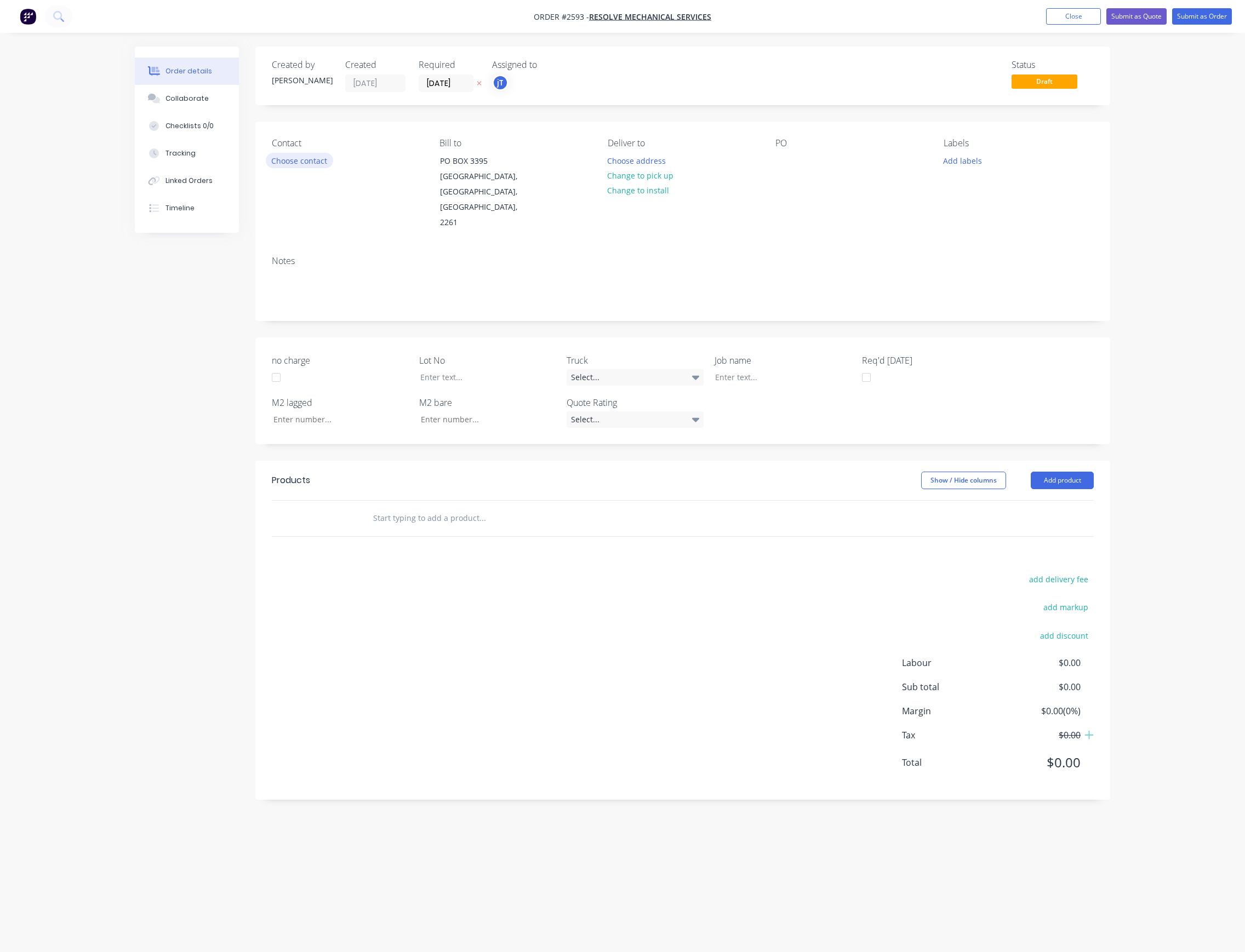
click at [319, 158] on button "Choose contact" at bounding box center [299, 160] width 67 height 15
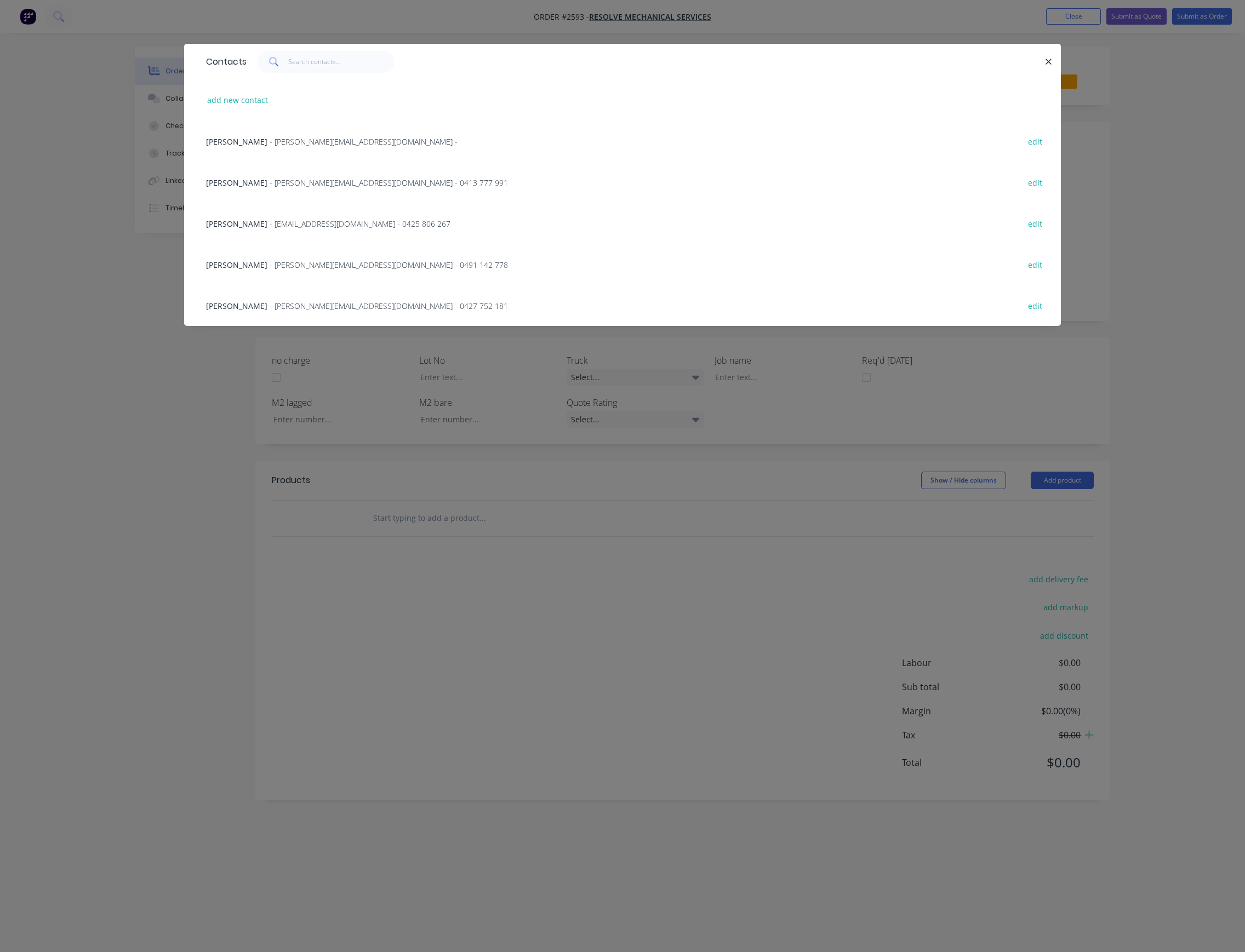
click at [293, 220] on span "- [EMAIL_ADDRESS][DOMAIN_NAME] - 0425 806 267" at bounding box center [359, 224] width 181 height 11
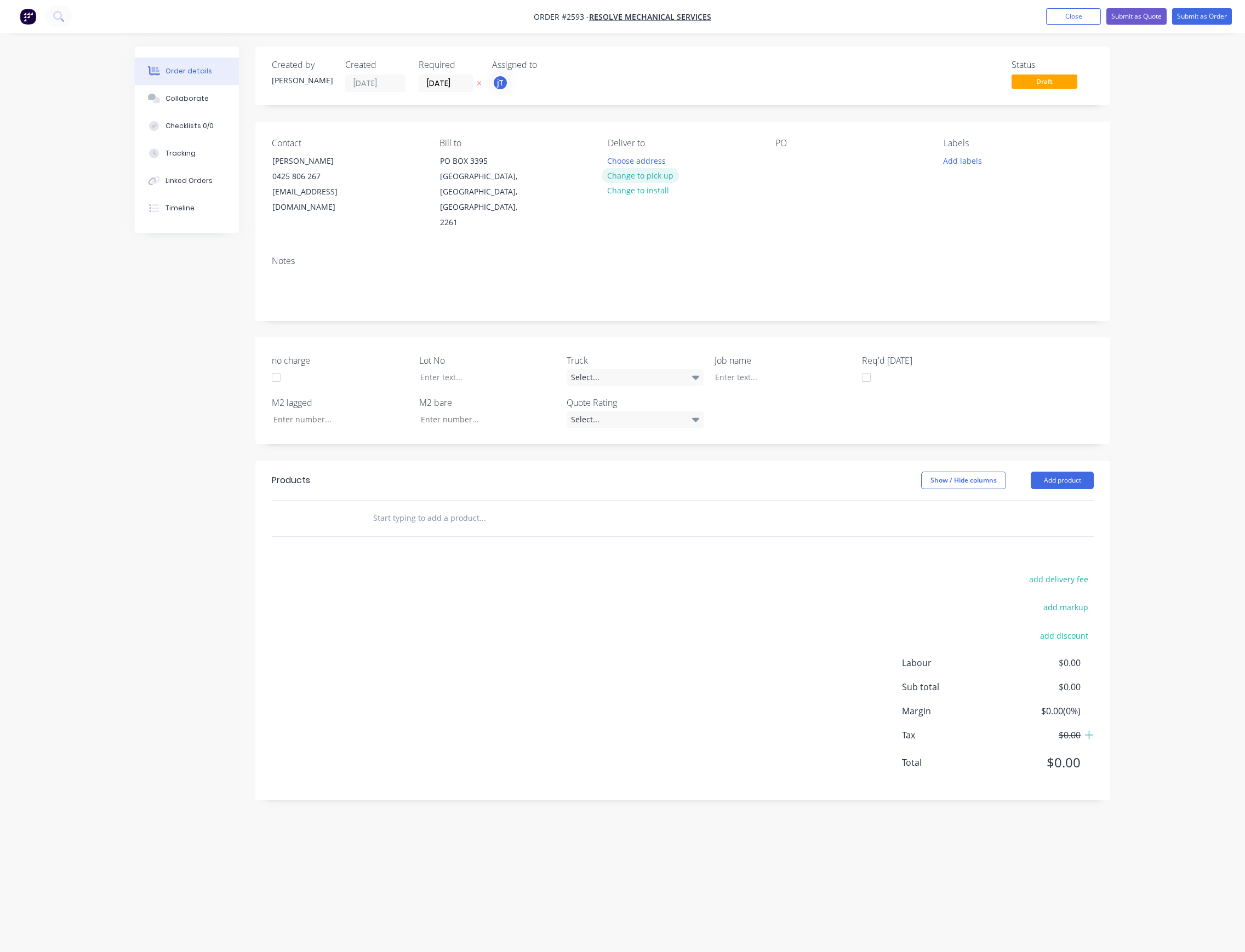
click at [625, 173] on button "Change to pick up" at bounding box center [641, 176] width 78 height 15
click at [783, 160] on div at bounding box center [784, 161] width 18 height 16
click at [963, 154] on button "Add labels" at bounding box center [962, 160] width 50 height 15
click at [1003, 187] on input "text" at bounding box center [1034, 193] width 115 height 22
drag, startPoint x: 1017, startPoint y: 189, endPoint x: 973, endPoint y: 199, distance: 45.1
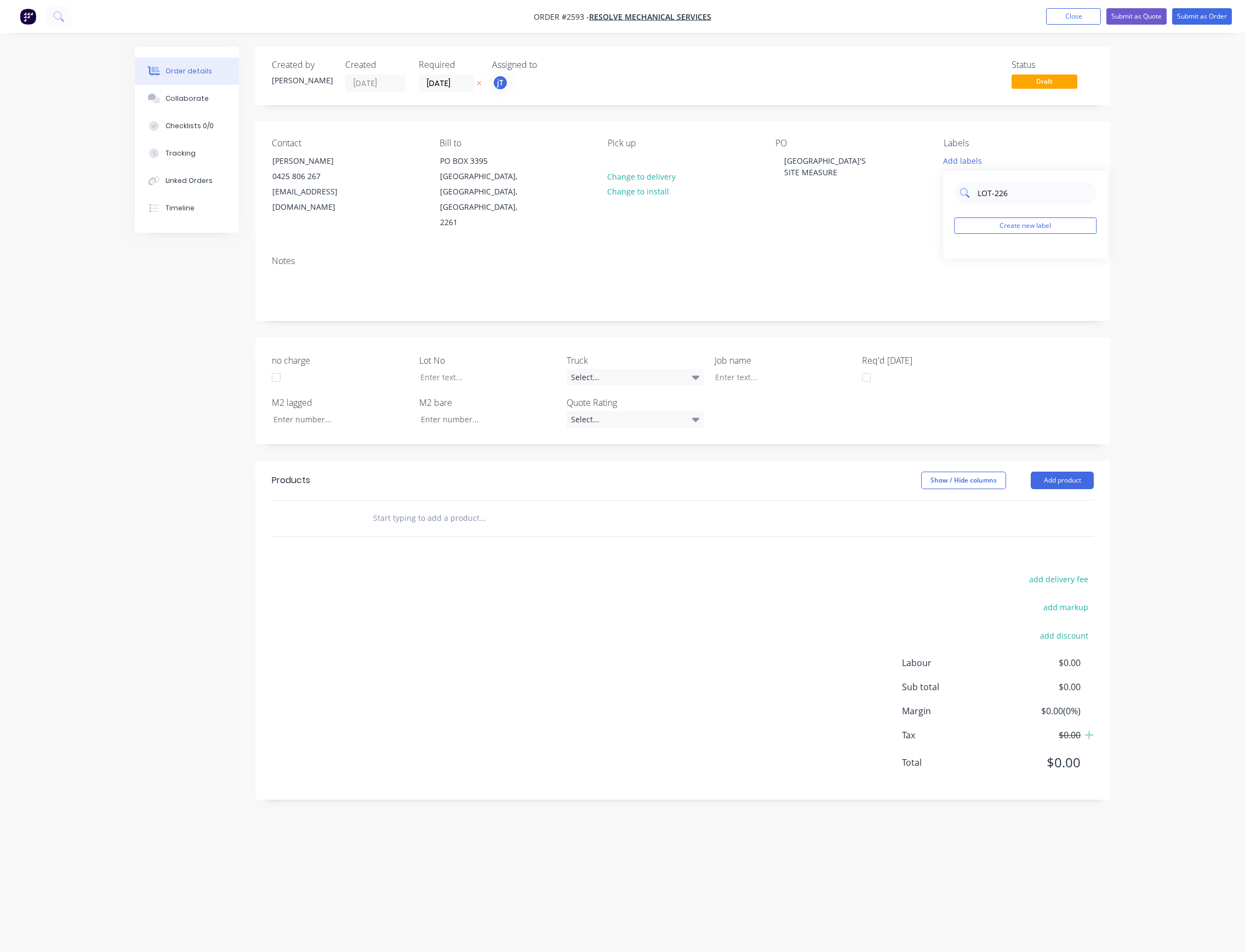
click at [973, 199] on div "LOT-226" at bounding box center [1025, 193] width 142 height 22
type input "LOT-226"
click at [1033, 226] on button "Create new label" at bounding box center [1025, 225] width 142 height 16
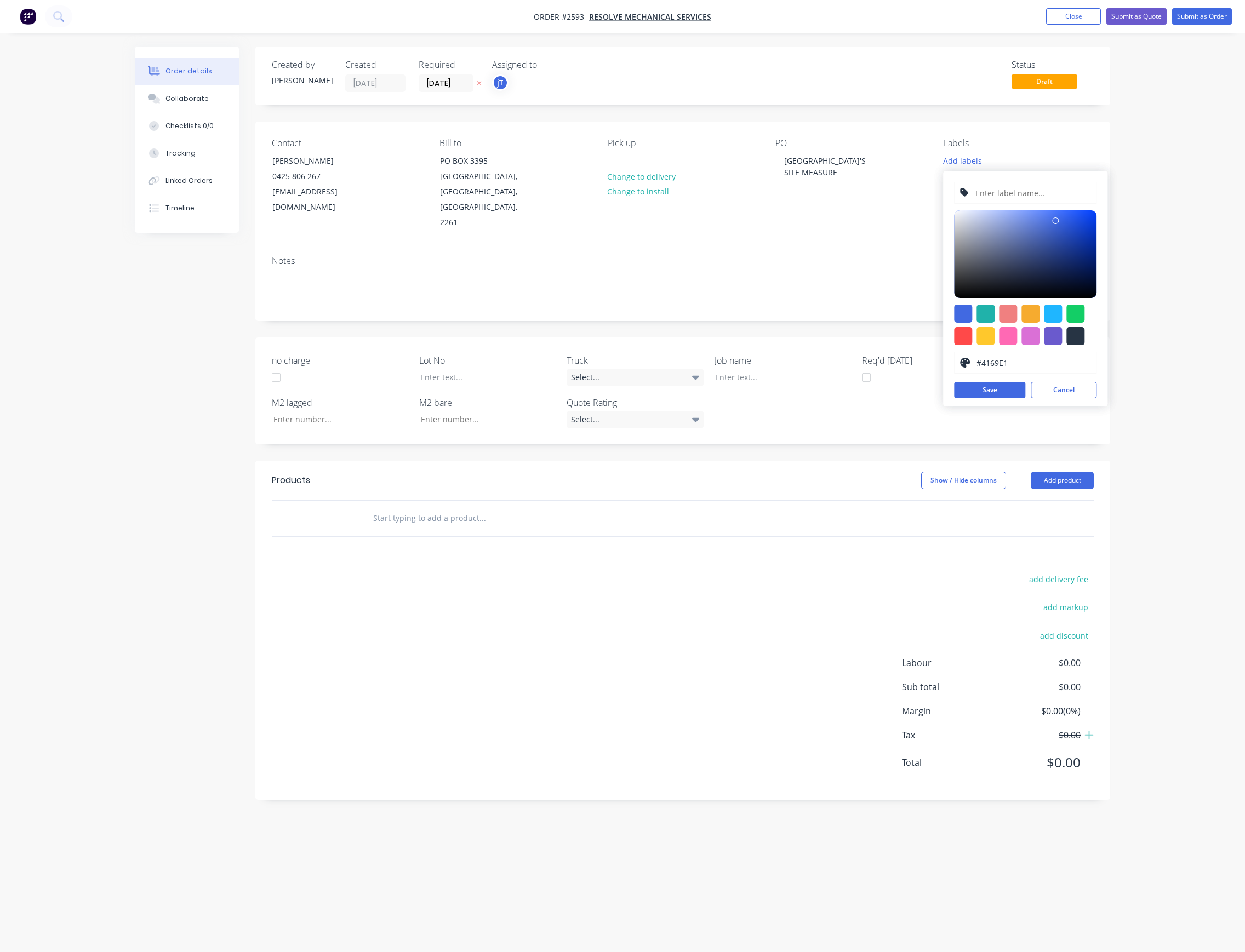
click at [1030, 199] on input "text" at bounding box center [1033, 193] width 117 height 21
paste input "LOT-226"
type input "LOT-226"
click at [1007, 385] on button "Save" at bounding box center [990, 390] width 72 height 16
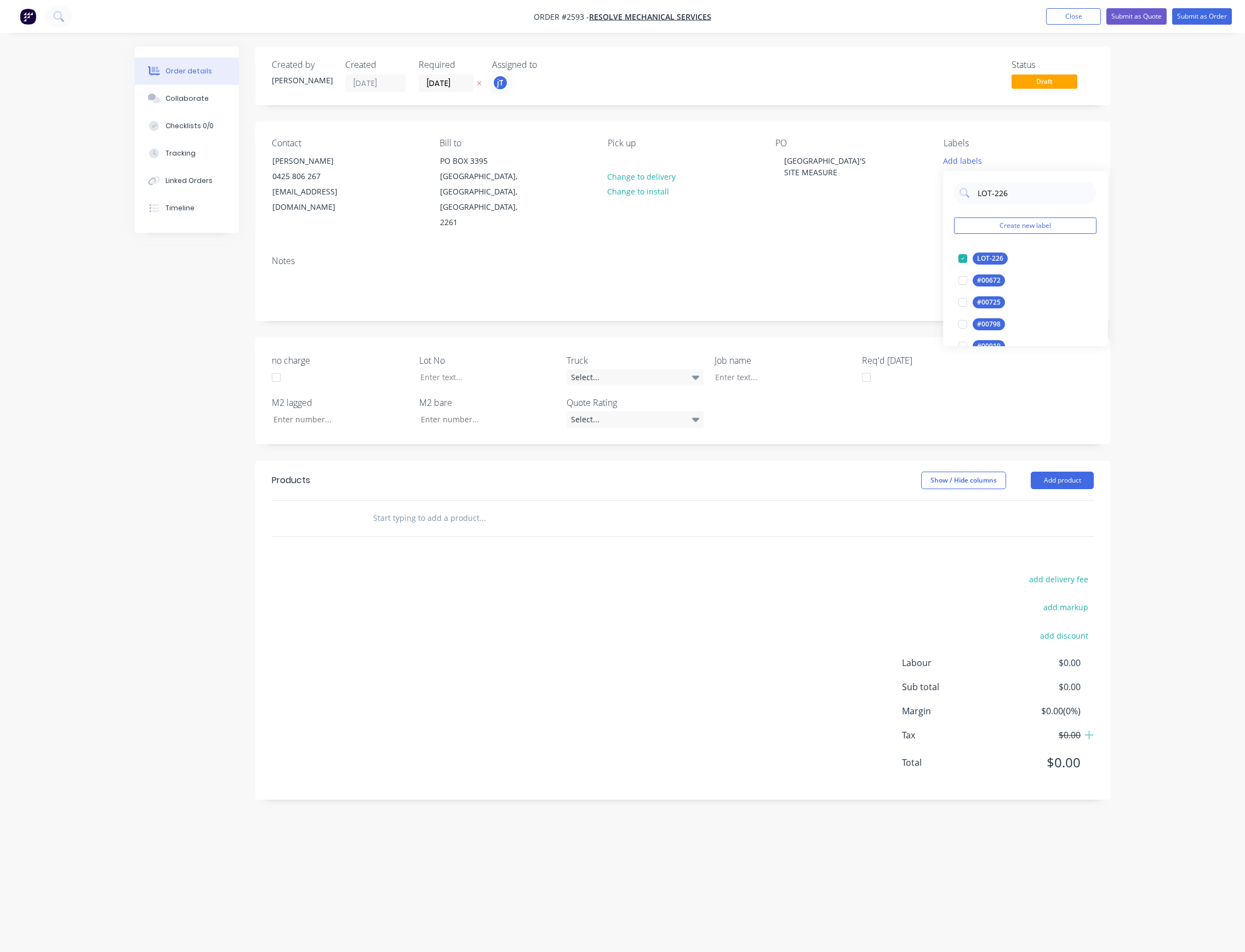
drag, startPoint x: 975, startPoint y: 208, endPoint x: 960, endPoint y: 211, distance: 15.3
click at [960, 211] on div "LOT-226 Create new label LOT-226 edit #00672 edit #00725 edit #00798 edit #0091…" at bounding box center [1025, 259] width 164 height 176
type input "MAIN"
click at [993, 257] on div "Main Contract" at bounding box center [999, 259] width 54 height 12
drag, startPoint x: 1017, startPoint y: 195, endPoint x: 963, endPoint y: 202, distance: 54.5
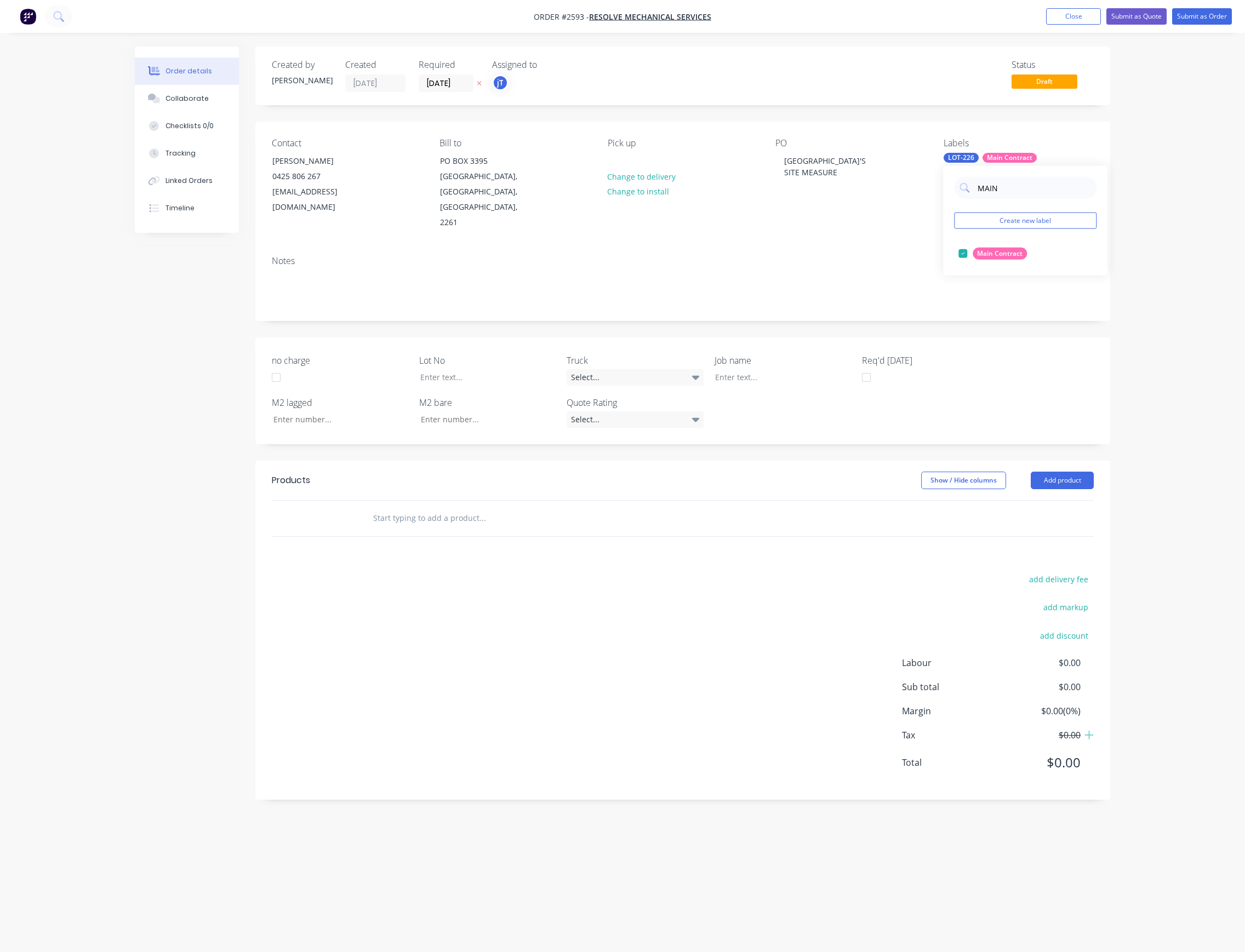
click at [963, 202] on div "MAIN Create new label Main Contract edit" at bounding box center [1025, 220] width 164 height 110
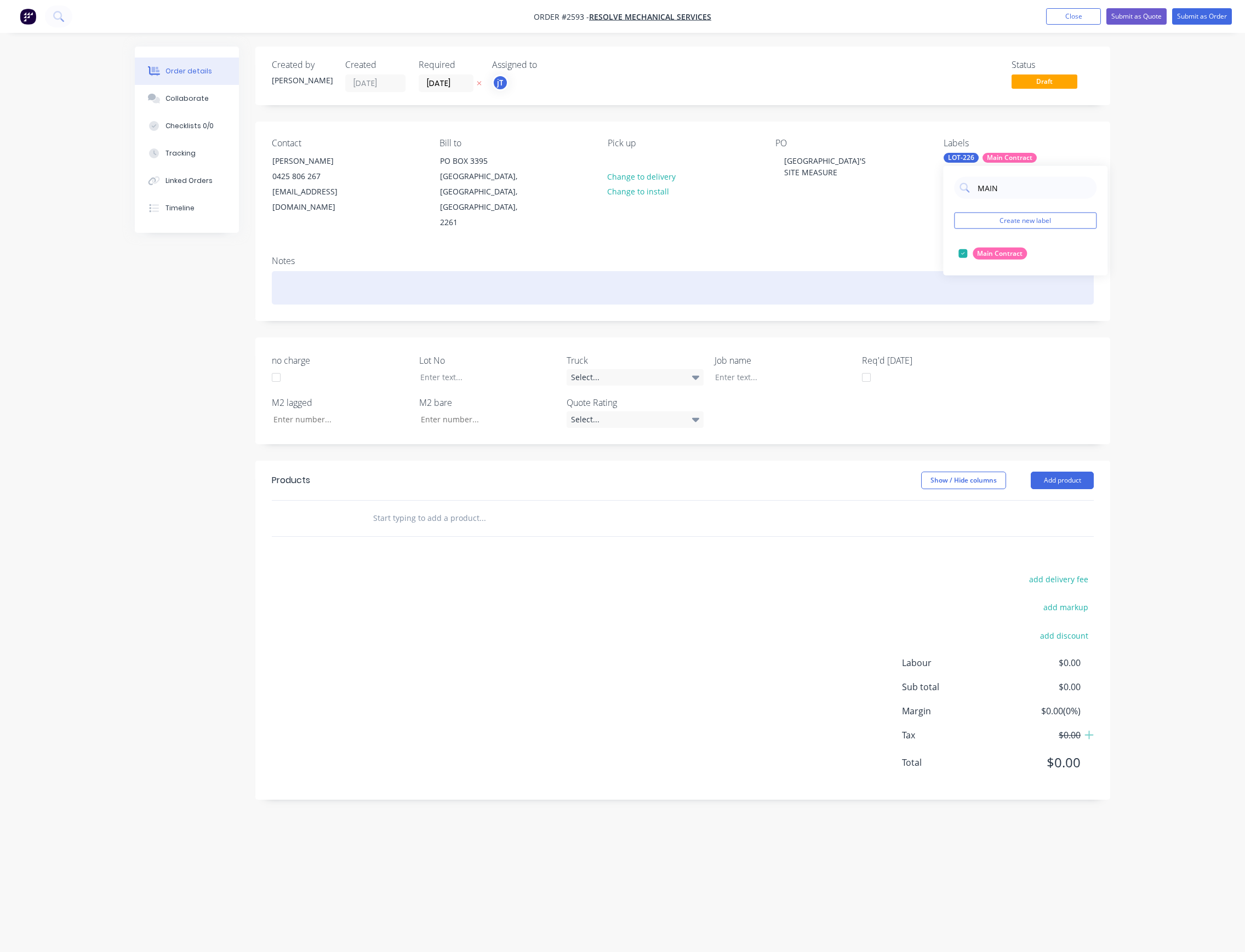
click at [844, 272] on div at bounding box center [682, 288] width 822 height 33
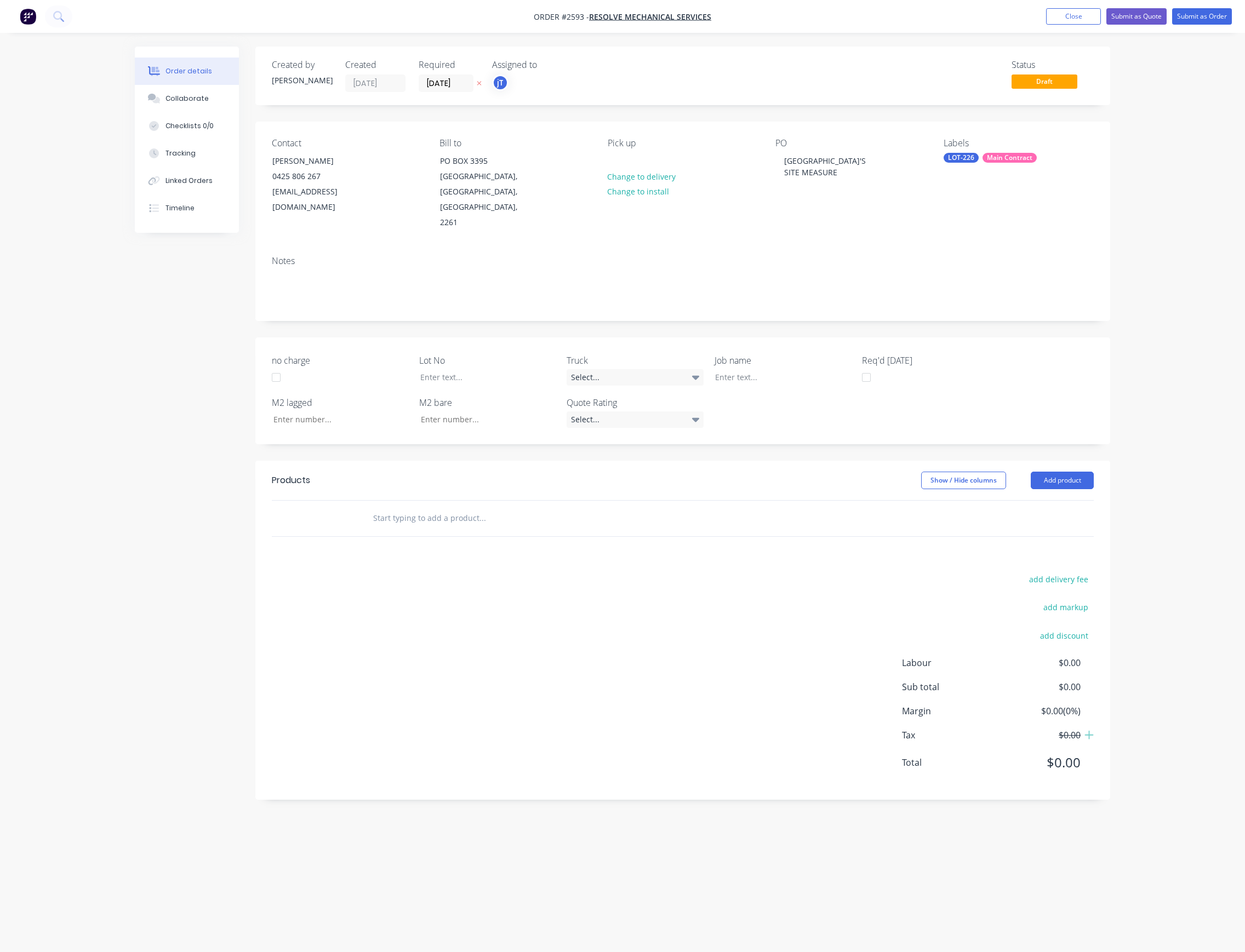
click at [478, 507] on input "text" at bounding box center [482, 518] width 220 height 22
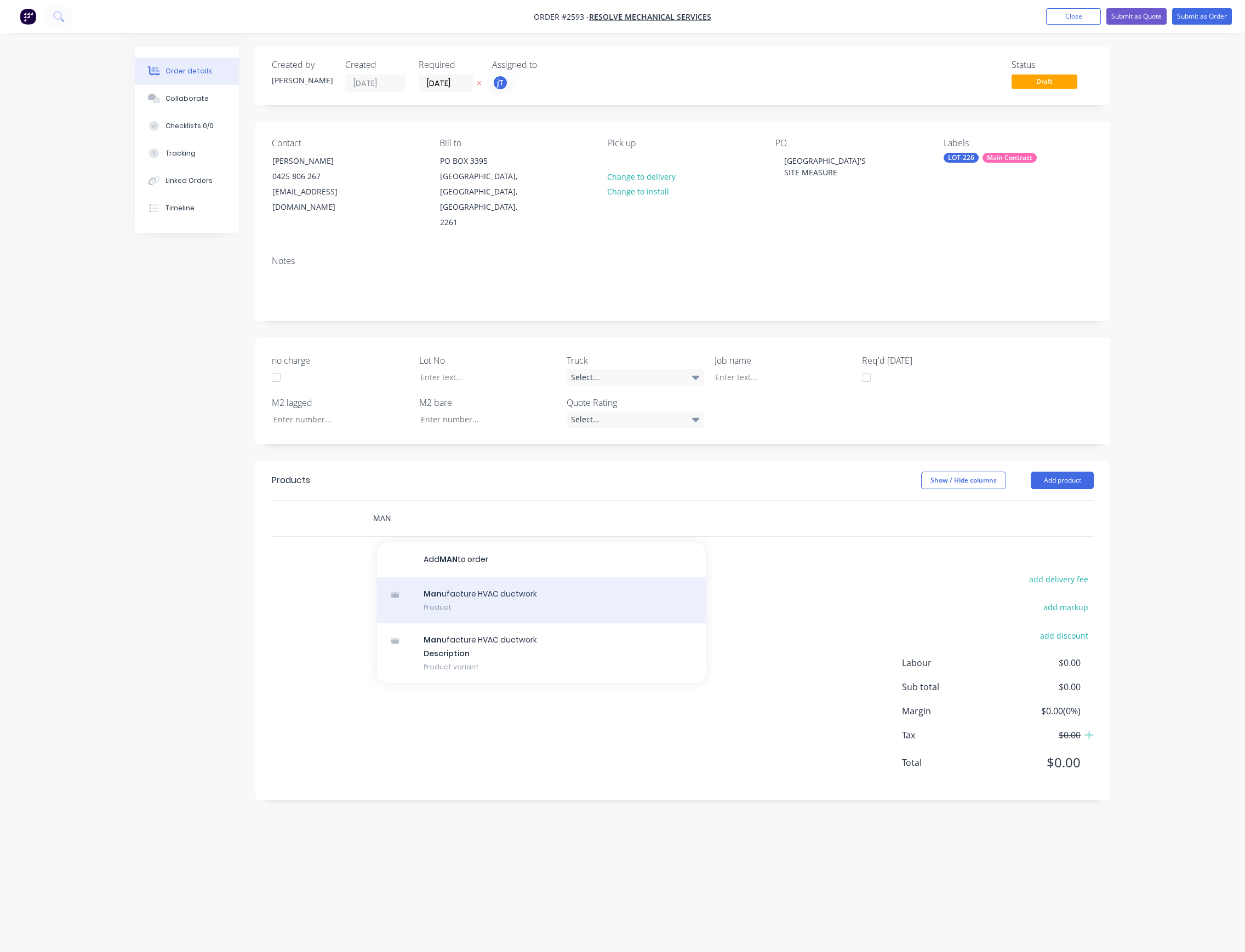
type input "MAN"
click at [486, 577] on div "Man ufacture HVAC ductwork Product" at bounding box center [542, 600] width 329 height 46
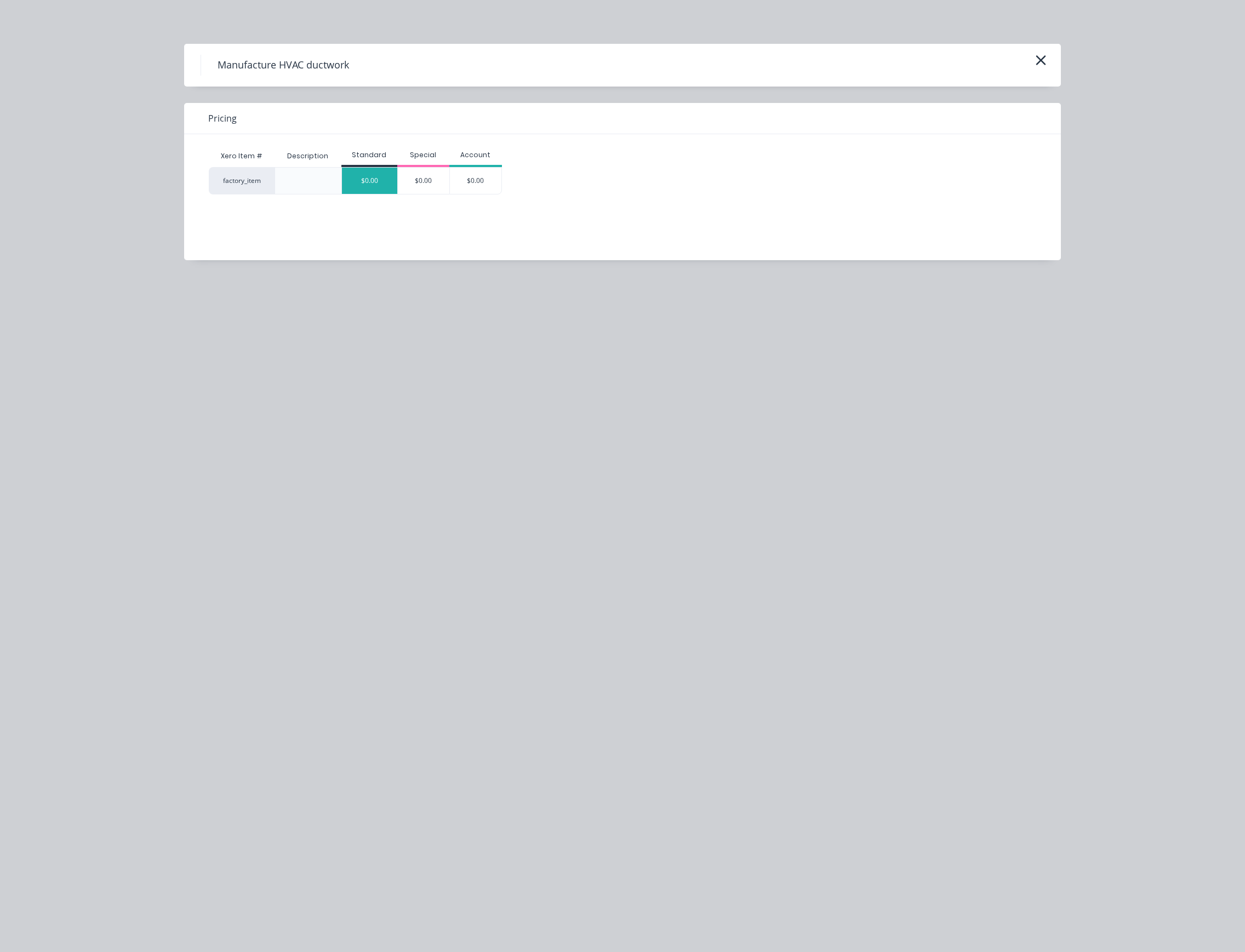
click at [370, 184] on div "$0.00" at bounding box center [369, 180] width 55 height 26
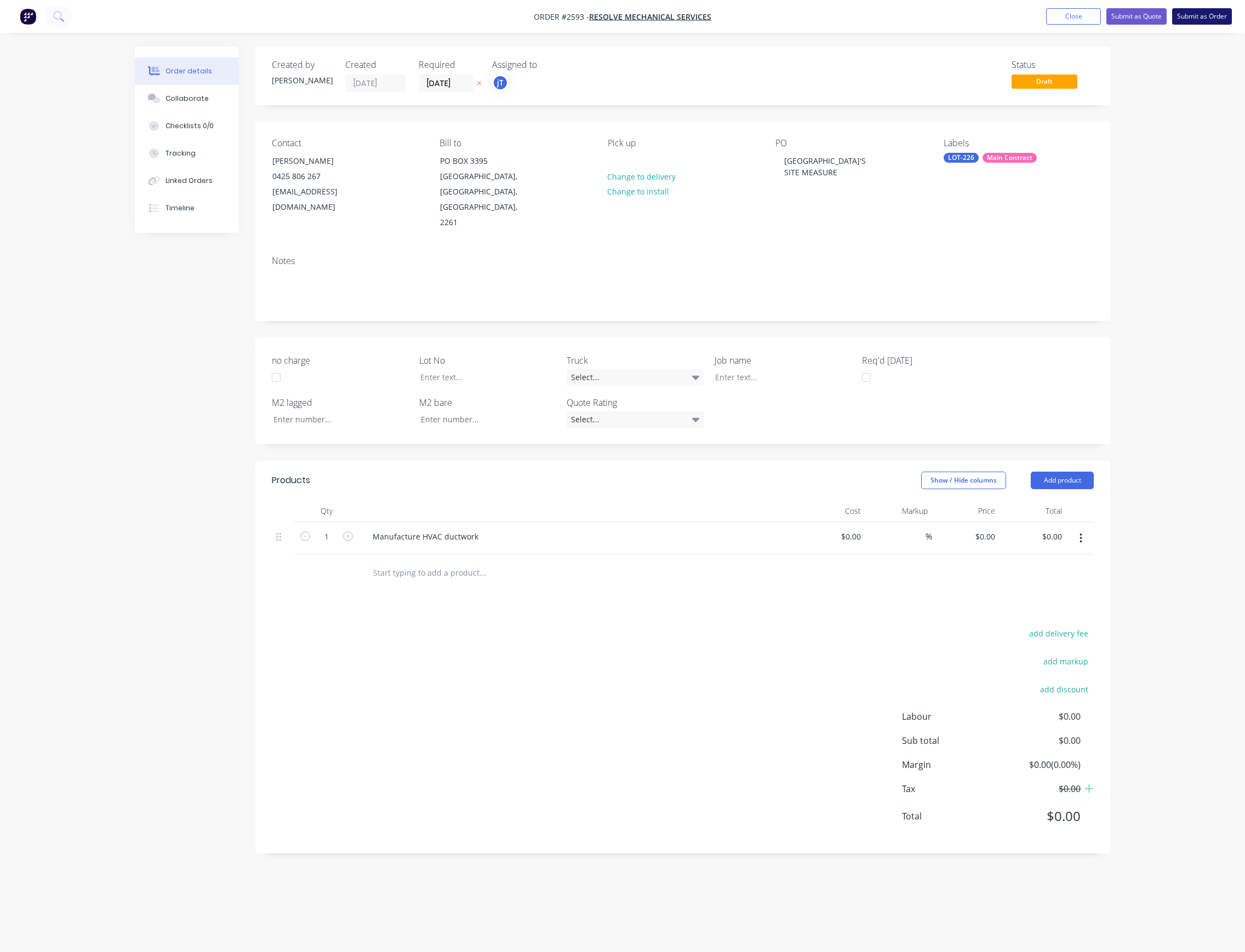
drag, startPoint x: 1215, startPoint y: 13, endPoint x: 1198, endPoint y: 18, distance: 17.7
click at [1213, 13] on button "Submit as Order" at bounding box center [1201, 16] width 59 height 16
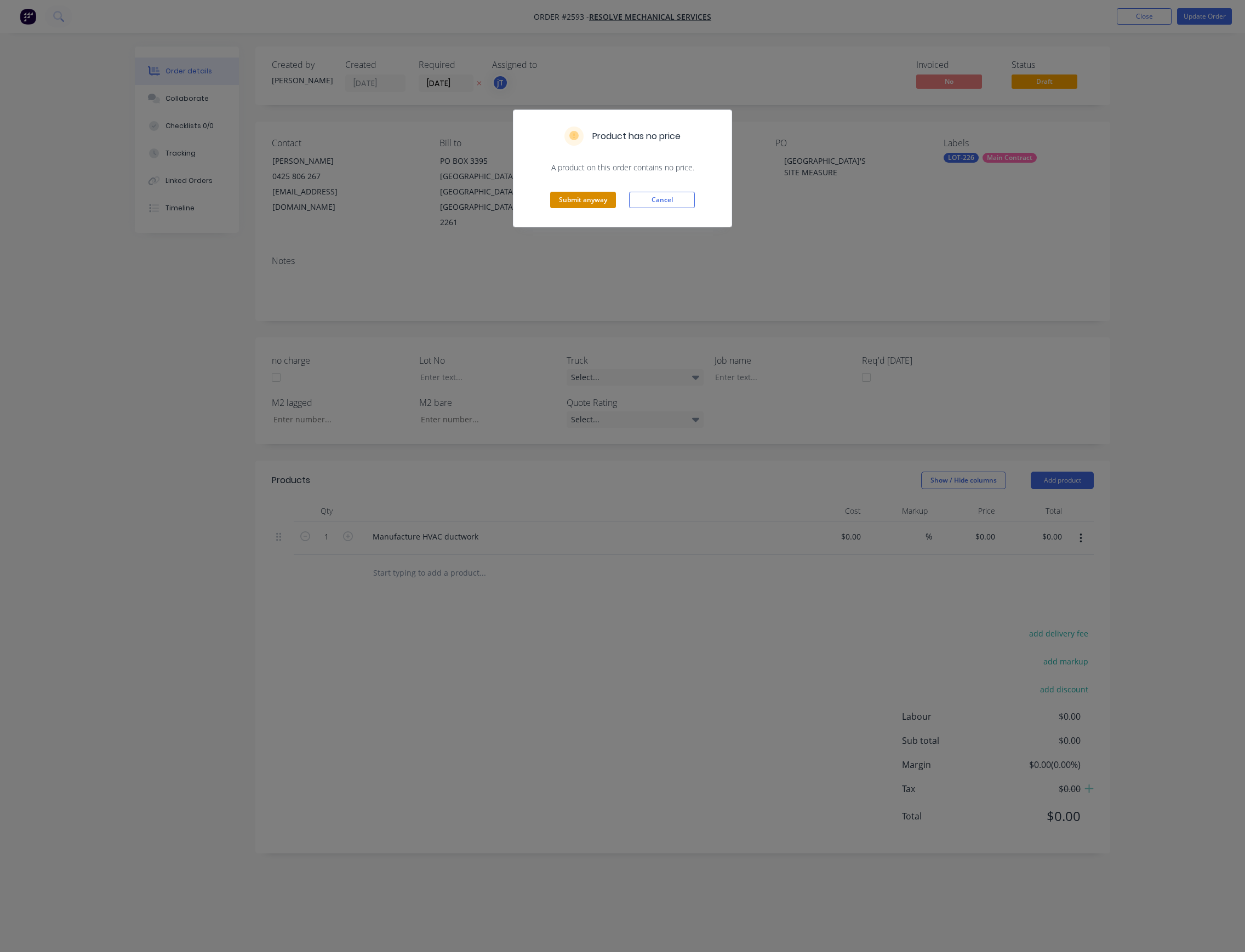
click at [581, 205] on button "Submit anyway" at bounding box center [582, 200] width 66 height 16
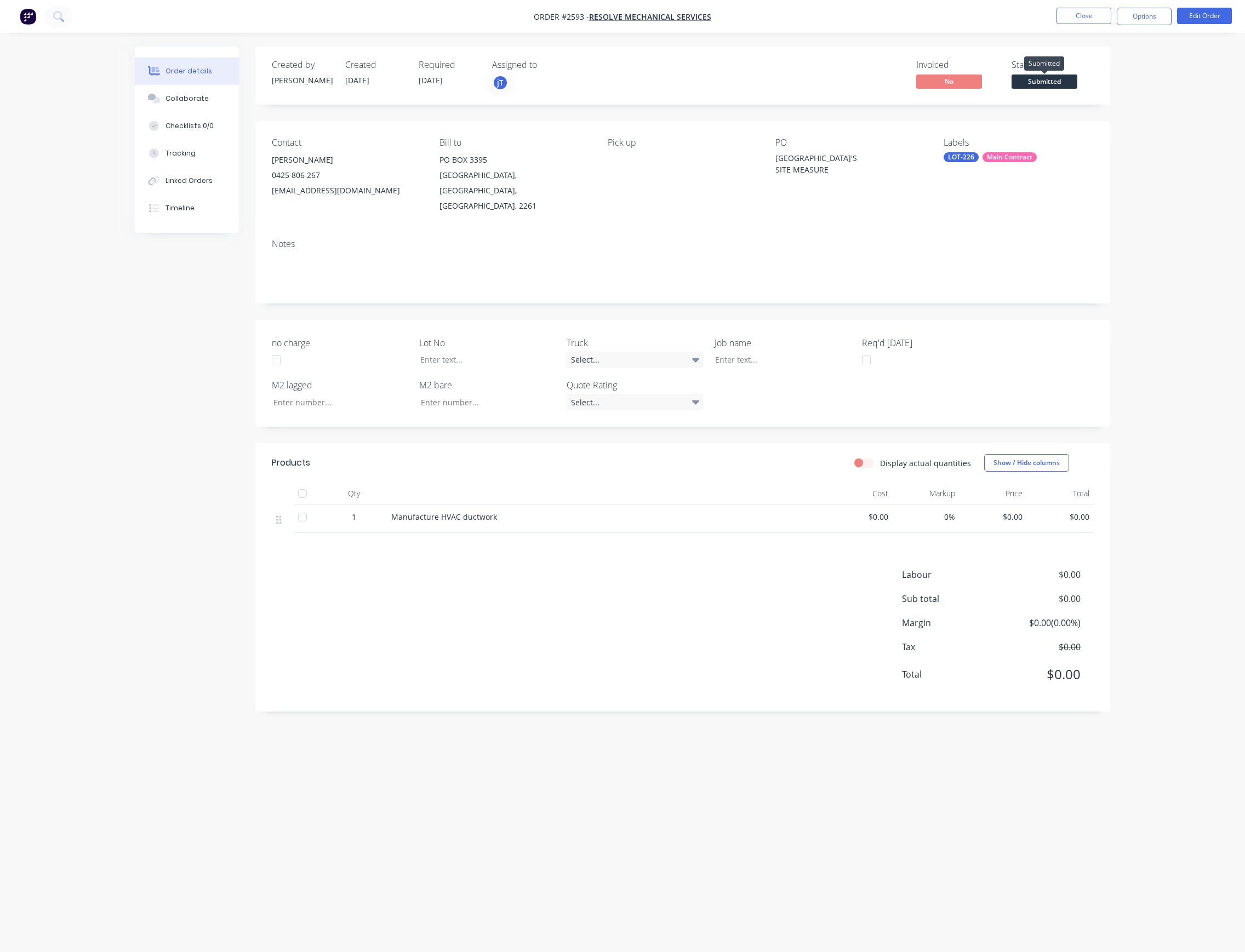
click at [1051, 76] on span "Submitted" at bounding box center [1044, 81] width 66 height 14
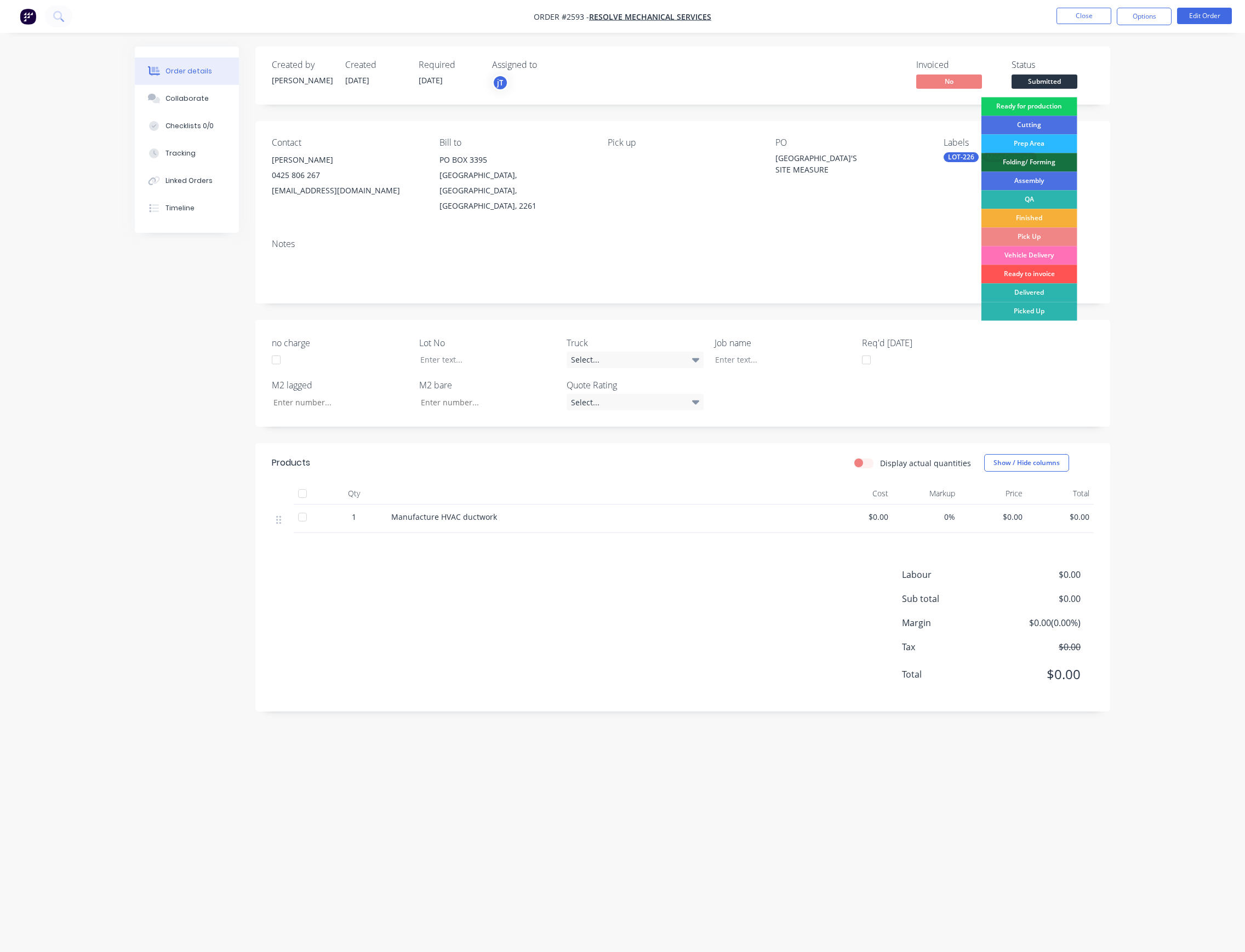
click at [1037, 107] on div "Ready for production" at bounding box center [1030, 106] width 96 height 19
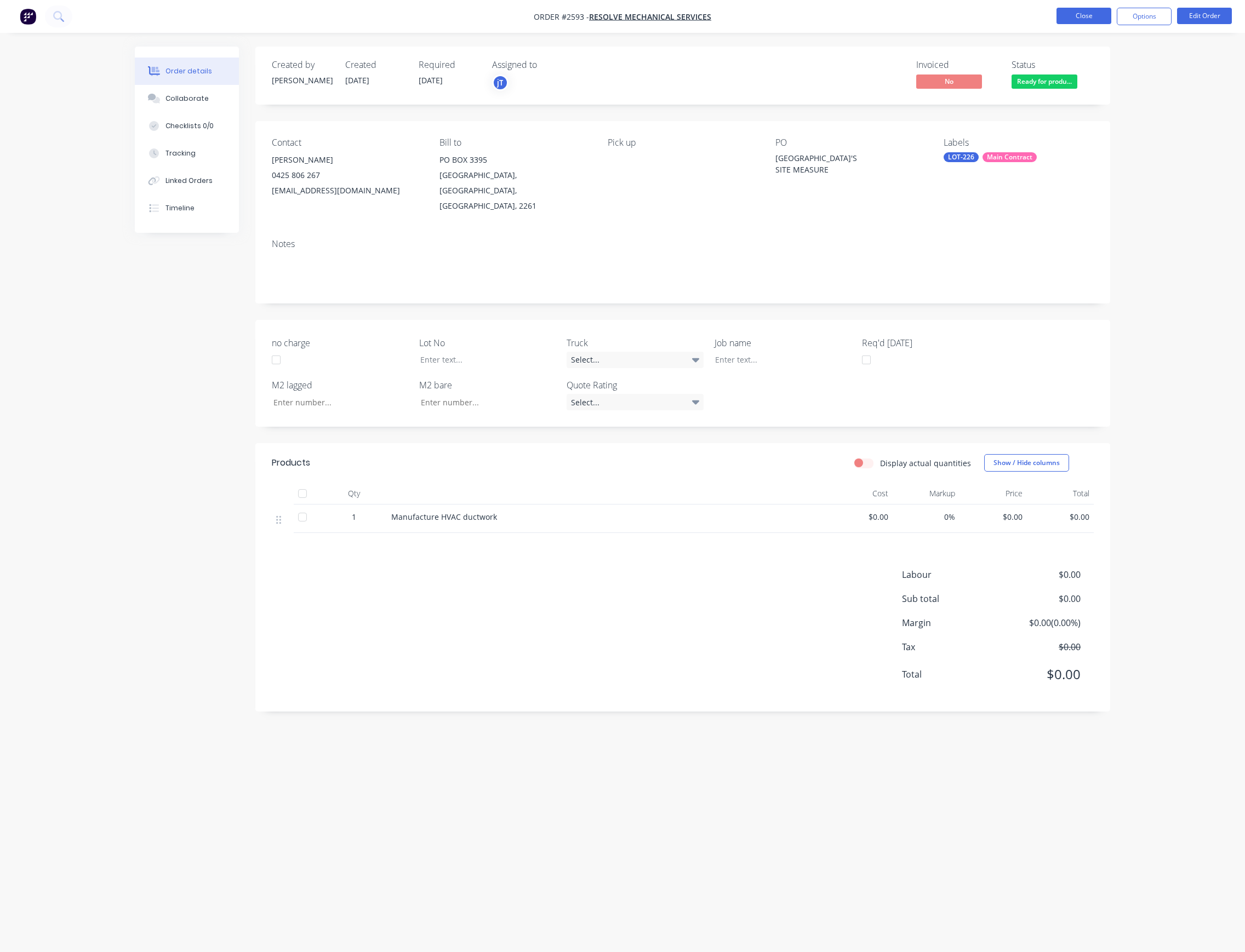
click at [1105, 18] on button "Close" at bounding box center [1083, 15] width 54 height 16
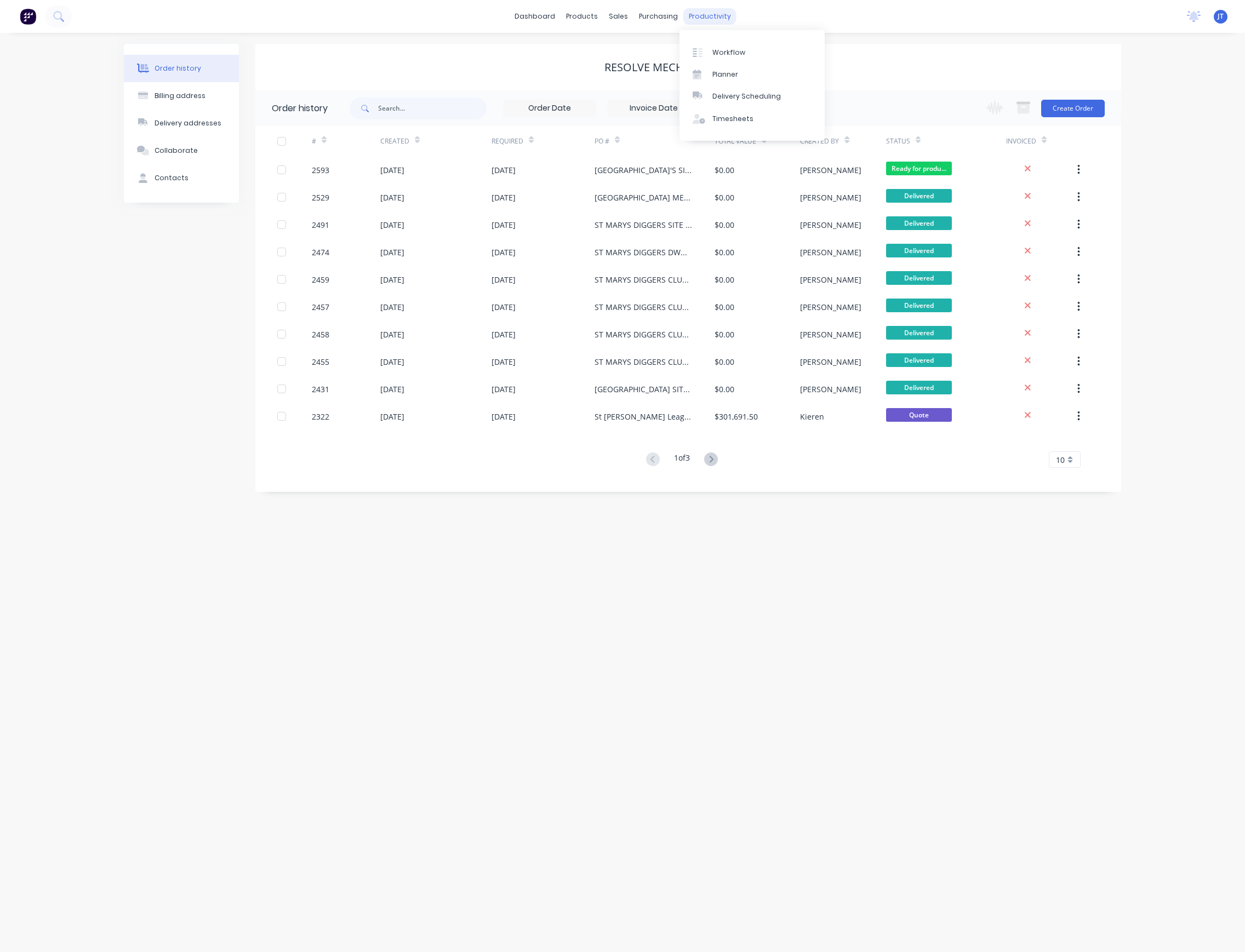
click at [710, 21] on div "productivity" at bounding box center [709, 16] width 53 height 16
click at [729, 54] on div "Workflow" at bounding box center [729, 53] width 33 height 10
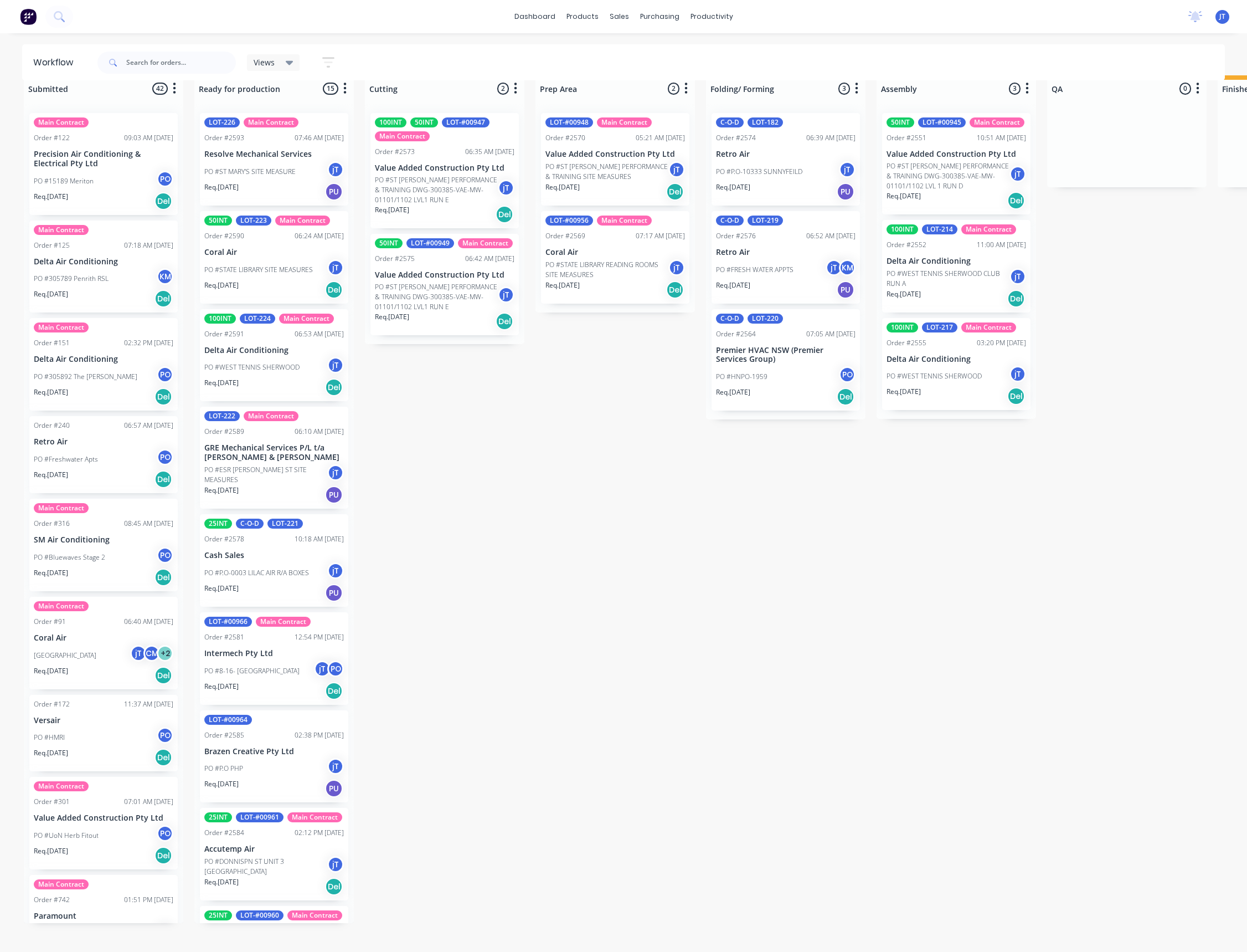
scroll to position [30, 0]
drag, startPoint x: 890, startPoint y: 472, endPoint x: 704, endPoint y: 507, distance: 189.3
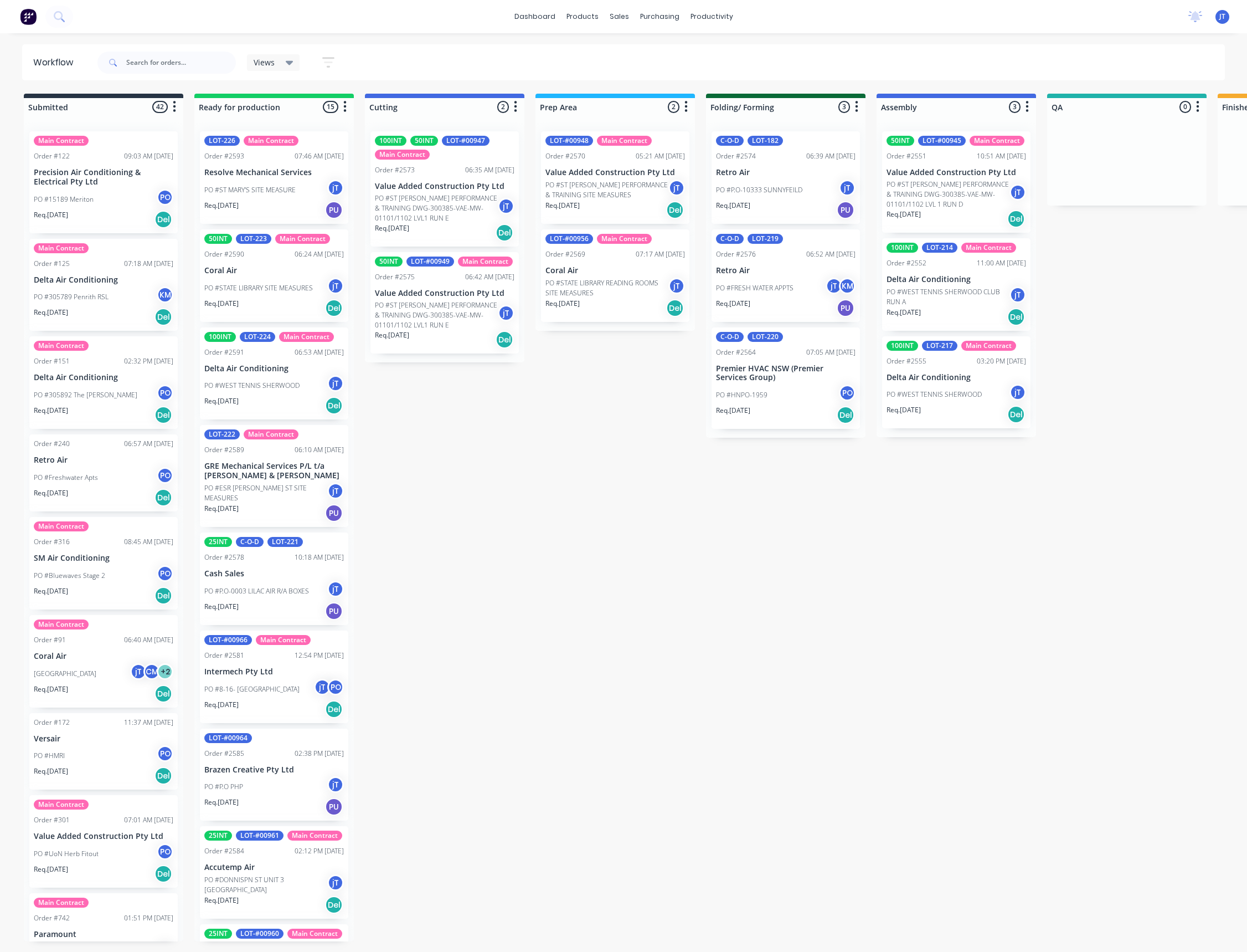
scroll to position [0, 0]
